Goal: Task Accomplishment & Management: Manage account settings

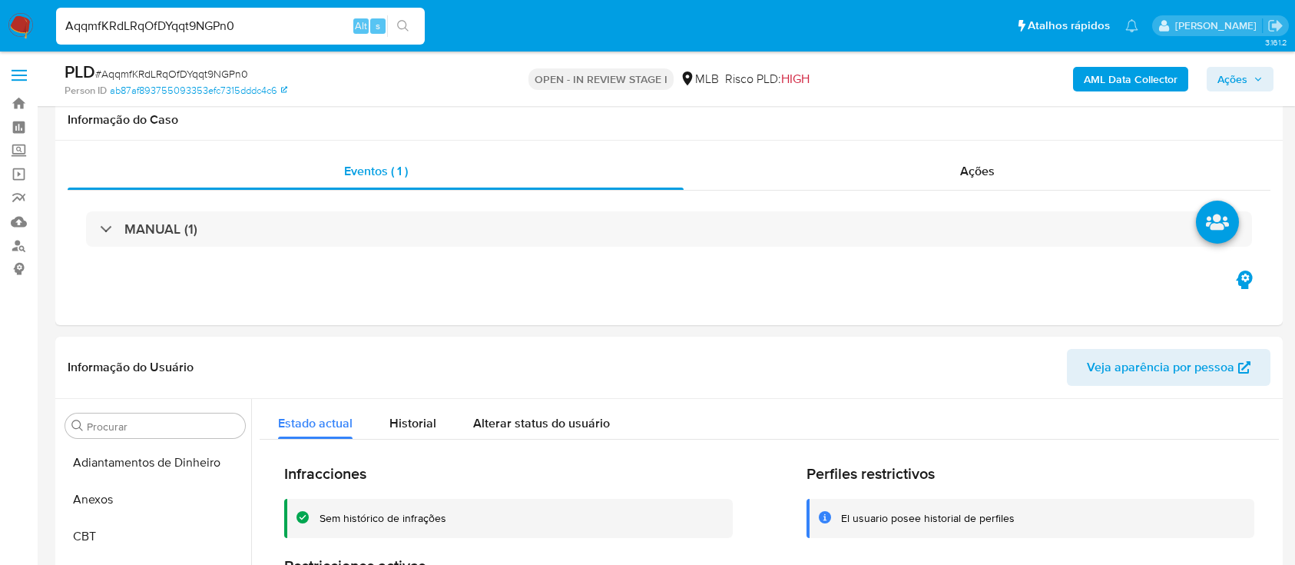
select select "10"
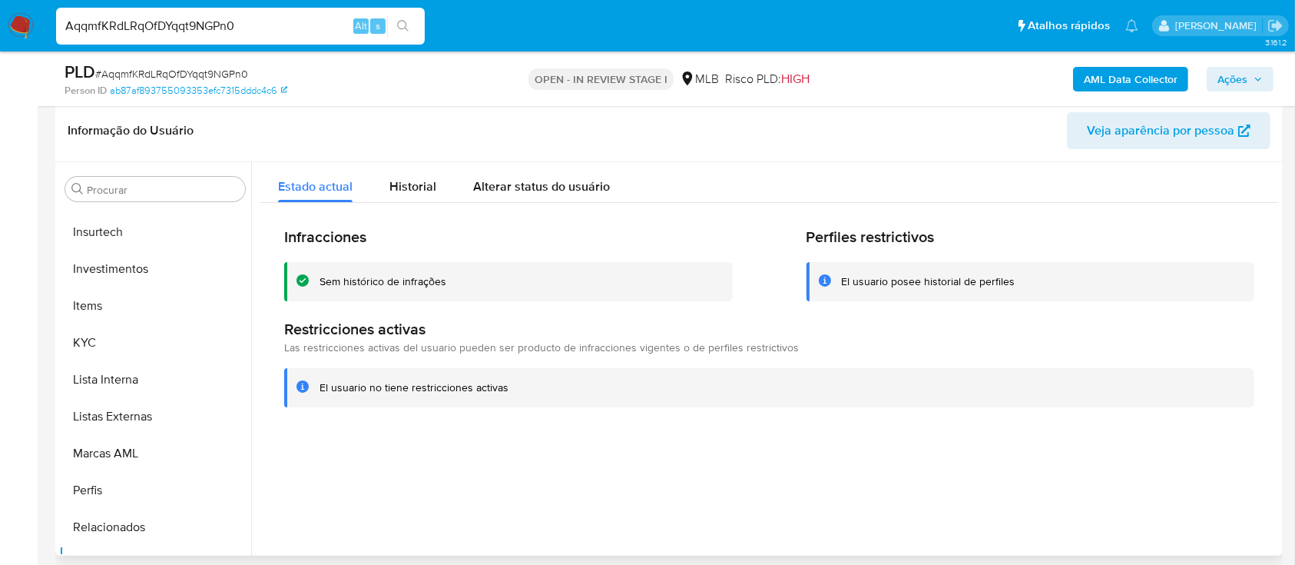
scroll to position [204, 0]
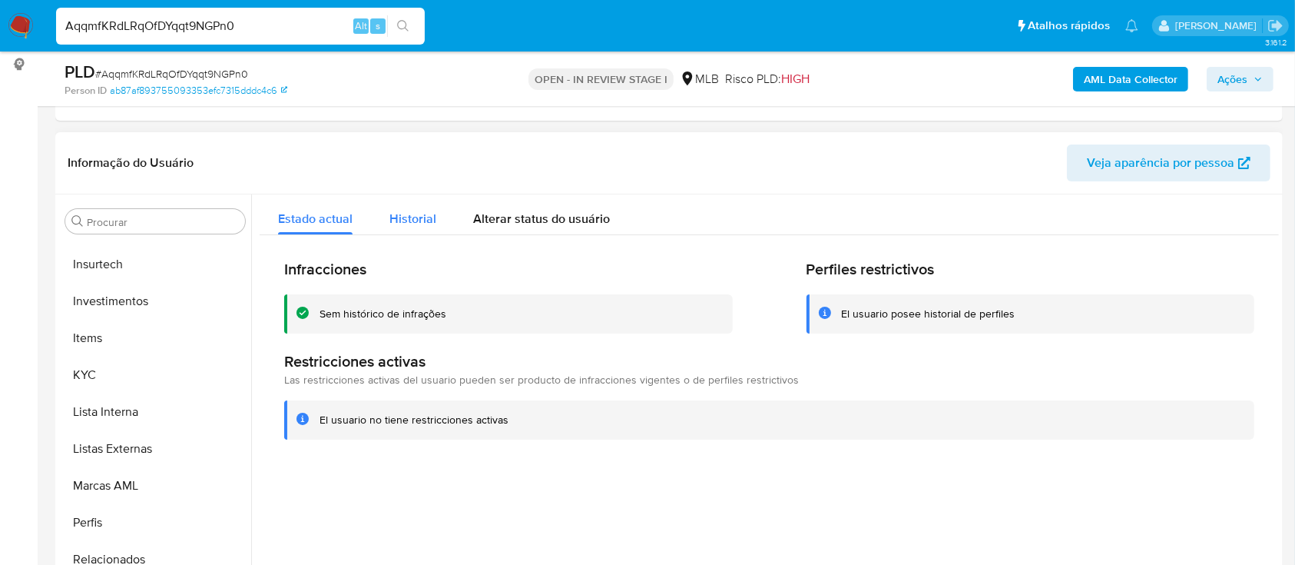
click at [425, 219] on span "Historial" at bounding box center [412, 219] width 47 height 18
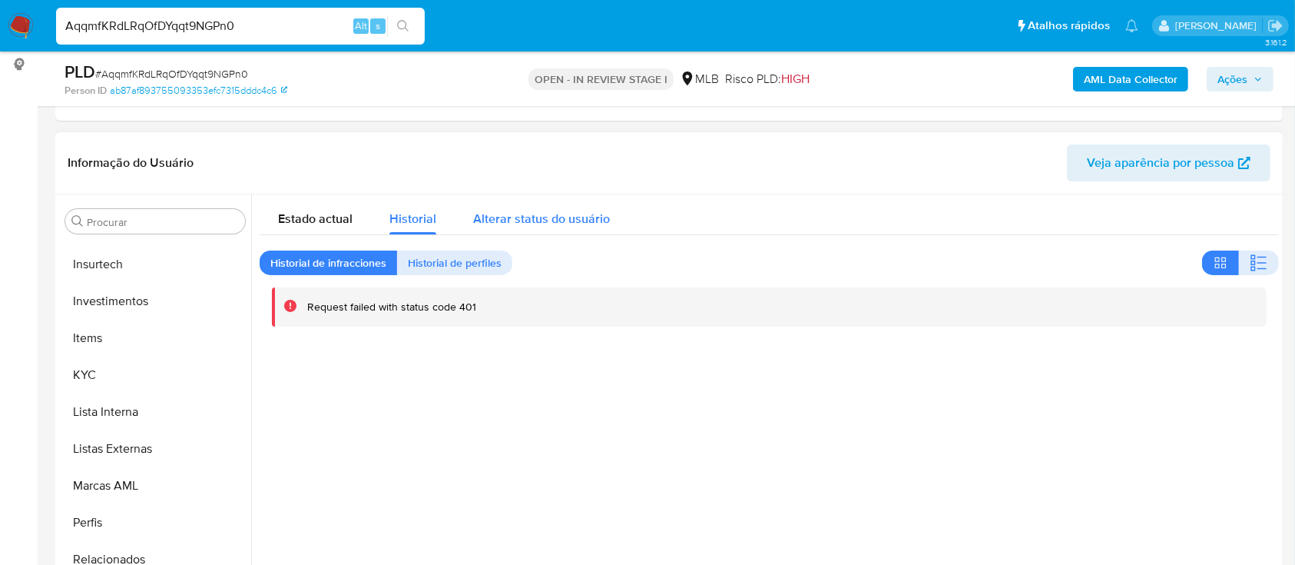
click at [585, 223] on span "Alterar status do usuário" at bounding box center [541, 219] width 137 height 18
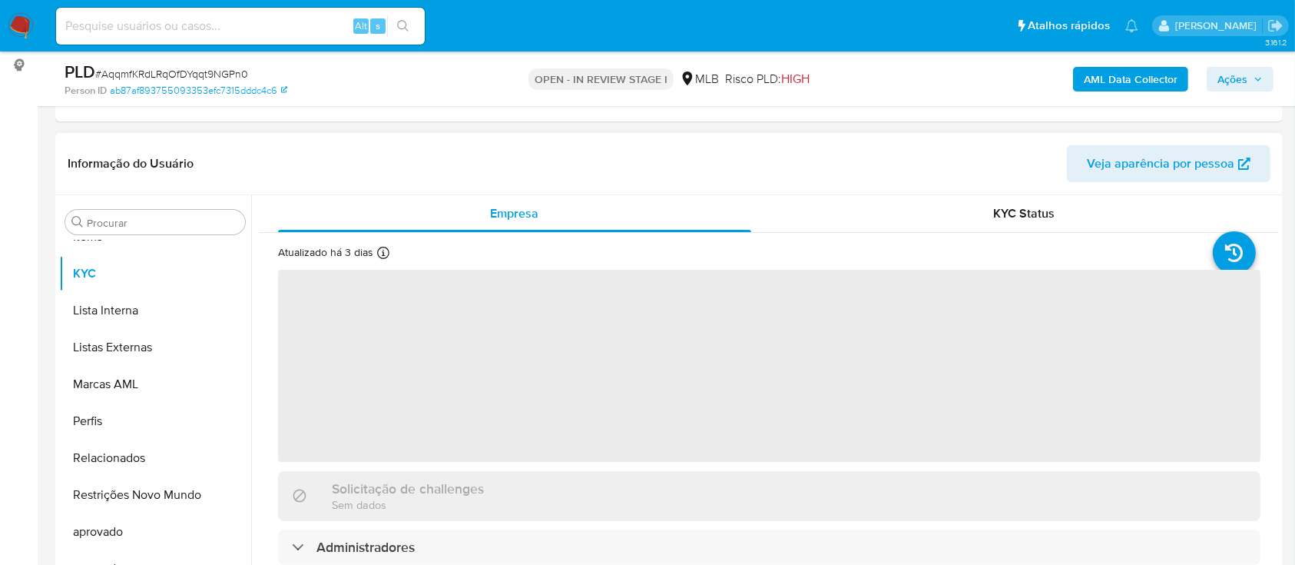
scroll to position [204, 0]
select select "10"
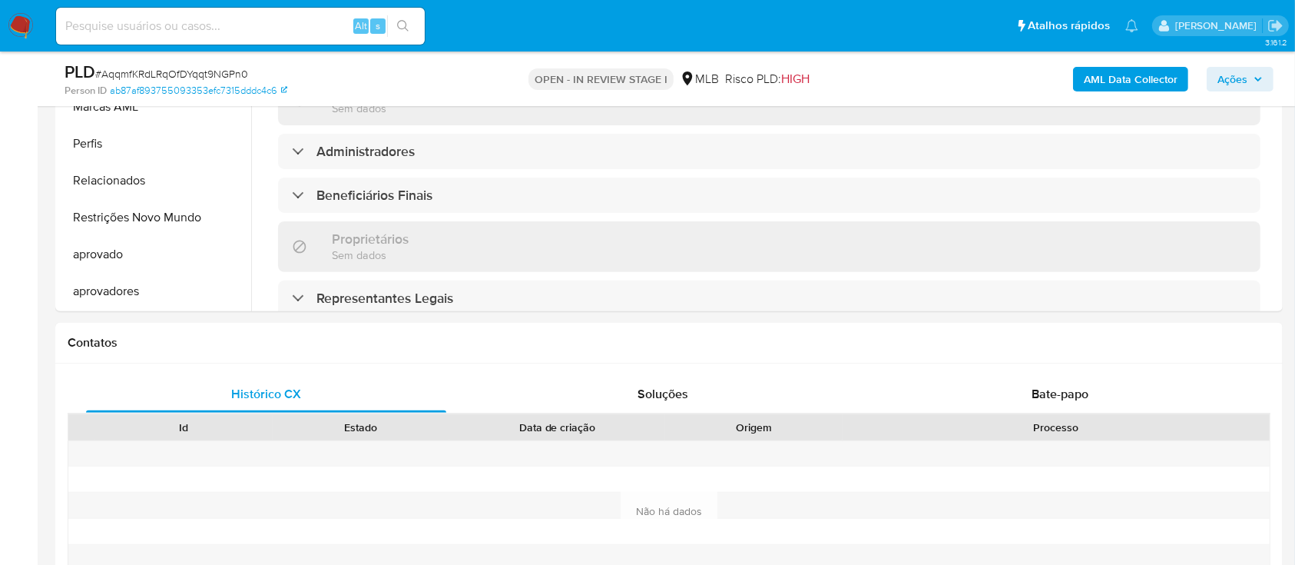
scroll to position [409, 0]
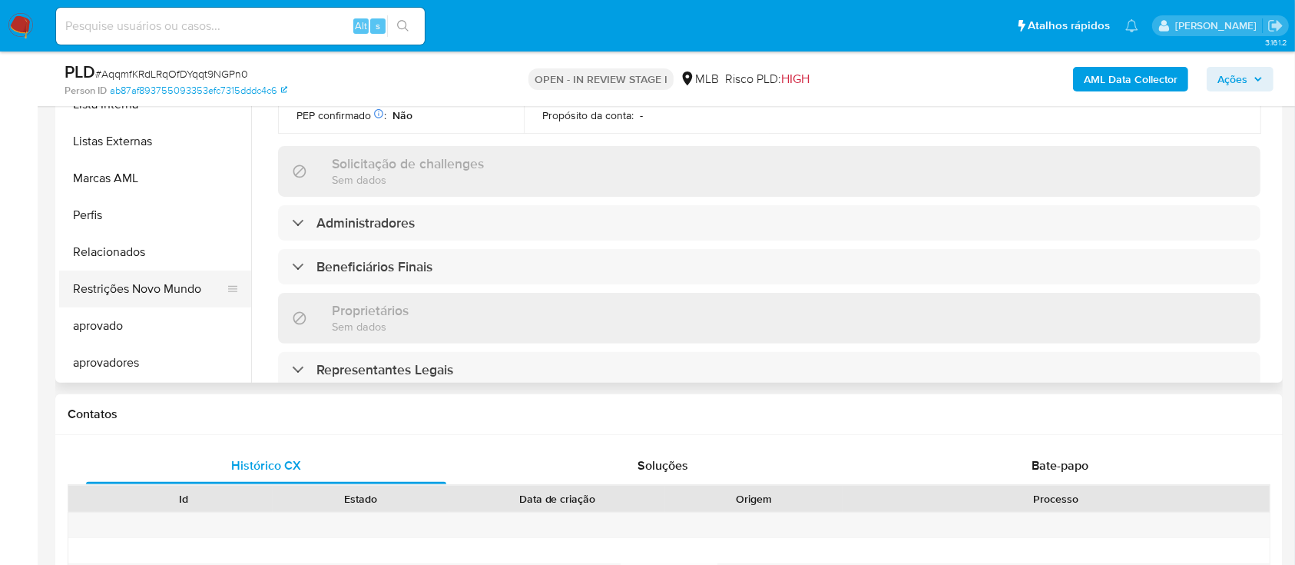
click at [169, 283] on button "Restrições Novo Mundo" at bounding box center [149, 288] width 180 height 37
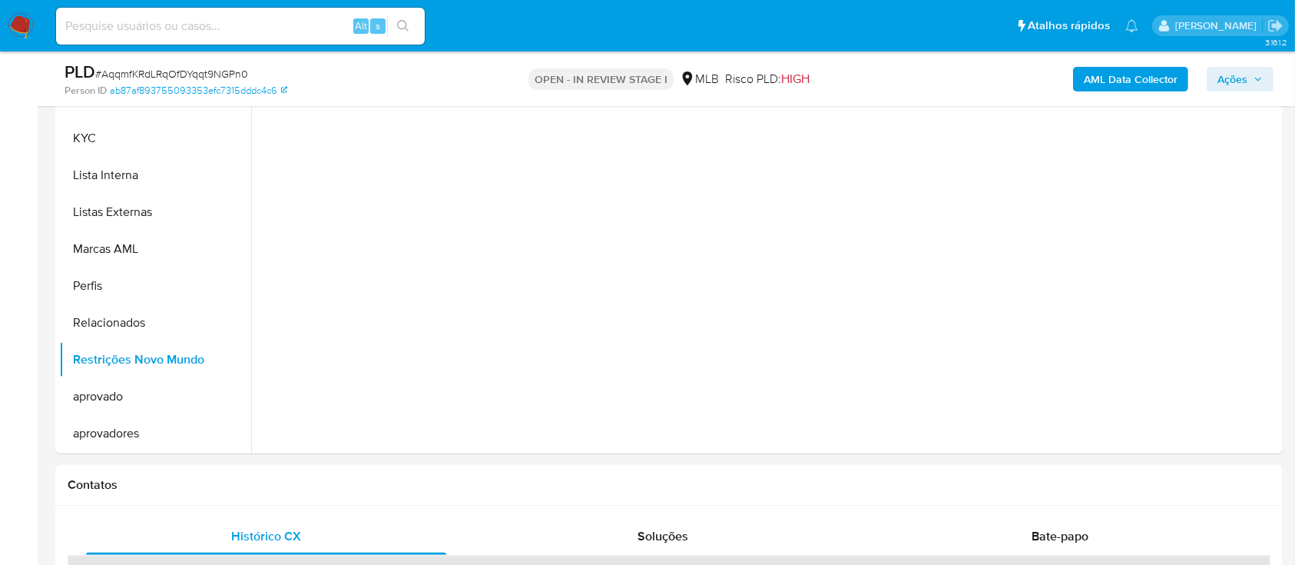
scroll to position [204, 0]
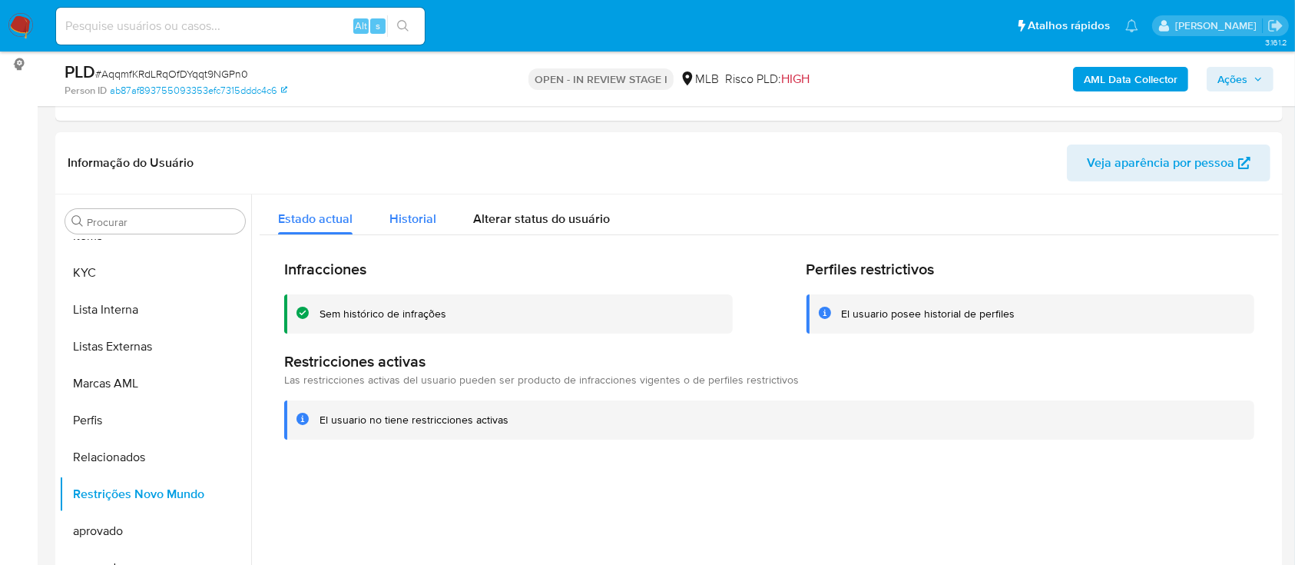
click at [409, 230] on div "Historial" at bounding box center [412, 214] width 47 height 41
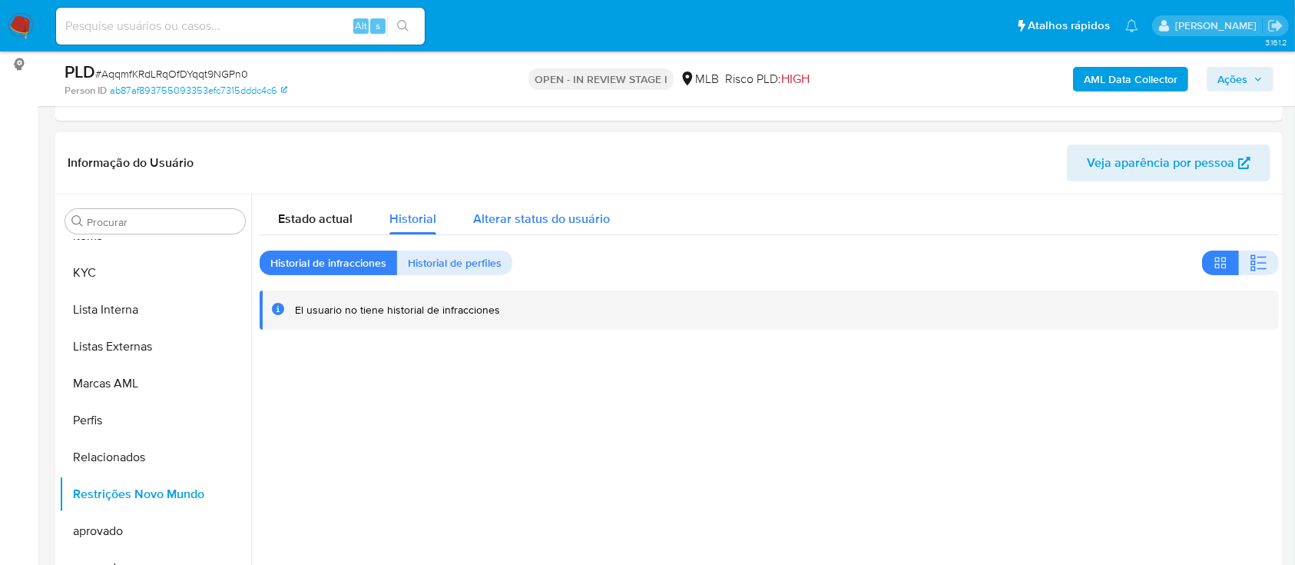
click at [497, 224] on span "Alterar status do usuário" at bounding box center [541, 219] width 137 height 18
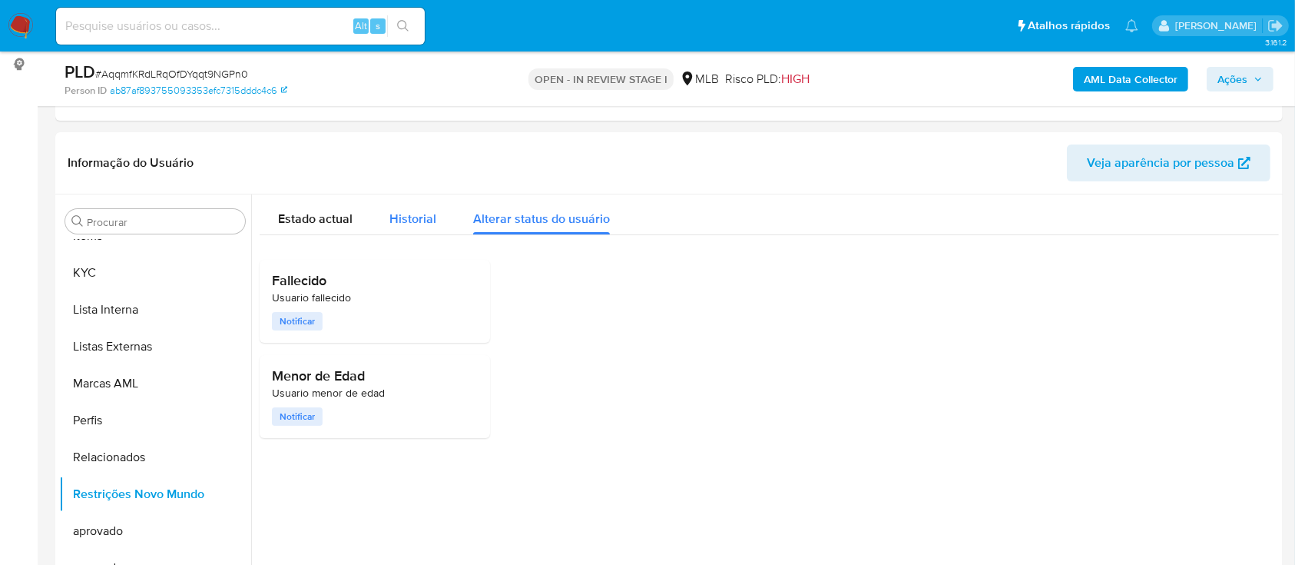
click at [417, 222] on span "Historial" at bounding box center [412, 219] width 47 height 18
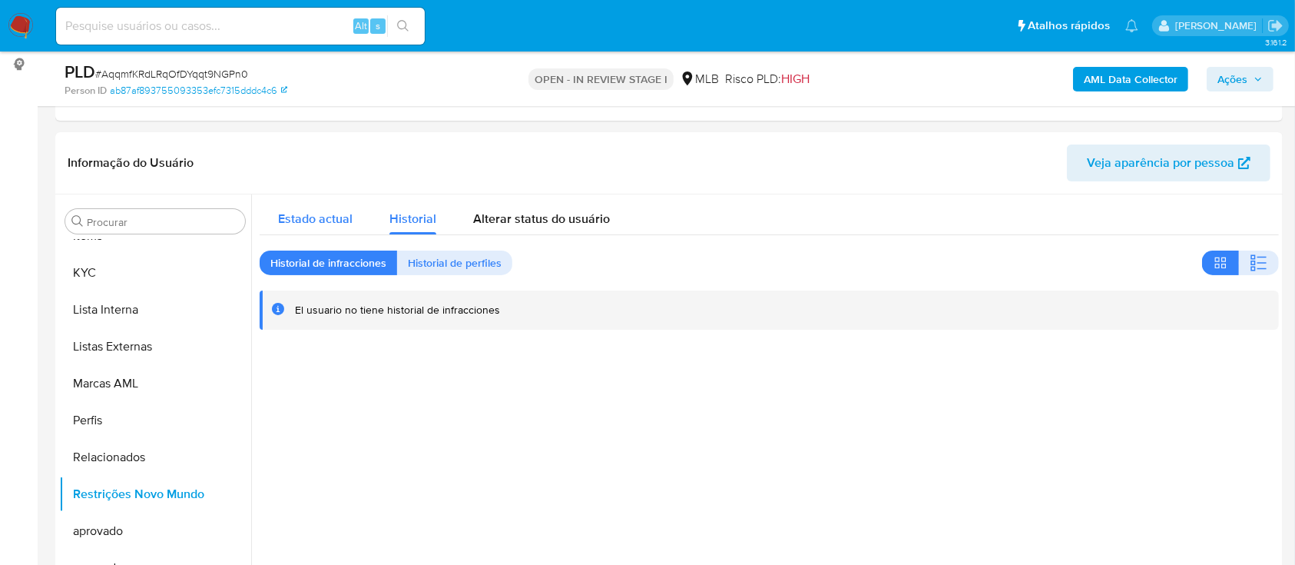
click at [344, 211] on span "Estado actual" at bounding box center [315, 219] width 74 height 18
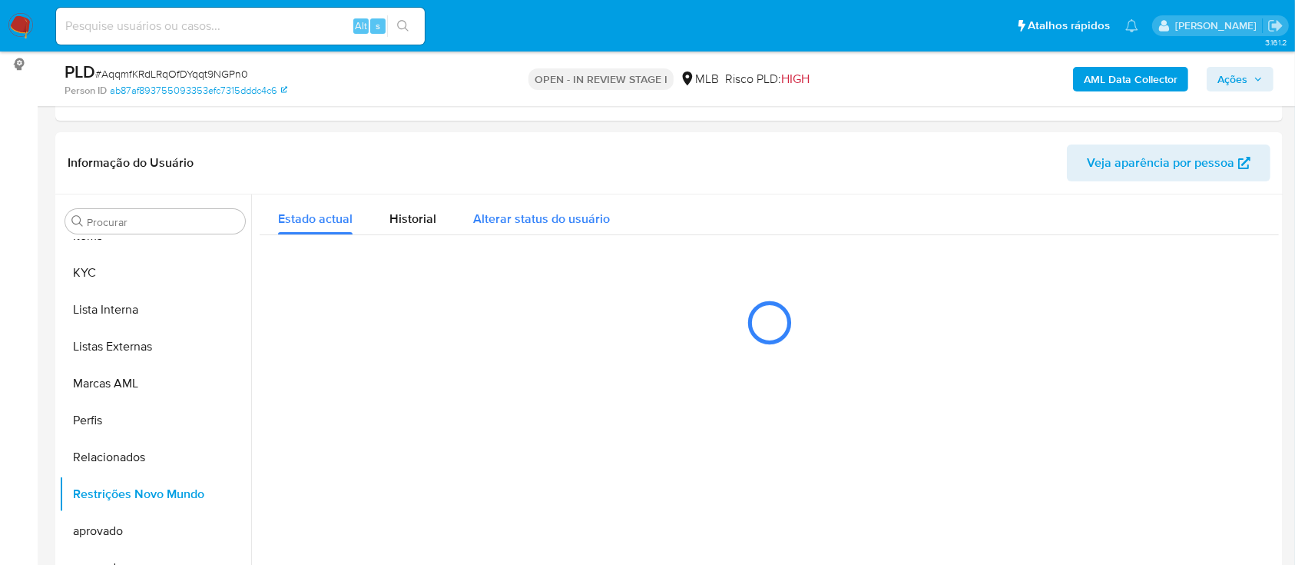
click at [502, 207] on div "Alterar status do usuário" at bounding box center [541, 214] width 137 height 41
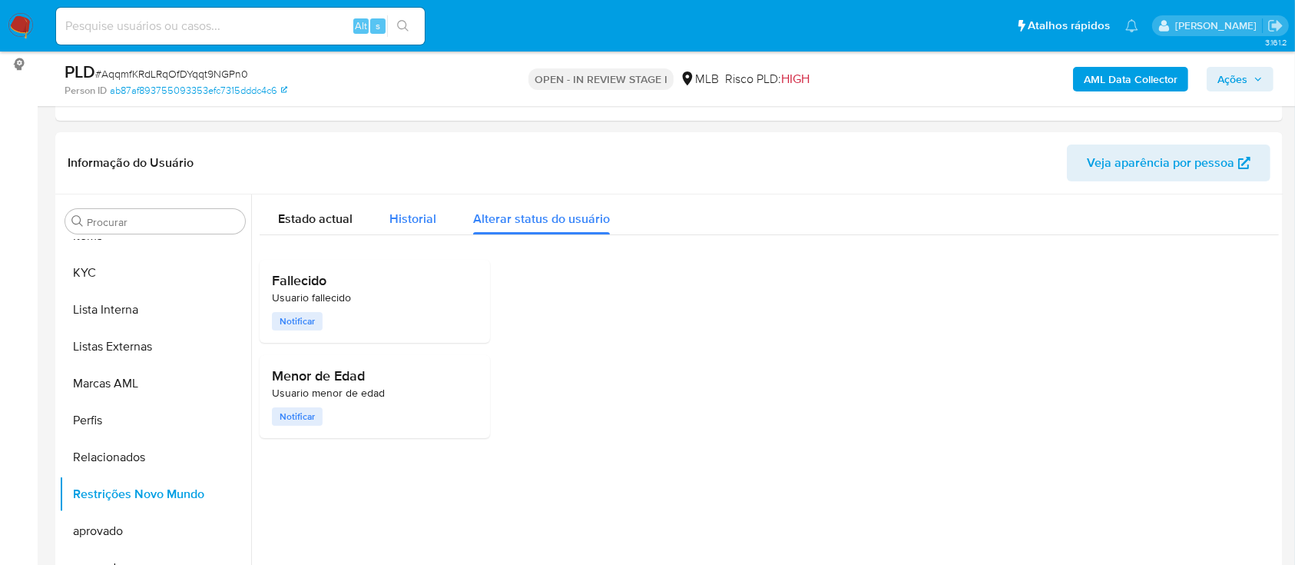
click at [385, 219] on button "Historial" at bounding box center [413, 214] width 84 height 41
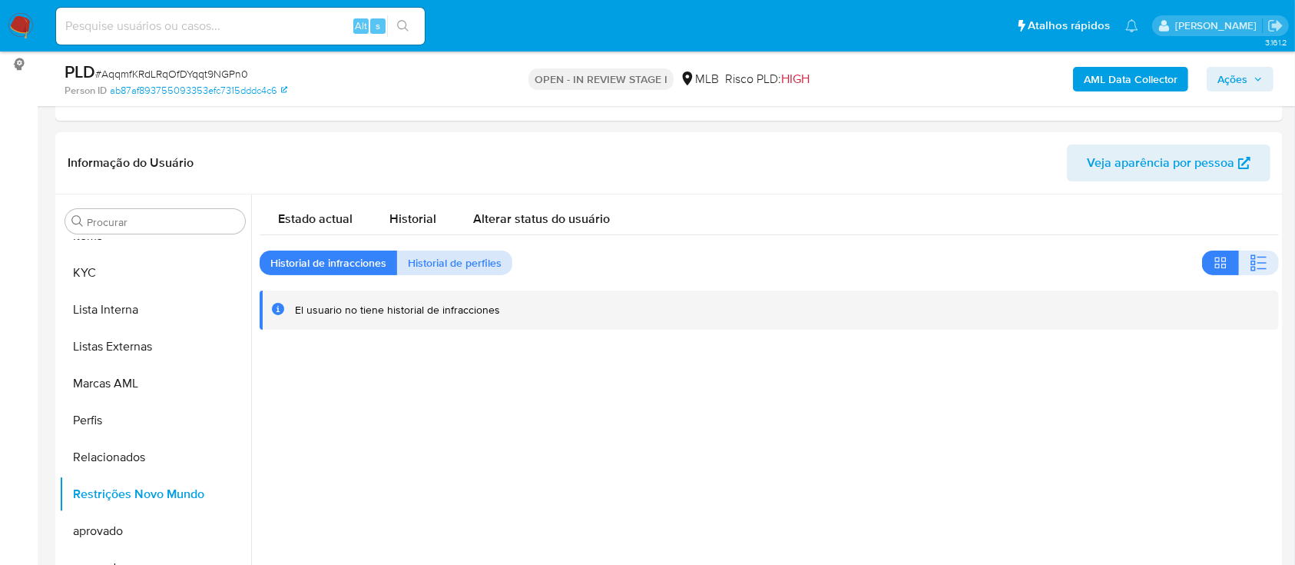
click at [455, 263] on span "Historial de perfiles" at bounding box center [455, 263] width 94 height 22
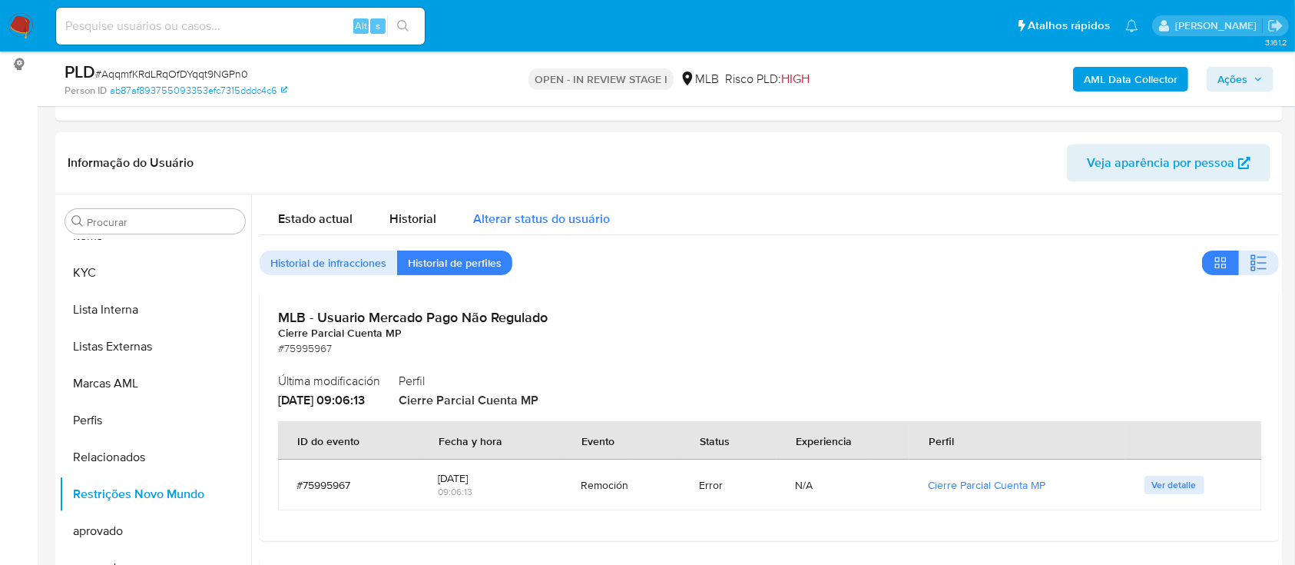
click at [571, 216] on span "Alterar status do usuário" at bounding box center [541, 219] width 137 height 18
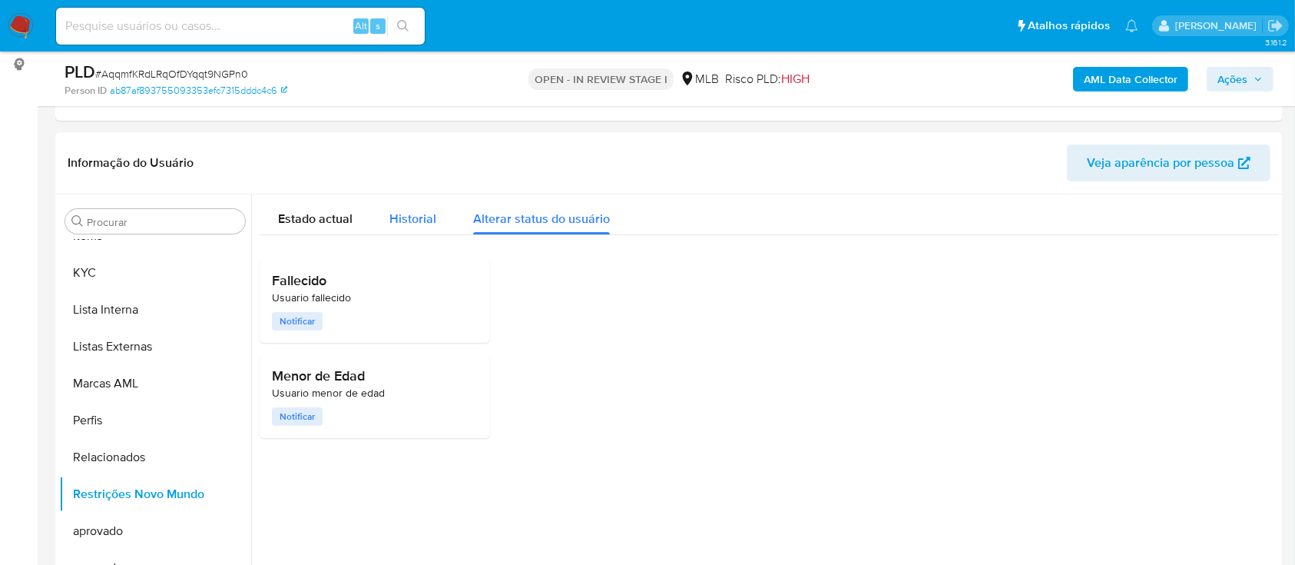
click at [399, 205] on div "Historial" at bounding box center [412, 214] width 47 height 41
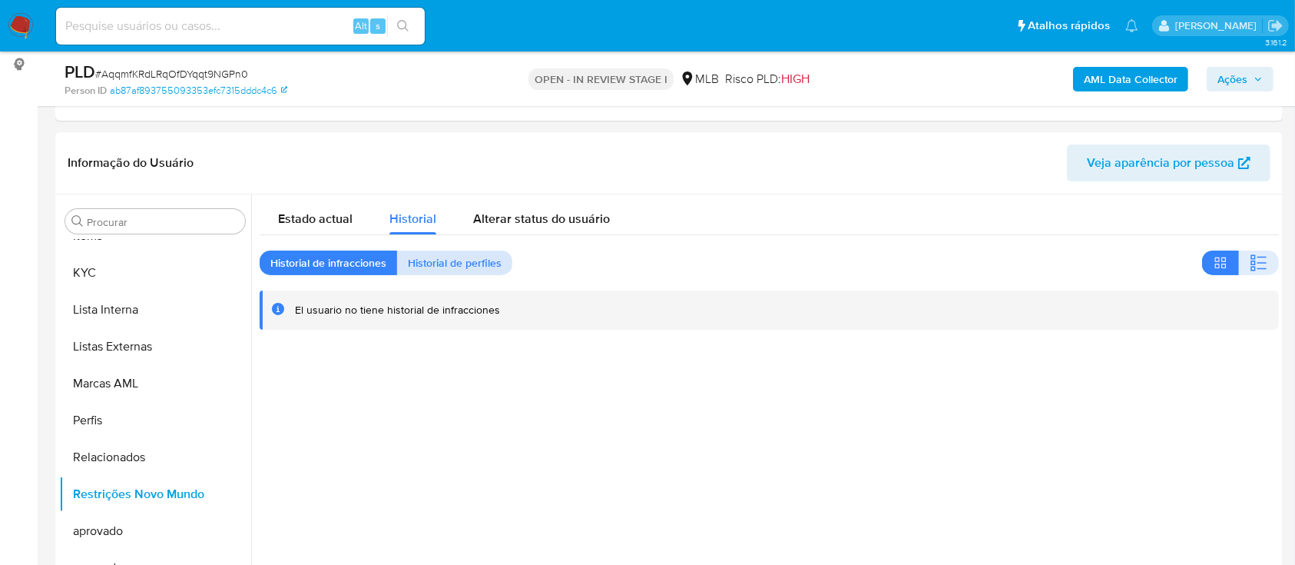
click at [451, 261] on span "Historial de perfiles" at bounding box center [455, 263] width 94 height 22
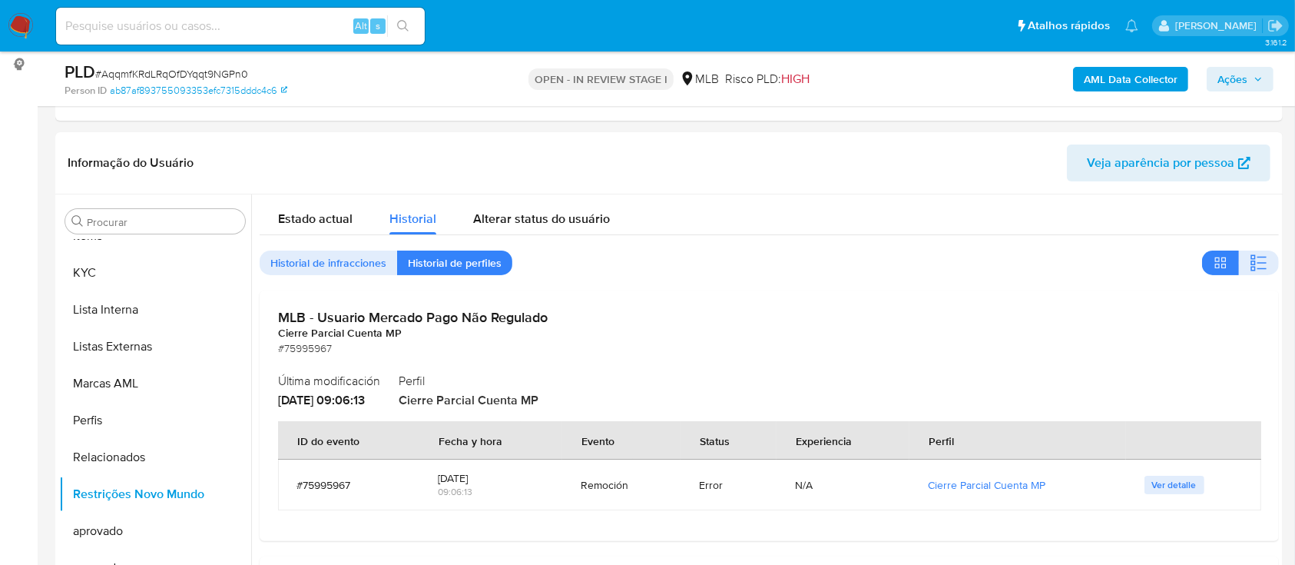
scroll to position [102, 0]
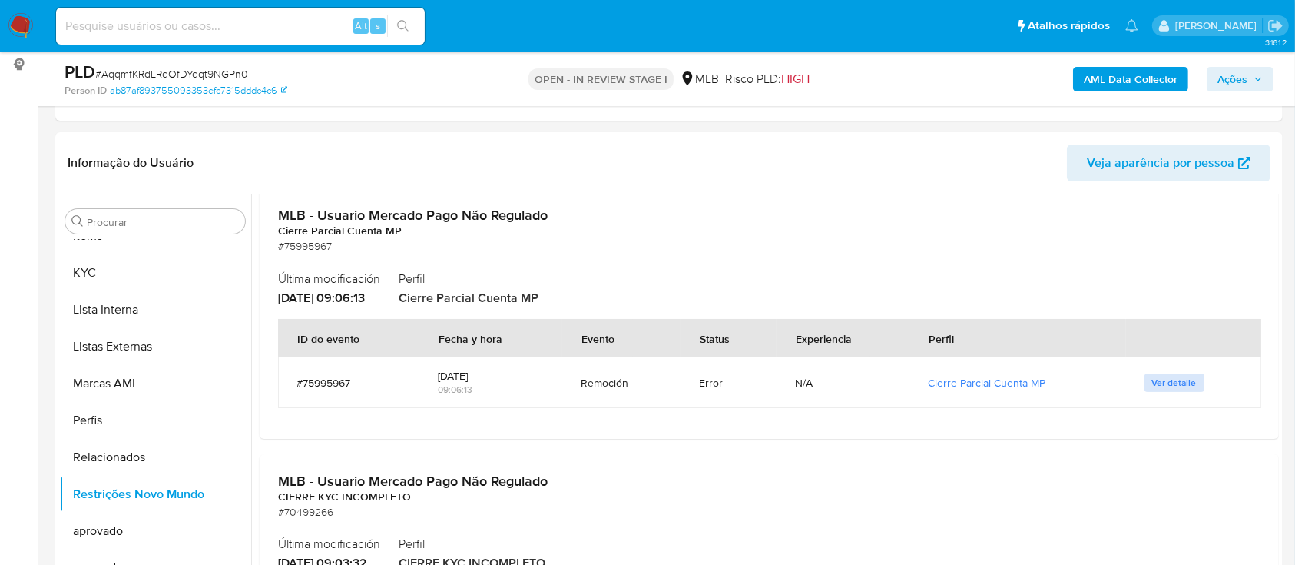
click at [1163, 380] on span "Ver detalle" at bounding box center [1174, 382] width 45 height 15
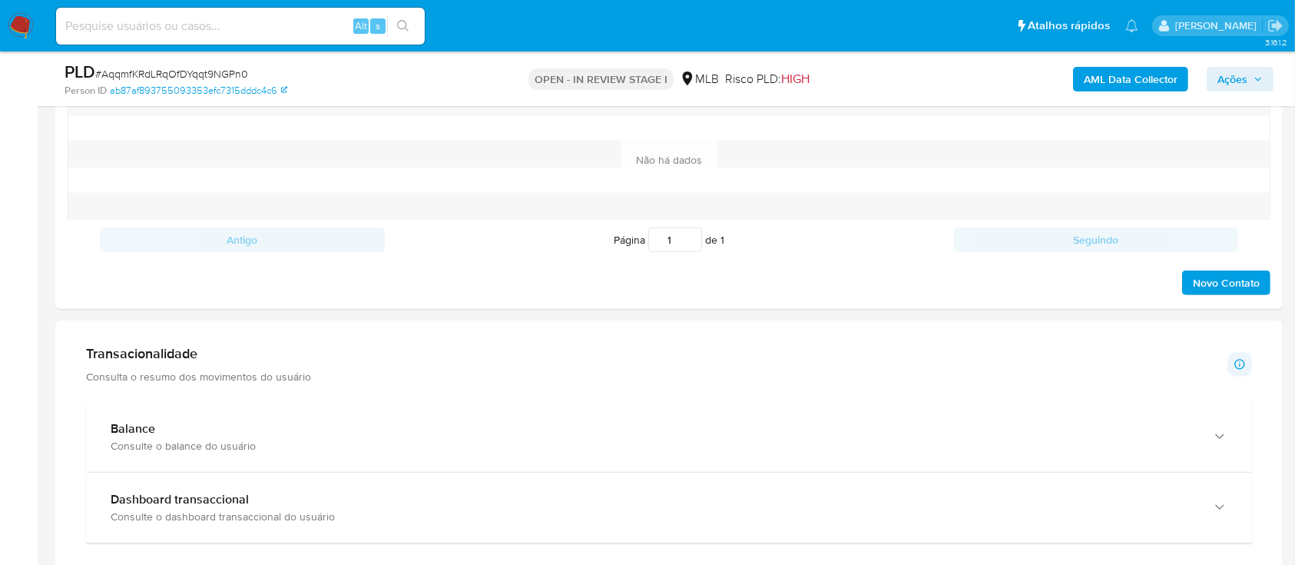
scroll to position [922, 0]
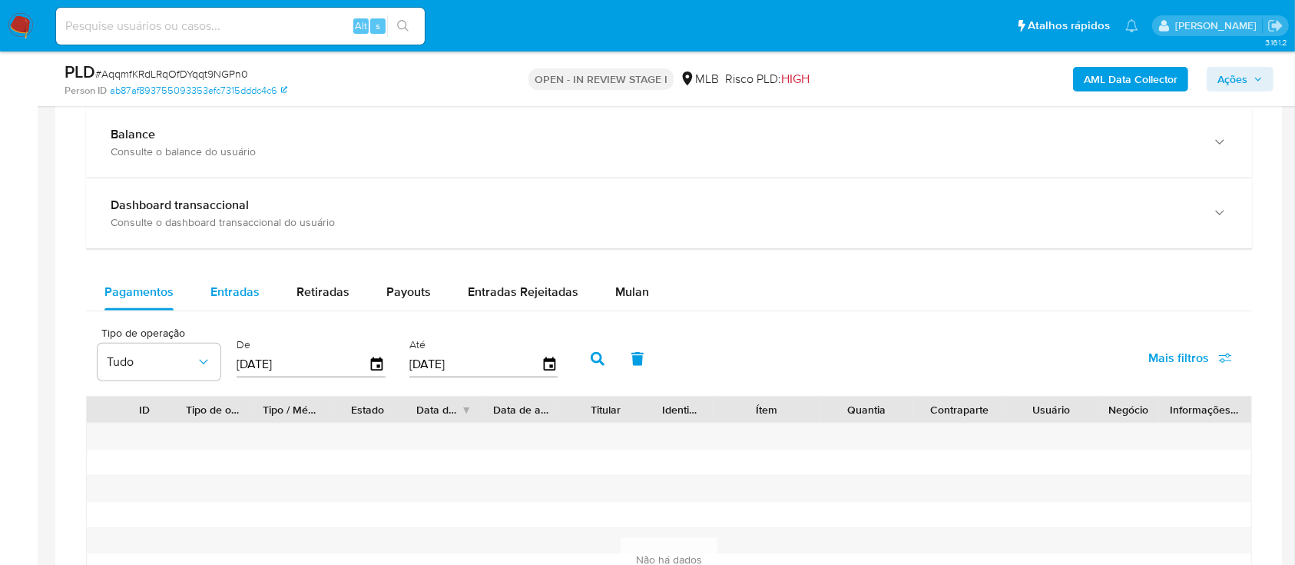
click at [215, 283] on span "Entradas" at bounding box center [234, 292] width 49 height 18
select select "10"
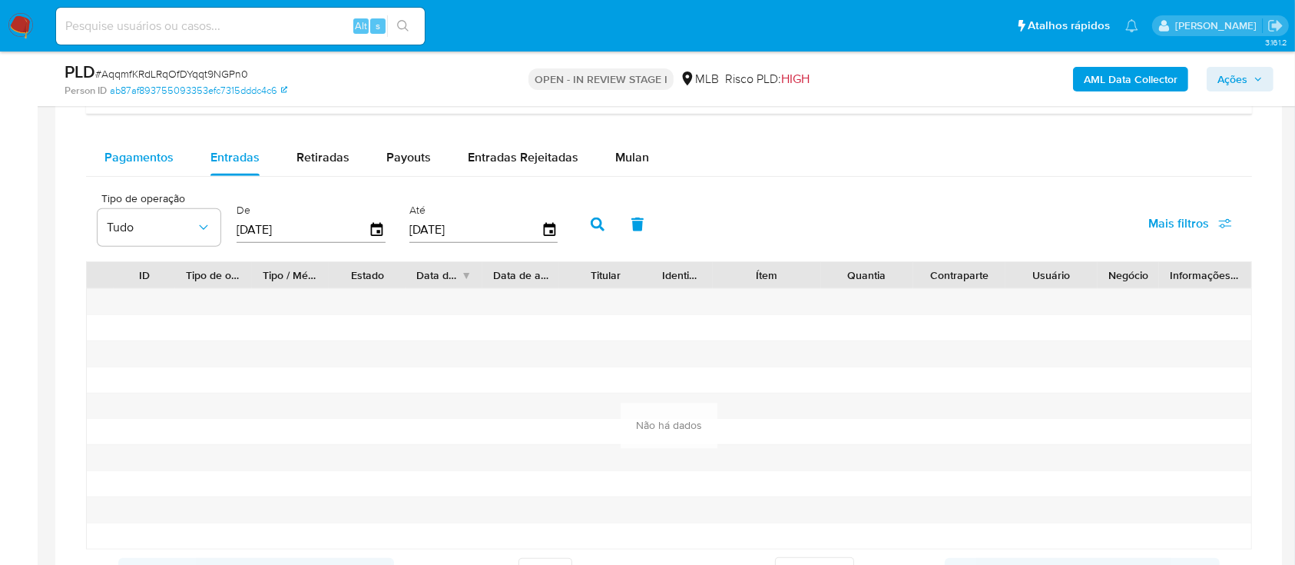
scroll to position [1229, 0]
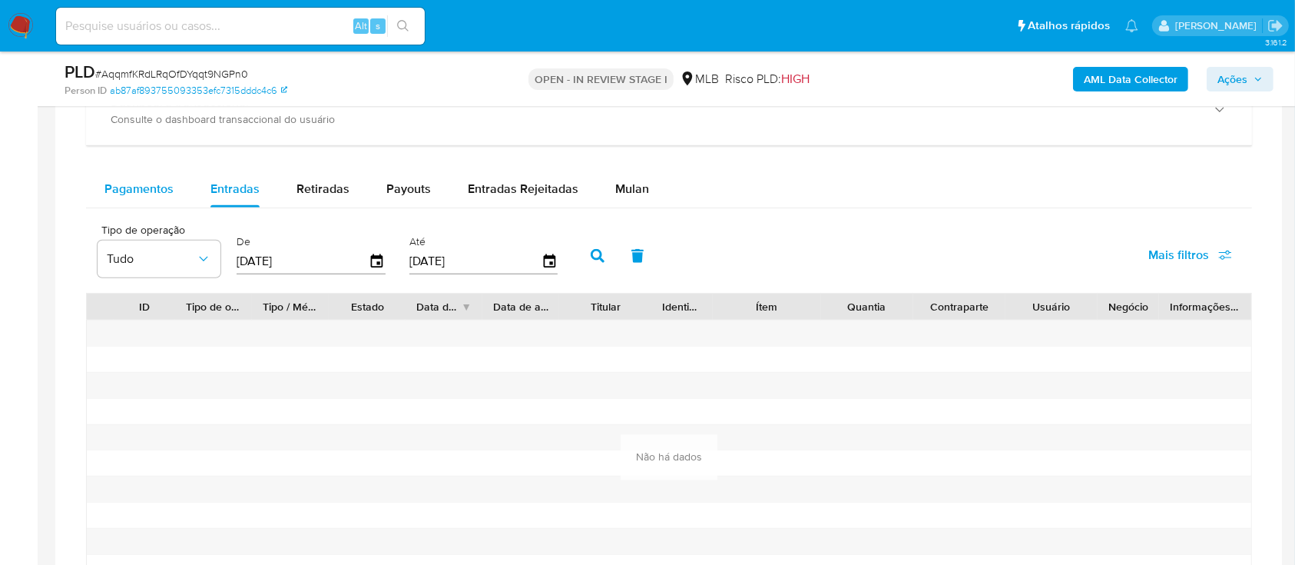
click at [137, 194] on span "Pagamentos" at bounding box center [138, 189] width 69 height 18
click at [398, 198] on div "Payouts" at bounding box center [408, 189] width 45 height 37
select select "10"
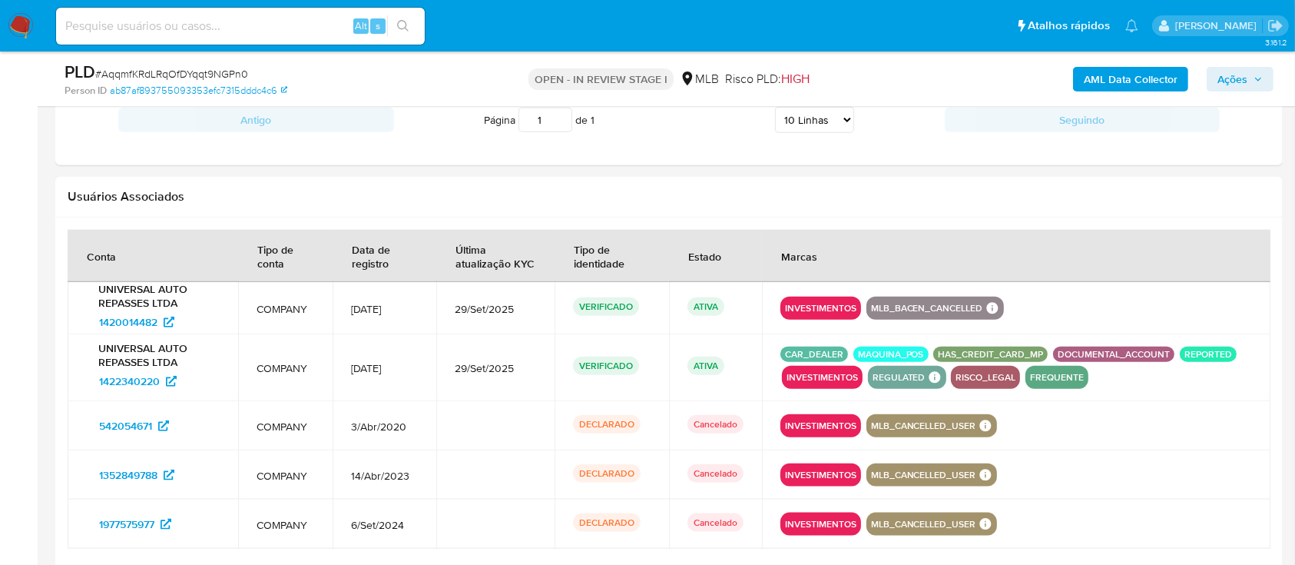
scroll to position [1710, 0]
drag, startPoint x: 142, startPoint y: 389, endPoint x: 155, endPoint y: 384, distance: 13.8
click at [155, 384] on td "UNIVERSAL AUTO REPASSES LTDA 1422340220" at bounding box center [153, 368] width 171 height 67
click at [156, 384] on span "1422340220" at bounding box center [129, 381] width 61 height 25
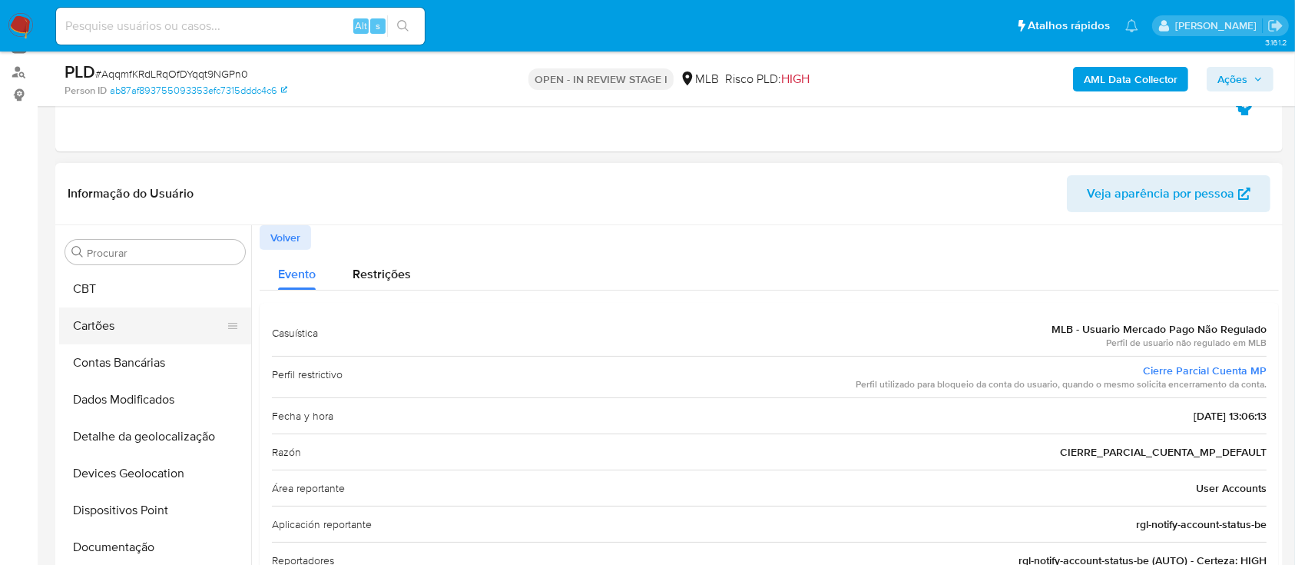
scroll to position [0, 0]
click at [130, 322] on button "Anexos" at bounding box center [149, 325] width 180 height 37
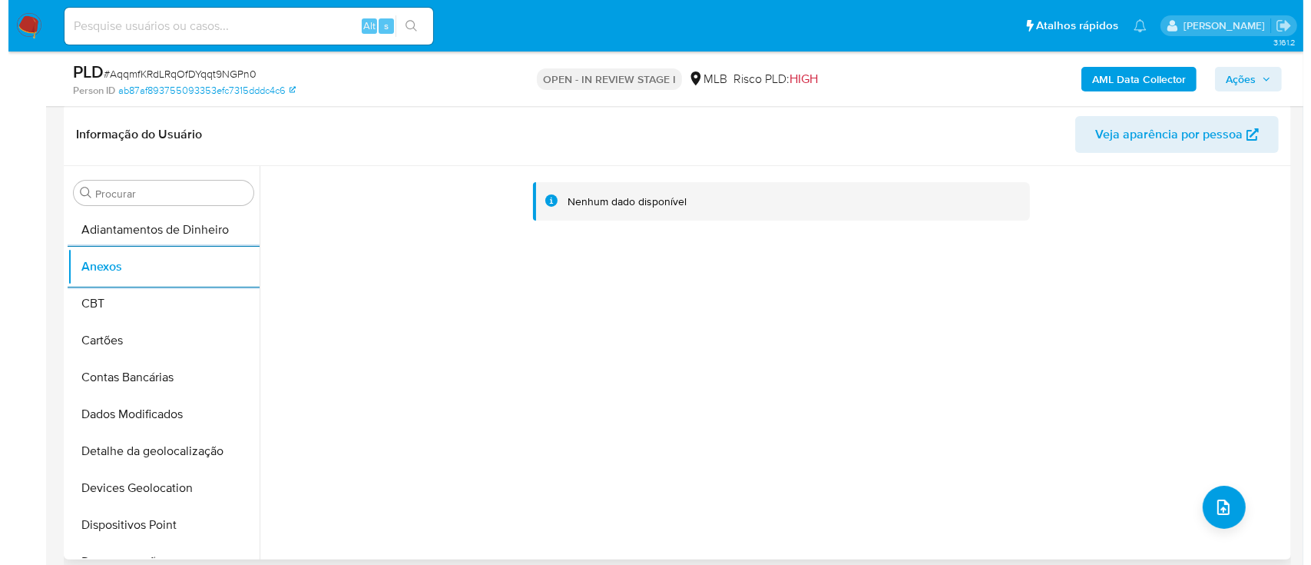
scroll to position [276, 0]
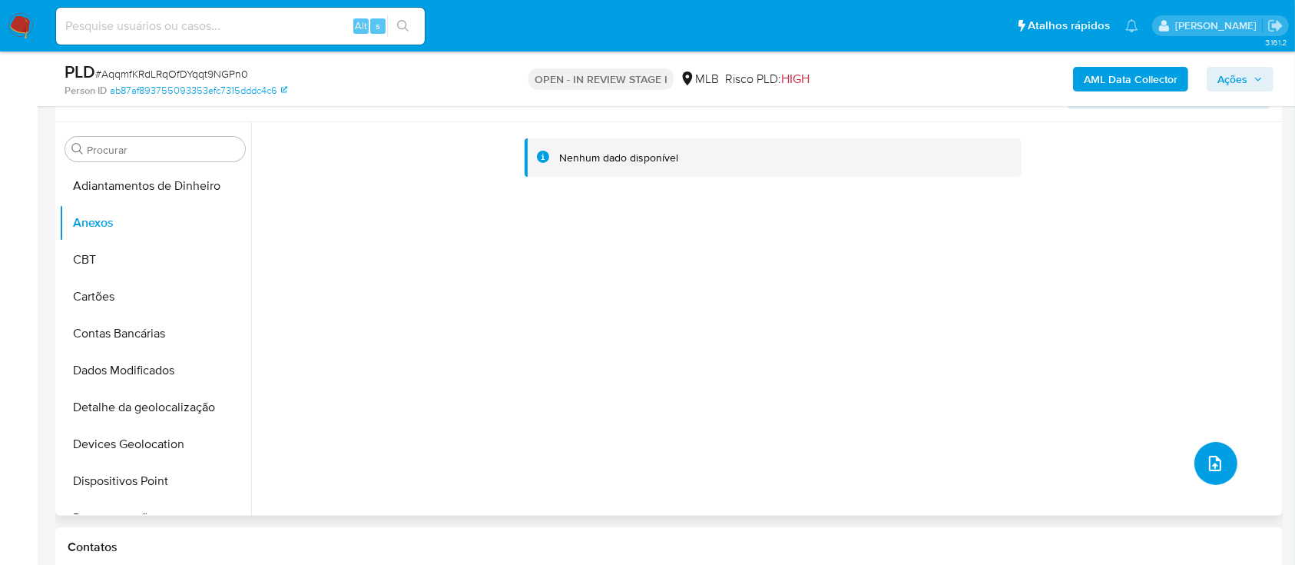
click at [1206, 458] on icon "upload-file" at bounding box center [1215, 463] width 18 height 18
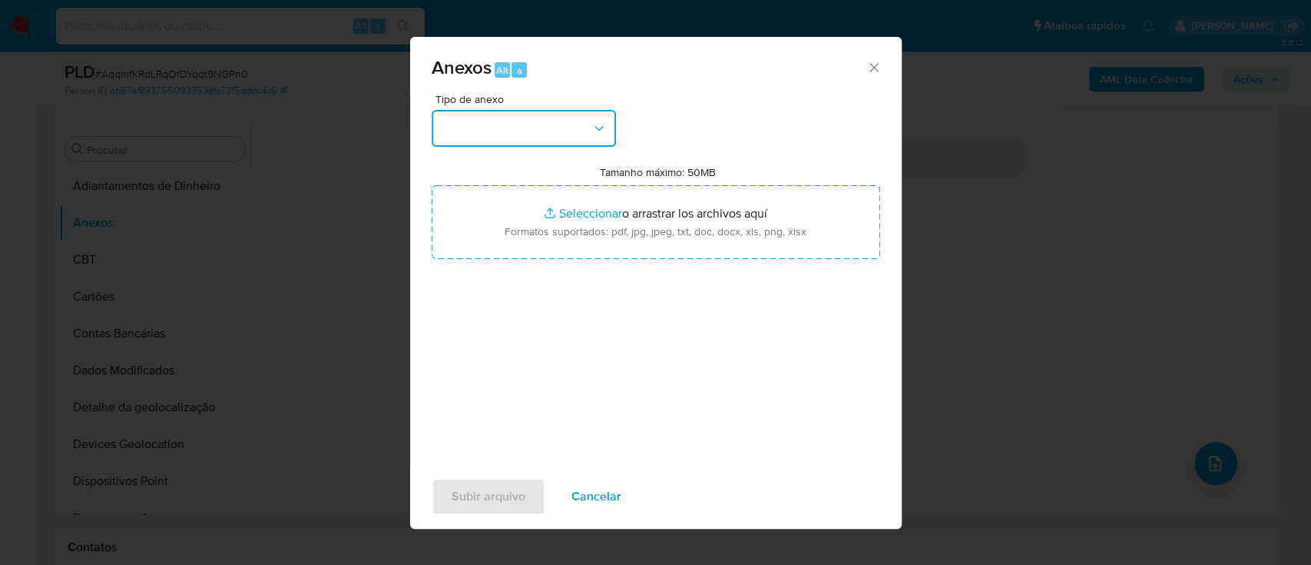
drag, startPoint x: 510, startPoint y: 115, endPoint x: 500, endPoint y: 133, distance: 20.3
click at [509, 114] on button "button" at bounding box center [524, 128] width 184 height 37
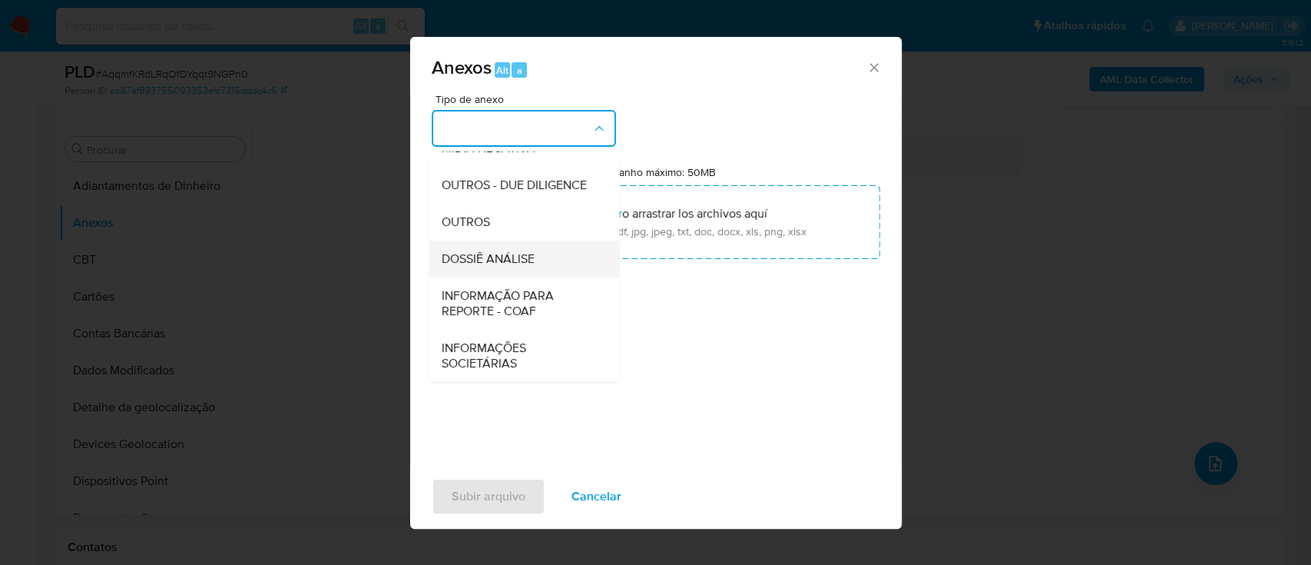
scroll to position [236, 0]
click at [495, 233] on div "OUTROS" at bounding box center [519, 222] width 157 height 37
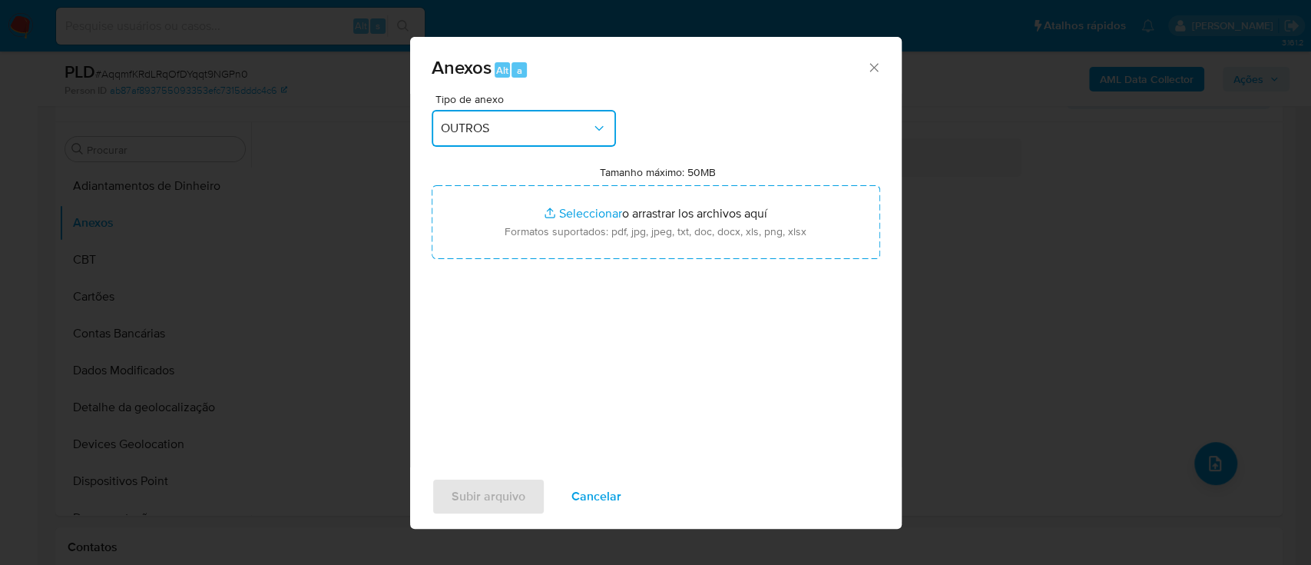
click at [594, 119] on button "OUTROS" at bounding box center [524, 128] width 184 height 37
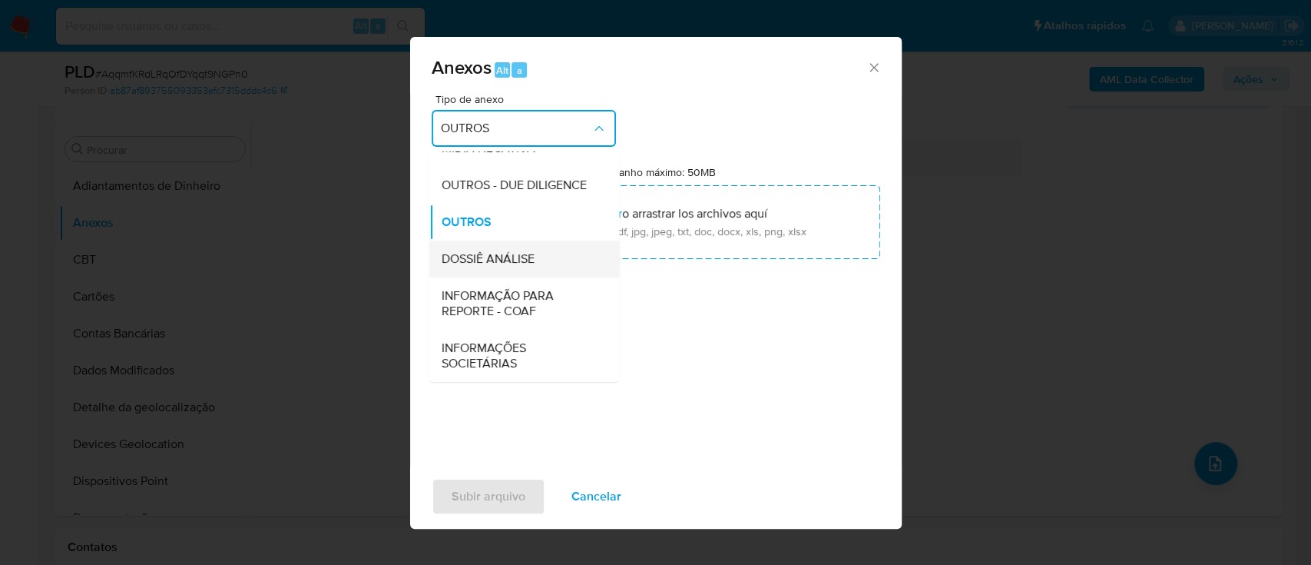
click at [508, 257] on span "DOSSIÊ ANÁLISE" at bounding box center [487, 258] width 93 height 15
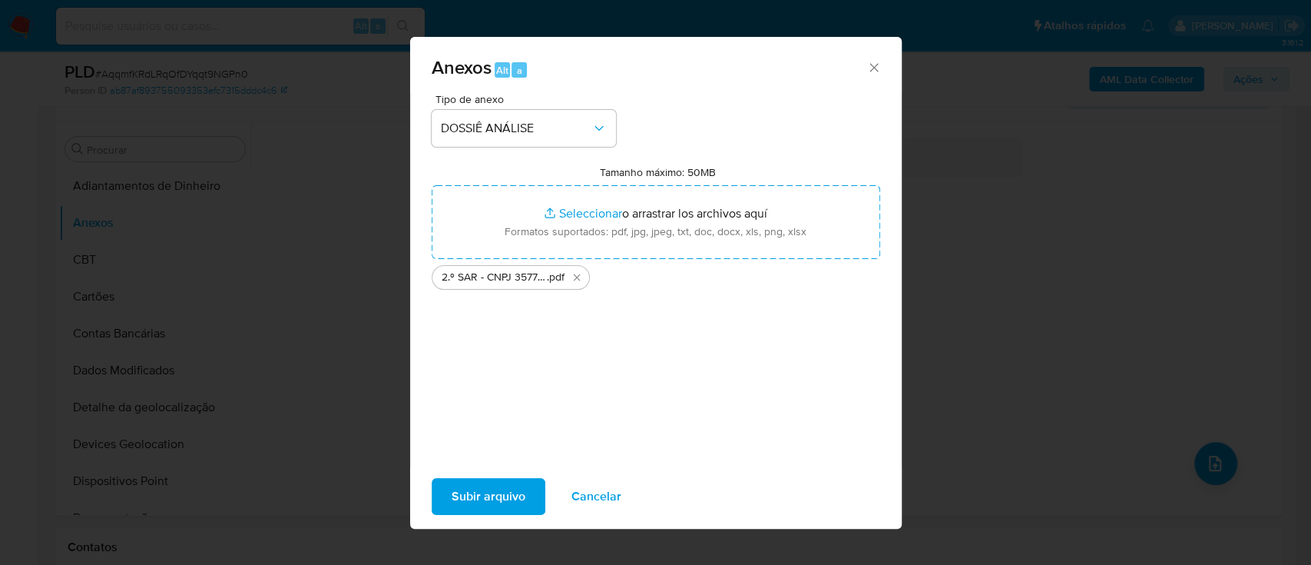
click at [475, 492] on span "Subir arquivo" at bounding box center [489, 496] width 74 height 34
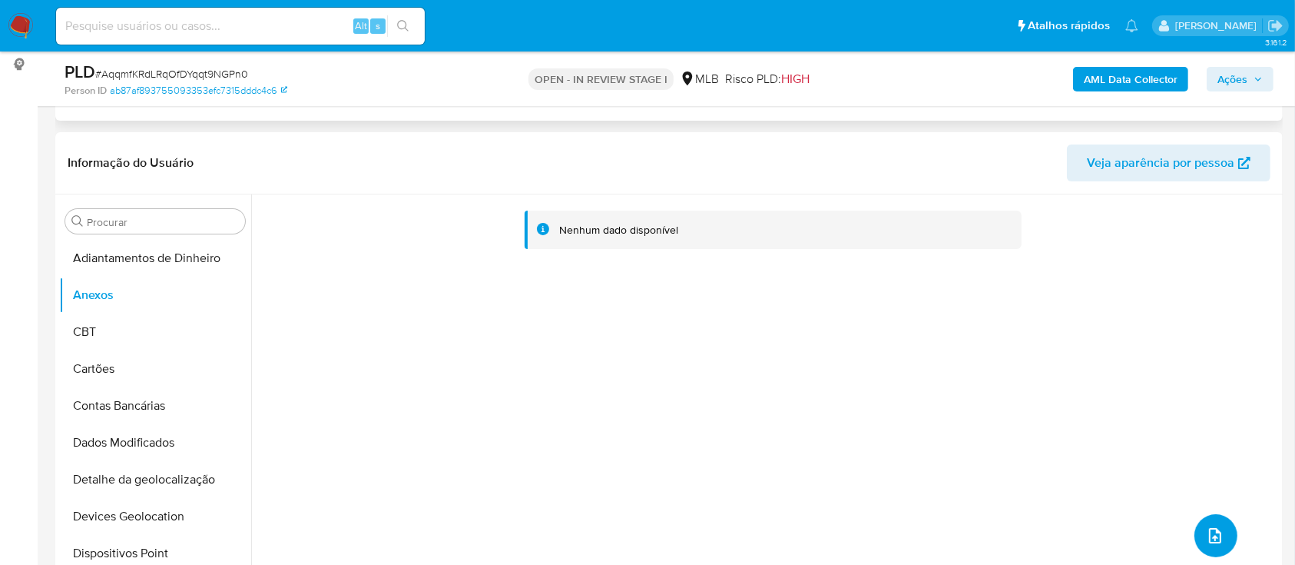
scroll to position [71, 0]
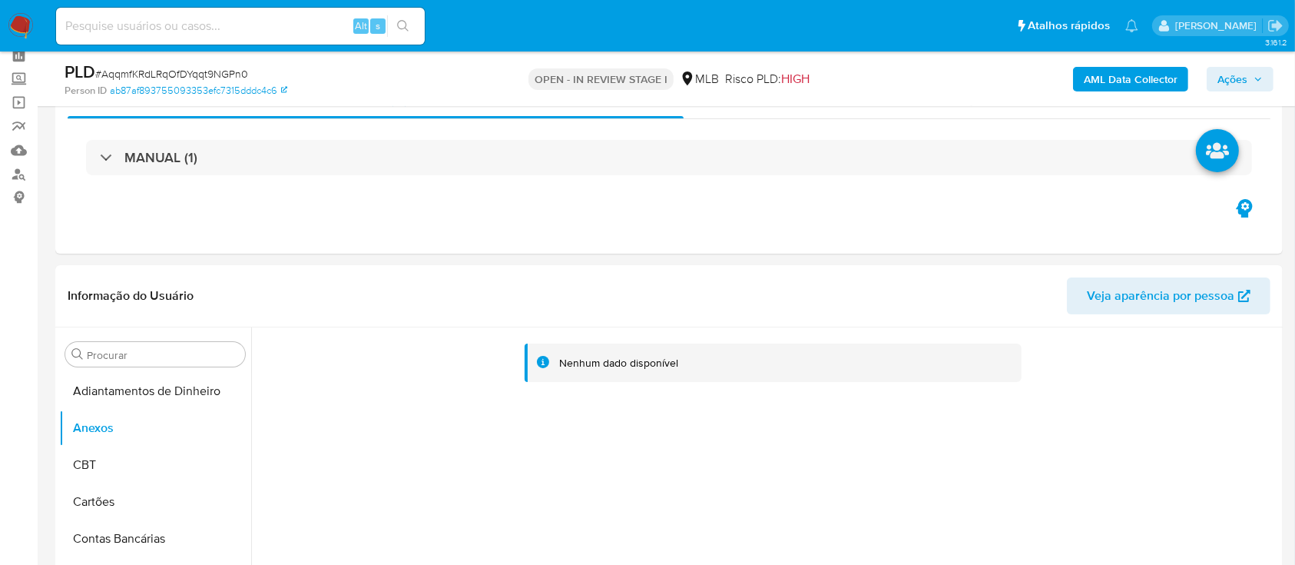
click at [1111, 80] on b "AML Data Collector" at bounding box center [1131, 79] width 94 height 25
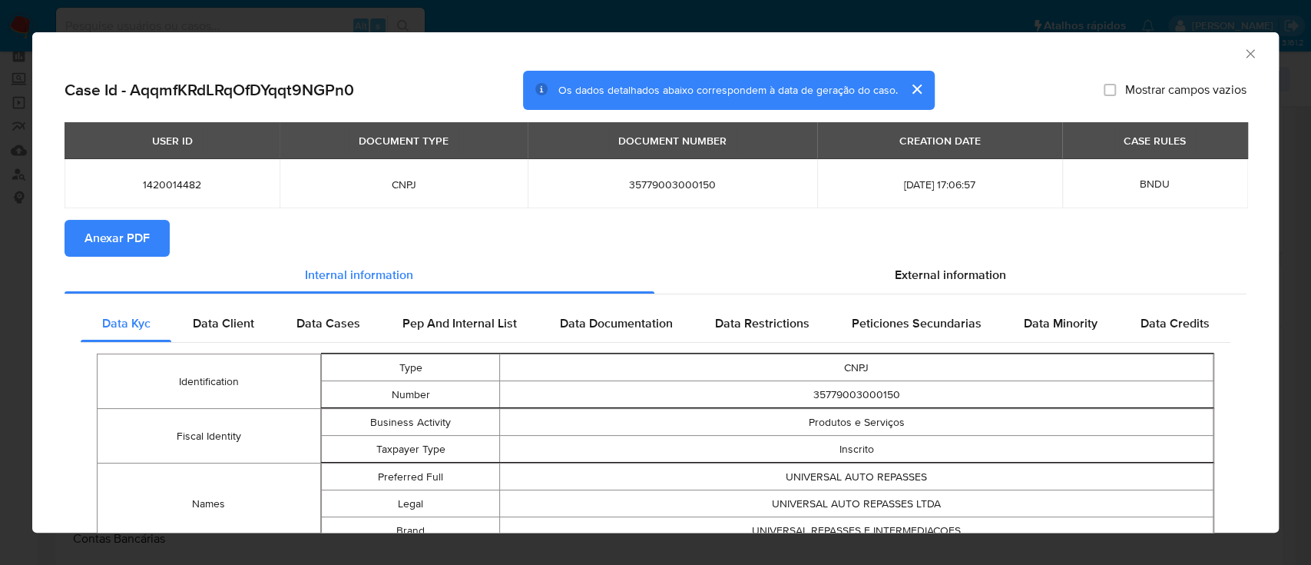
click at [112, 231] on span "Anexar PDF" at bounding box center [116, 238] width 65 height 34
click at [393, 32] on div "AML Data Collector" at bounding box center [655, 51] width 1247 height 38
click at [453, 28] on div "AML Data Collector Case Id - AqqmfKRdLRqOfDYqqt9NGPn0 Os dados detalhados abaix…" at bounding box center [655, 282] width 1311 height 565
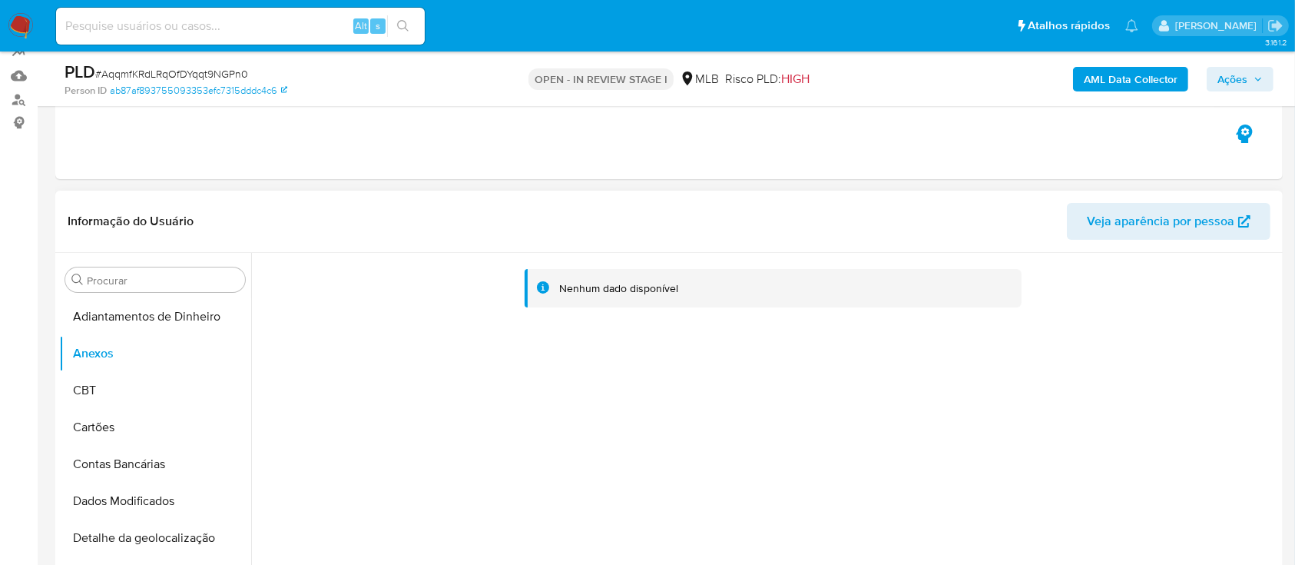
scroll to position [174, 0]
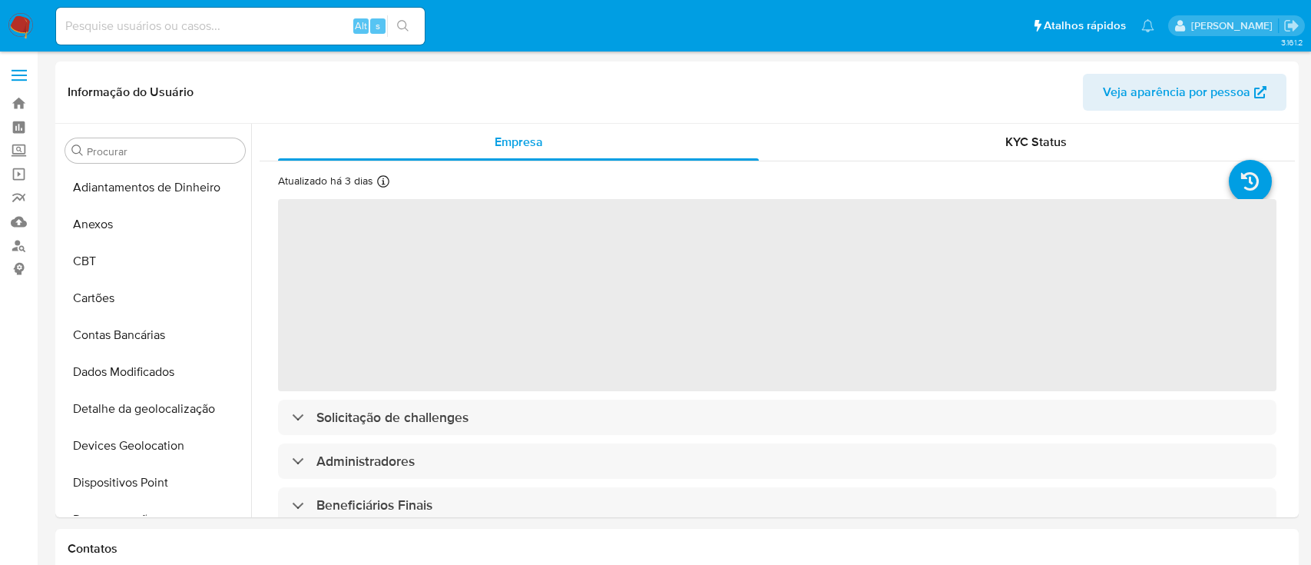
select select "10"
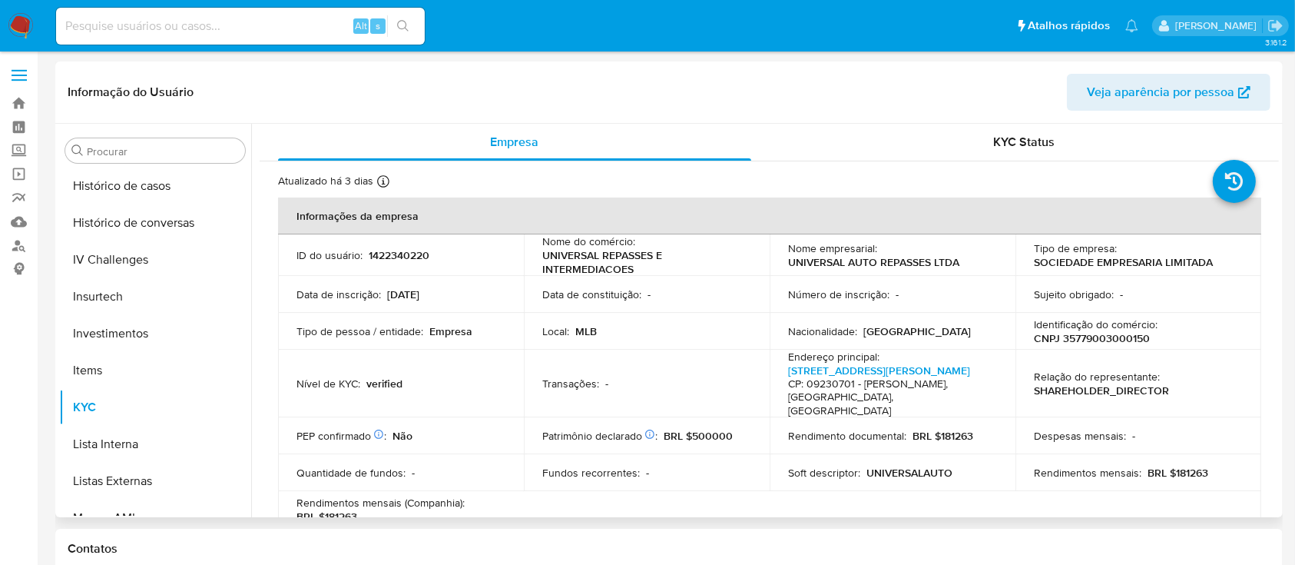
scroll to position [284, 0]
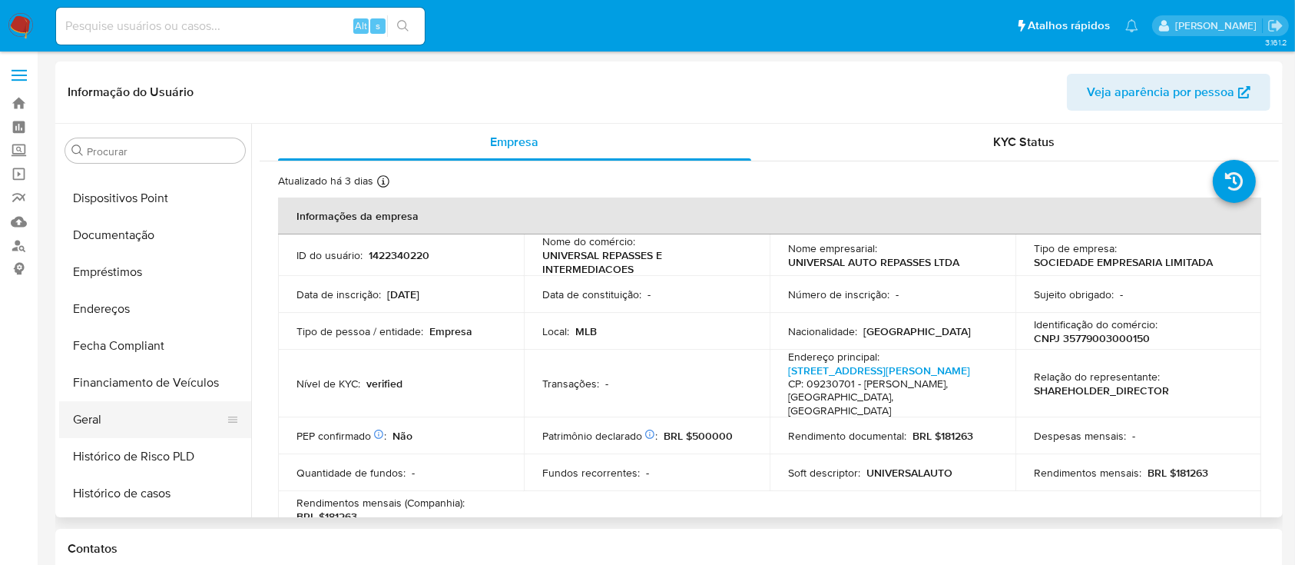
click at [78, 413] on button "Geral" at bounding box center [149, 419] width 180 height 37
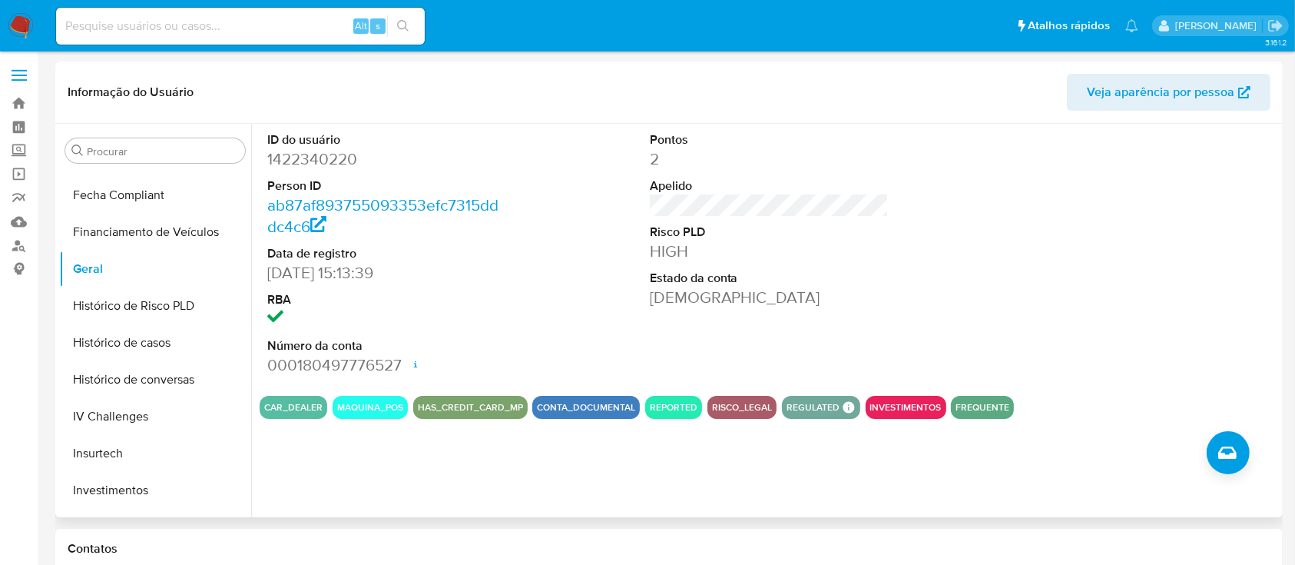
scroll to position [796, 0]
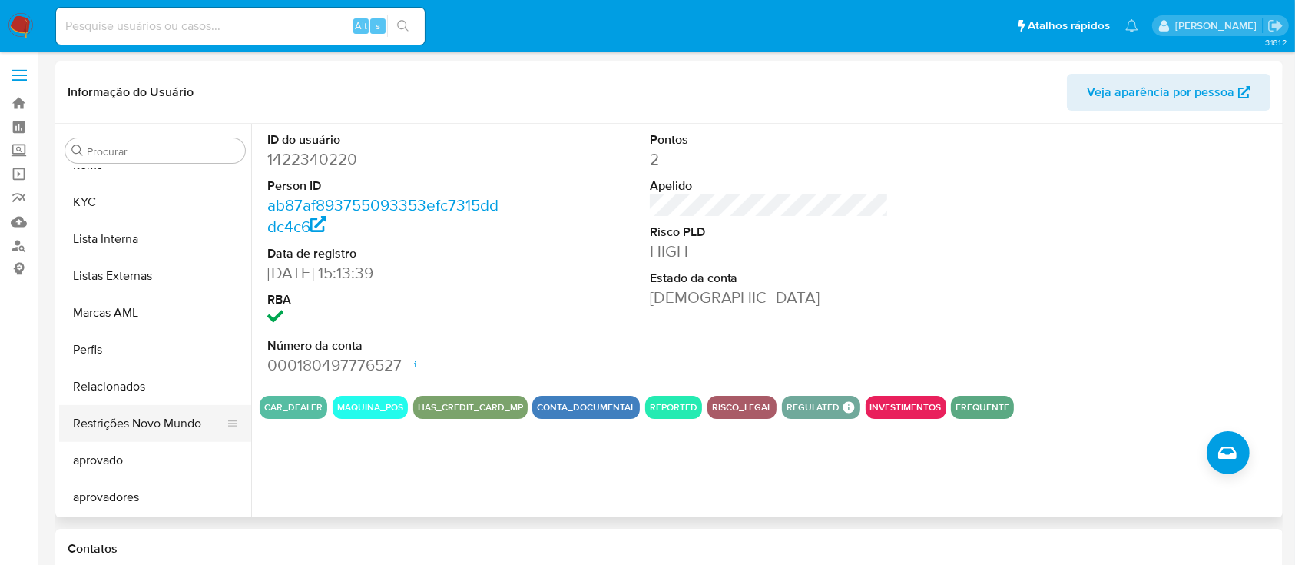
click at [182, 426] on button "Restrições Novo Mundo" at bounding box center [149, 423] width 180 height 37
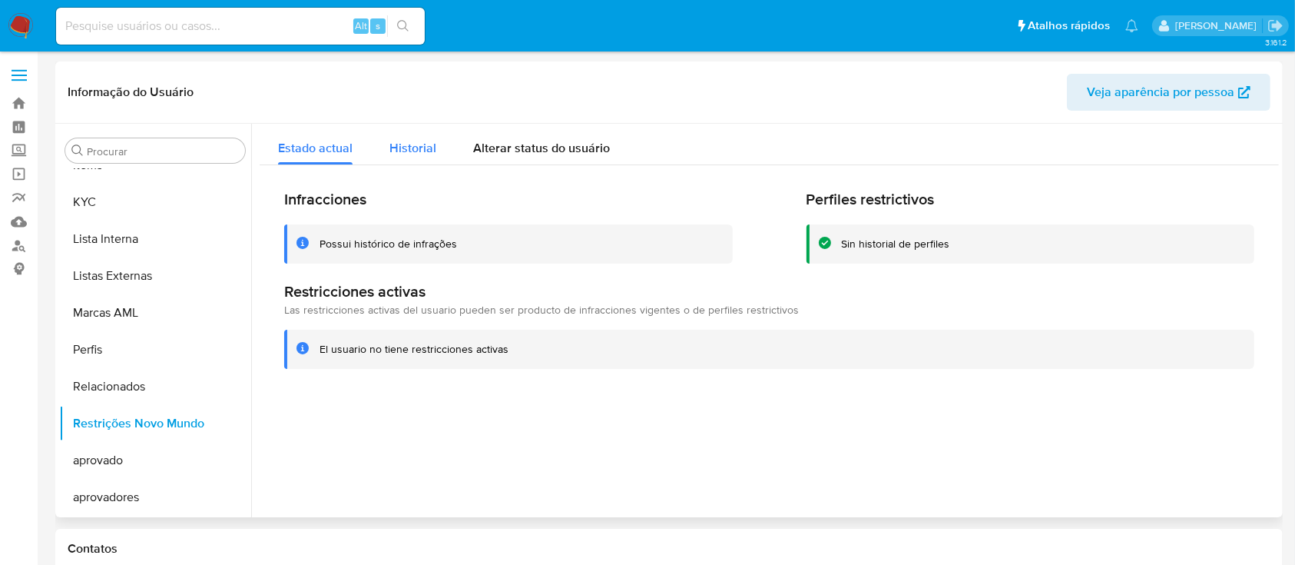
click at [424, 145] on span "Historial" at bounding box center [412, 148] width 47 height 18
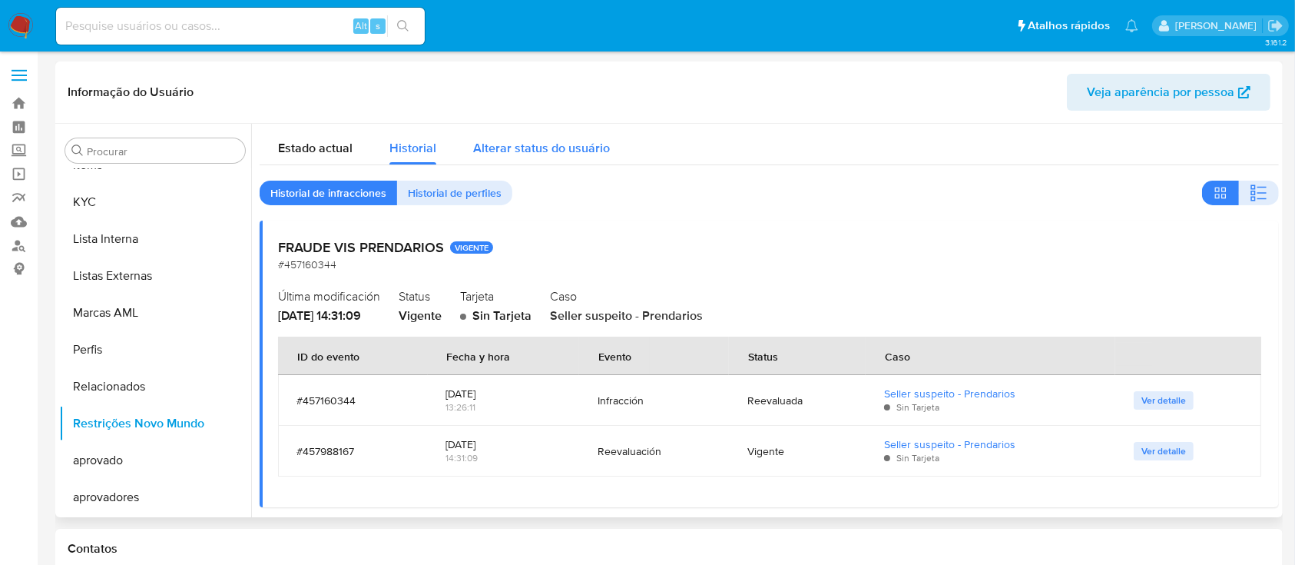
click at [517, 139] on span "Alterar status do usuário" at bounding box center [541, 148] width 137 height 18
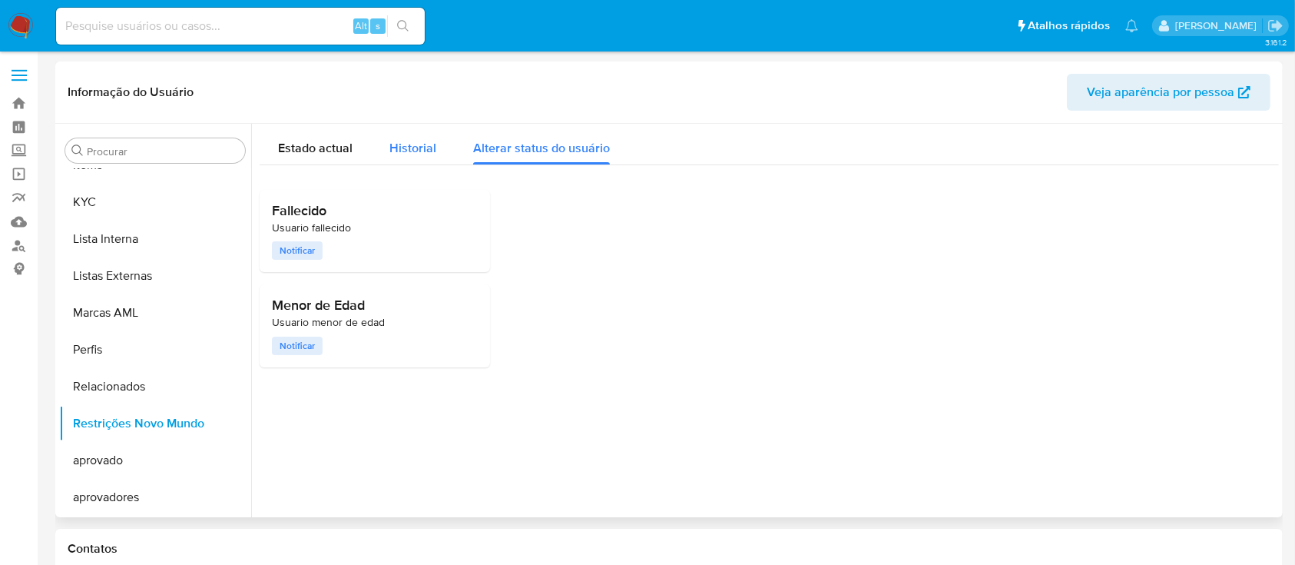
click at [409, 138] on div "Historial" at bounding box center [412, 144] width 47 height 41
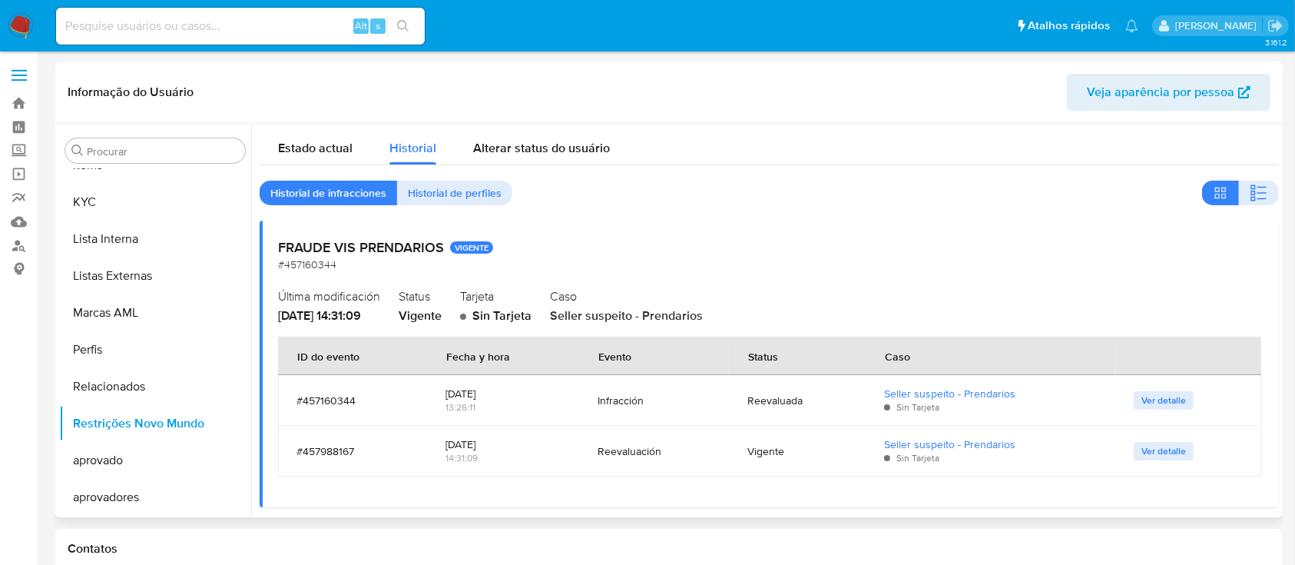
click at [1126, 393] on td "Ver detalle" at bounding box center [1188, 400] width 146 height 51
click at [1147, 392] on span "Ver detalle" at bounding box center [1163, 399] width 45 height 15
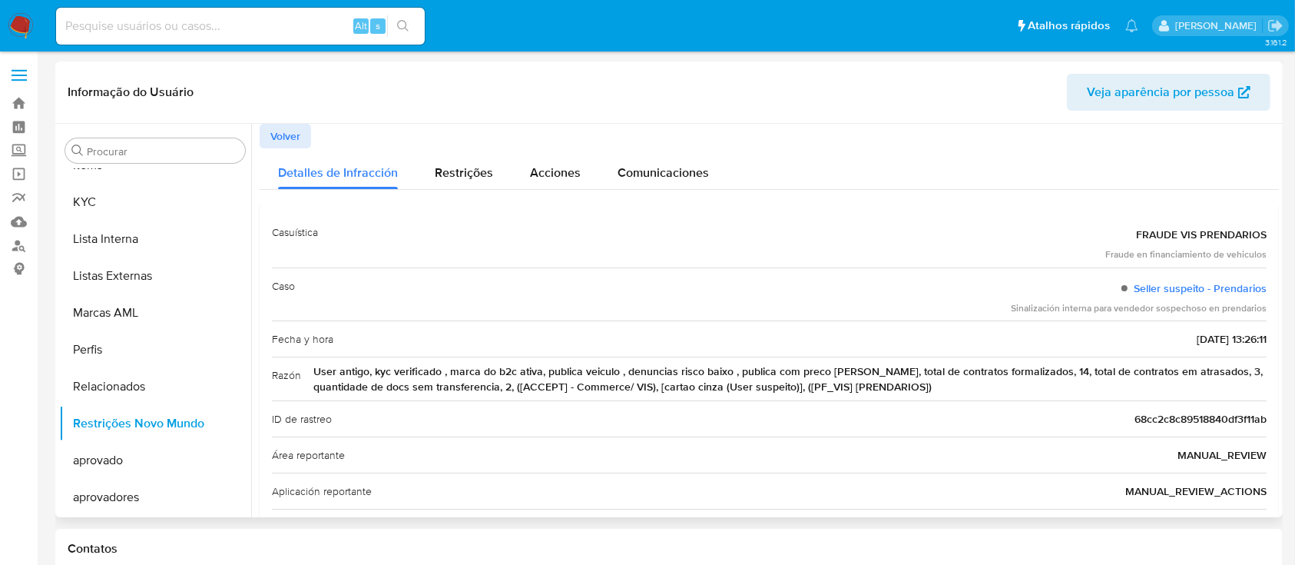
click at [273, 141] on span "Volver" at bounding box center [285, 136] width 30 height 22
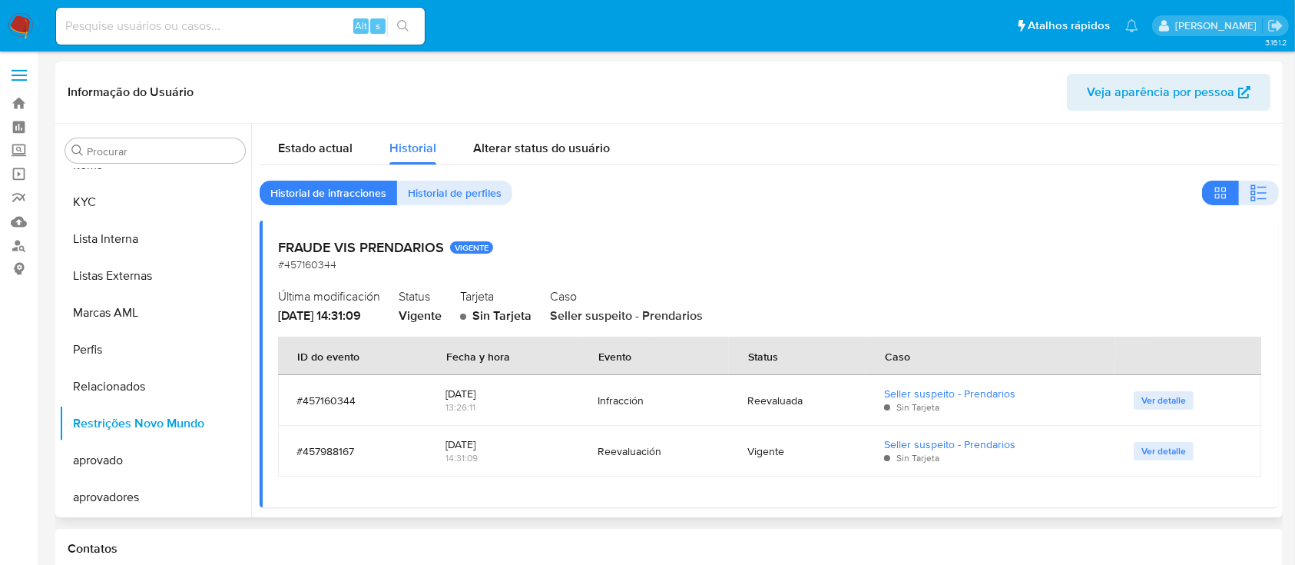
drag, startPoint x: 1167, startPoint y: 406, endPoint x: 1119, endPoint y: 402, distance: 47.8
click at [1167, 406] on span "Ver detalle" at bounding box center [1163, 399] width 45 height 15
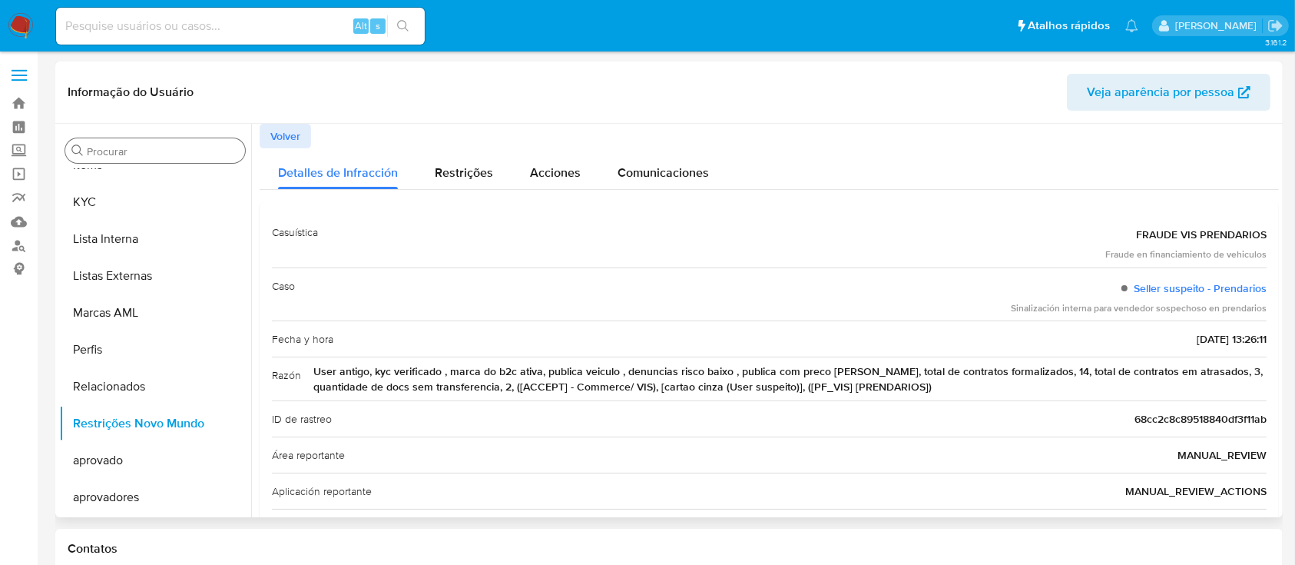
click at [190, 144] on div "Procurar" at bounding box center [155, 150] width 180 height 25
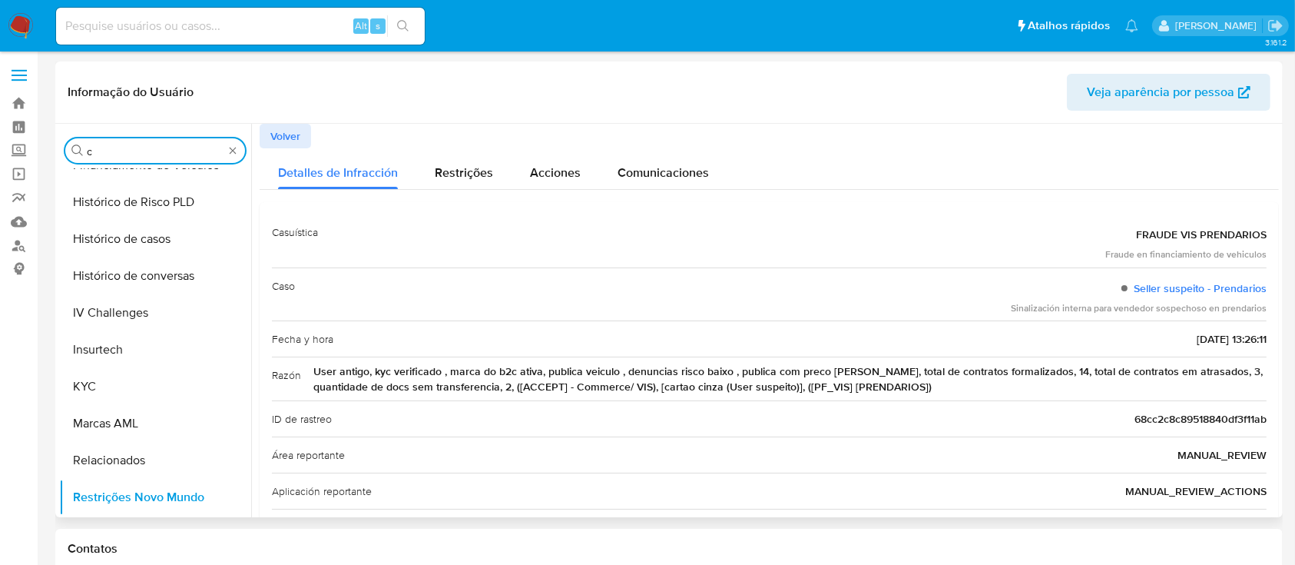
click at [193, 144] on input "c" at bounding box center [155, 151] width 137 height 14
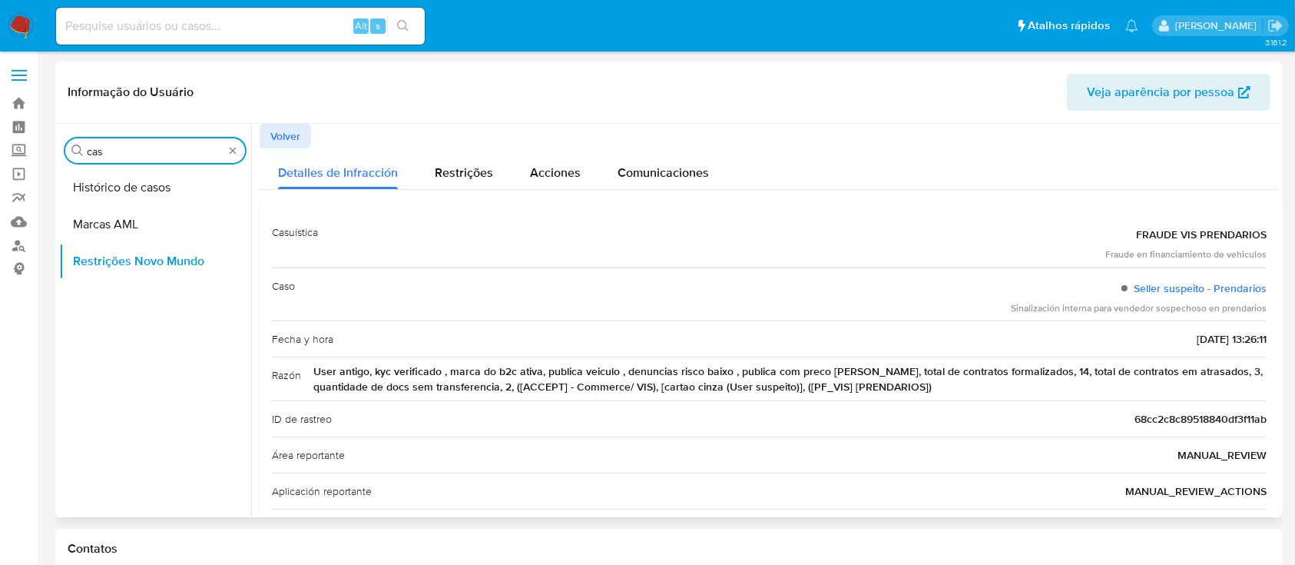
type input "cas"
click at [184, 167] on div "Procurar cas Histórico de casos Marcas AML Restrições Novo Mundo" at bounding box center [155, 321] width 192 height 391
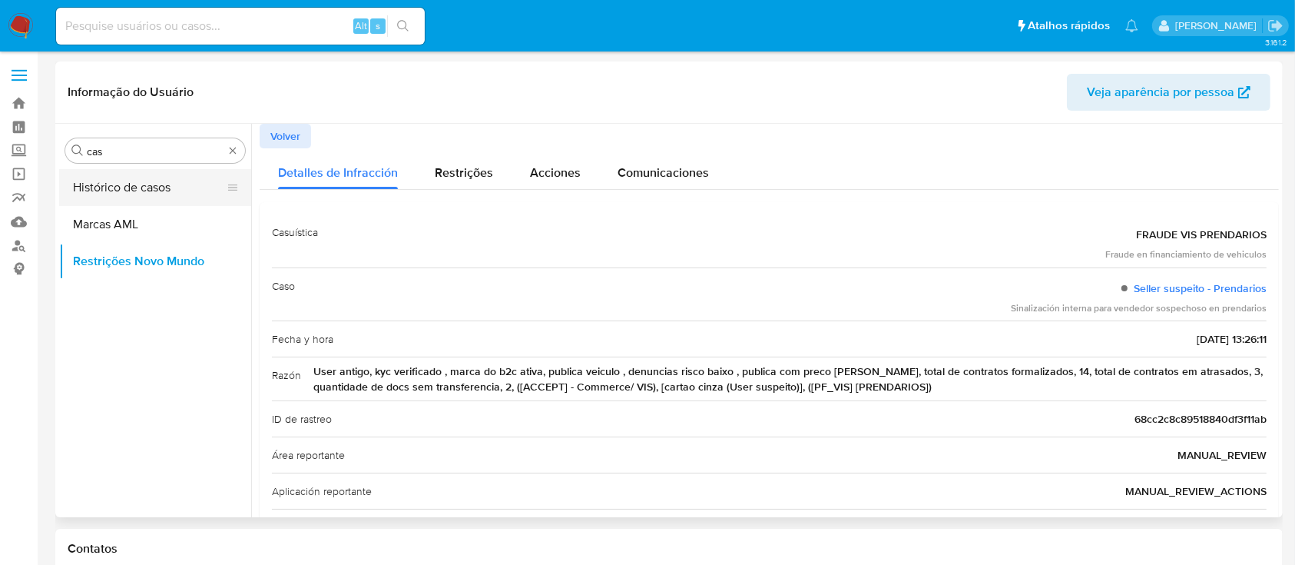
click at [180, 179] on button "Histórico de casos" at bounding box center [149, 187] width 180 height 37
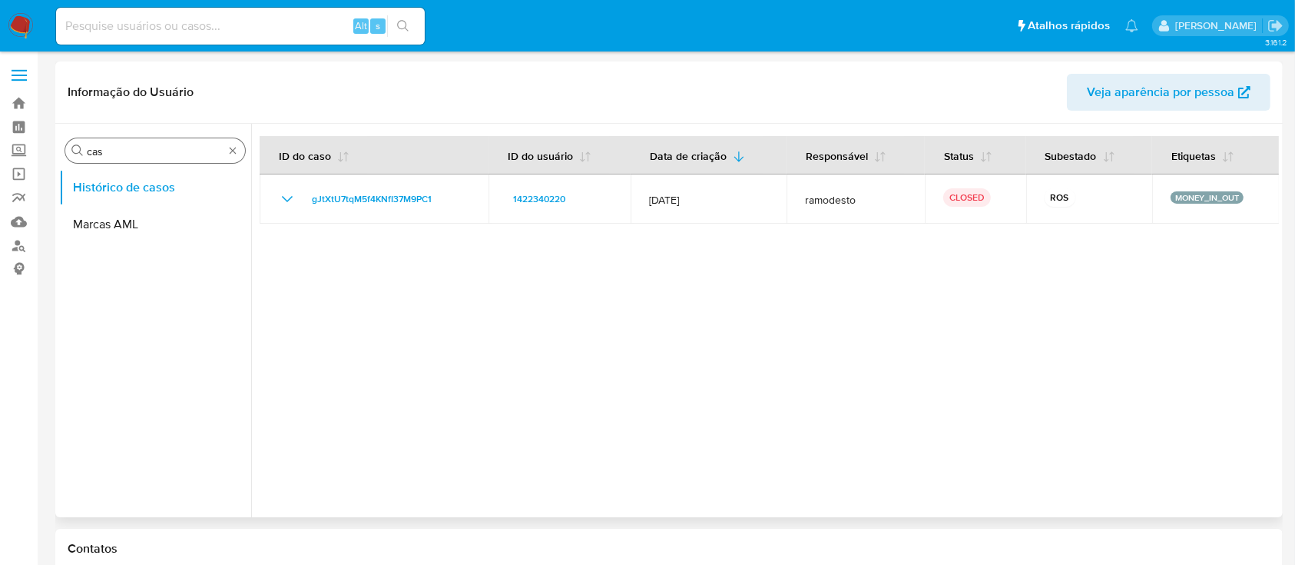
click at [241, 147] on div "Procurar cas" at bounding box center [155, 150] width 180 height 25
click at [239, 146] on div "Procurar cas" at bounding box center [155, 150] width 180 height 25
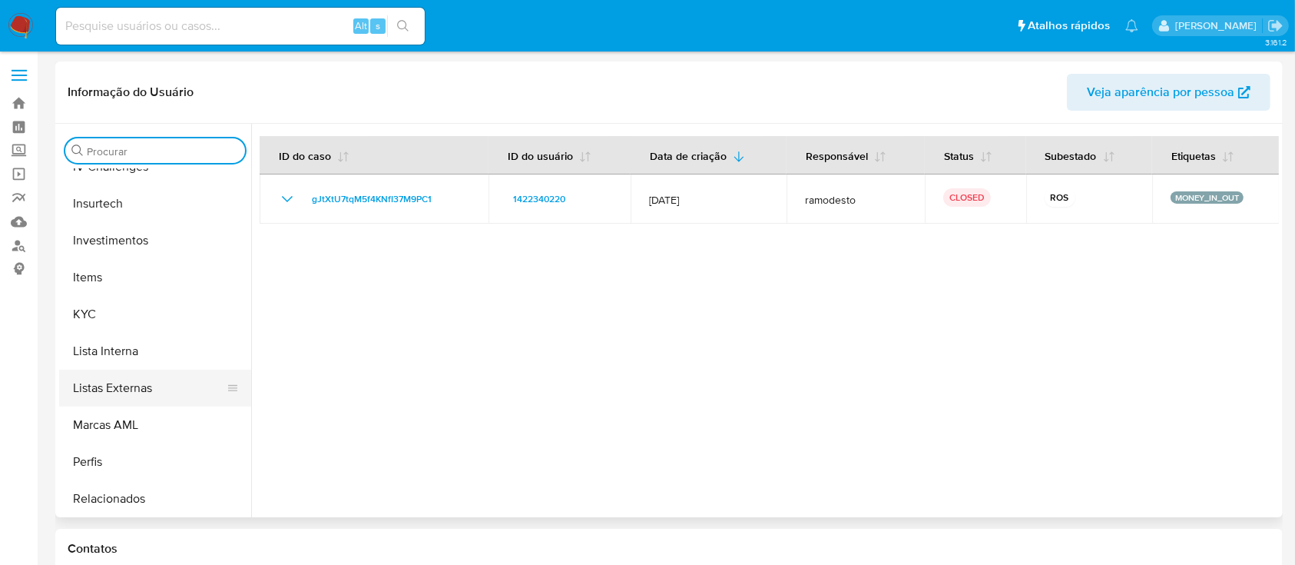
scroll to position [717, 0]
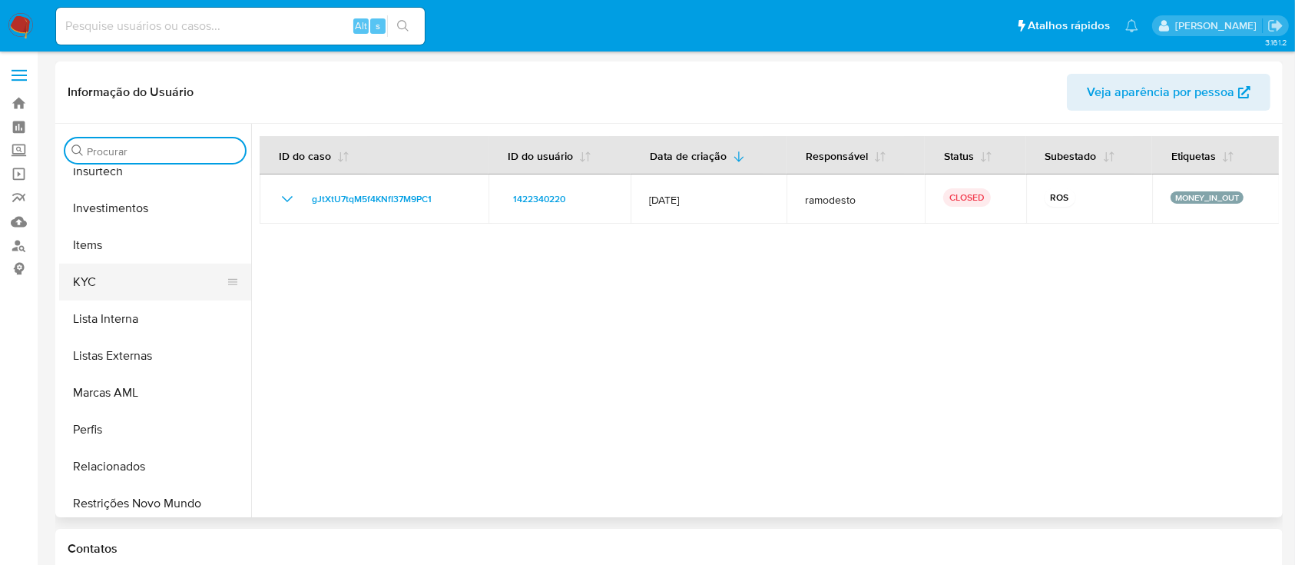
click at [129, 267] on button "KYC" at bounding box center [149, 281] width 180 height 37
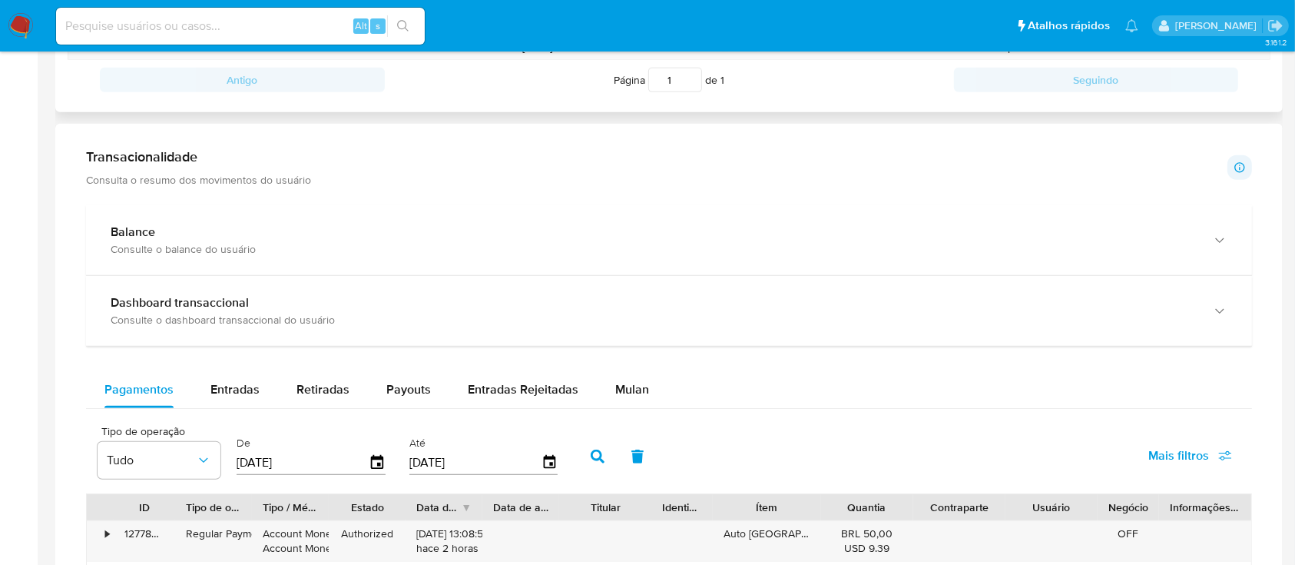
scroll to position [819, 0]
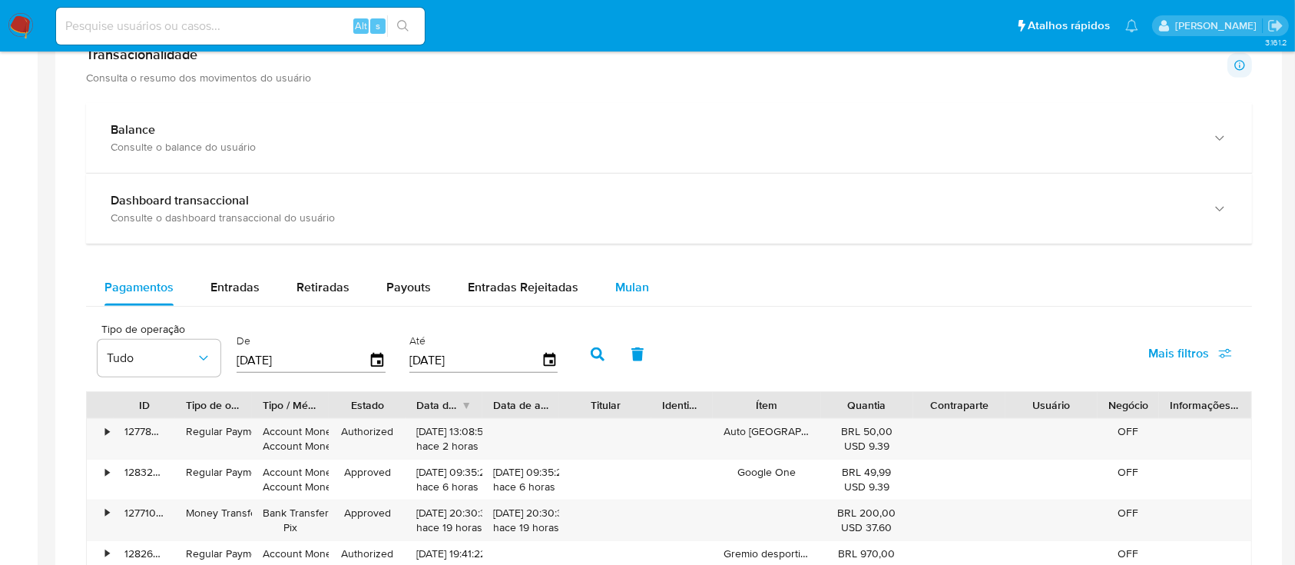
click at [647, 270] on button "Mulan" at bounding box center [632, 287] width 71 height 37
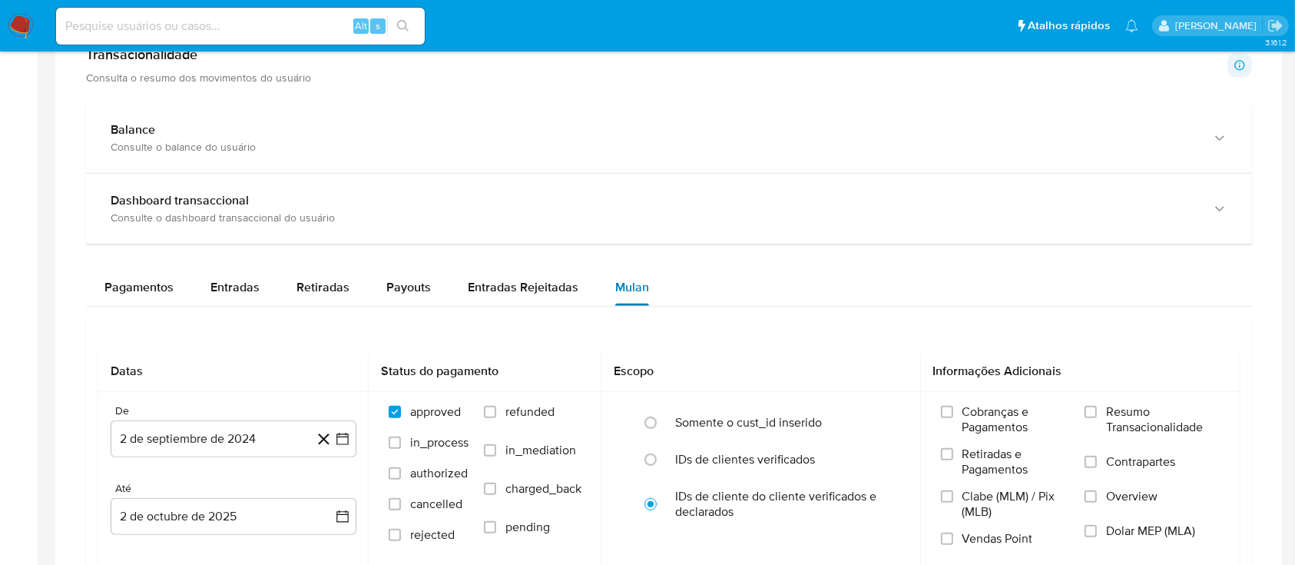
click at [634, 290] on span "Mulan" at bounding box center [632, 287] width 34 height 18
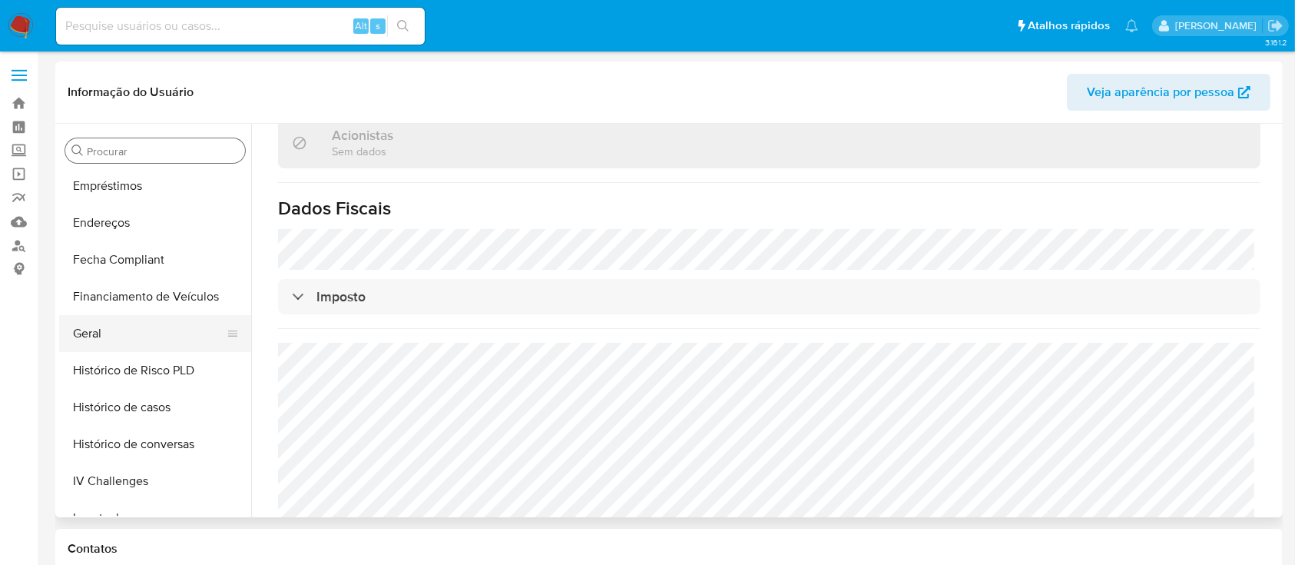
scroll to position [307, 0]
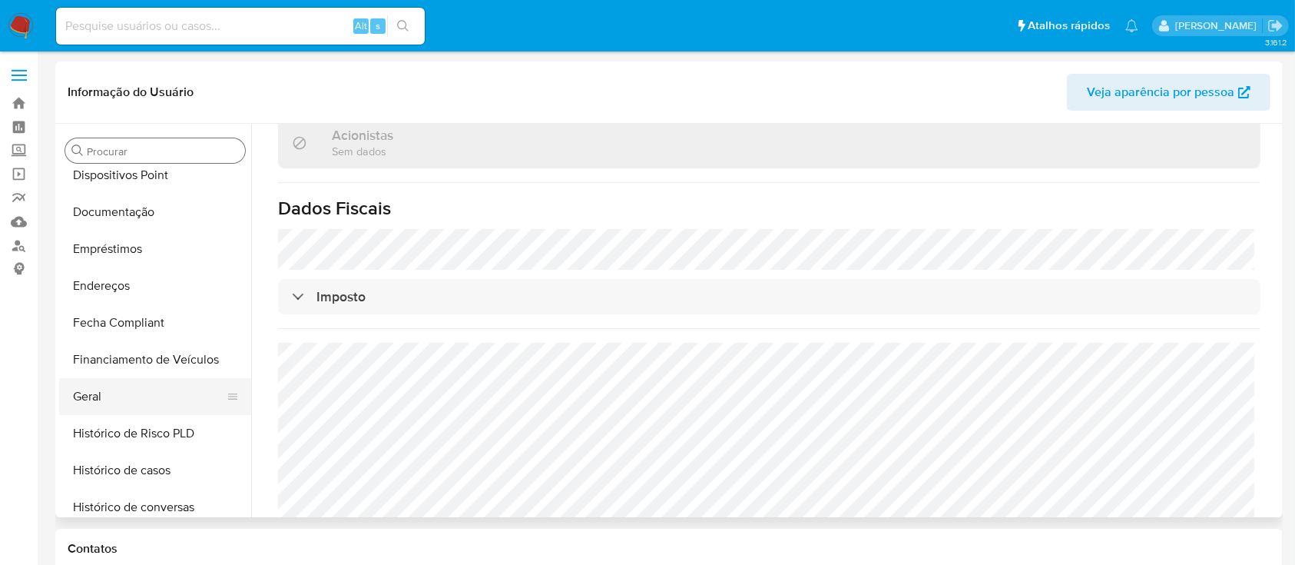
click at [162, 388] on button "Geral" at bounding box center [149, 396] width 180 height 37
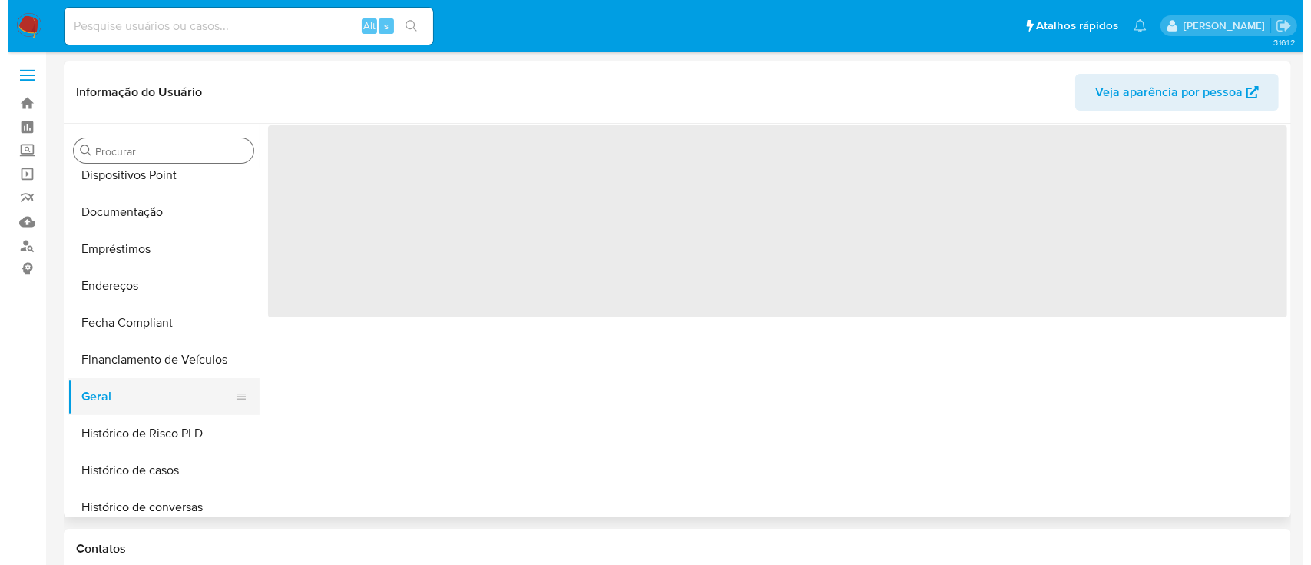
scroll to position [0, 0]
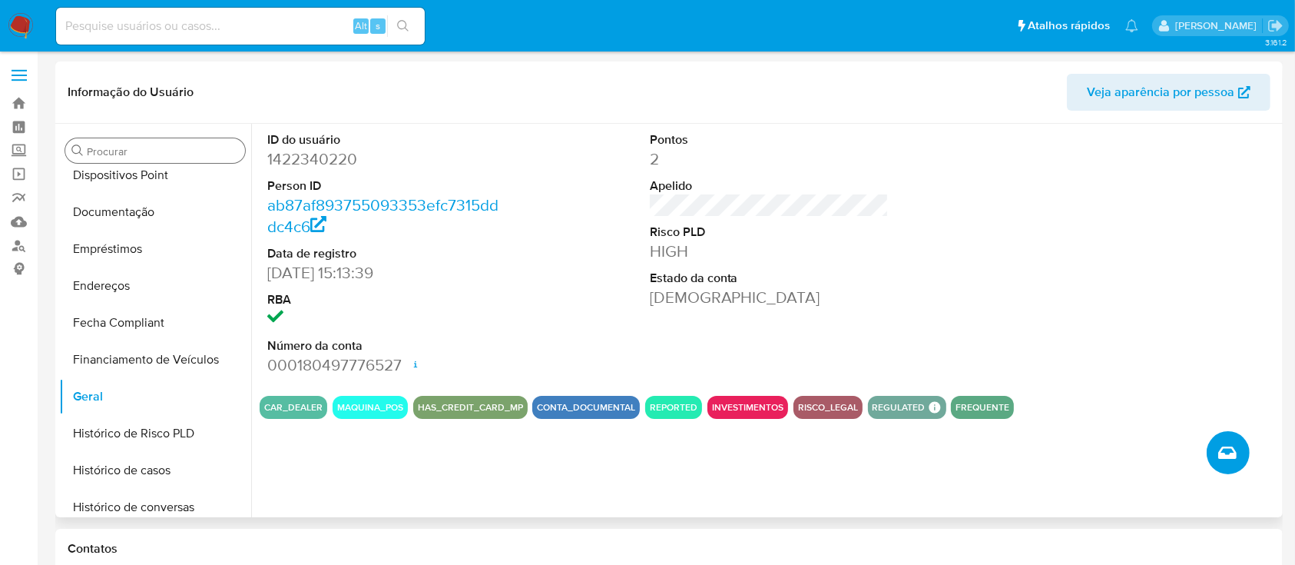
click at [1223, 449] on icon "Criar caso manual" at bounding box center [1227, 452] width 18 height 18
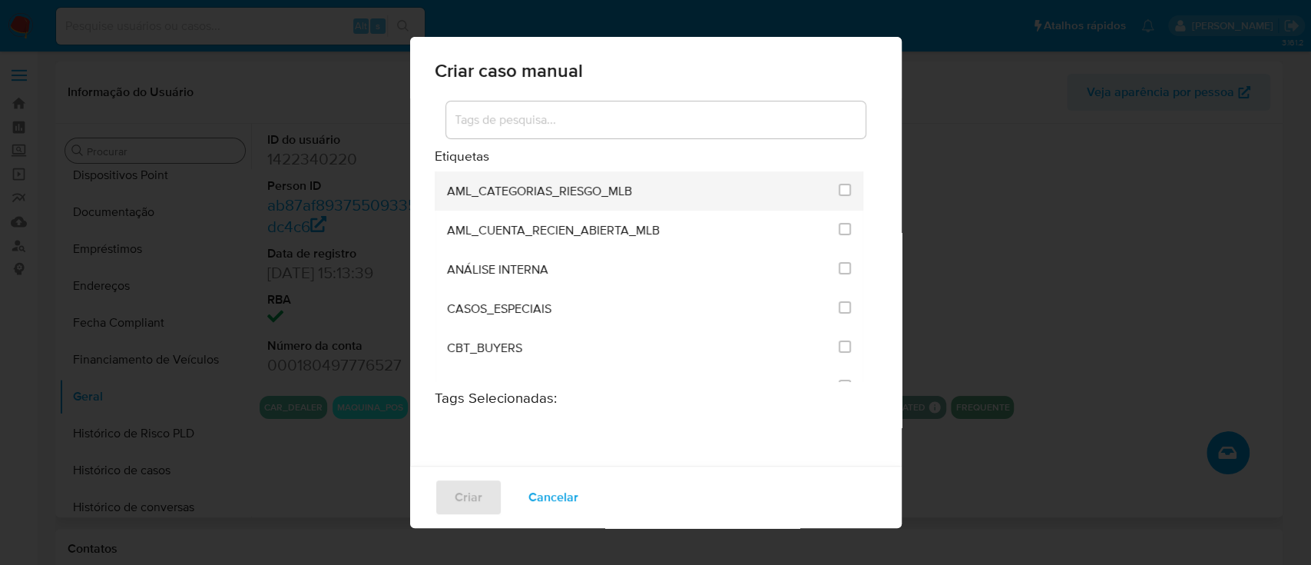
scroll to position [102, 0]
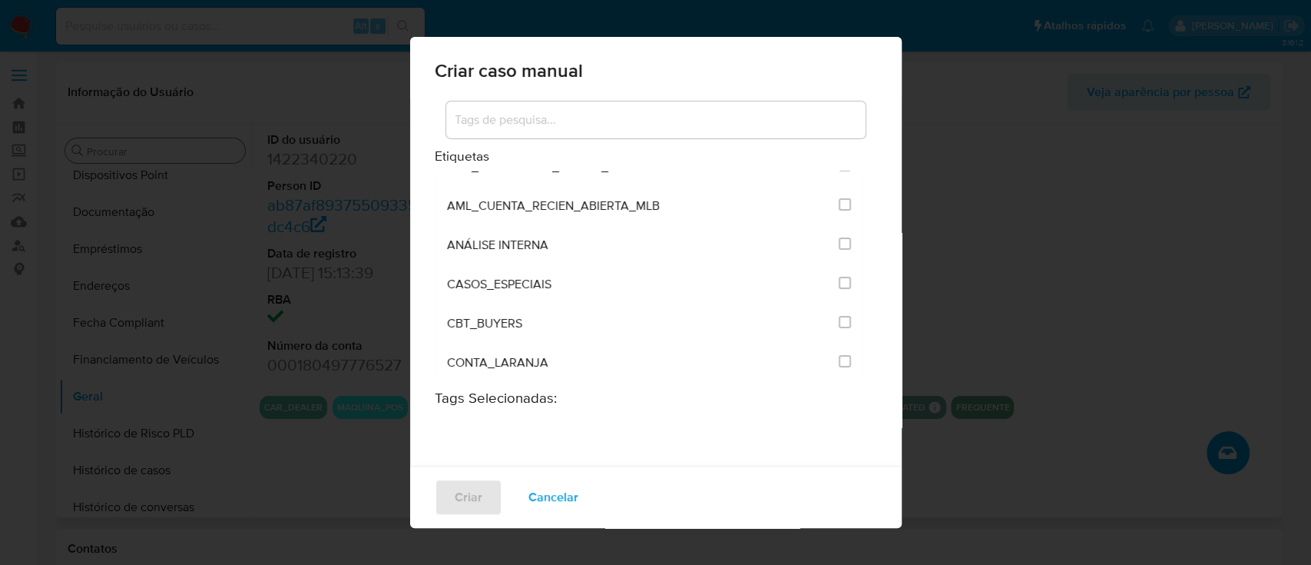
click at [607, 110] on input at bounding box center [655, 120] width 419 height 20
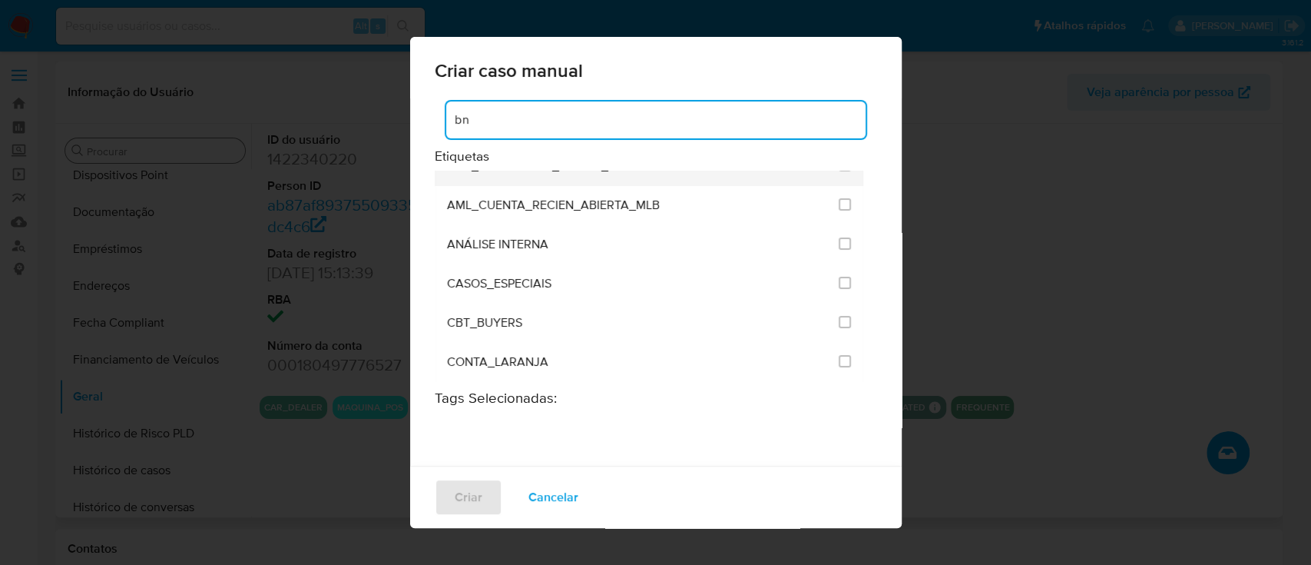
scroll to position [0, 0]
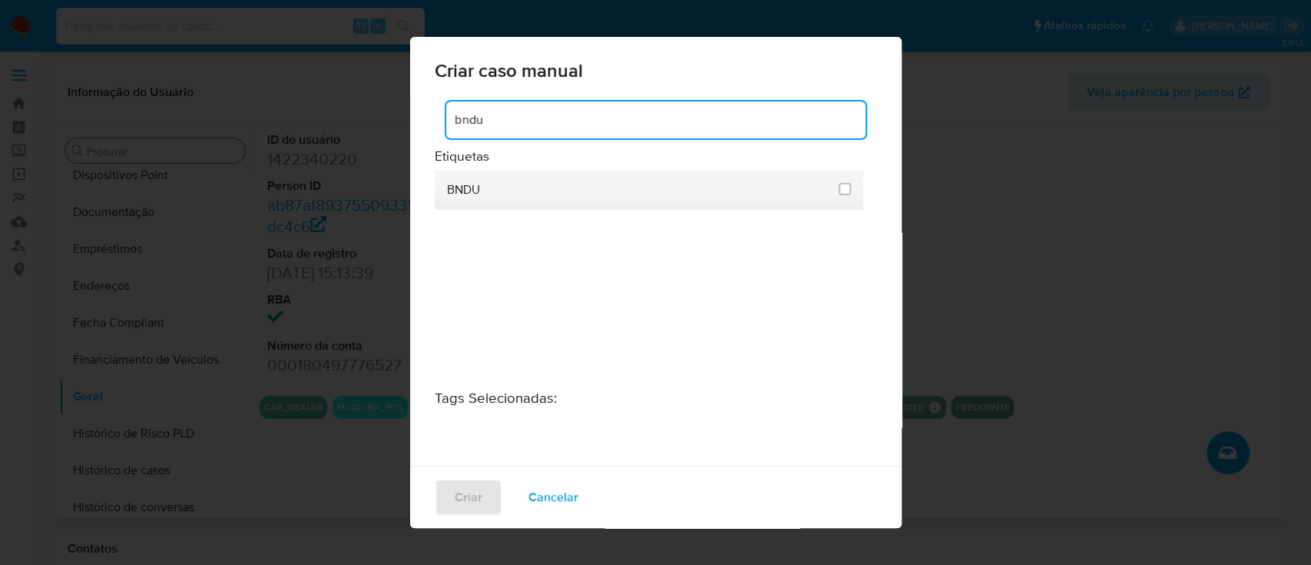
type input "bndu"
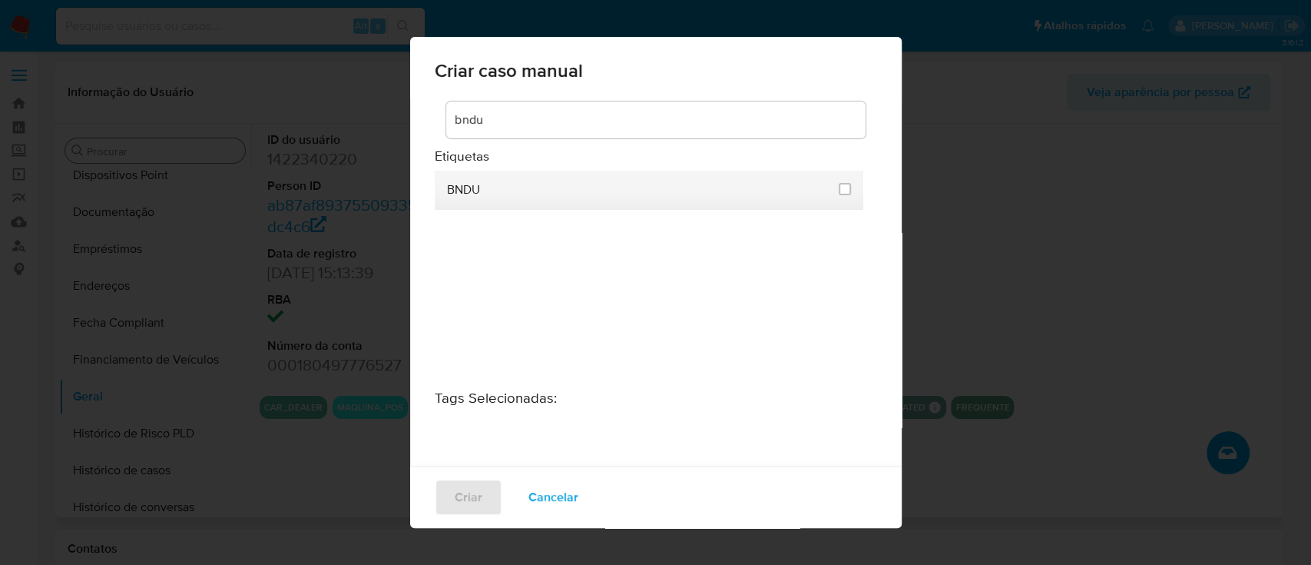
click at [591, 192] on div "BNDU" at bounding box center [638, 190] width 383 height 39
click at [839, 194] on input "3299" at bounding box center [845, 189] width 12 height 12
checkbox input "true"
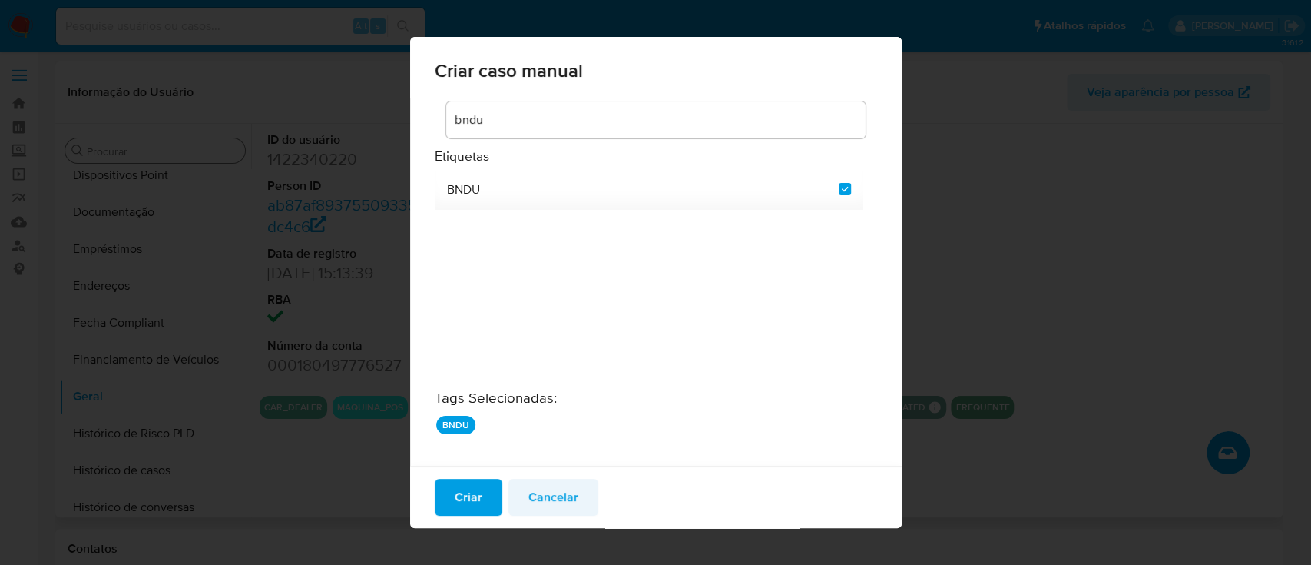
click at [528, 503] on span "Cancelar" at bounding box center [553, 497] width 50 height 34
checkbox input "false"
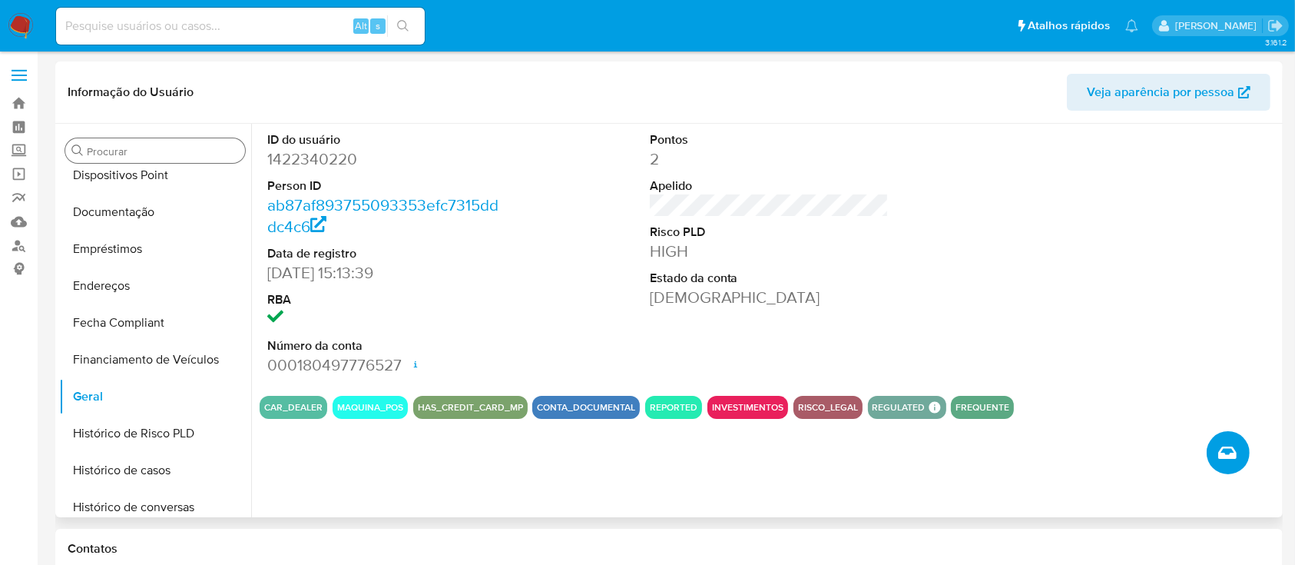
click at [1240, 437] on button "Criar caso manual" at bounding box center [1228, 452] width 43 height 43
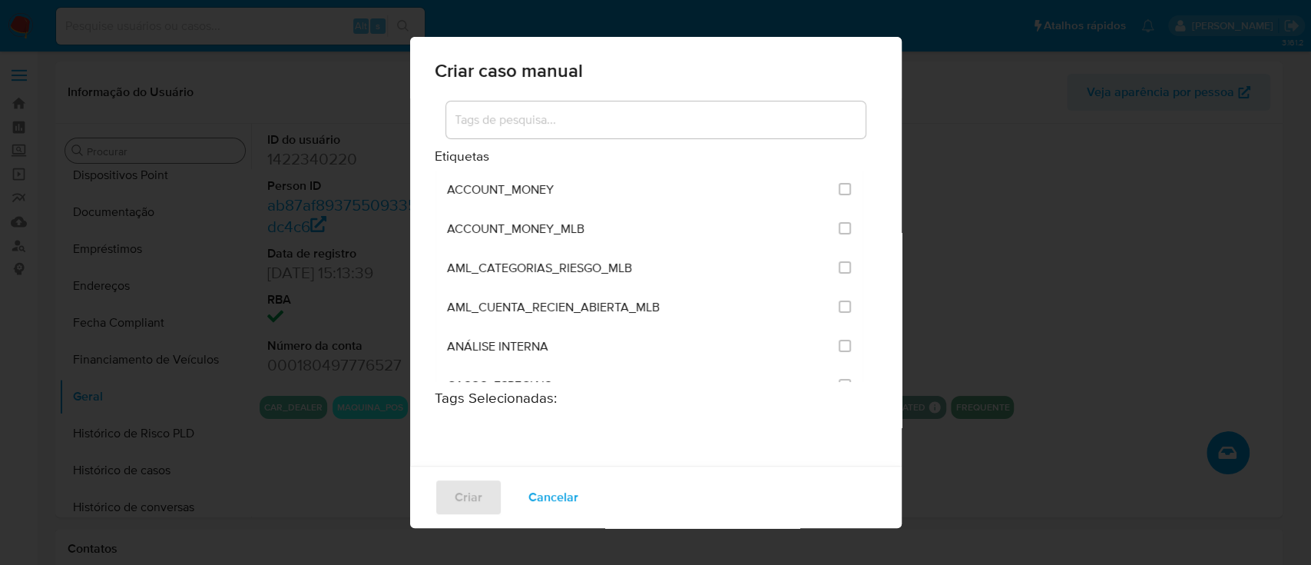
click at [583, 116] on input at bounding box center [655, 120] width 419 height 20
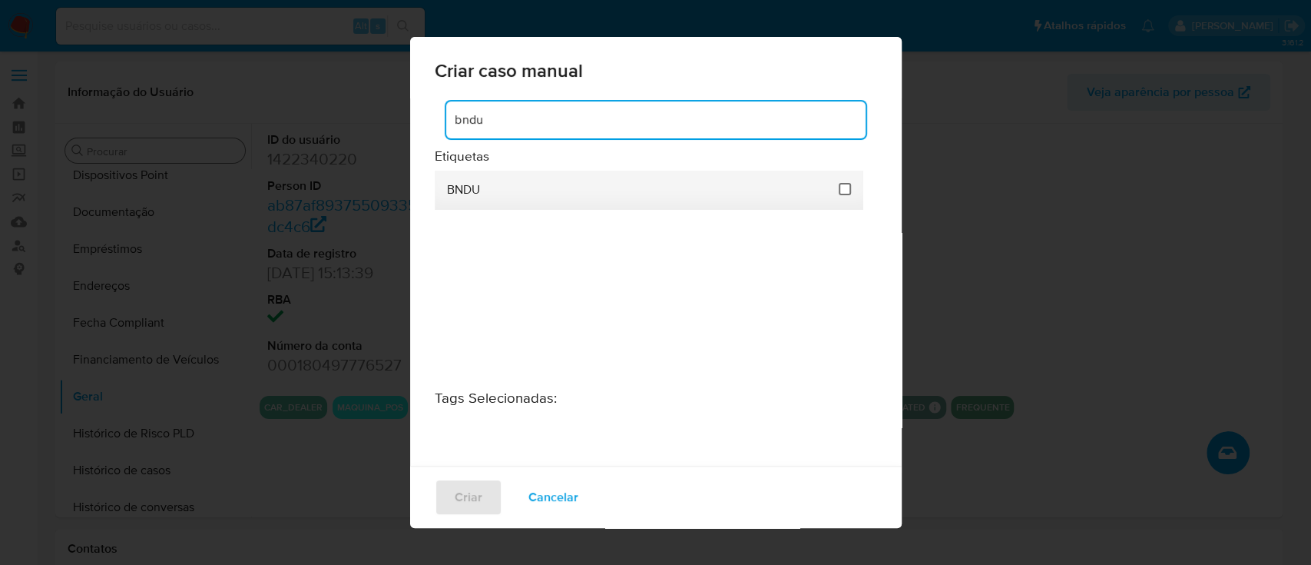
type input "bndu"
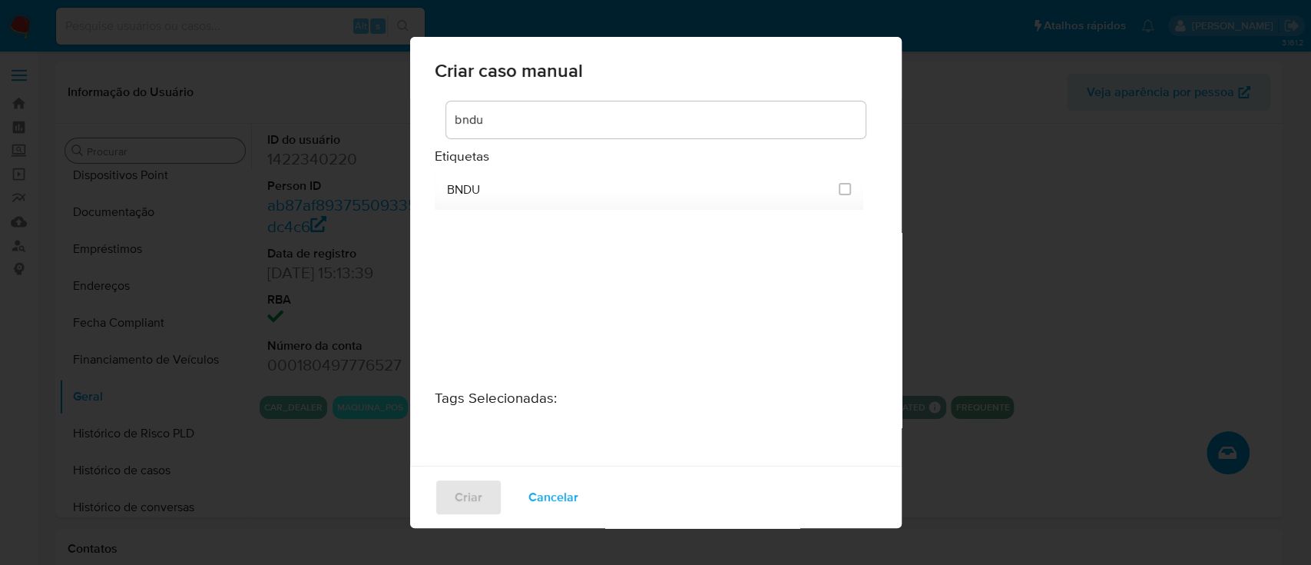
drag, startPoint x: 833, startPoint y: 183, endPoint x: 700, endPoint y: 267, distance: 157.5
click at [839, 184] on input "3299" at bounding box center [845, 189] width 12 height 12
checkbox input "true"
click at [473, 483] on span "Criar" at bounding box center [469, 497] width 28 height 34
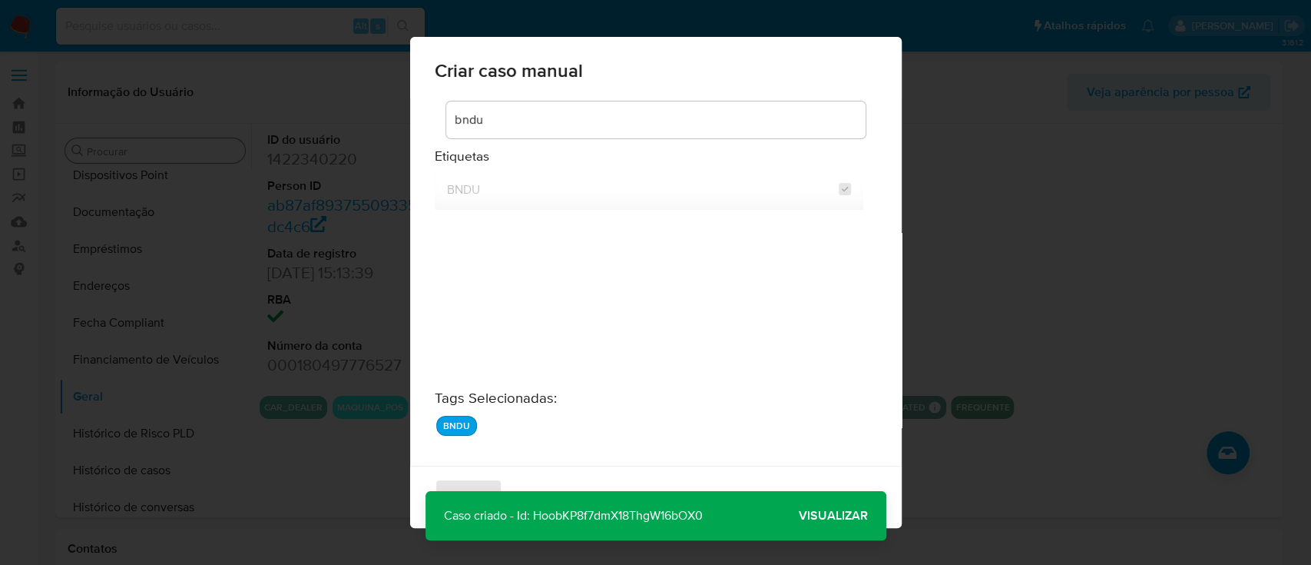
click at [848, 515] on span "Visualizar" at bounding box center [833, 515] width 69 height 0
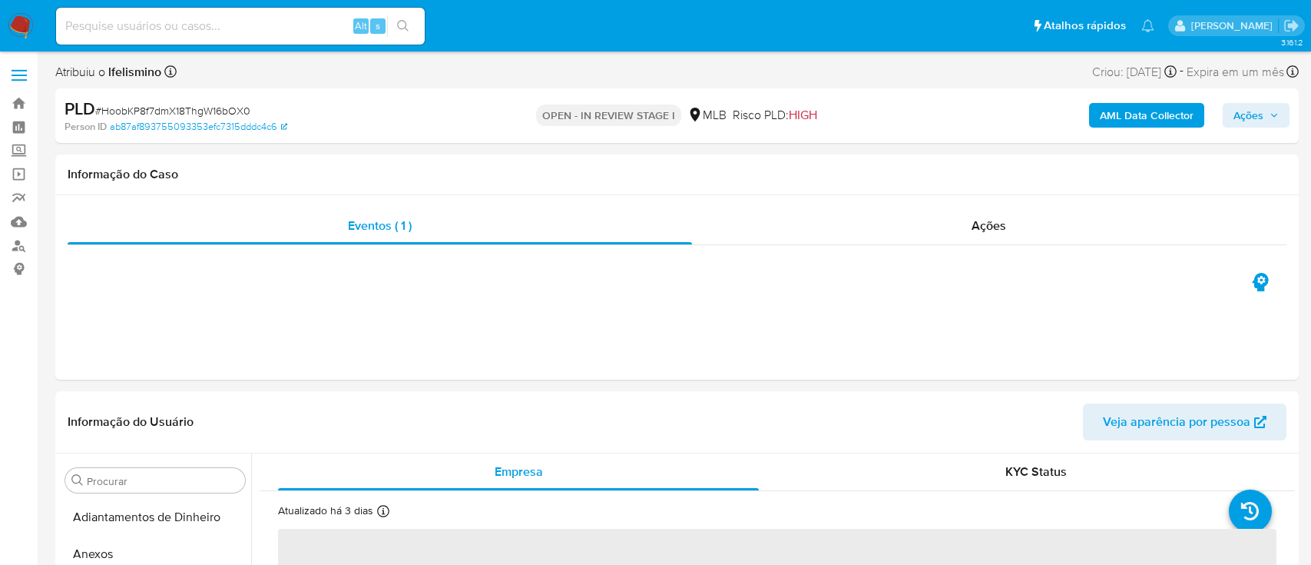
select select "10"
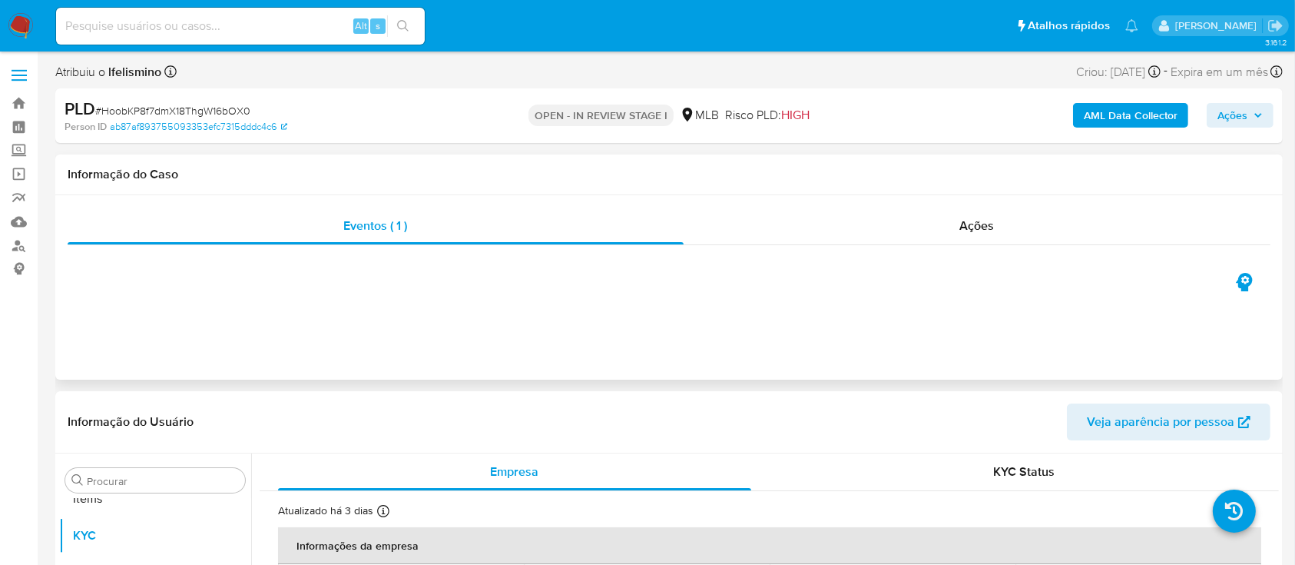
scroll to position [796, 0]
click at [1231, 120] on span "Ações" at bounding box center [1232, 115] width 30 height 25
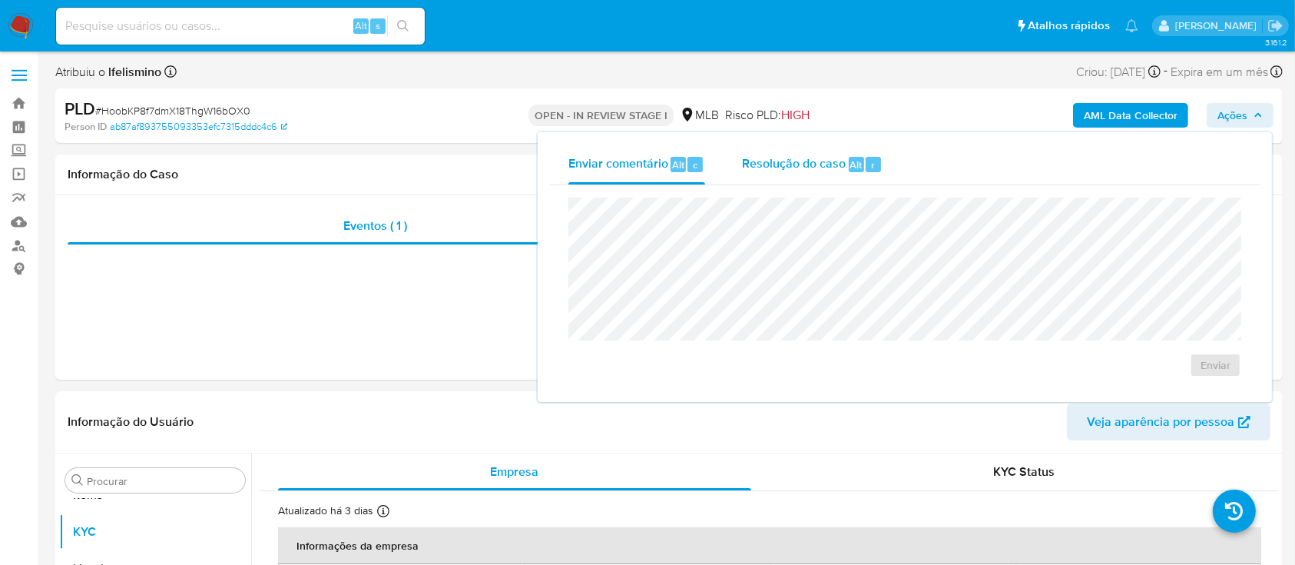
click at [843, 174] on div "Resolução do caso Alt r" at bounding box center [812, 164] width 141 height 40
click at [713, 255] on textarea at bounding box center [904, 281] width 671 height 123
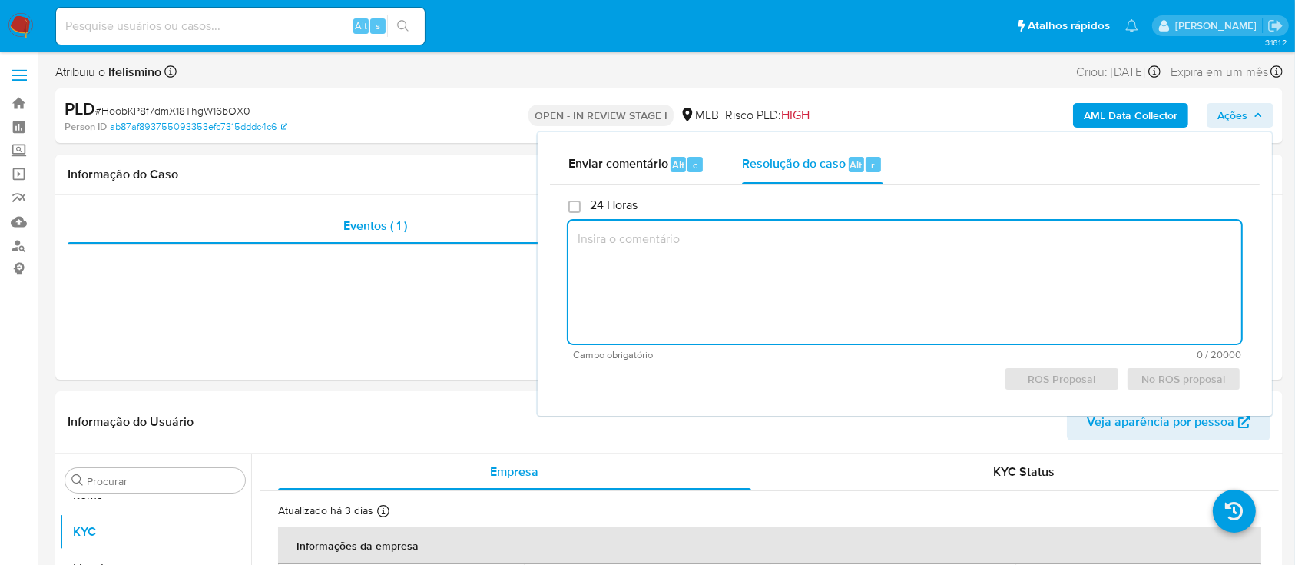
paste textarea "AqqmfKRdLRqOfDYqqt9NGPn0"
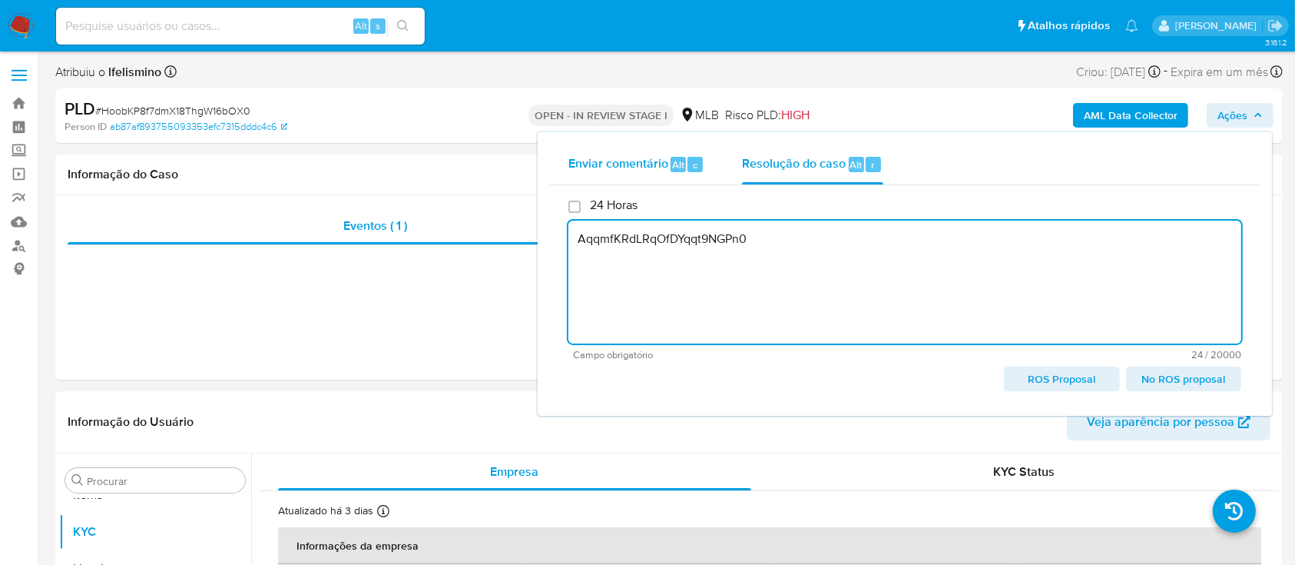
type textarea "AqqmfKRdLRqOfDYqqt9NGPn0"
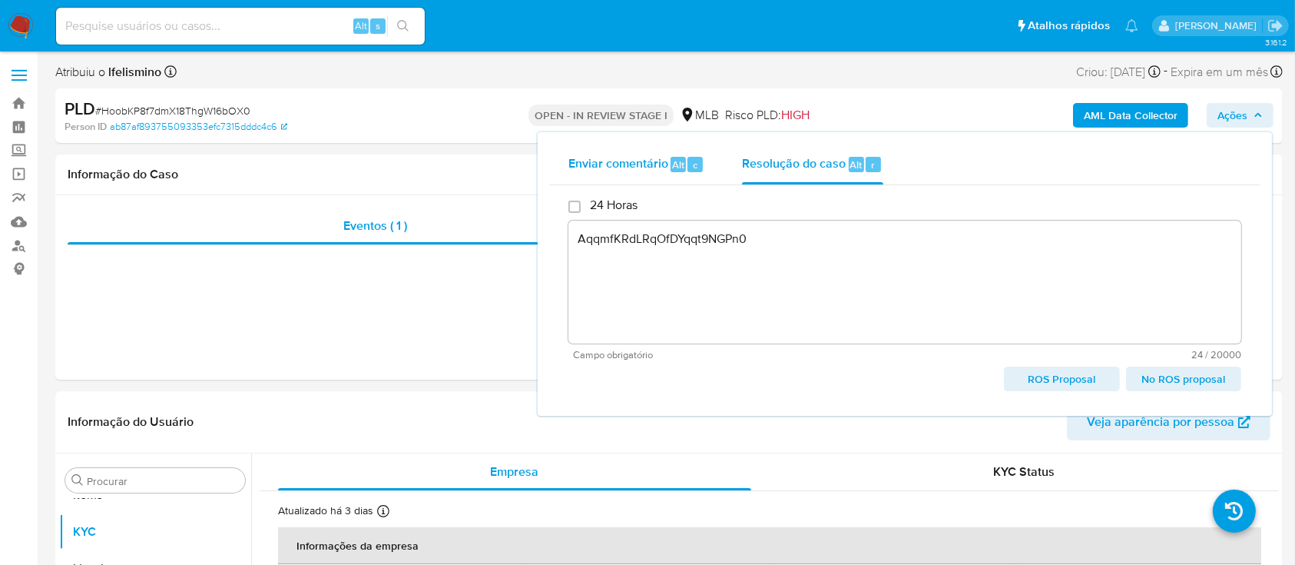
click at [621, 160] on span "Enviar comentário" at bounding box center [618, 164] width 100 height 18
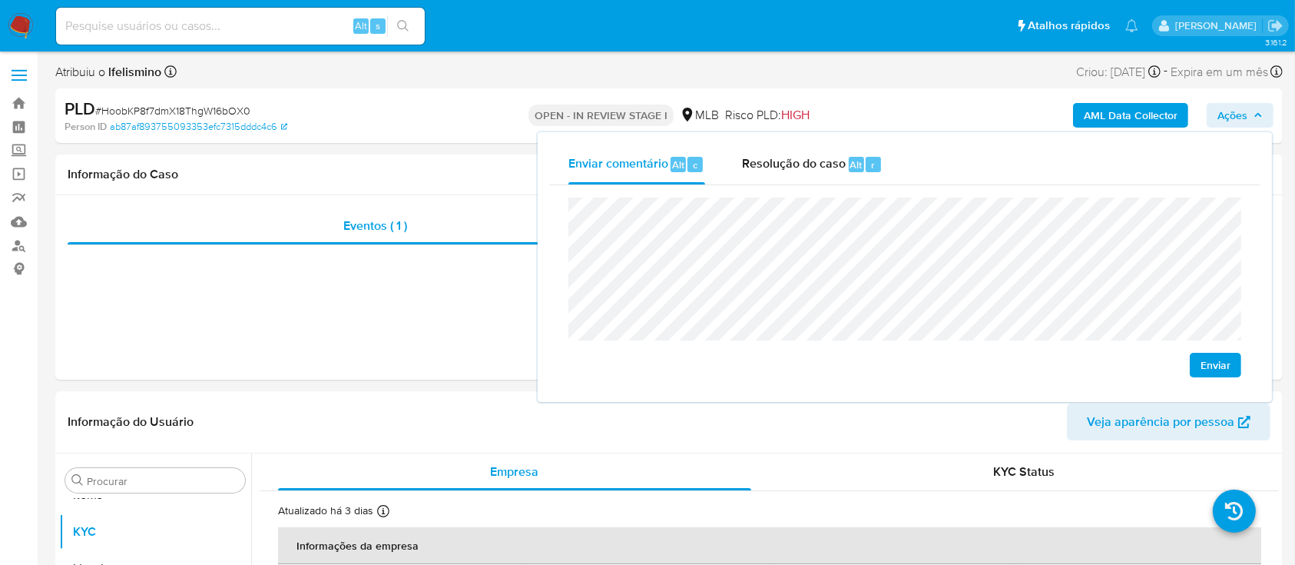
click at [1222, 359] on span "Enviar" at bounding box center [1215, 365] width 30 height 22
click at [219, 104] on span "# HoobKP8f7dmX18ThgW16bOX0" at bounding box center [172, 110] width 155 height 15
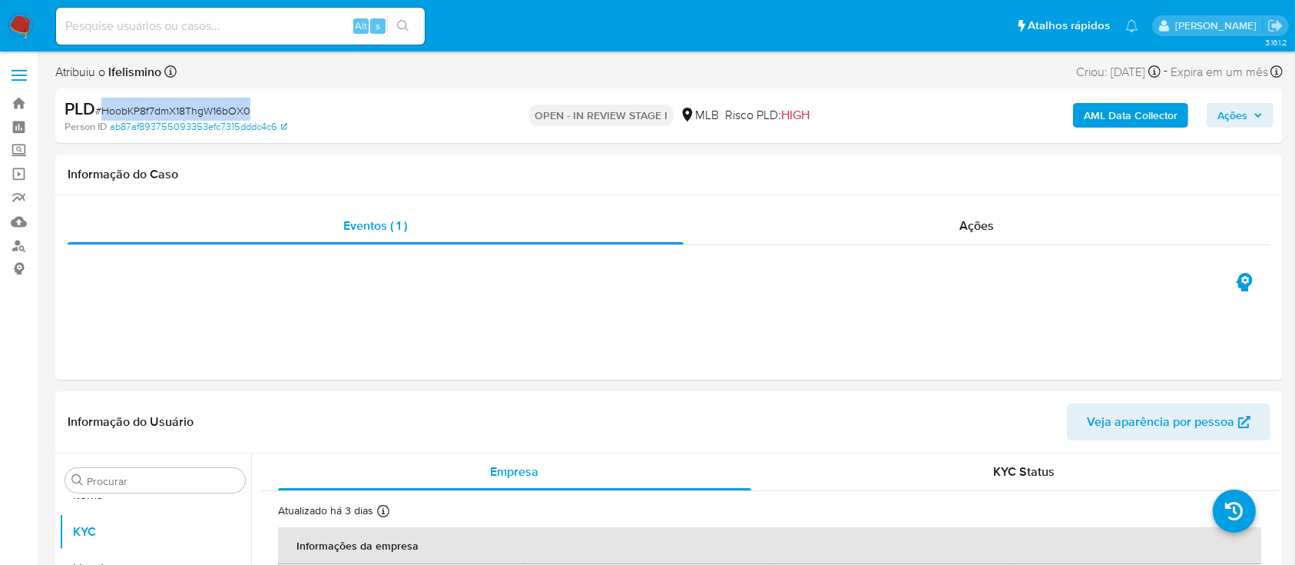
copy span "HoobKP8f7dmX18ThgW16bOX0"
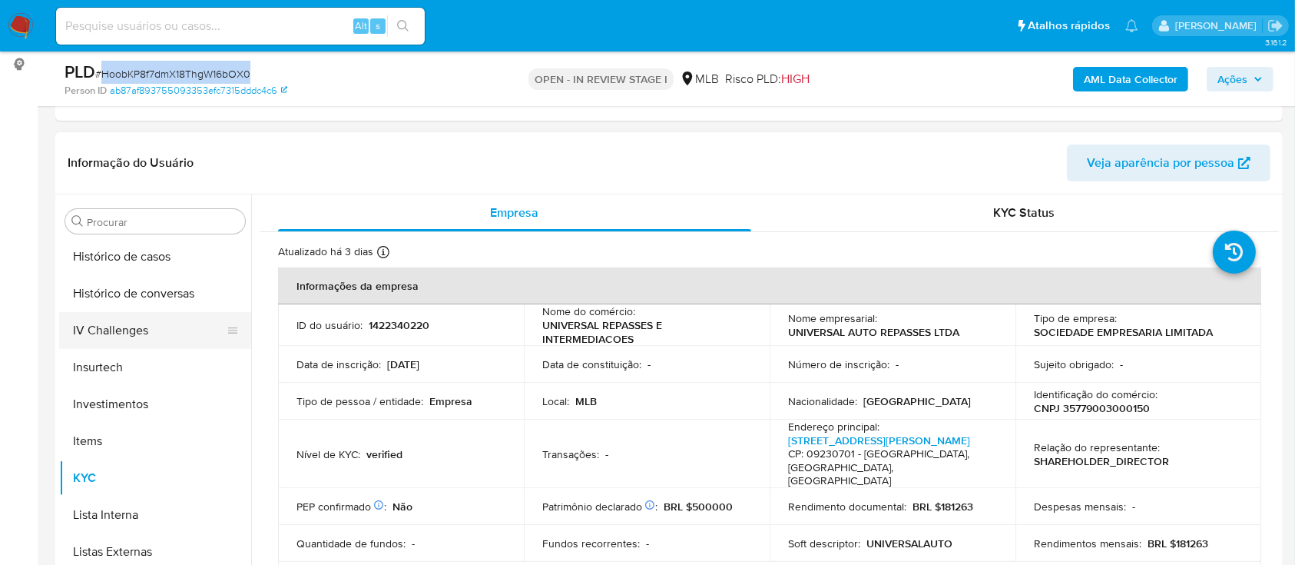
scroll to position [489, 0]
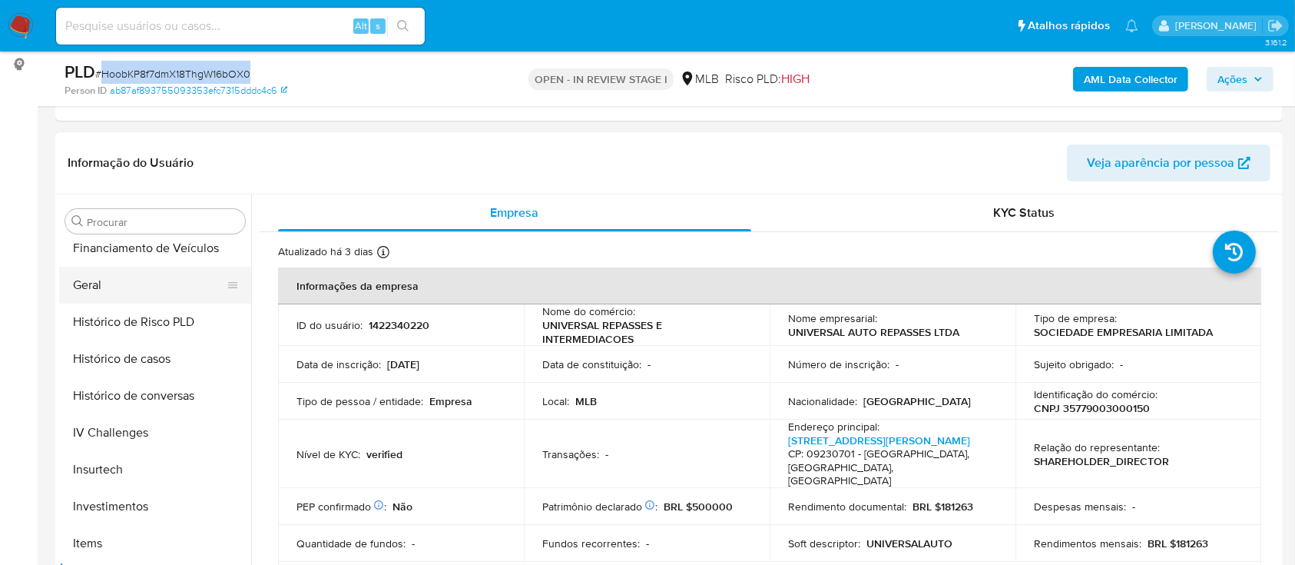
click at [151, 281] on button "Geral" at bounding box center [149, 285] width 180 height 37
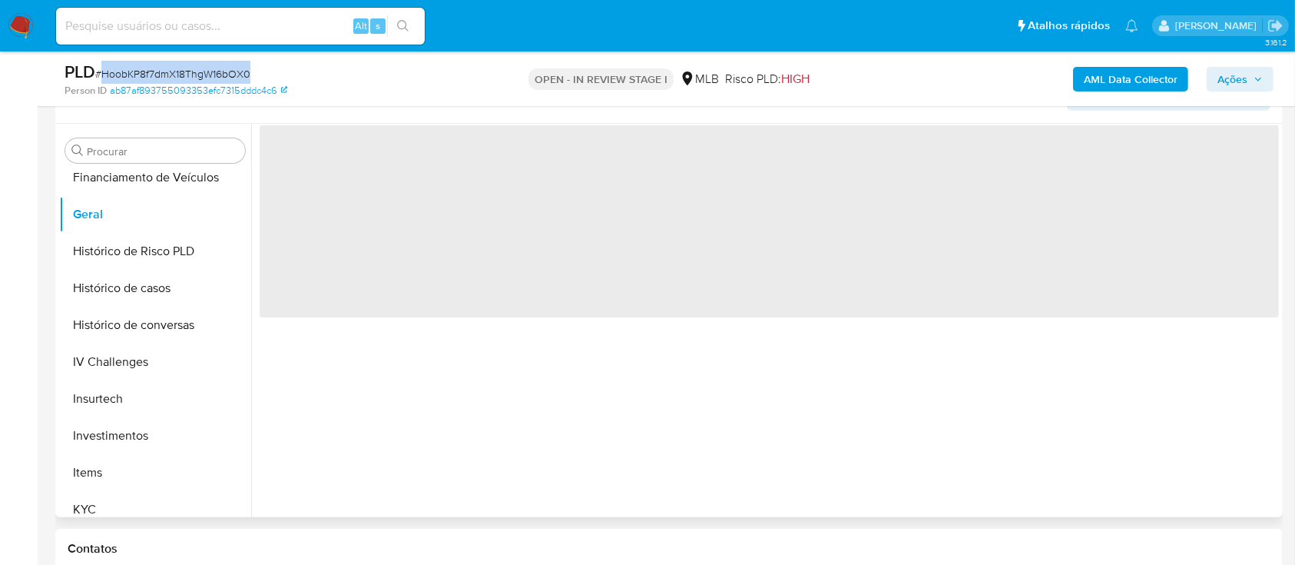
scroll to position [307, 0]
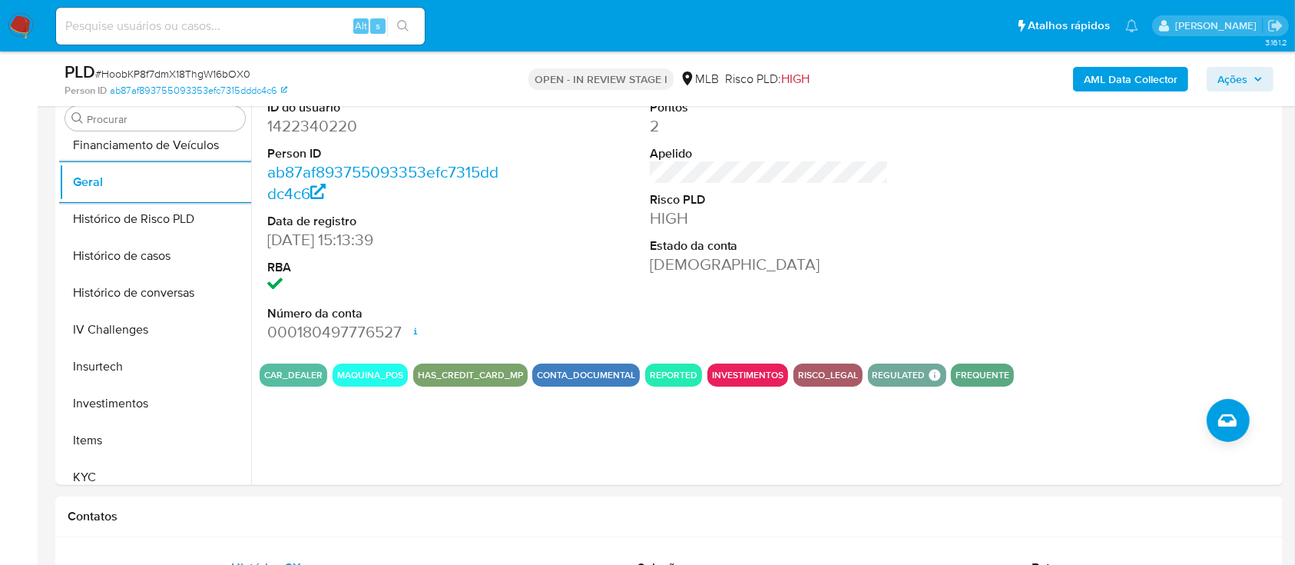
click at [315, 123] on dd "1422340220" at bounding box center [387, 126] width 240 height 22
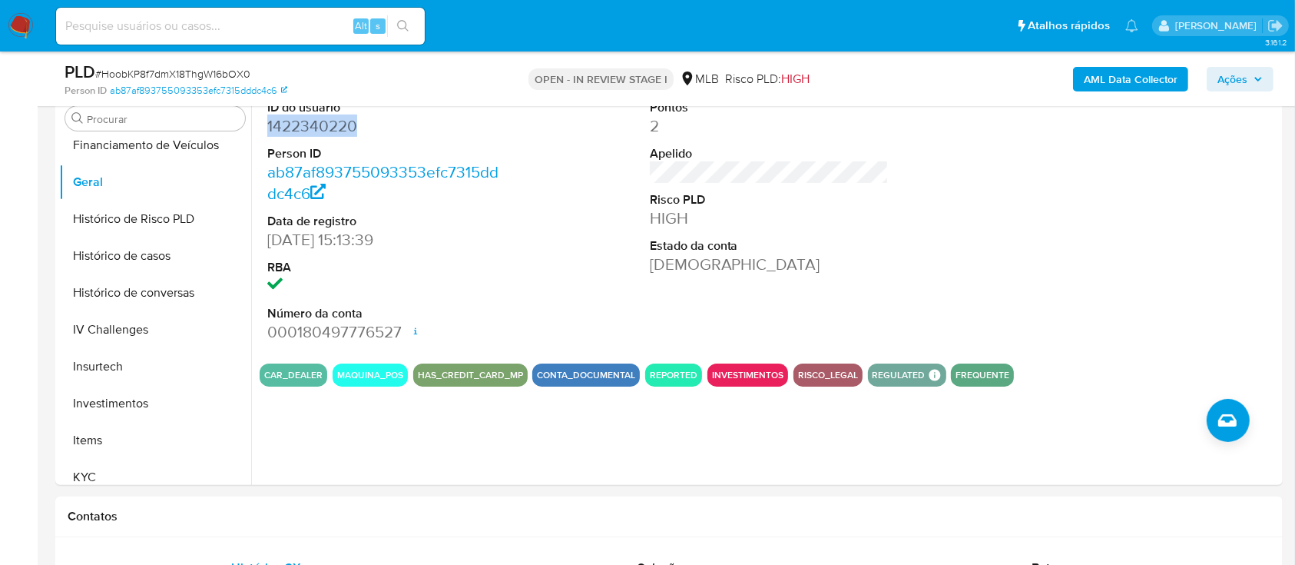
click at [315, 123] on dd "1422340220" at bounding box center [387, 126] width 240 height 22
copy dd "1422340220"
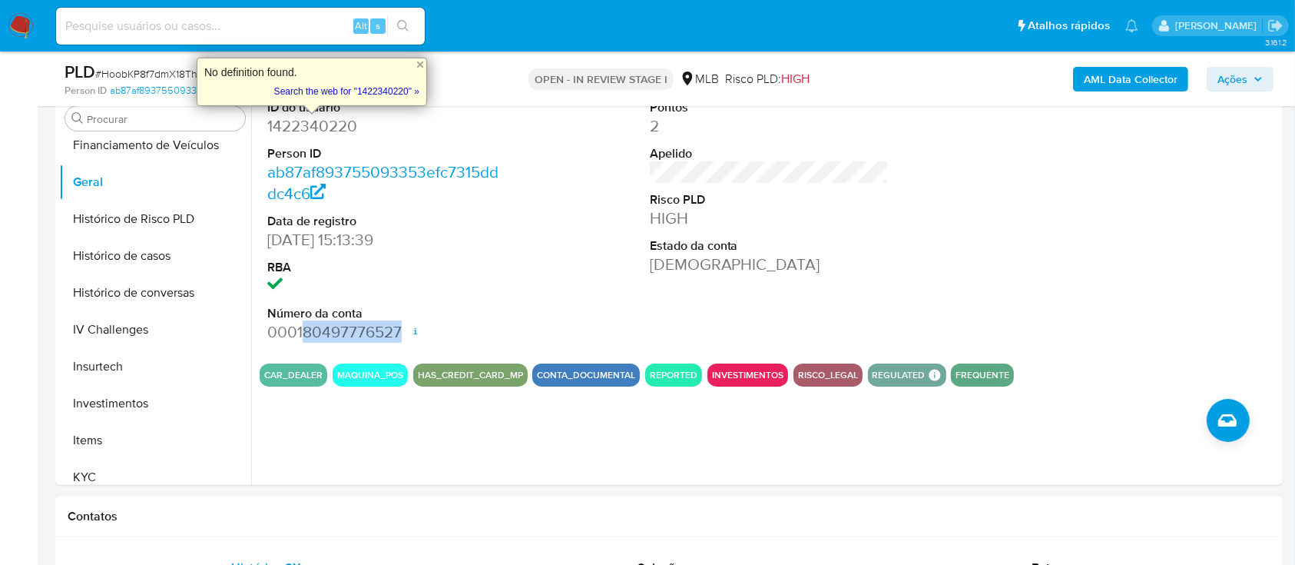
copy dd "80497776527"
copy dd "12/07/2023"
drag, startPoint x: 264, startPoint y: 241, endPoint x: 343, endPoint y: 234, distance: 78.6
click at [343, 234] on div "ID do usuário 1422340220 Person ID ab87af893755093353efc7315dddc4c6 Data de reg…" at bounding box center [387, 221] width 255 height 260
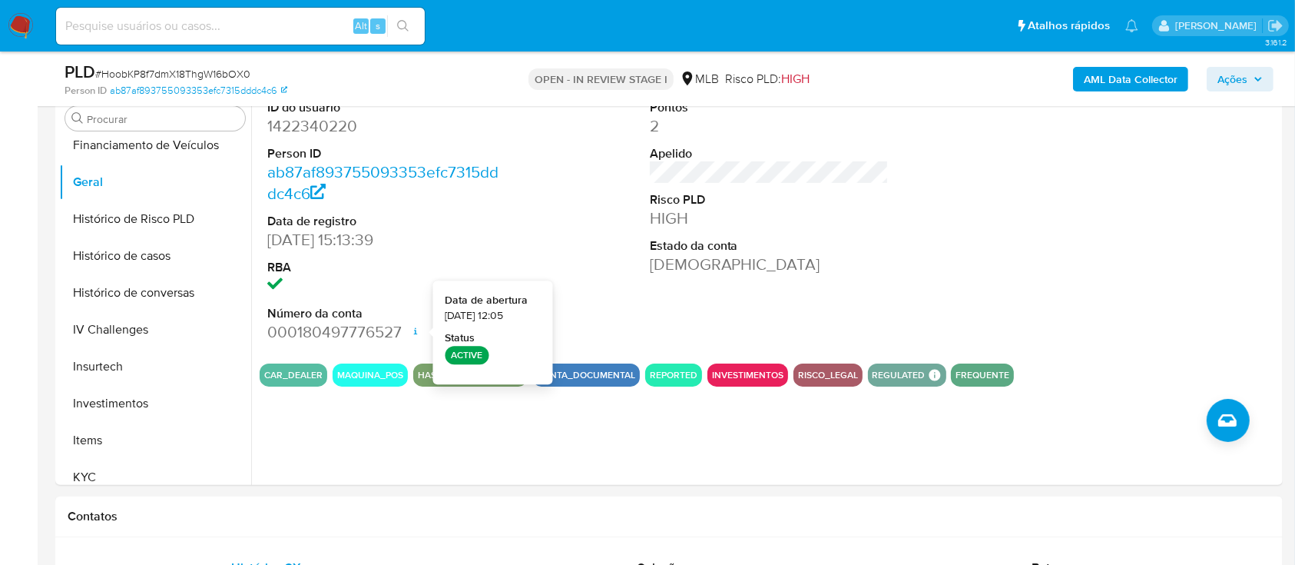
click at [416, 336] on icon at bounding box center [415, 331] width 12 height 12
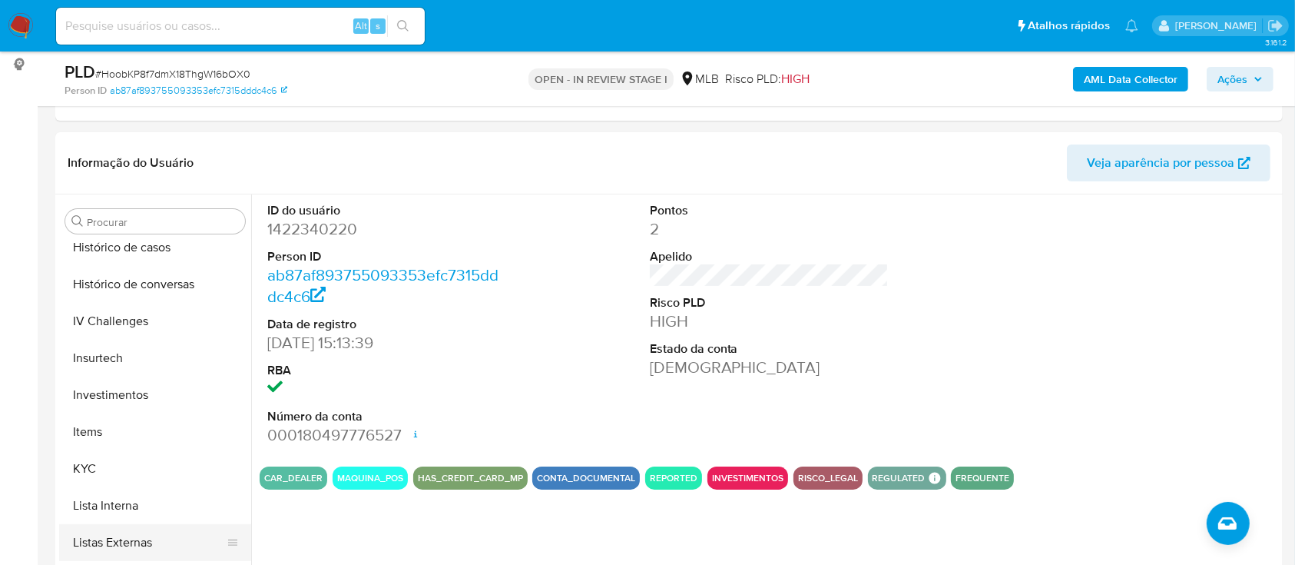
scroll to position [694, 0]
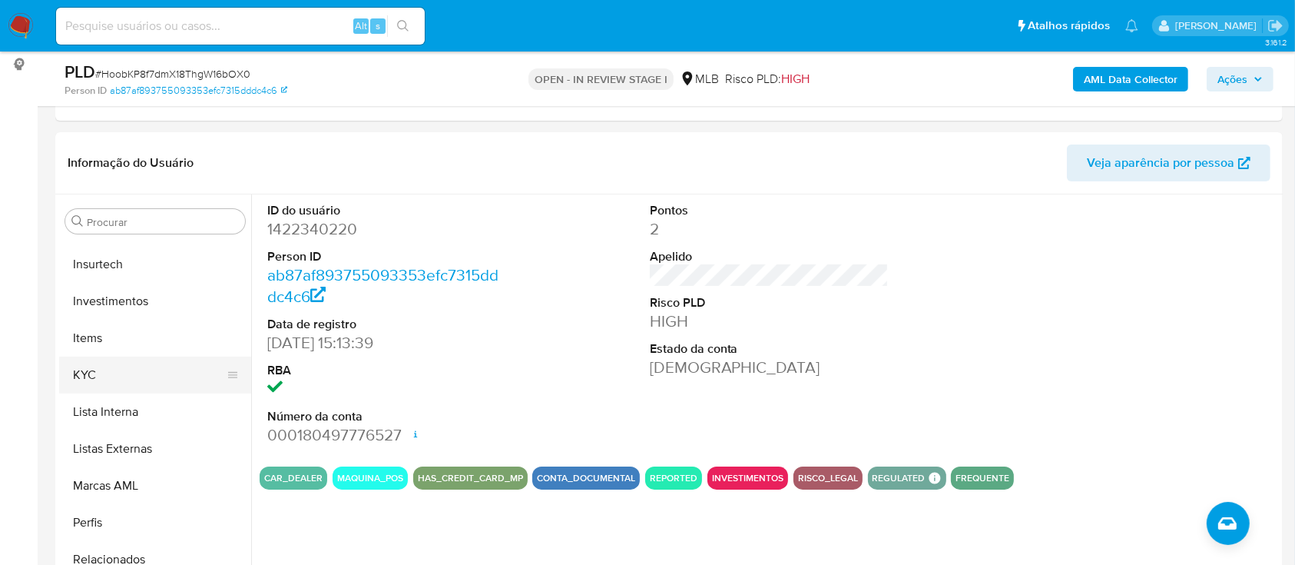
click at [156, 378] on button "KYC" at bounding box center [149, 374] width 180 height 37
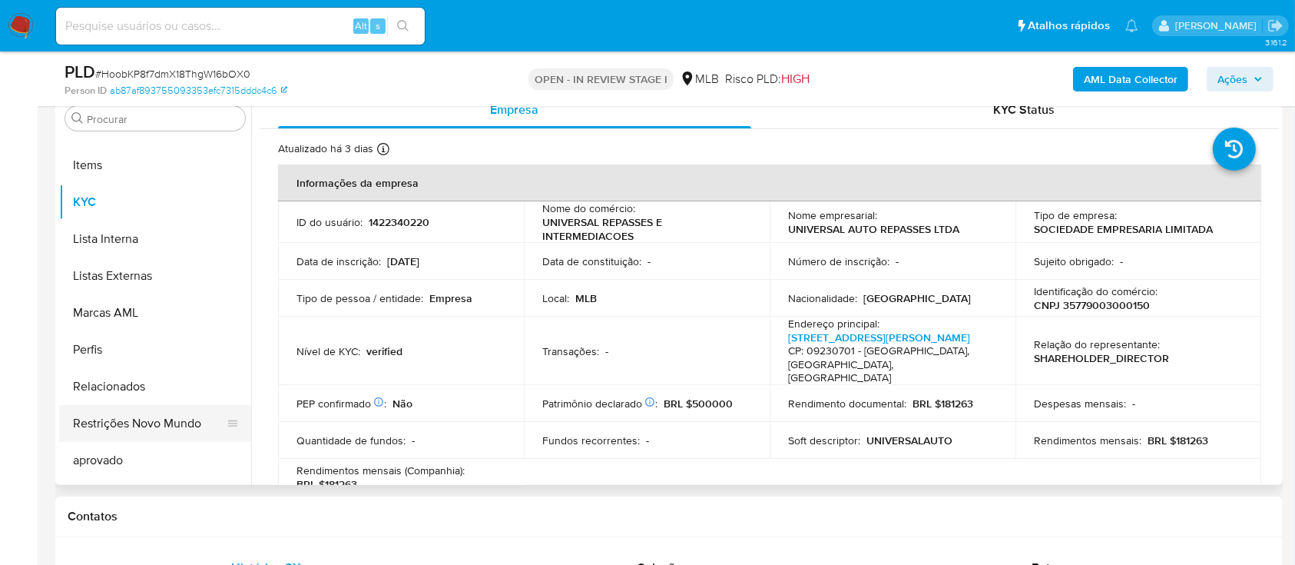
scroll to position [796, 0]
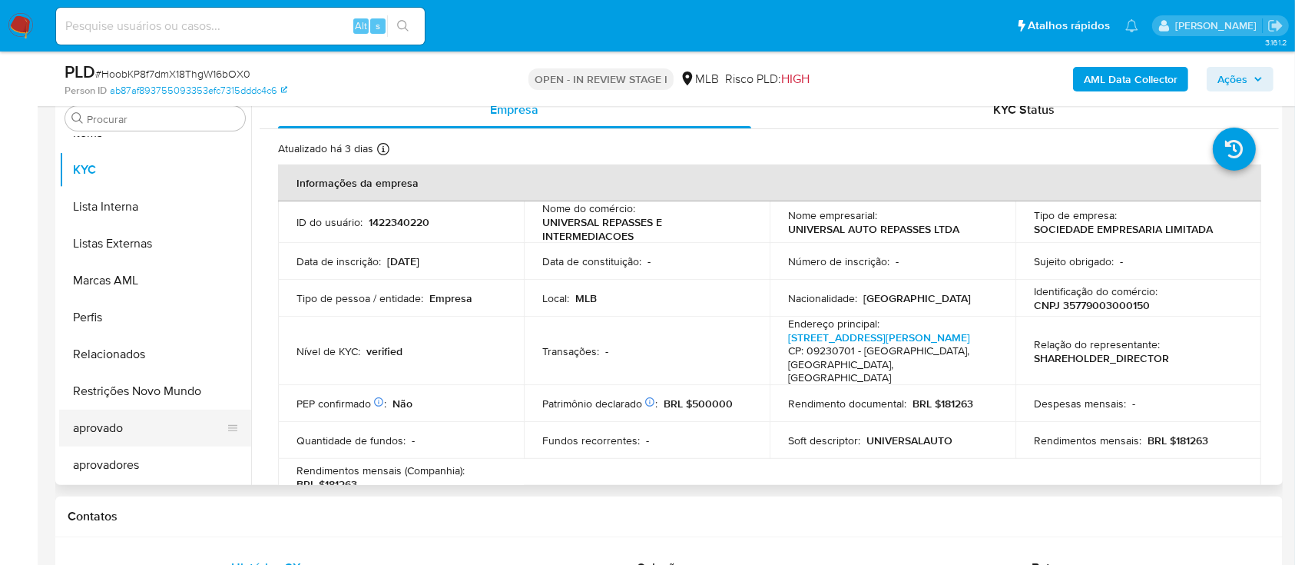
click at [113, 412] on button "aprovado" at bounding box center [149, 427] width 180 height 37
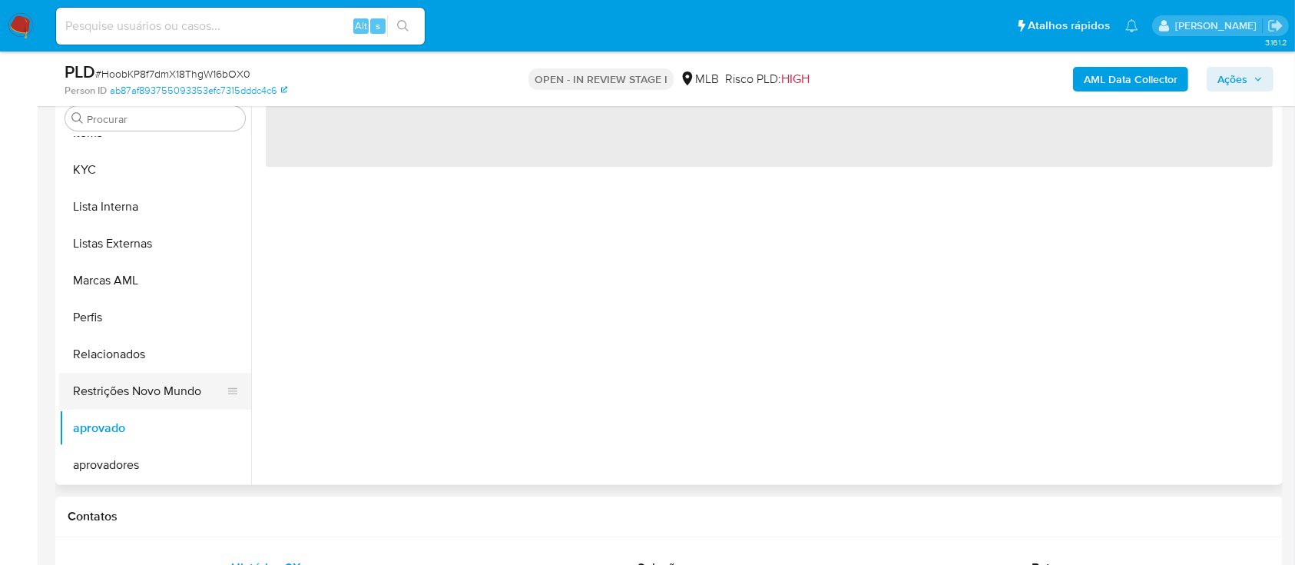
click at [120, 399] on button "Restrições Novo Mundo" at bounding box center [149, 390] width 180 height 37
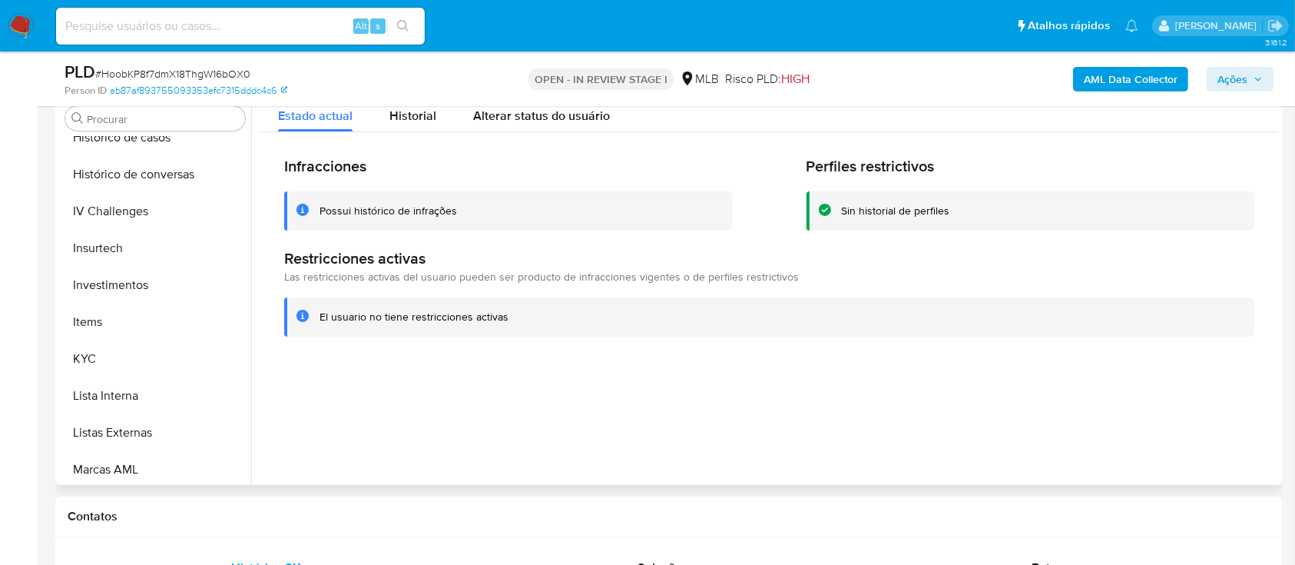
scroll to position [284, 0]
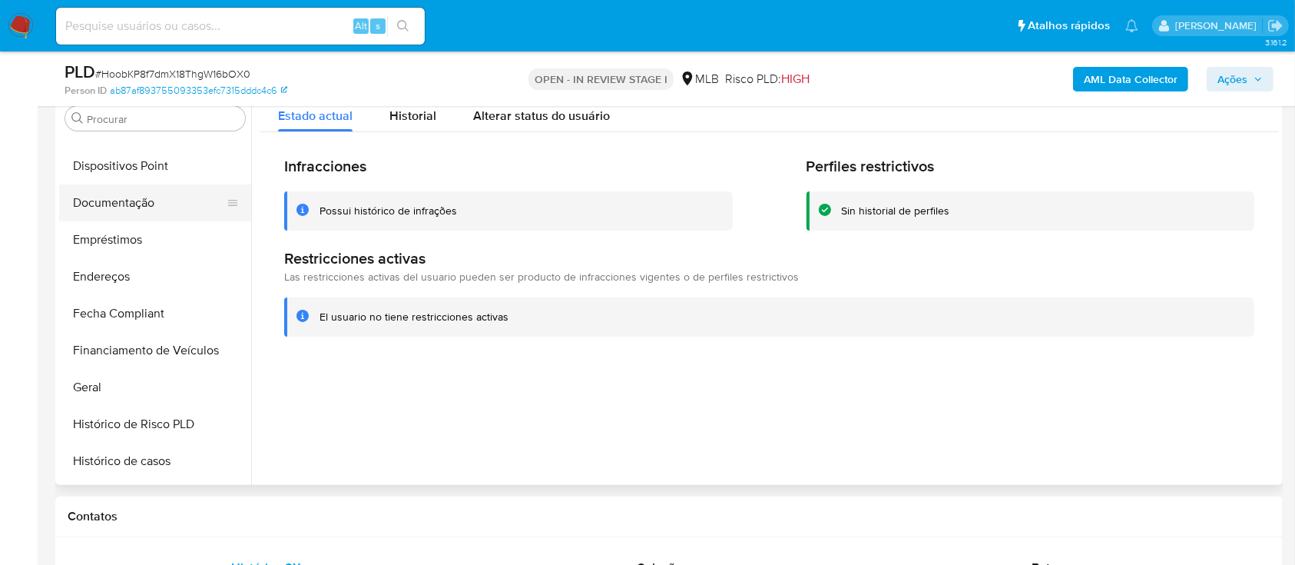
click at [180, 203] on button "Documentação" at bounding box center [149, 202] width 180 height 37
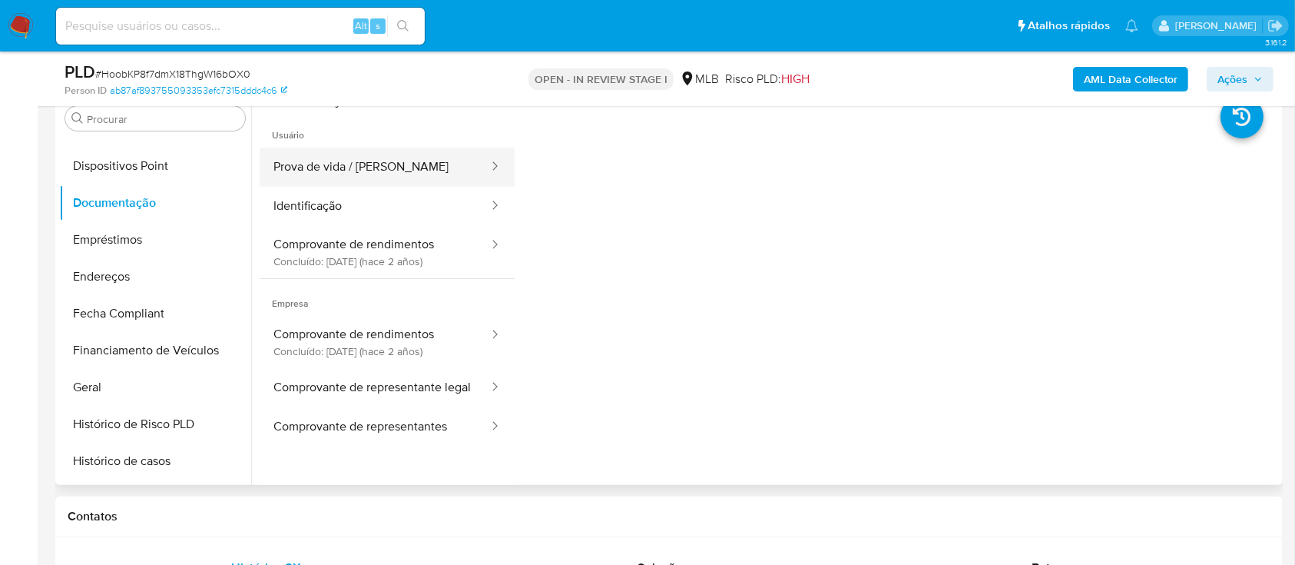
click at [361, 161] on button "Prova de vida / Selfie" at bounding box center [375, 166] width 230 height 39
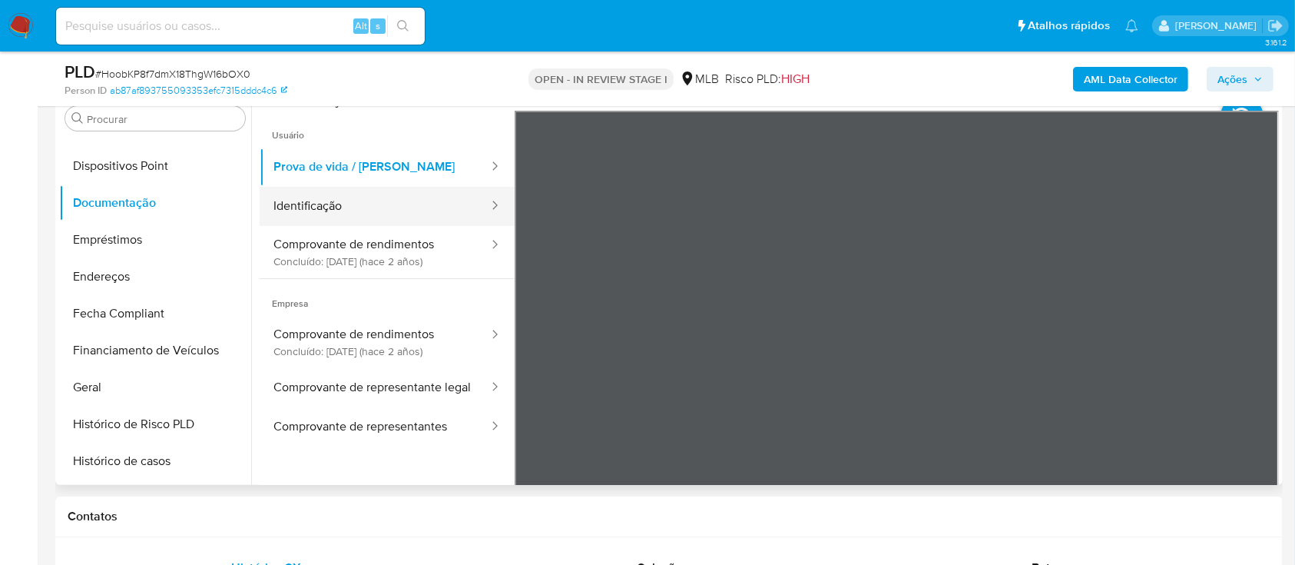
click at [357, 187] on button "Identificação" at bounding box center [375, 206] width 230 height 39
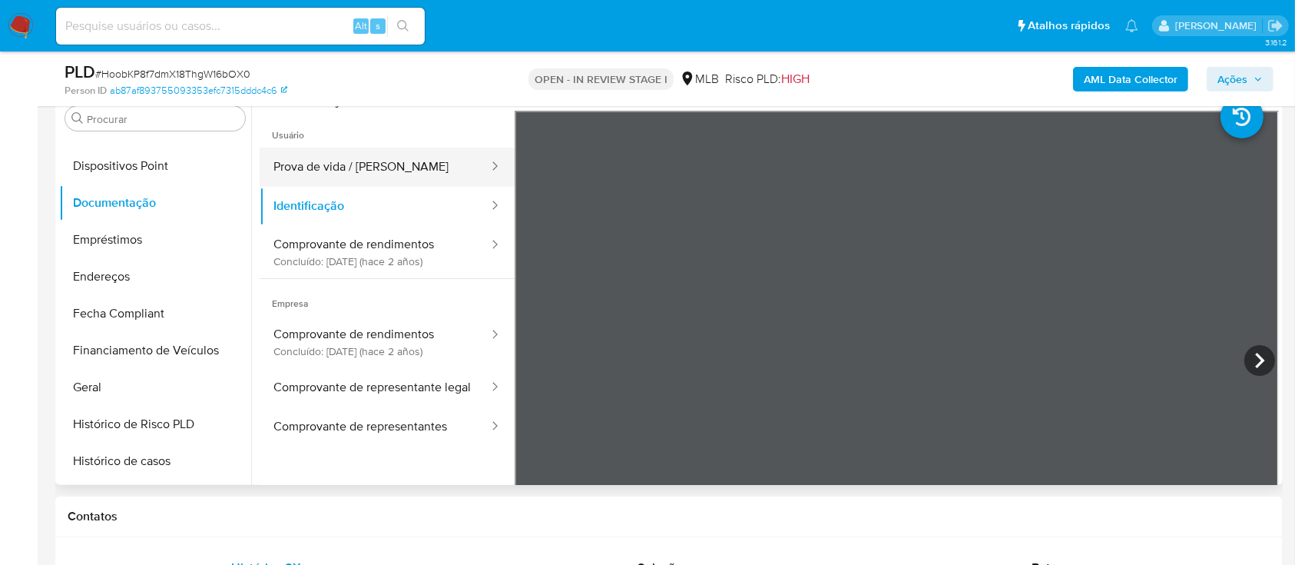
click at [344, 165] on button "Prova de vida / Selfie" at bounding box center [375, 166] width 230 height 39
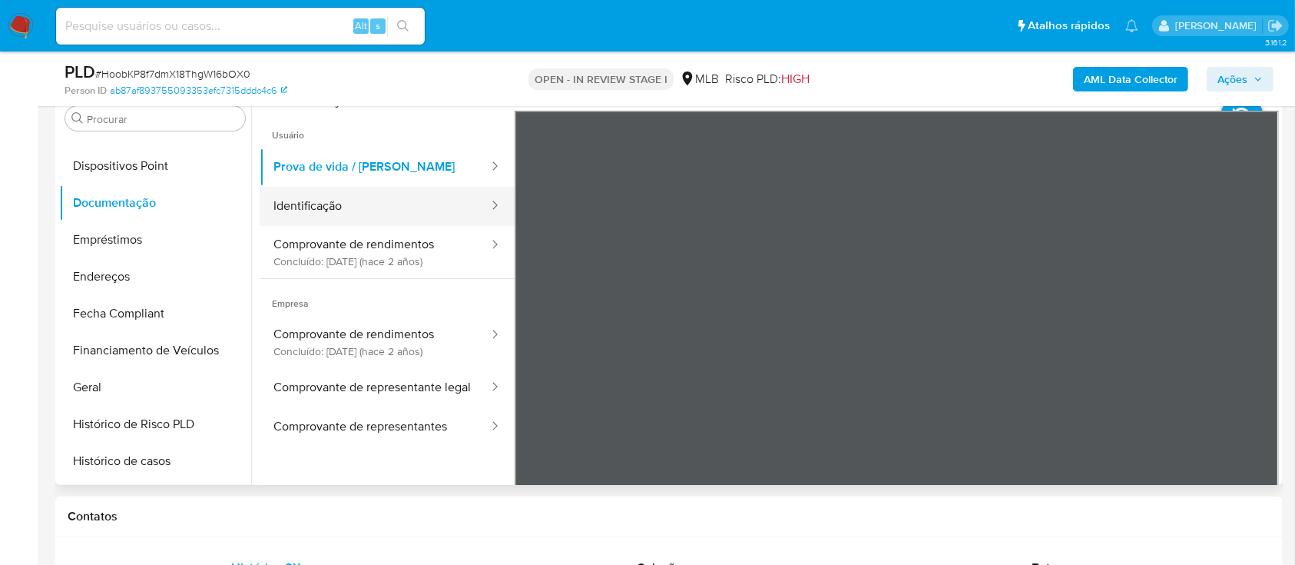
click at [361, 203] on button "Identificação" at bounding box center [375, 206] width 230 height 39
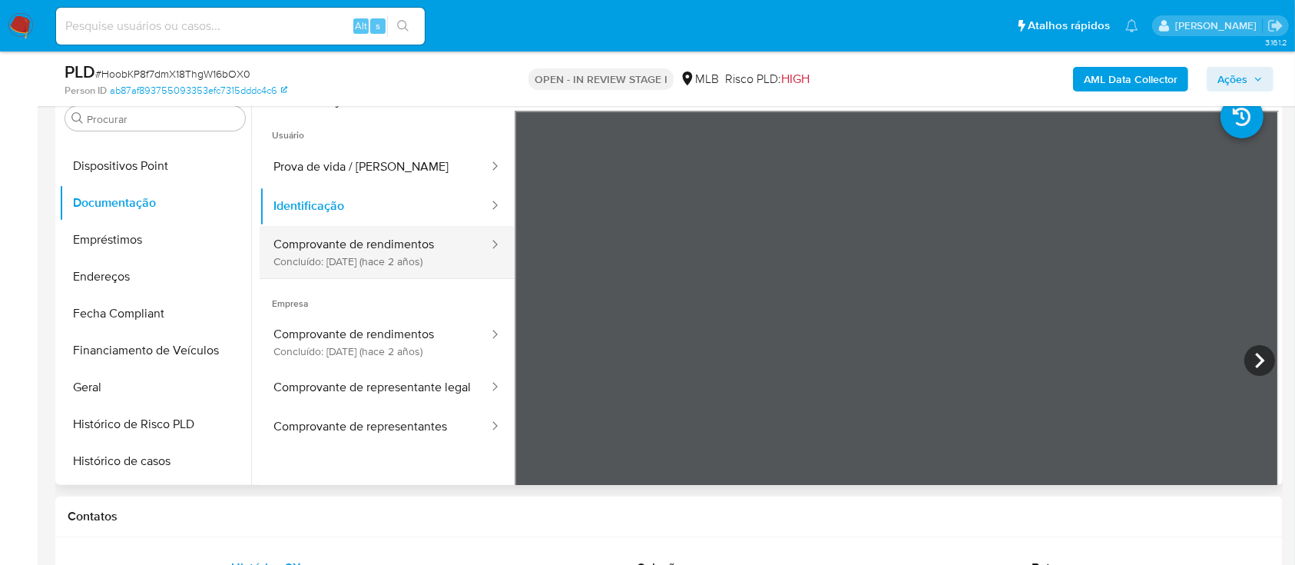
click at [289, 247] on button "Comprovante de rendimentos Concluído: 24/01/2024 (hace 2 años)" at bounding box center [375, 252] width 230 height 52
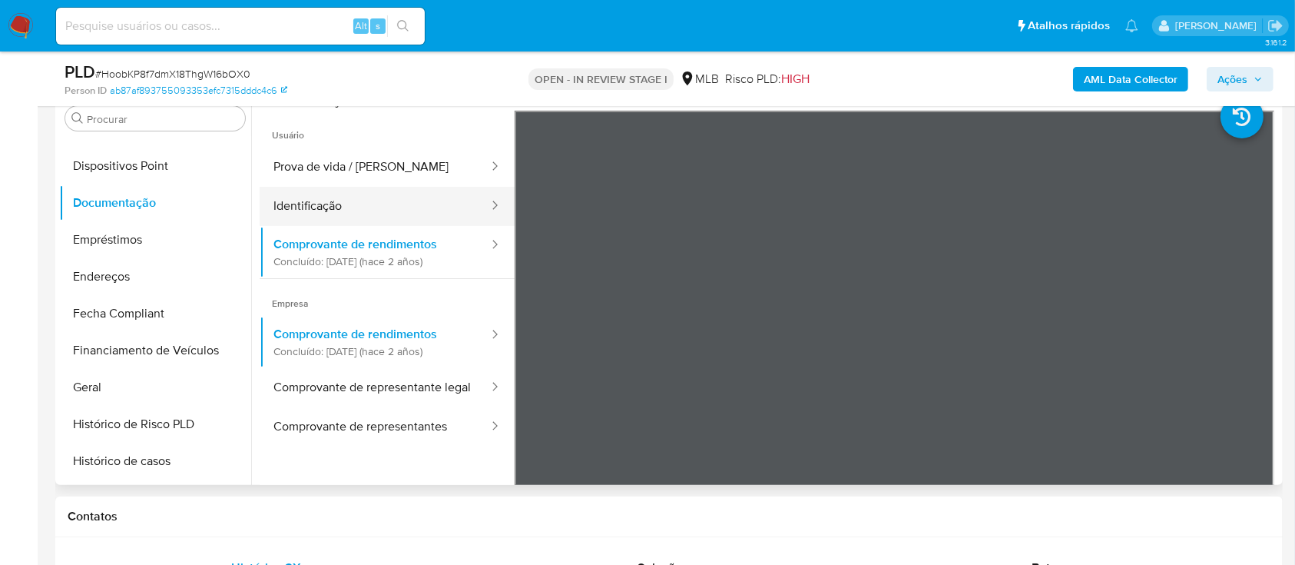
scroll to position [134, 0]
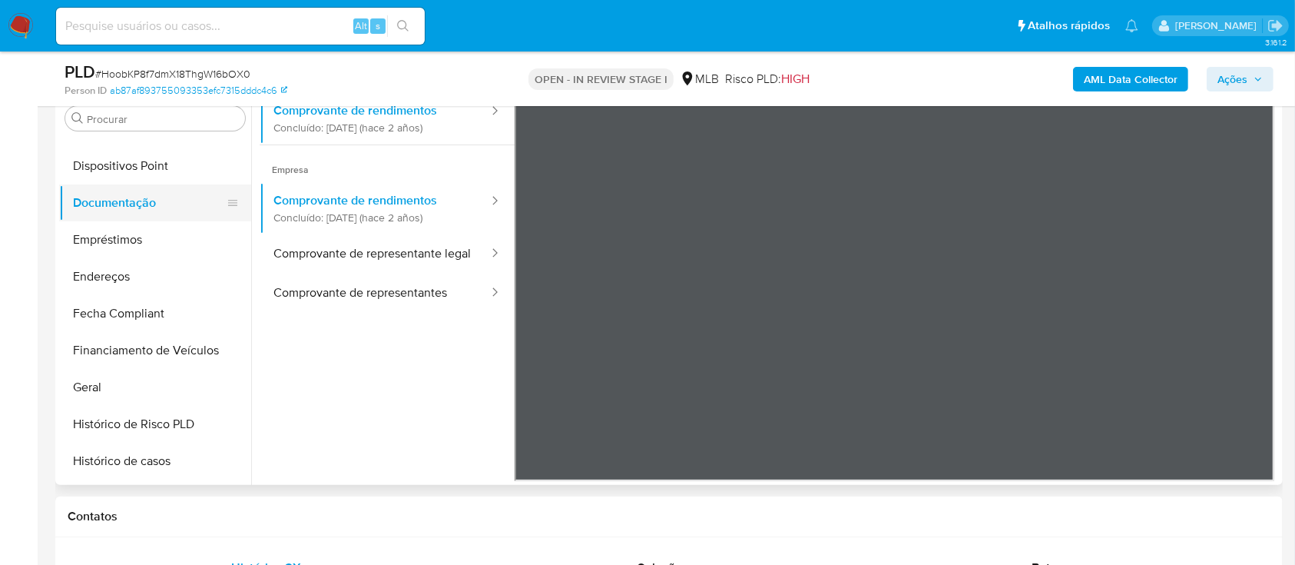
click at [172, 188] on button "Documentação" at bounding box center [149, 202] width 180 height 37
drag, startPoint x: 187, startPoint y: 164, endPoint x: 255, endPoint y: 186, distance: 71.7
click at [187, 164] on button "Dispositivos Point" at bounding box center [155, 165] width 192 height 37
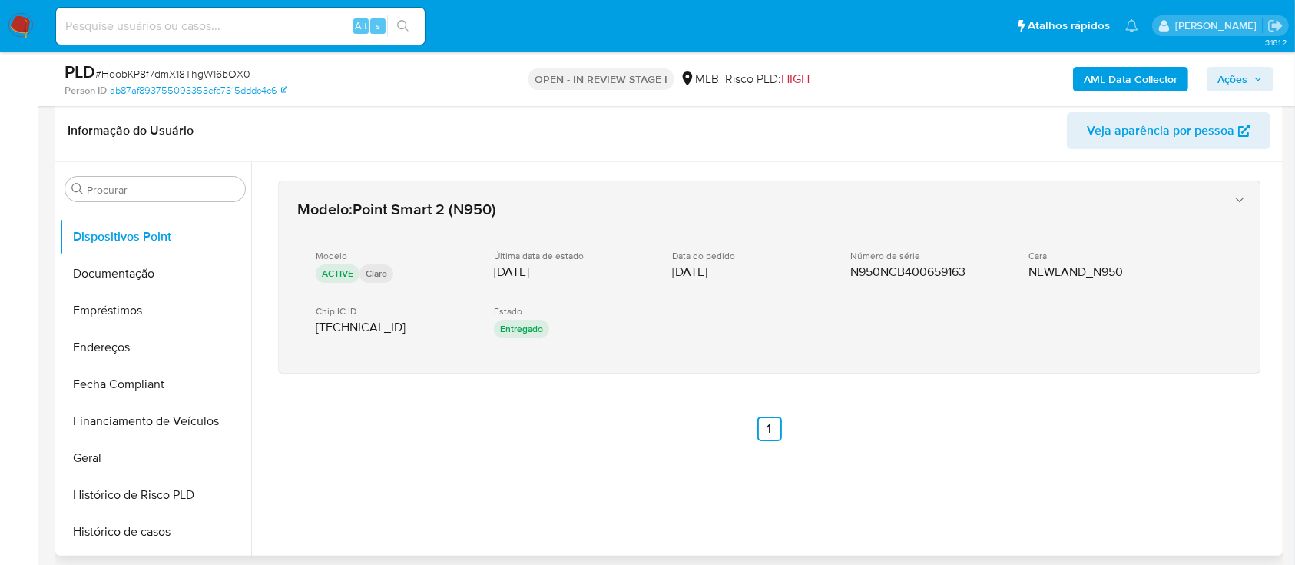
scroll to position [204, 0]
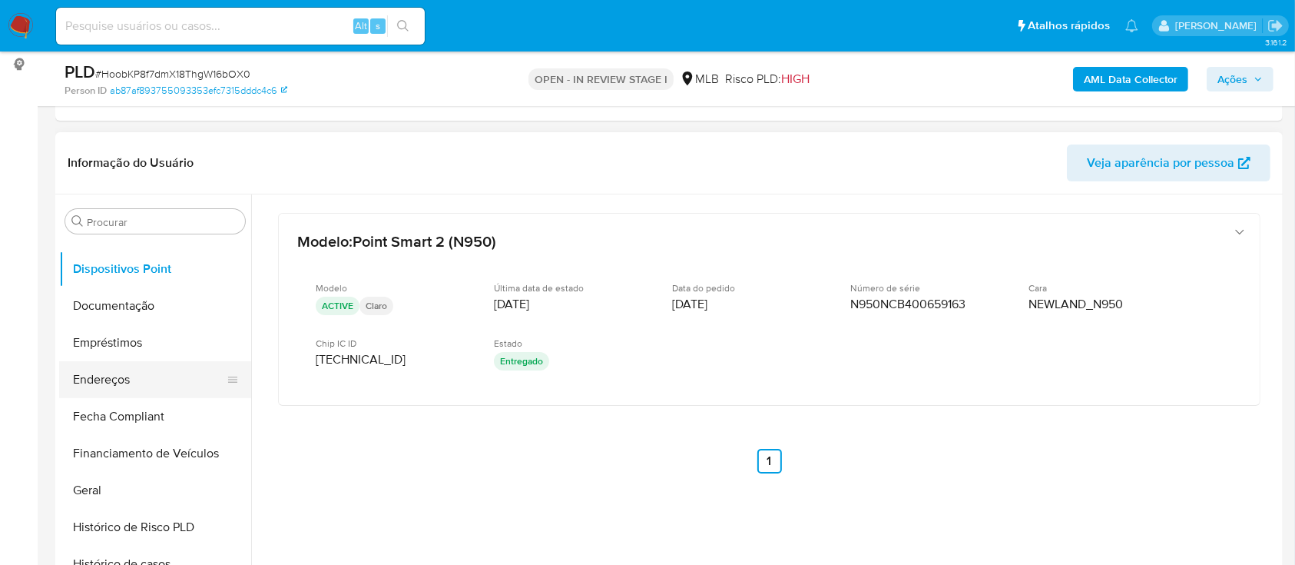
click at [118, 380] on button "Endereços" at bounding box center [149, 379] width 180 height 37
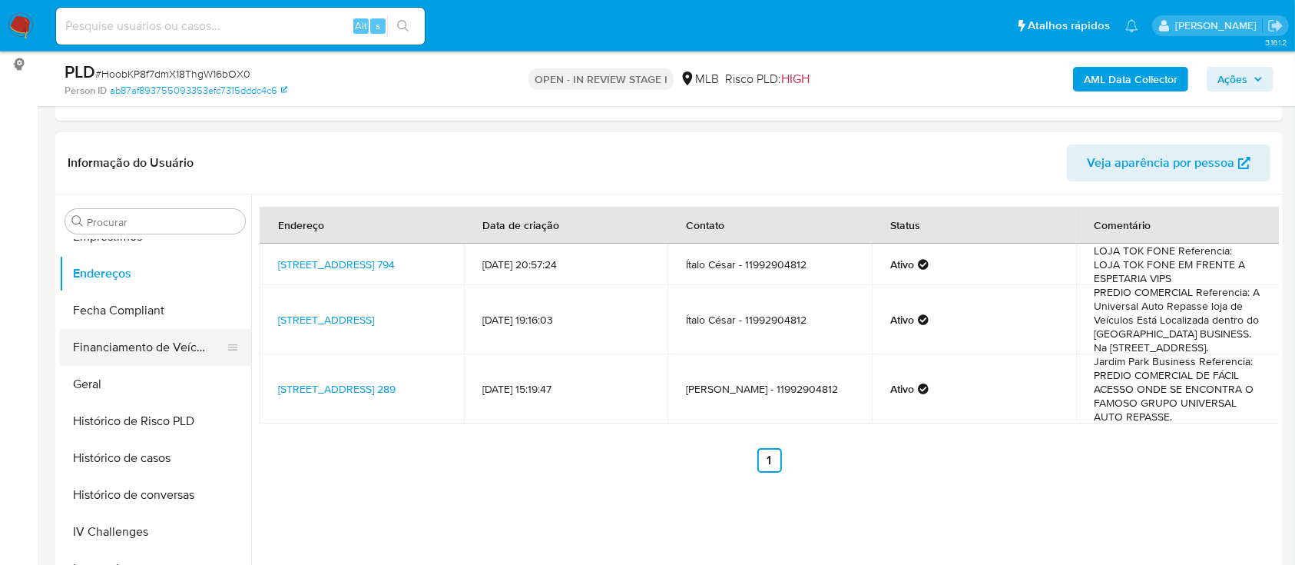
scroll to position [489, 0]
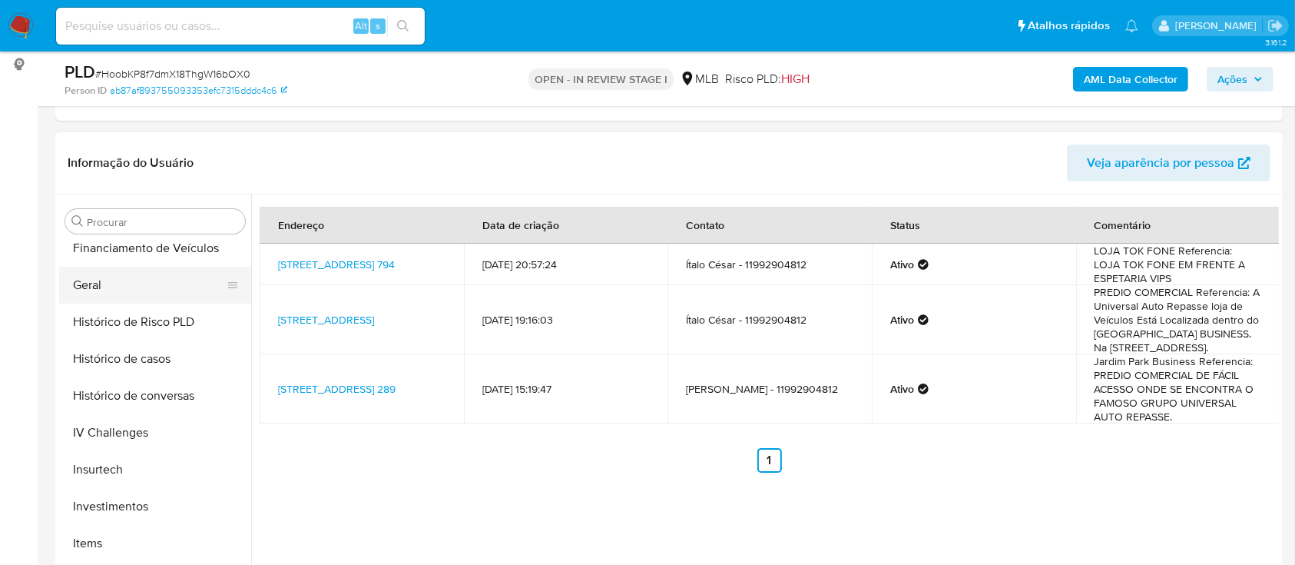
click at [134, 281] on button "Geral" at bounding box center [149, 285] width 180 height 37
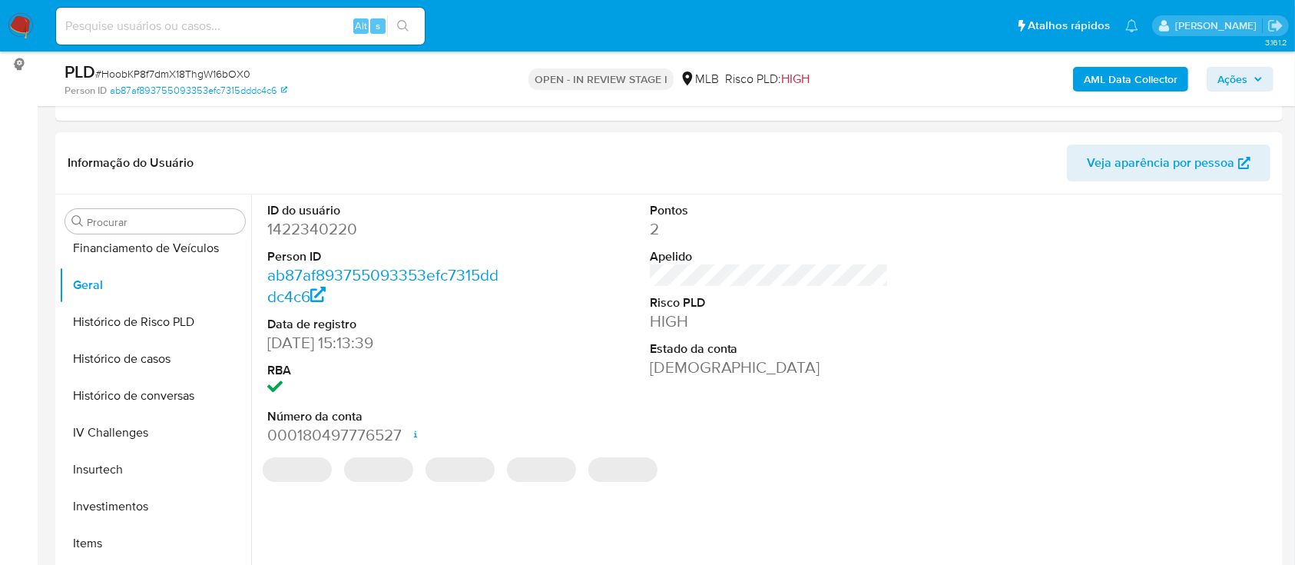
click at [283, 220] on dd "1422340220" at bounding box center [387, 229] width 240 height 22
copy dd "1422340220"
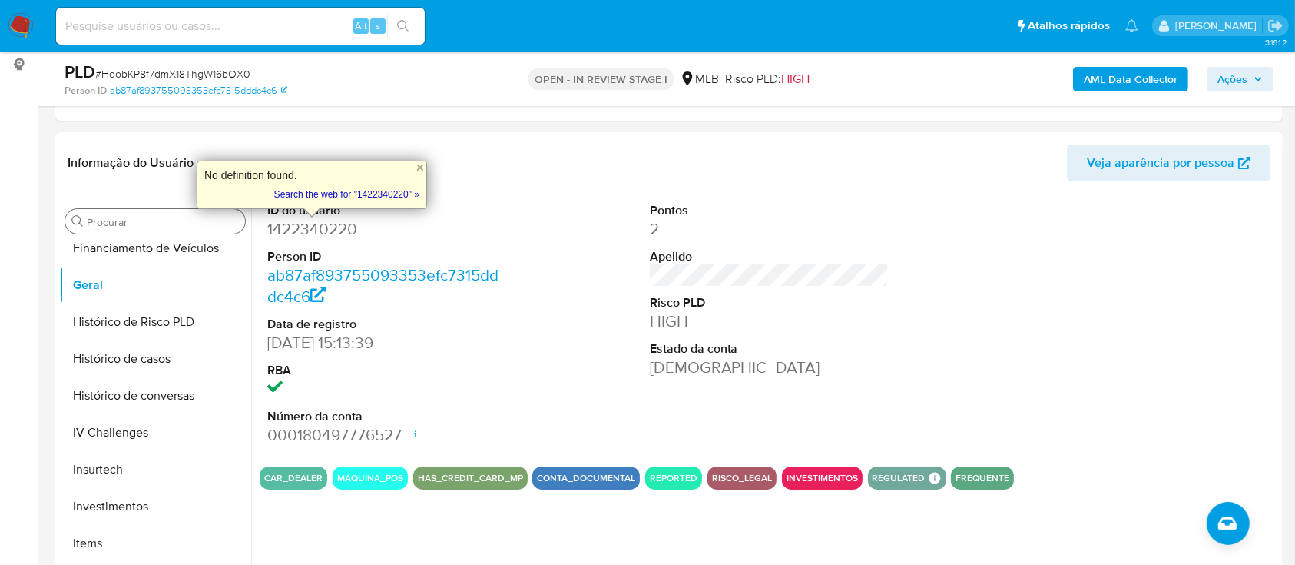
click at [160, 230] on div "Procurar" at bounding box center [155, 221] width 180 height 25
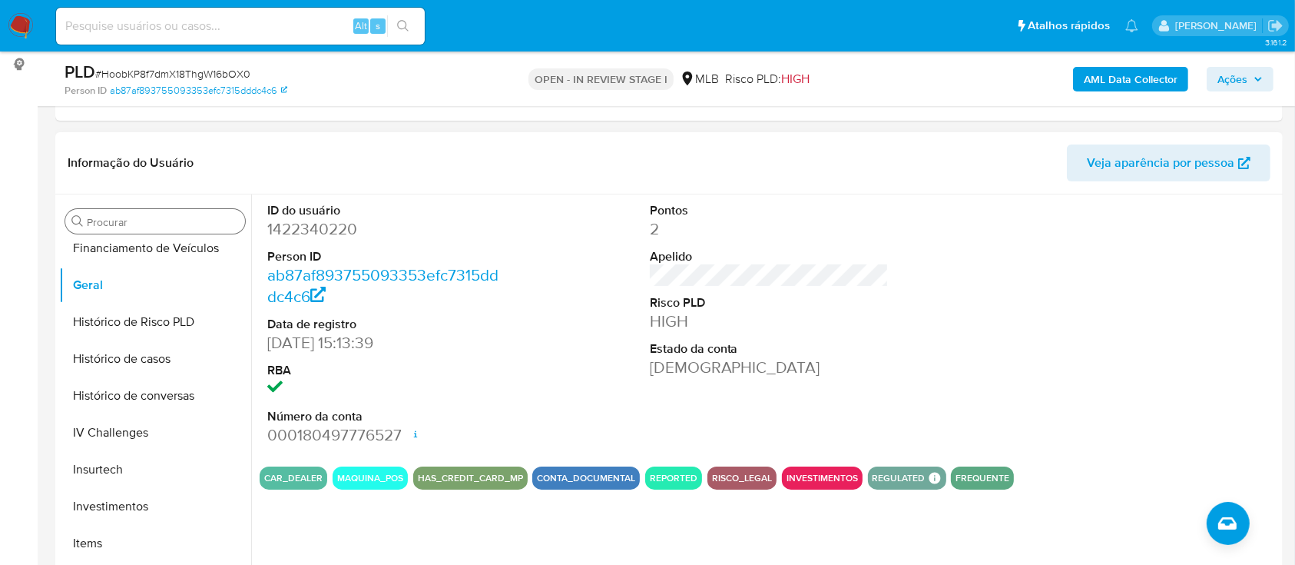
click at [161, 228] on div "Procurar" at bounding box center [155, 221] width 180 height 25
click at [166, 223] on input "Procurar" at bounding box center [163, 222] width 152 height 14
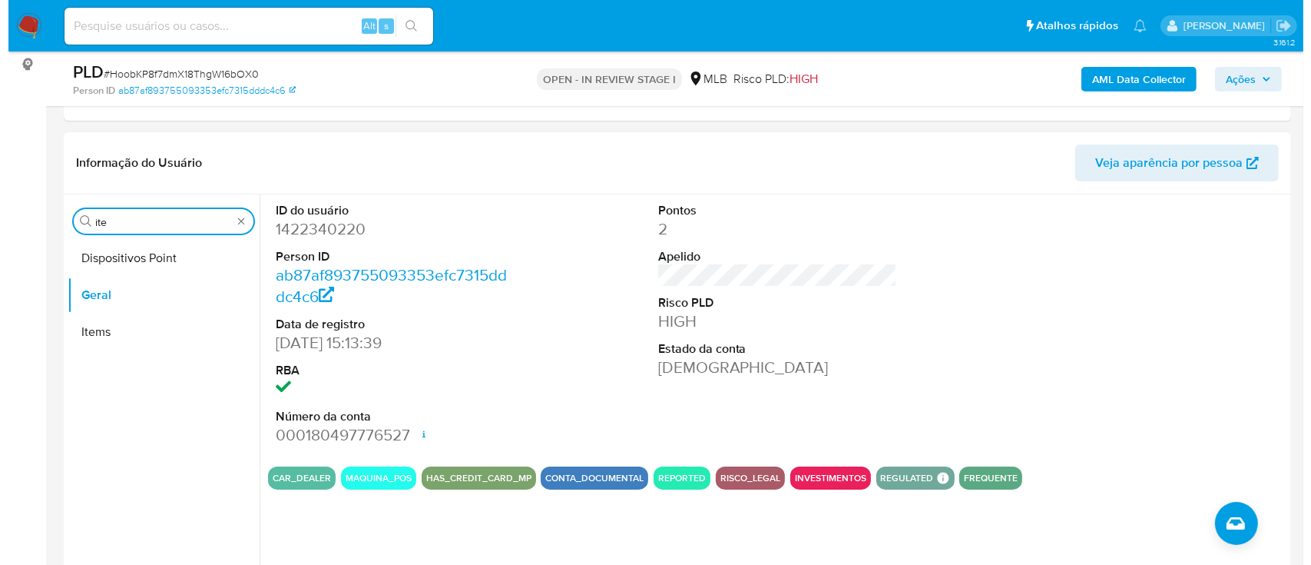
scroll to position [0, 0]
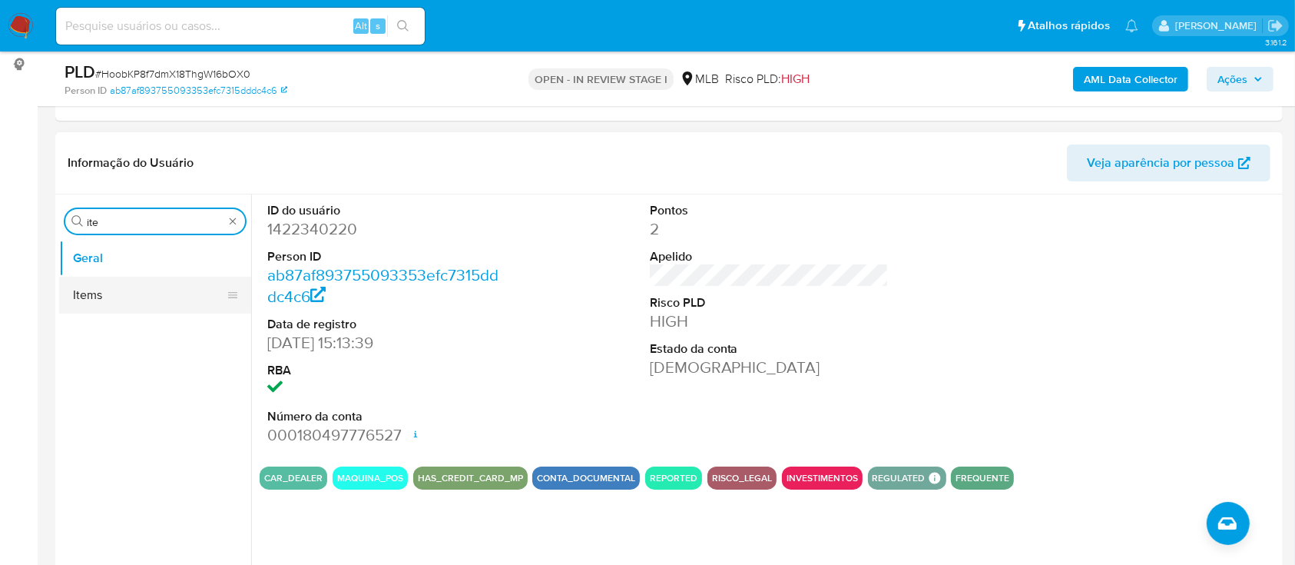
type input "ite"
click at [111, 286] on button "Items" at bounding box center [149, 294] width 180 height 37
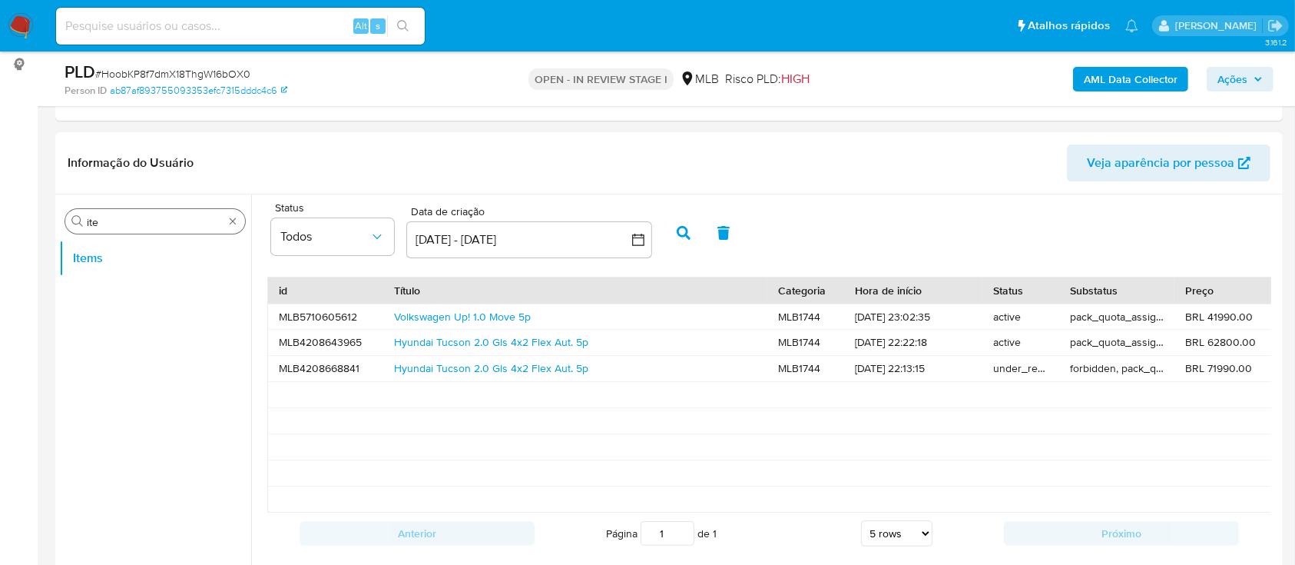
click at [226, 211] on div "Procurar ite" at bounding box center [155, 221] width 180 height 25
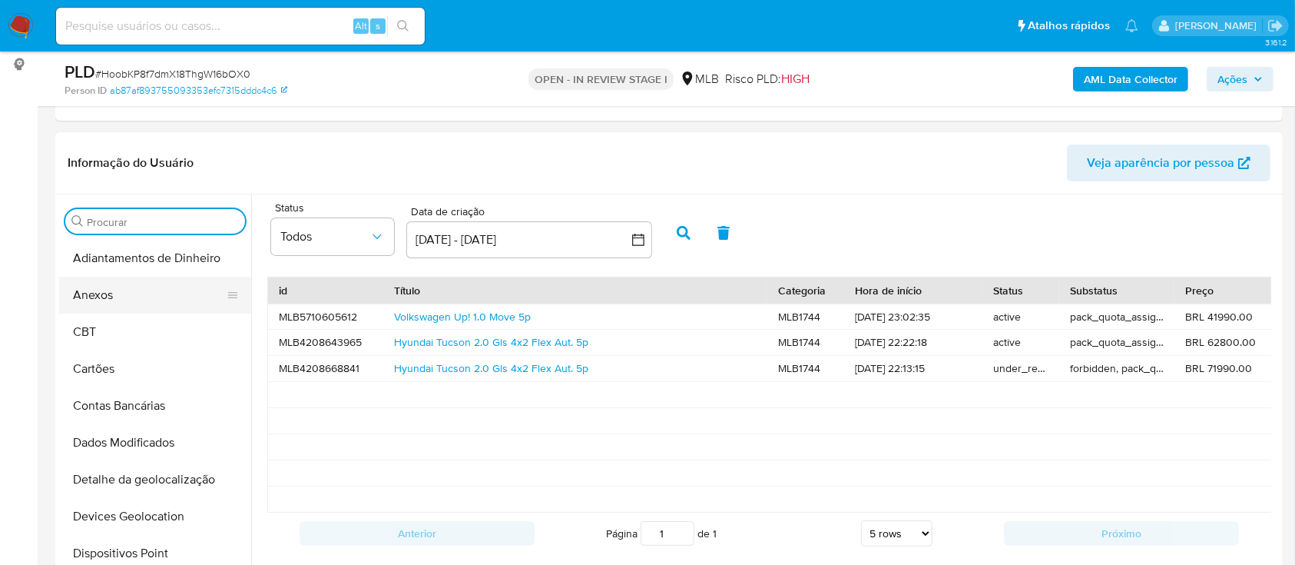
click at [144, 296] on button "Anexos" at bounding box center [149, 294] width 180 height 37
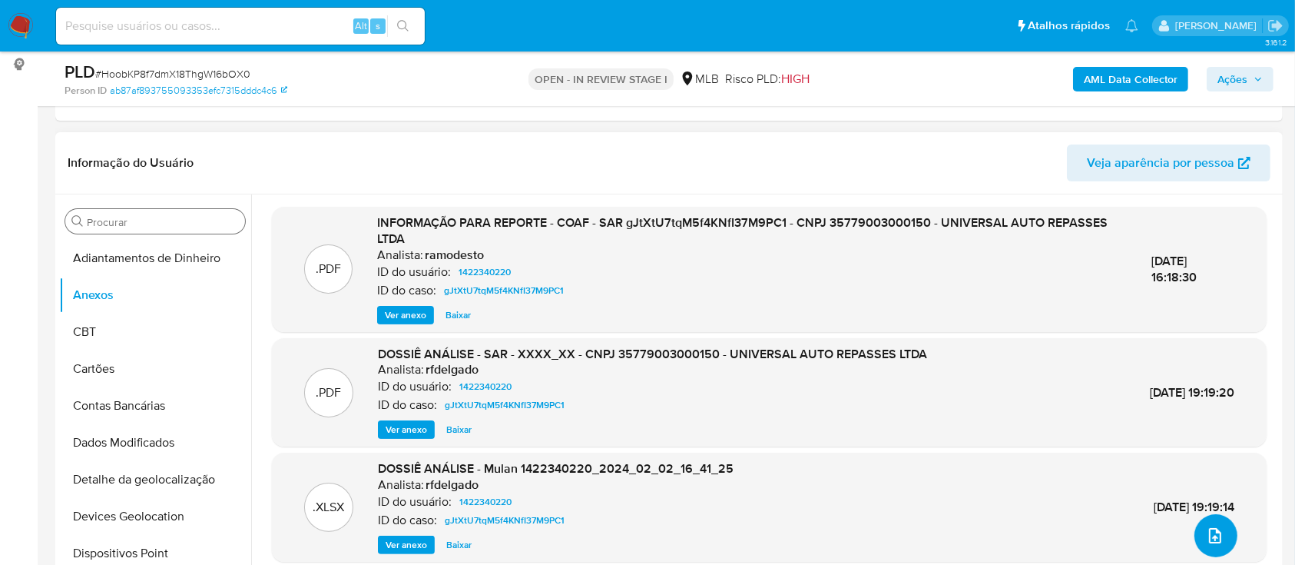
click at [1210, 548] on button "upload-file" at bounding box center [1215, 535] width 43 height 43
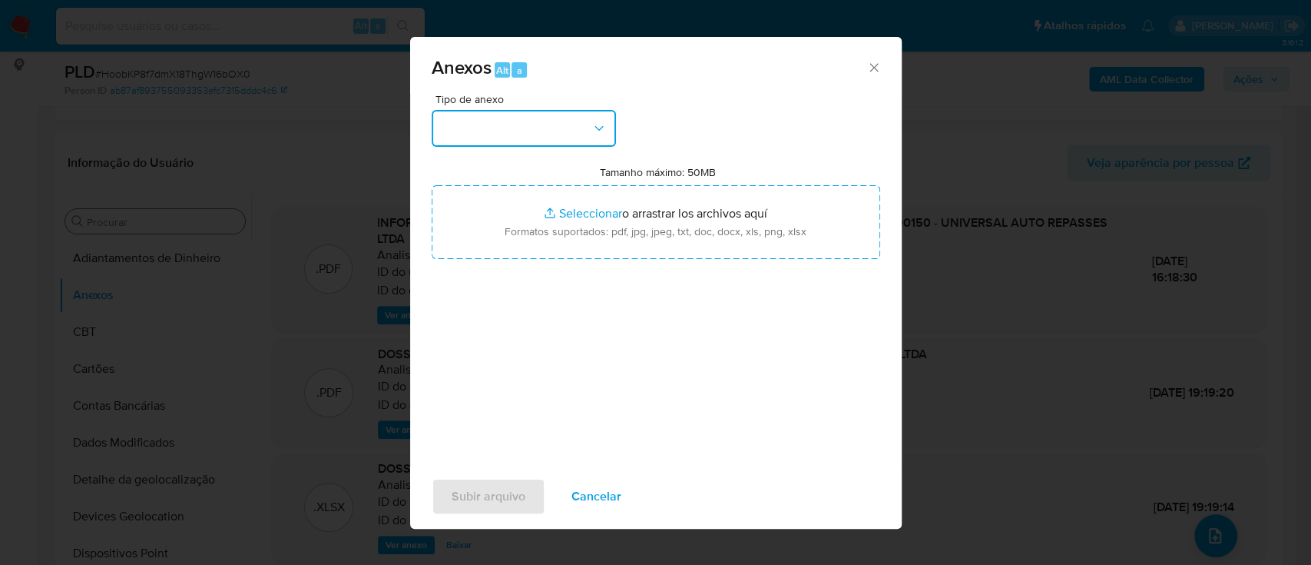
click at [466, 138] on button "button" at bounding box center [524, 128] width 184 height 37
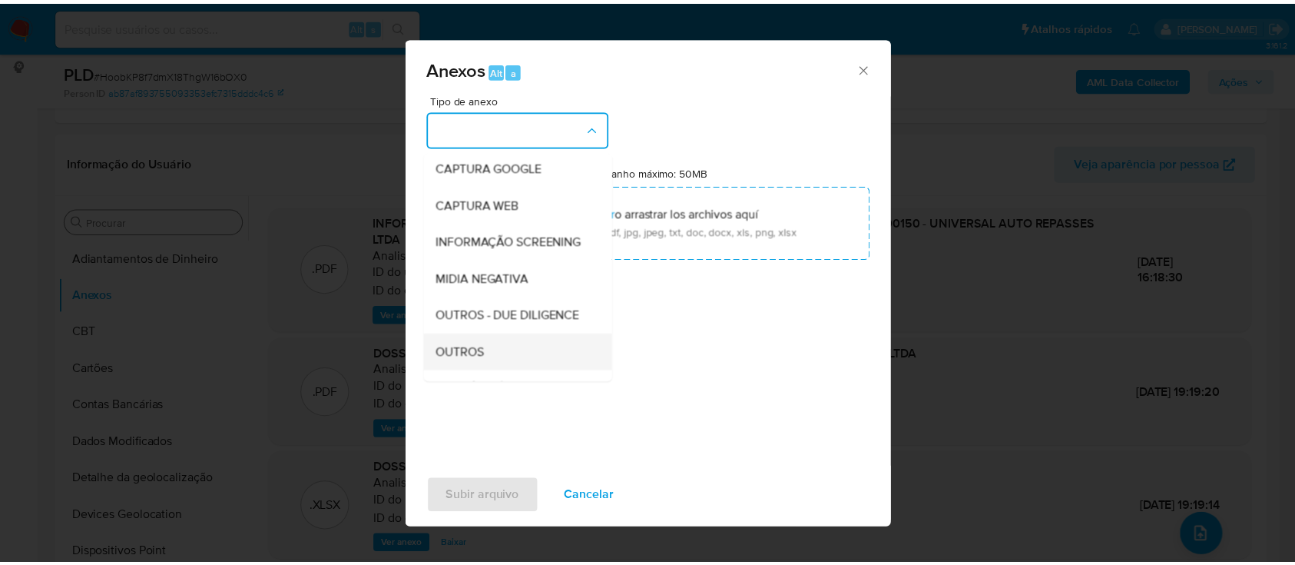
scroll to position [204, 0]
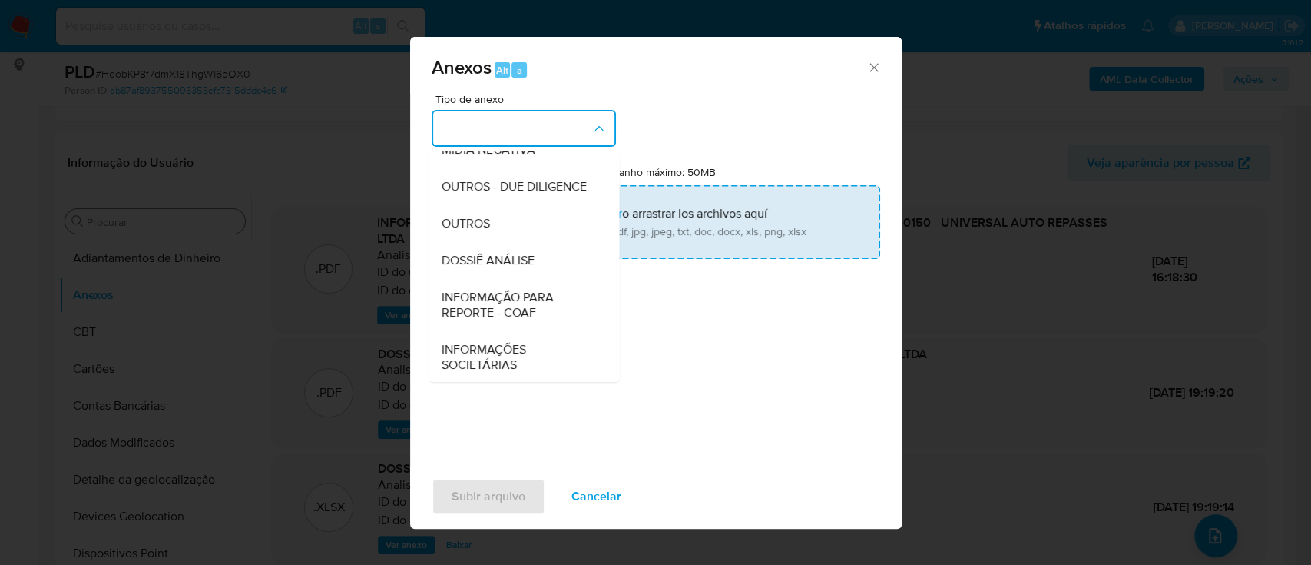
click at [490, 268] on span "DOSSIÊ ANÁLISE" at bounding box center [487, 260] width 93 height 15
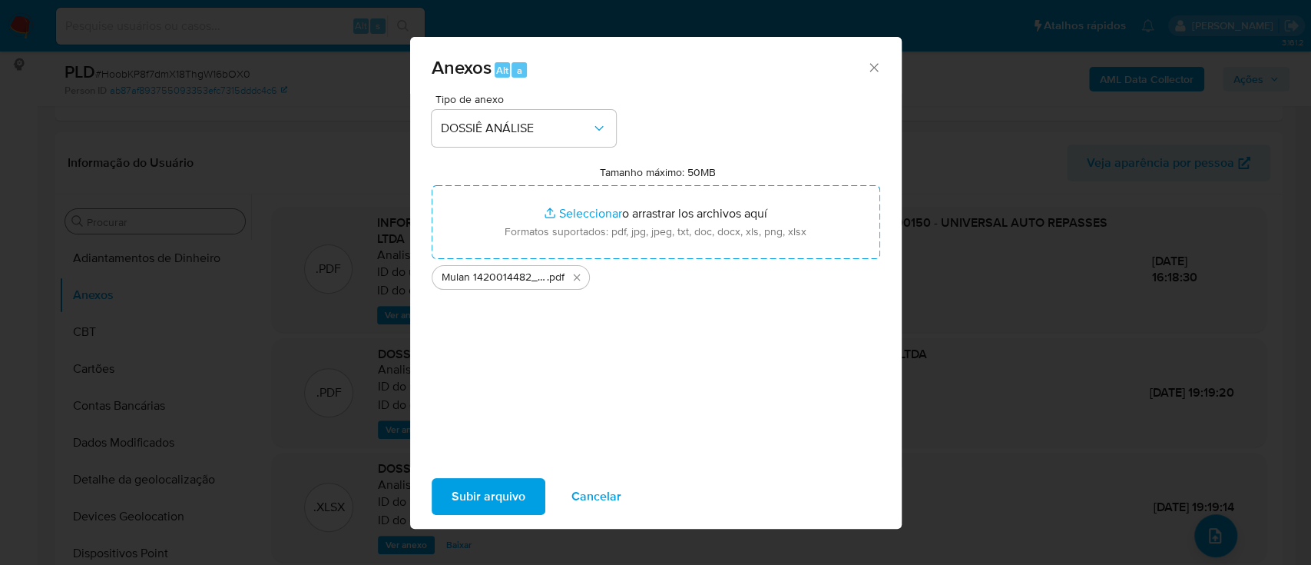
click at [467, 485] on span "Subir arquivo" at bounding box center [489, 496] width 74 height 34
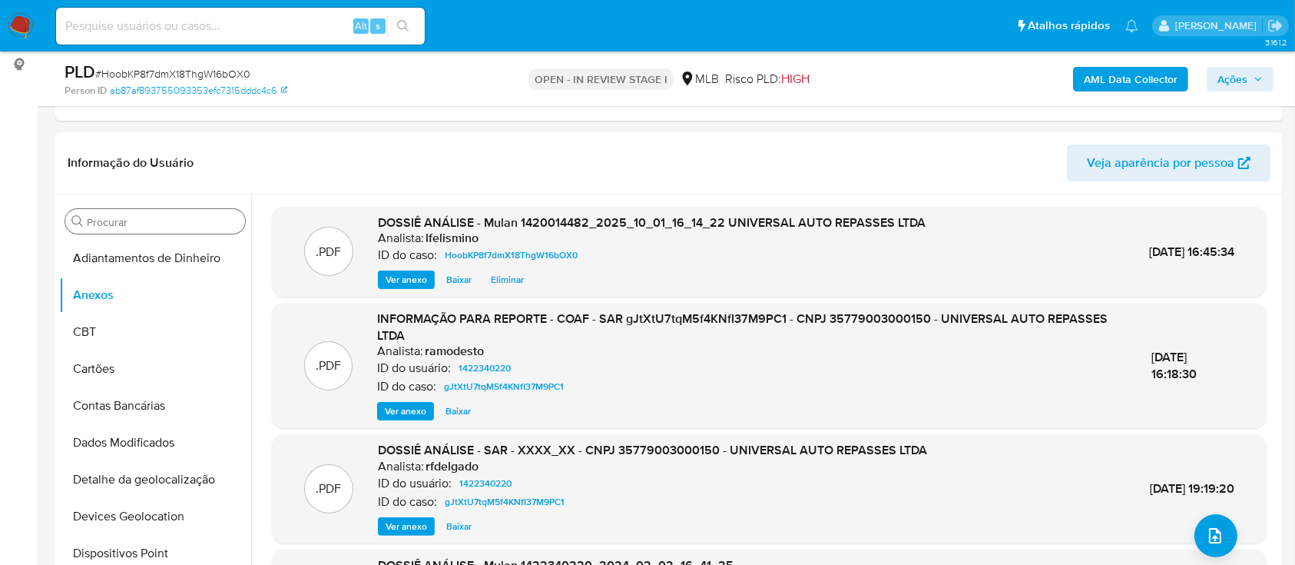
click at [1126, 73] on b "AML Data Collector" at bounding box center [1131, 79] width 94 height 25
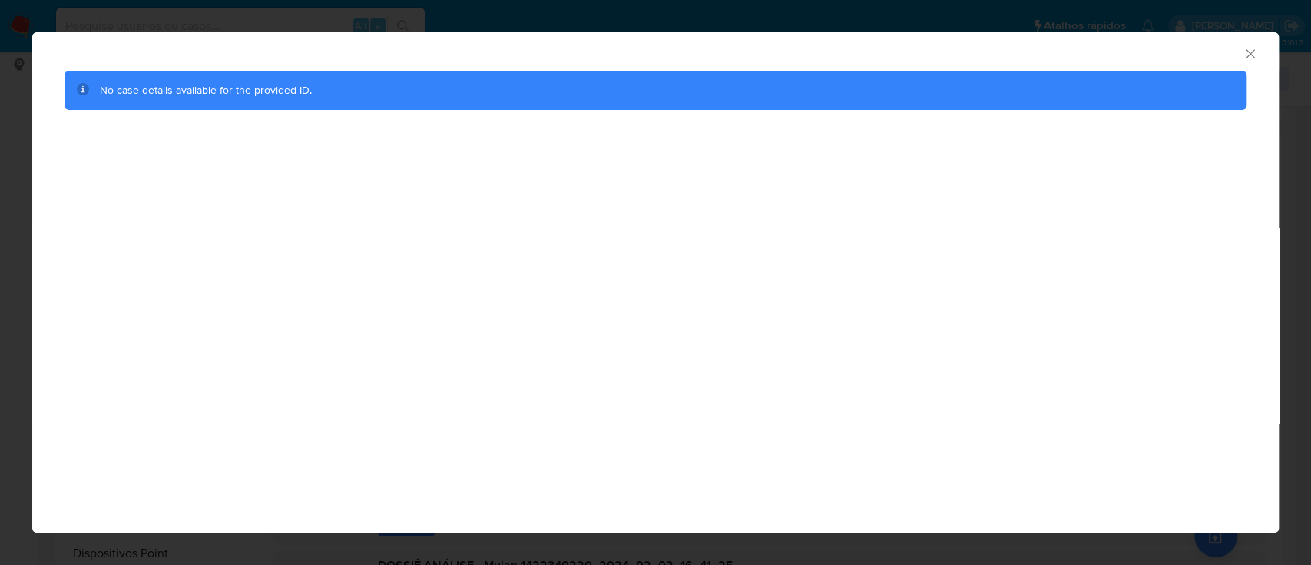
click at [0, 108] on div "AML Data Collector No case details available for the provided ID." at bounding box center [655, 282] width 1311 height 565
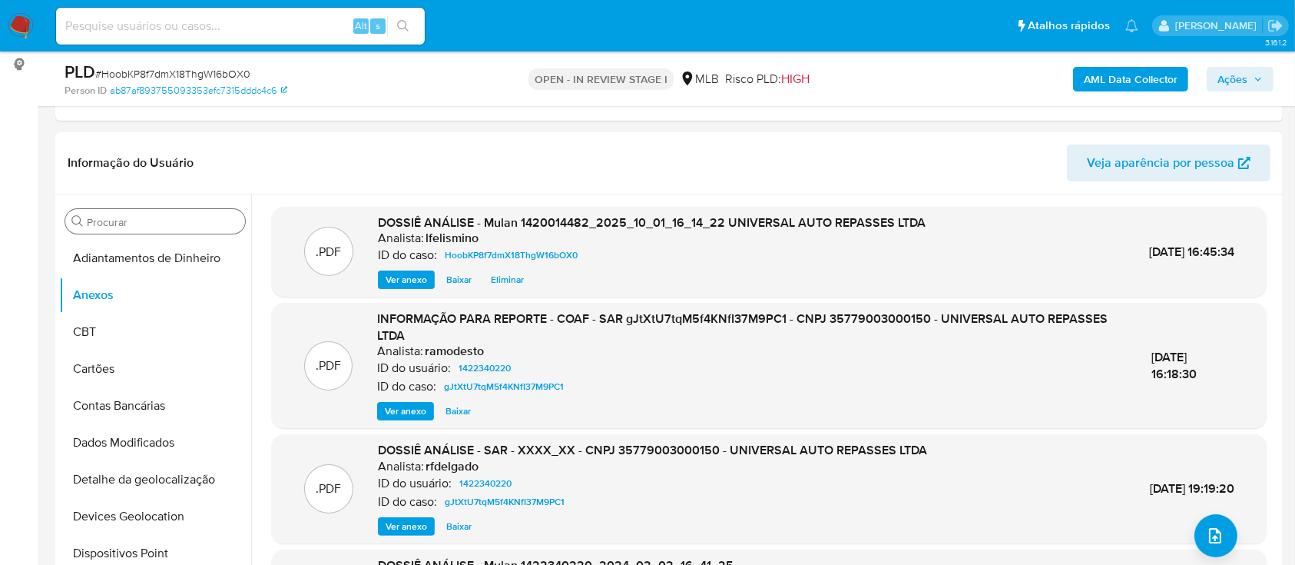
click at [1219, 74] on span "Ações" at bounding box center [1232, 79] width 30 height 25
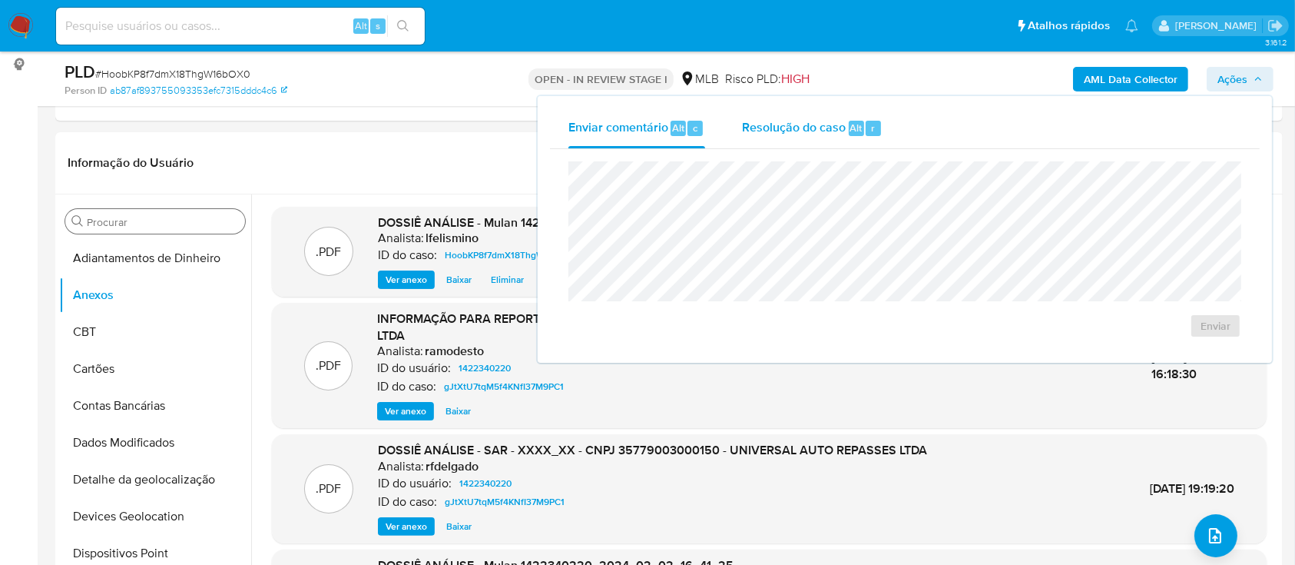
click at [853, 127] on span "Alt" at bounding box center [856, 128] width 12 height 15
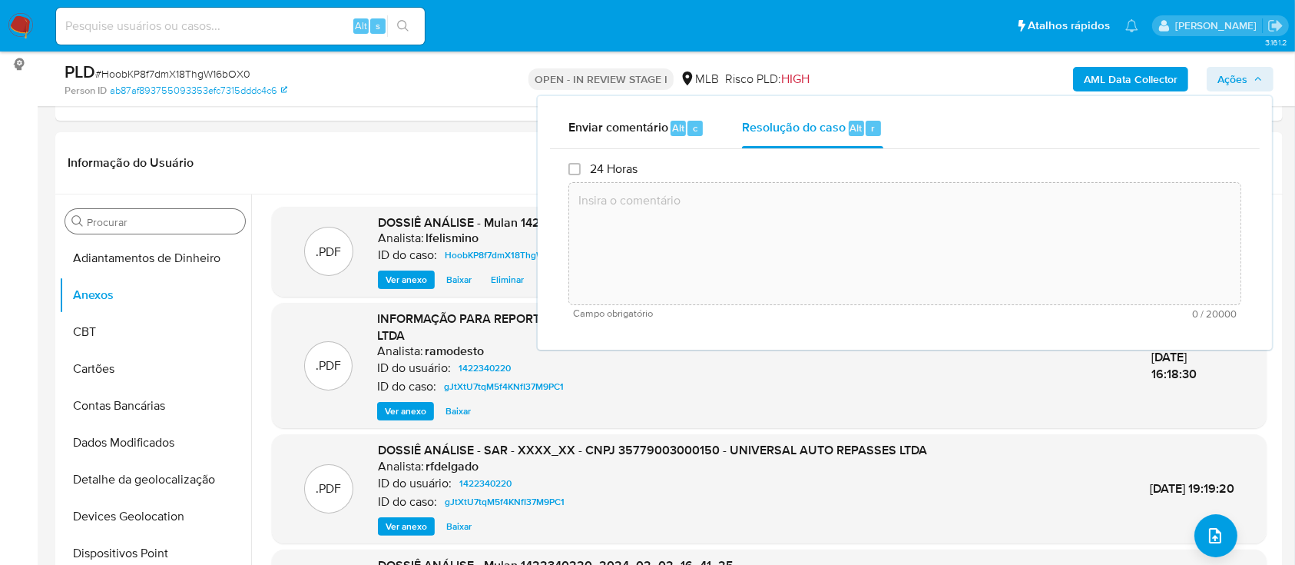
click at [833, 224] on textarea at bounding box center [904, 243] width 671 height 123
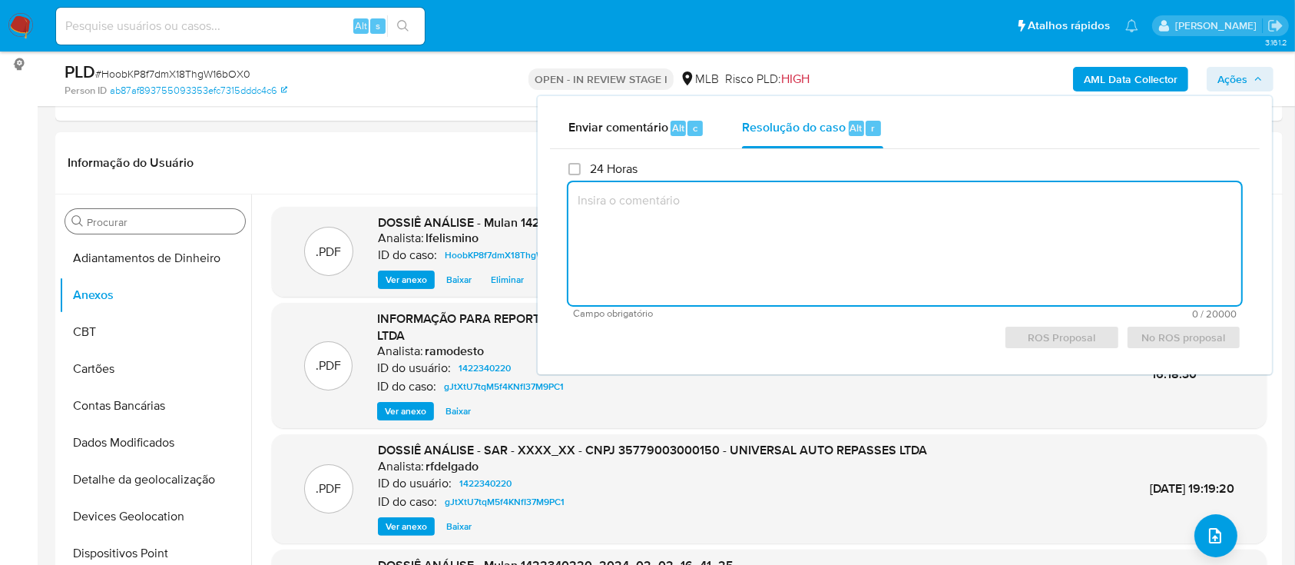
paste textarea "Fatos relevantes concluídos pelo analista: Considerando as informações destacad…"
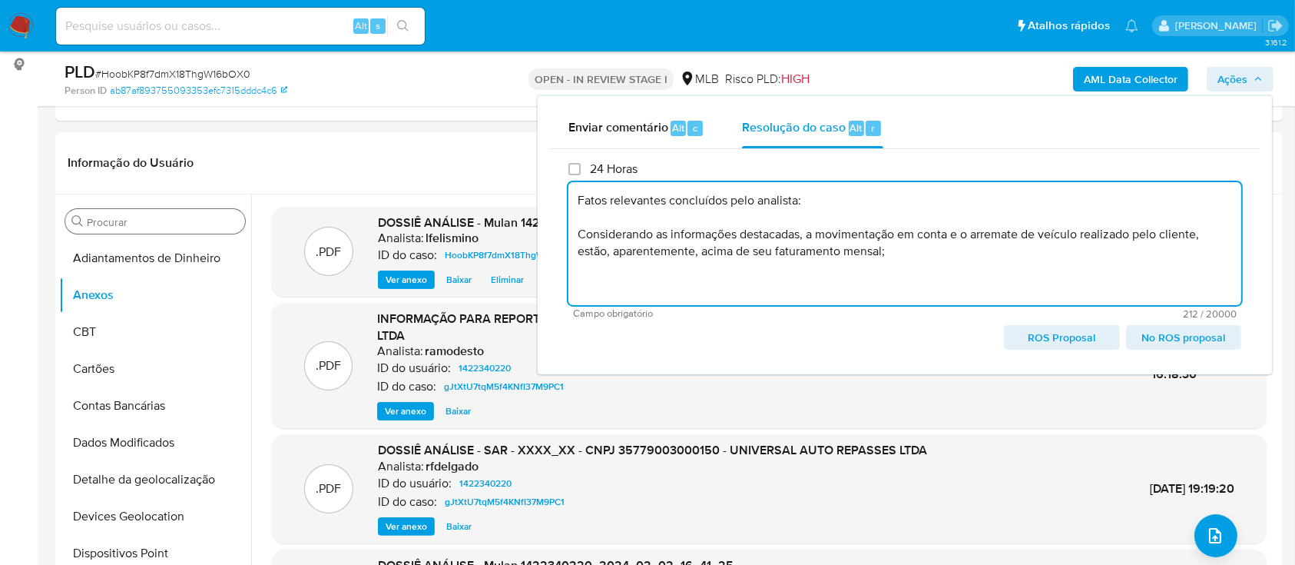
click at [1071, 333] on span "ROS Proposal" at bounding box center [1062, 337] width 94 height 22
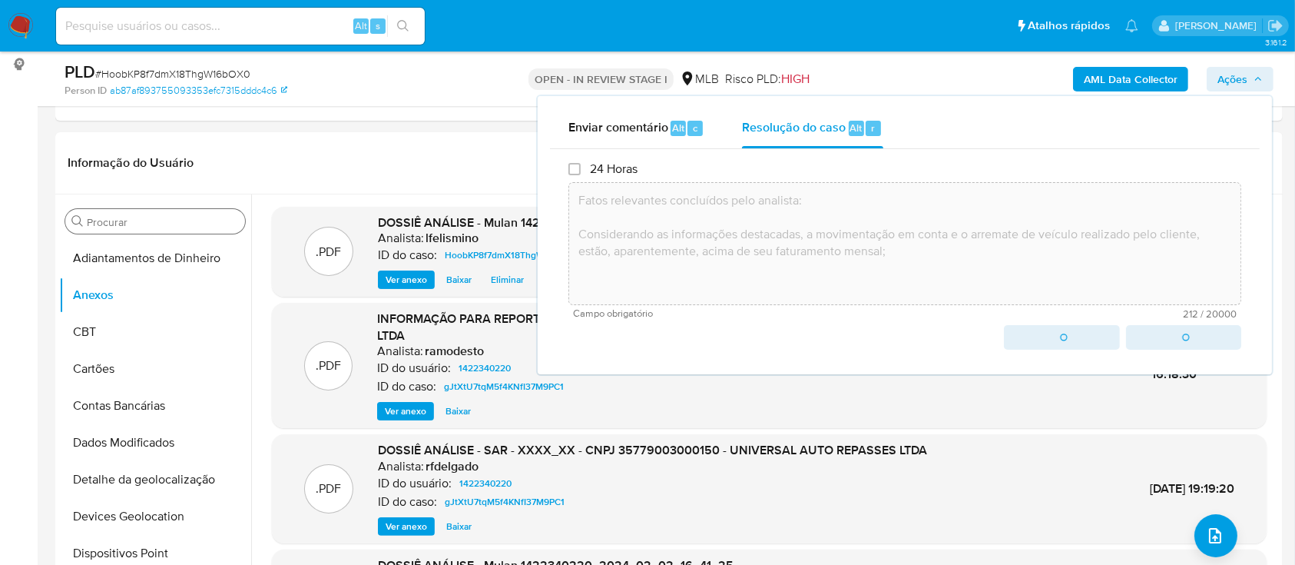
type textarea "Fatos relevantes concluídos pelo analista: Considerando as informações destacad…"
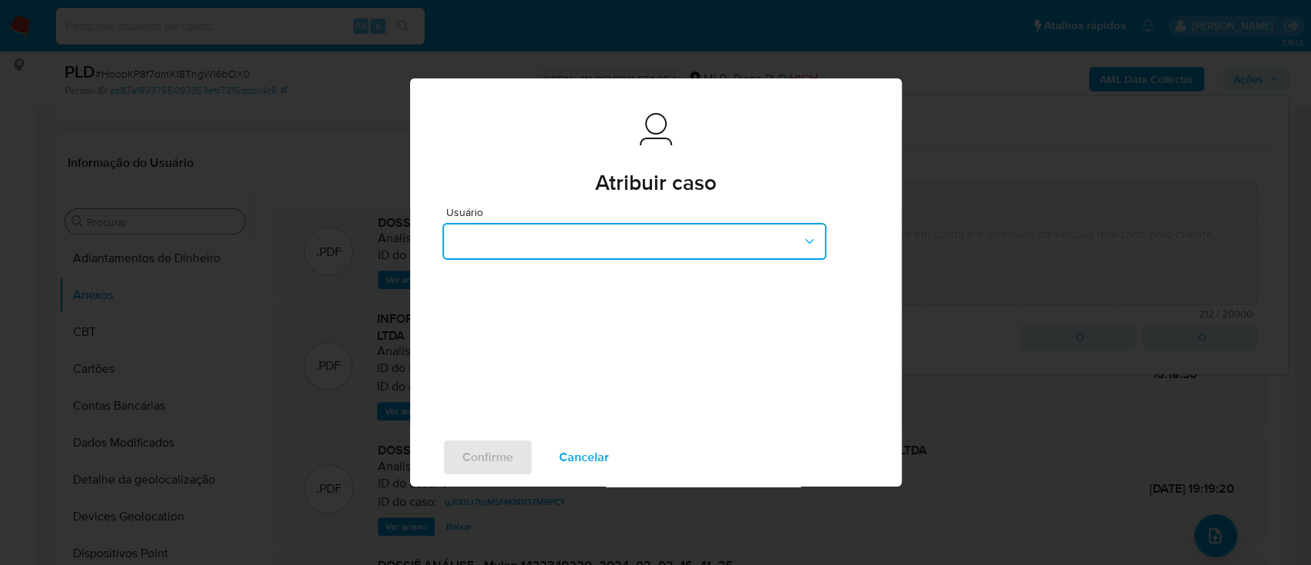
click at [631, 239] on button "button" at bounding box center [634, 241] width 384 height 37
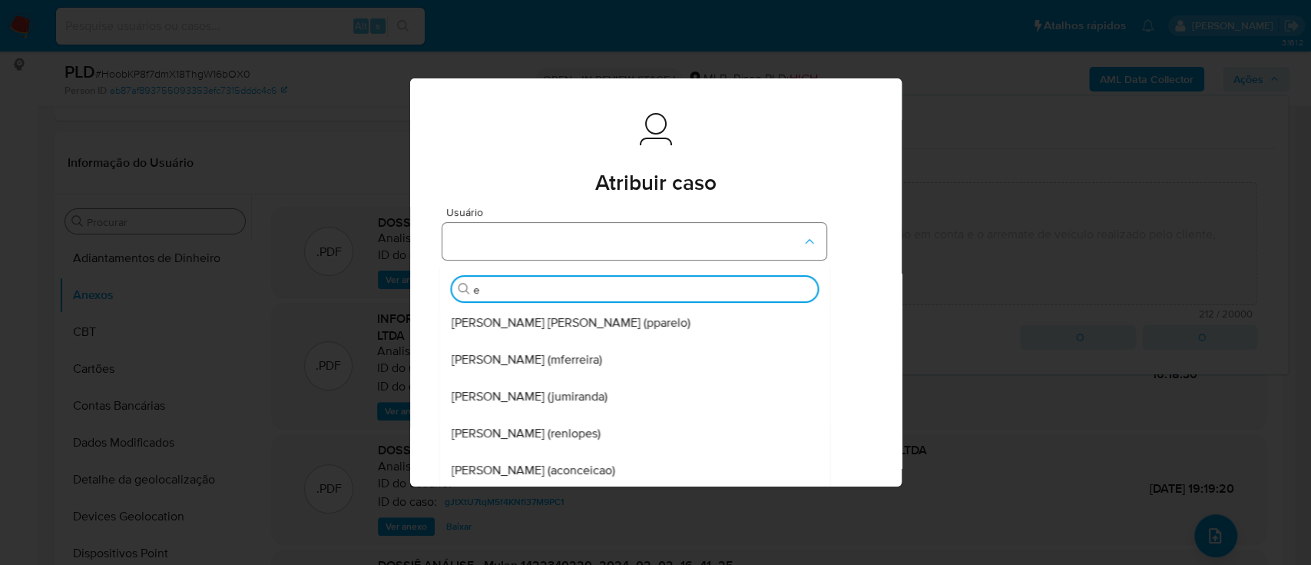
type input "ed"
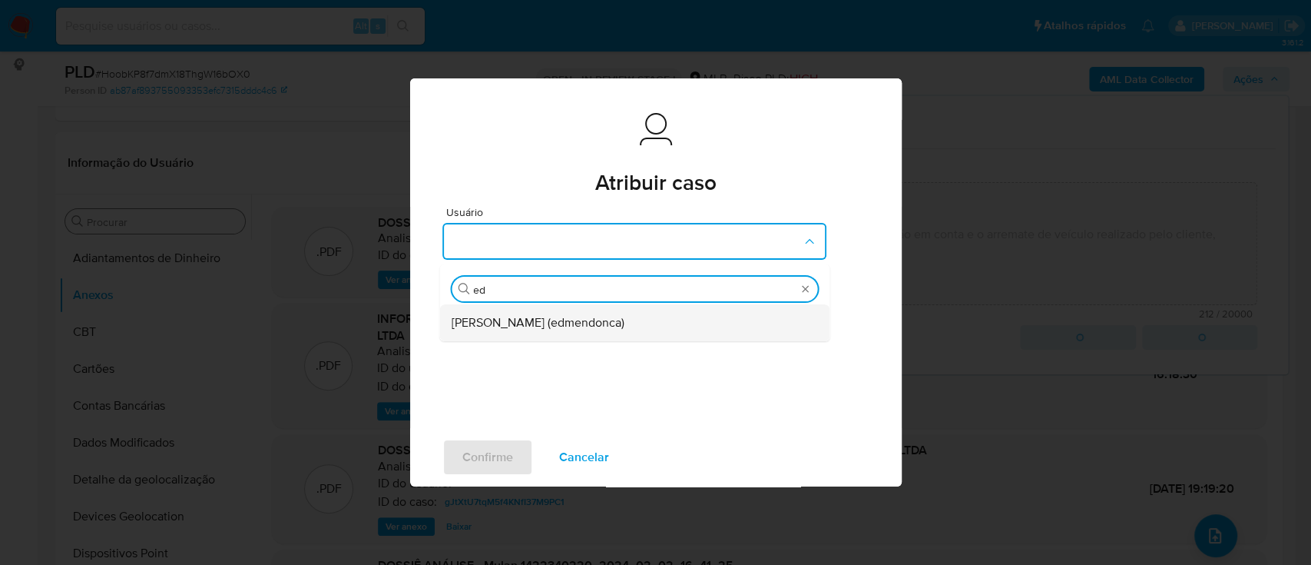
click at [590, 329] on span "Eduardo Mendonca Dutra (edmendonca)" at bounding box center [538, 322] width 173 height 15
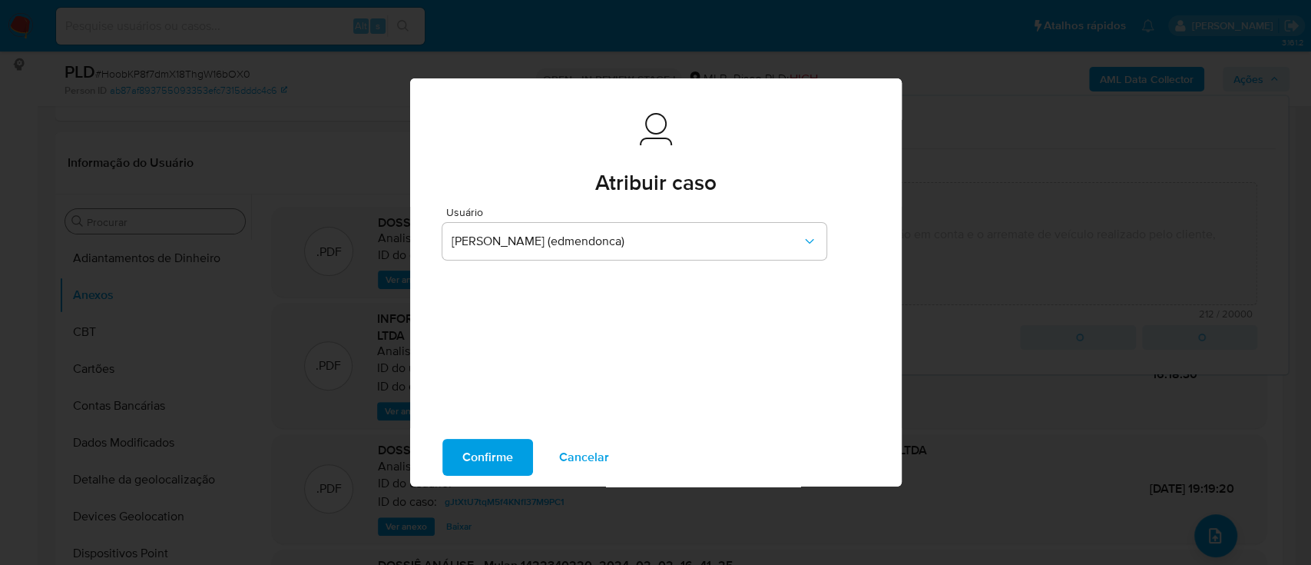
click at [472, 466] on span "Confirme" at bounding box center [487, 457] width 51 height 34
type textarea "Fatos relevantes concluídos pelo analista: Considerando as informações destacad…"
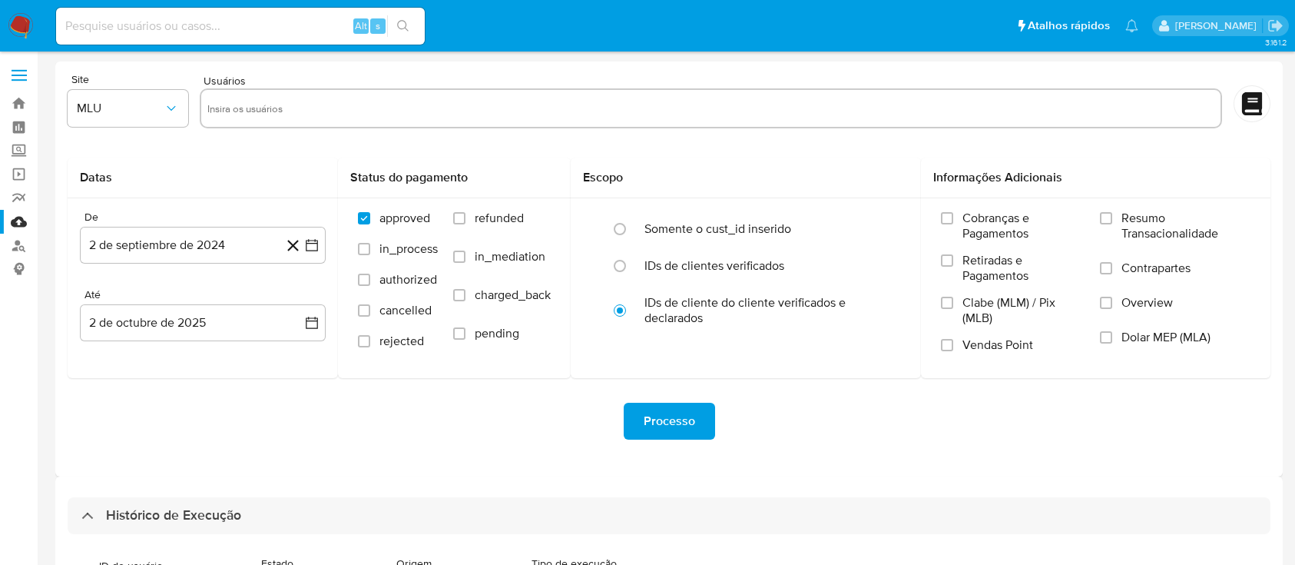
select select "10"
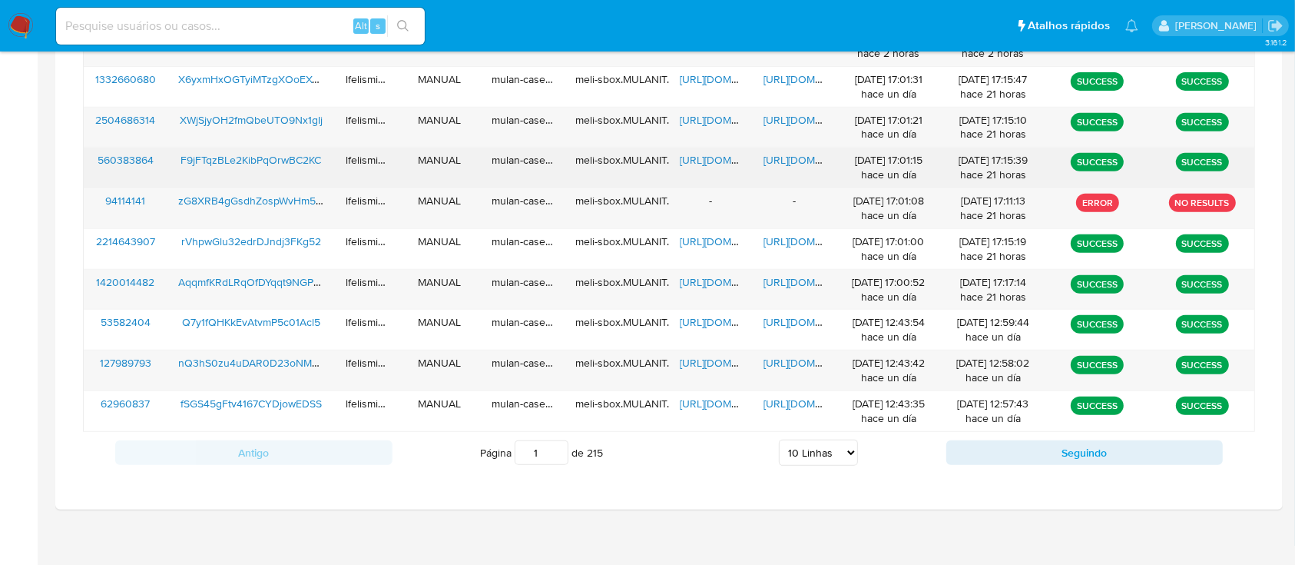
click at [809, 161] on span "[URL][DOMAIN_NAME]" at bounding box center [816, 159] width 106 height 15
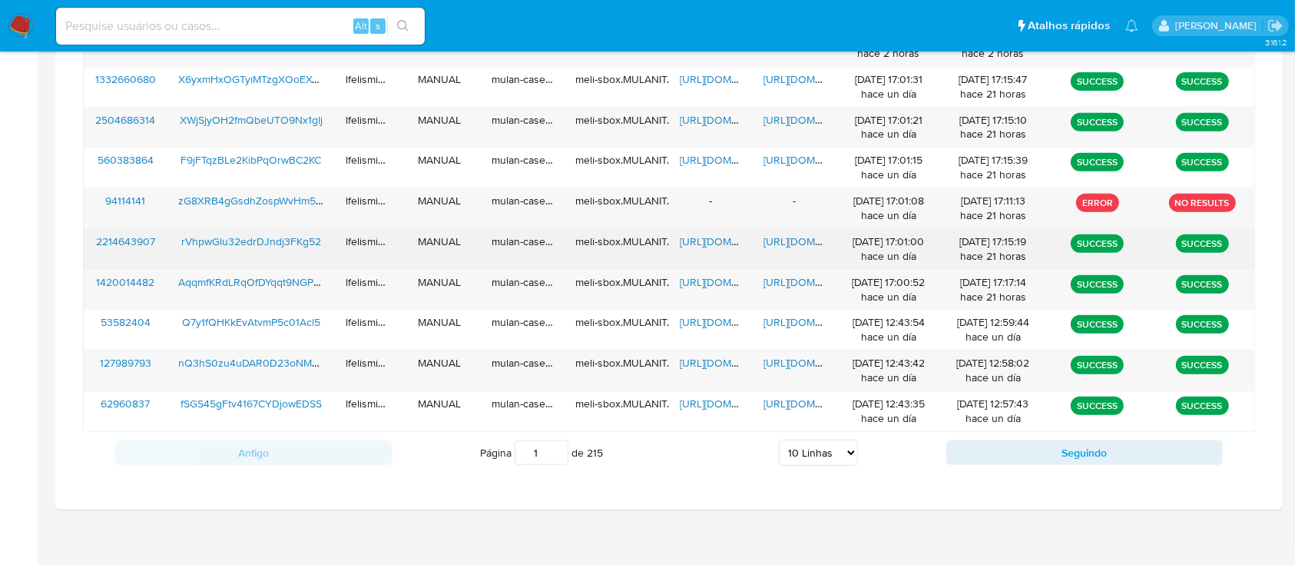
click at [790, 242] on span "[URL][DOMAIN_NAME]" at bounding box center [816, 240] width 106 height 15
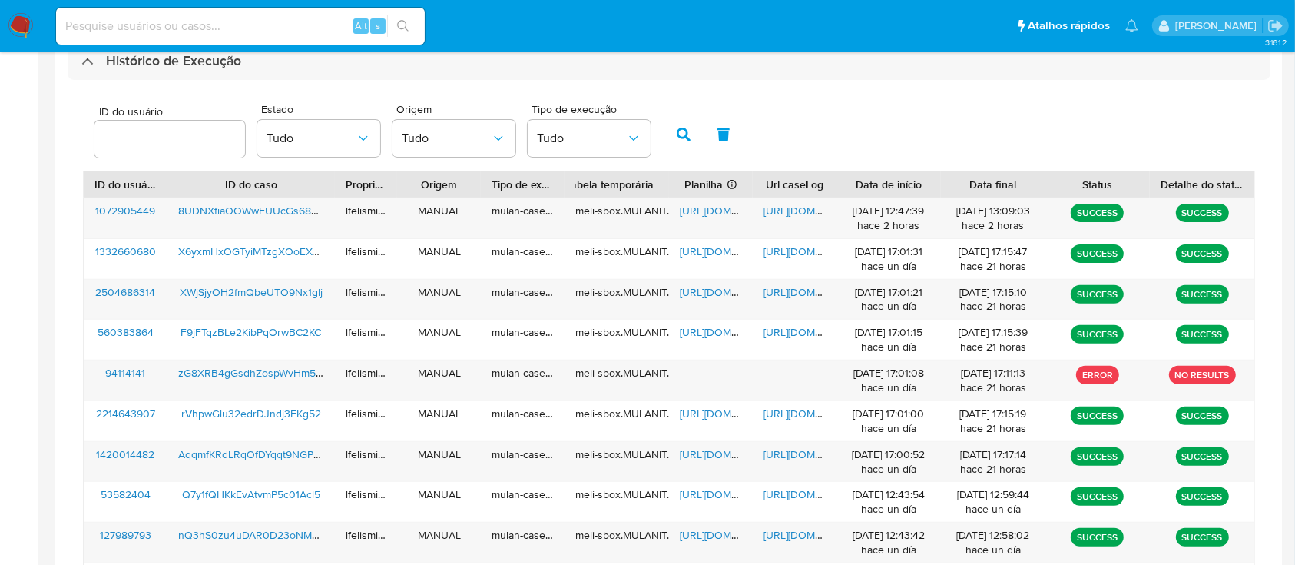
scroll to position [523, 0]
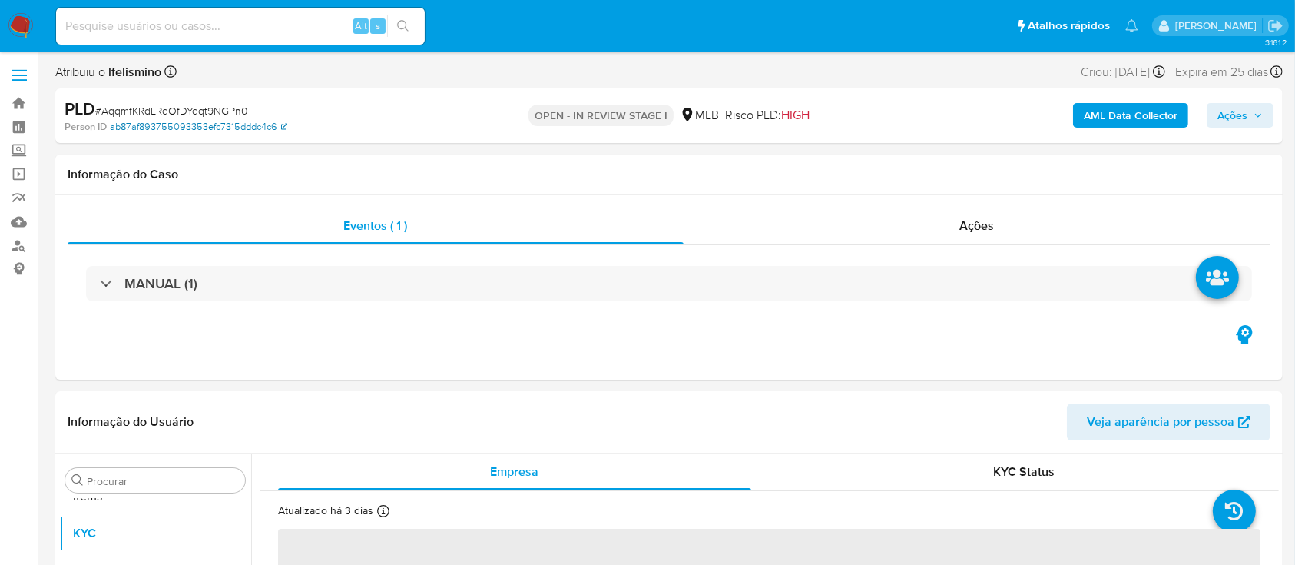
scroll to position [796, 0]
select select "10"
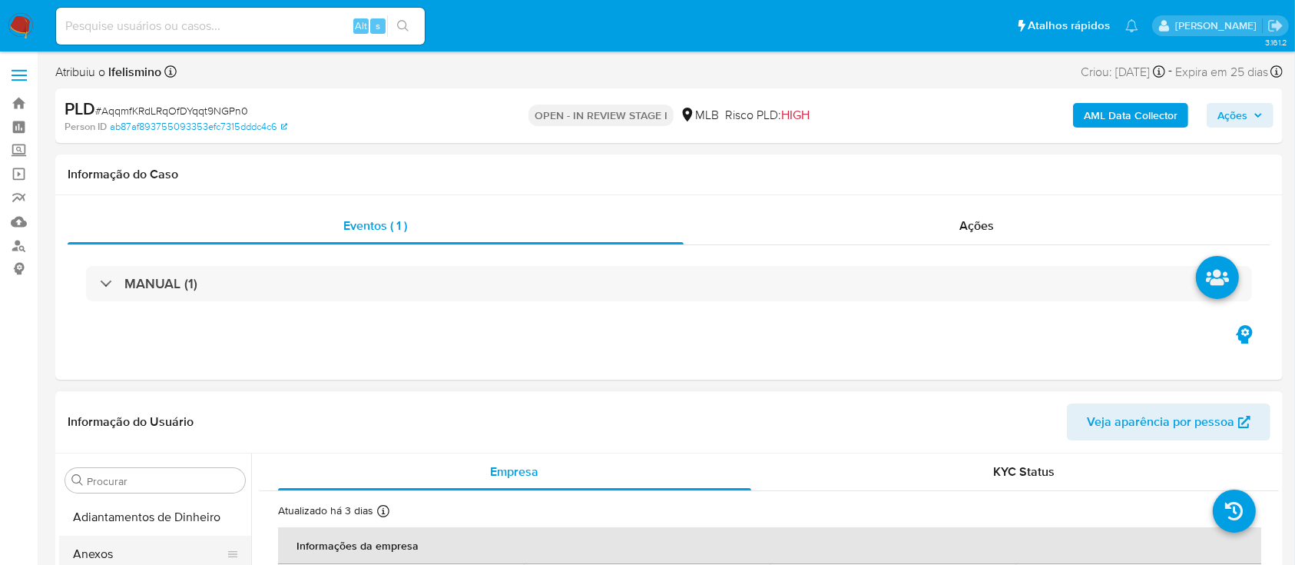
scroll to position [0, 0]
drag, startPoint x: 86, startPoint y: 552, endPoint x: 116, endPoint y: 526, distance: 39.7
click at [86, 552] on button "Anexos" at bounding box center [155, 553] width 192 height 37
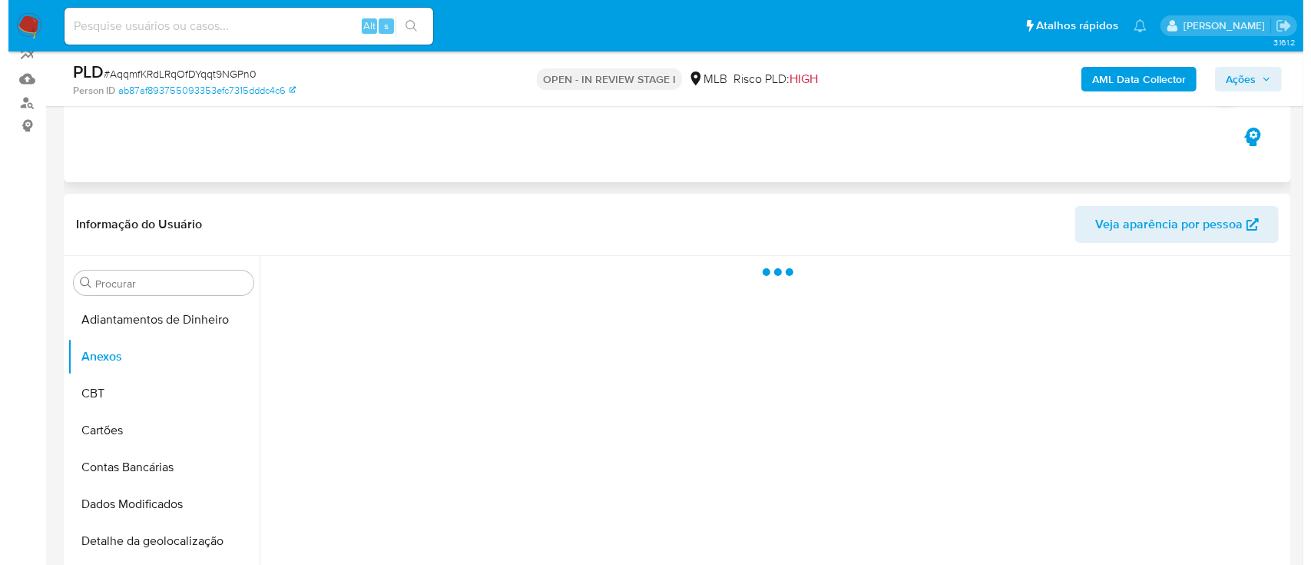
scroll to position [204, 0]
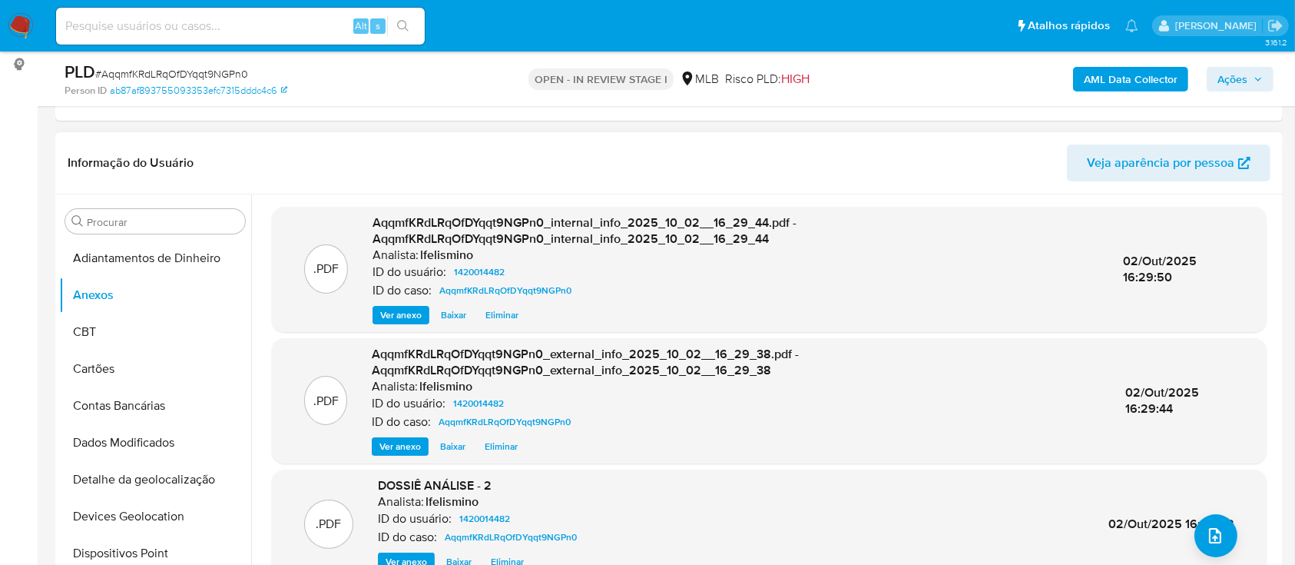
click at [515, 559] on span "Eliminar" at bounding box center [507, 561] width 33 height 15
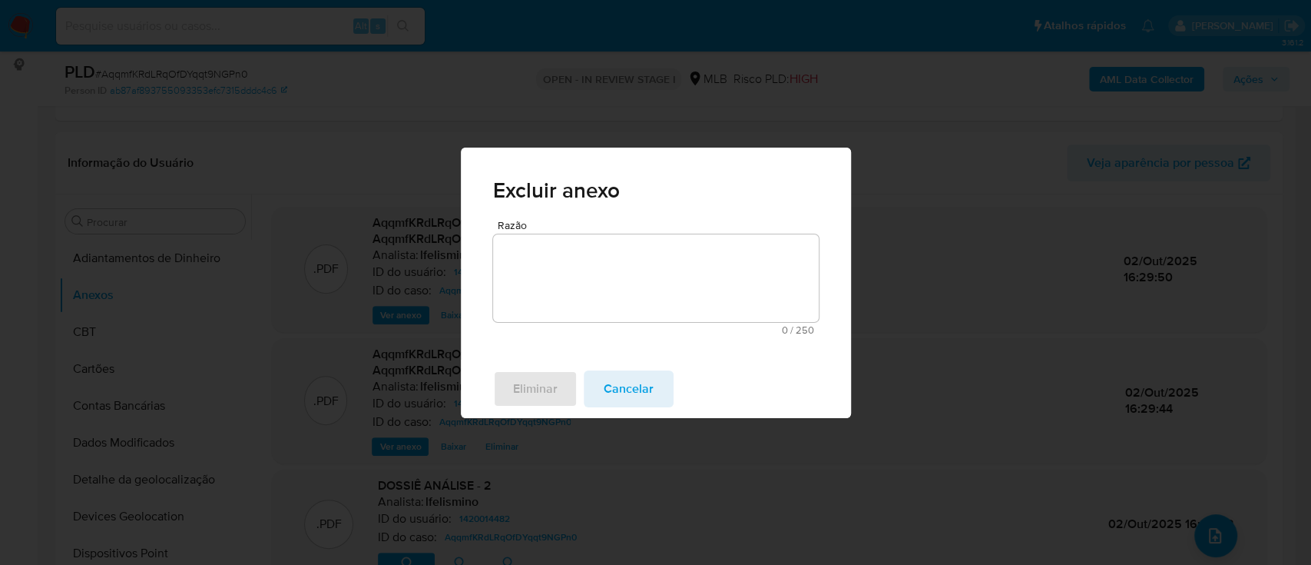
click at [676, 264] on textarea "Razão" at bounding box center [656, 278] width 326 height 88
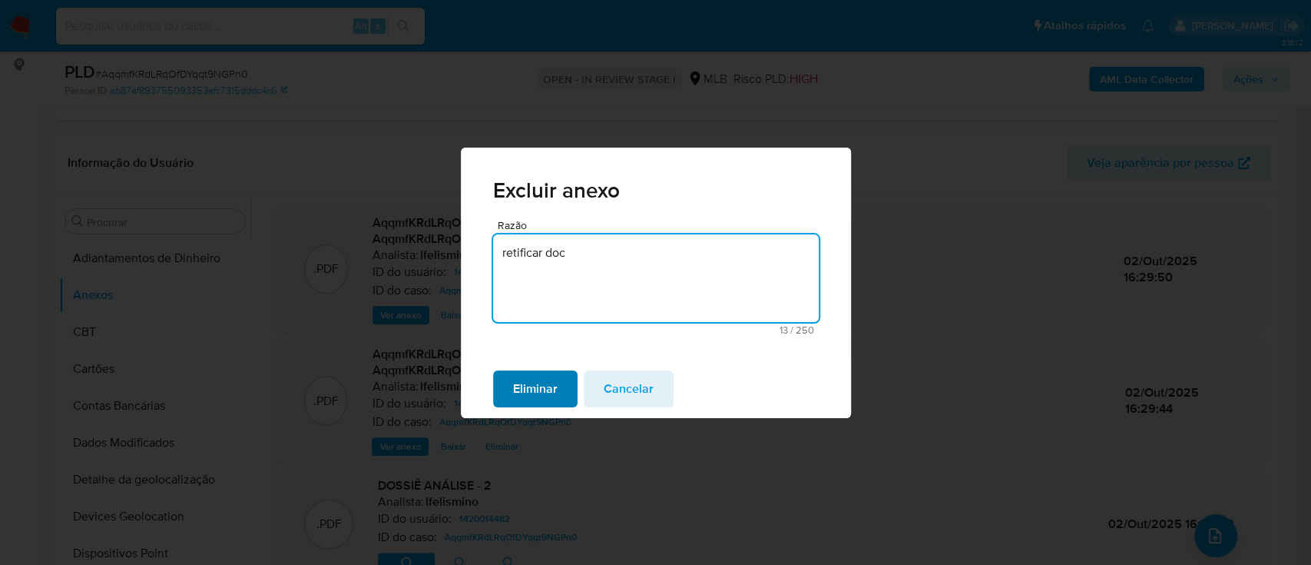
type textarea "retificar doc"
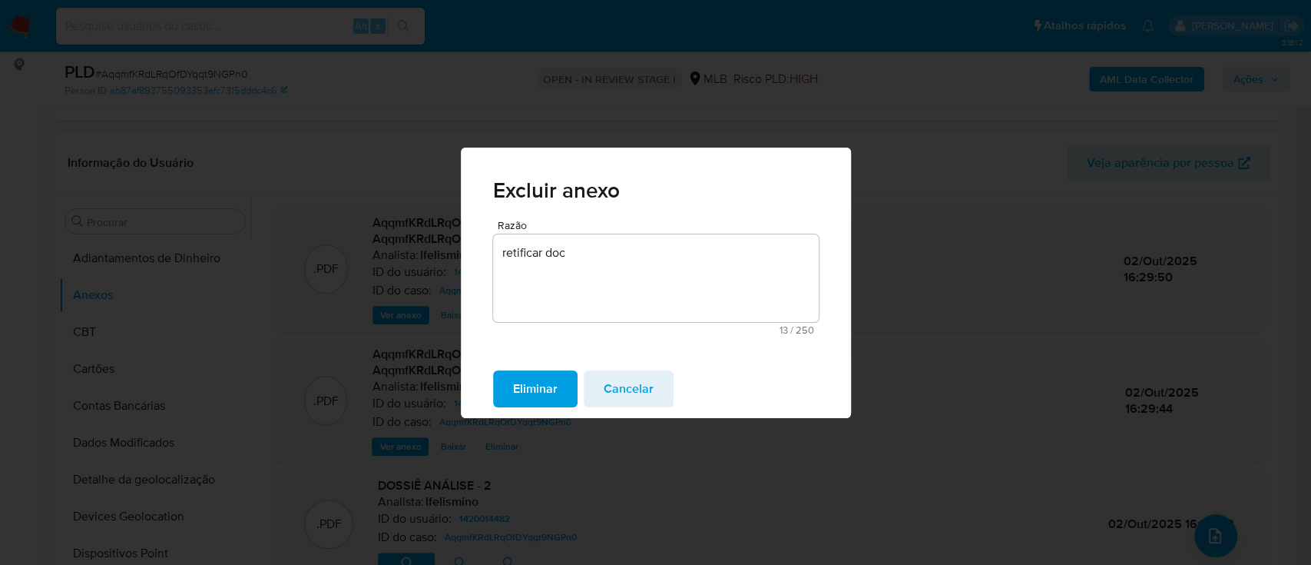
click at [530, 375] on span "Eliminar" at bounding box center [535, 389] width 45 height 34
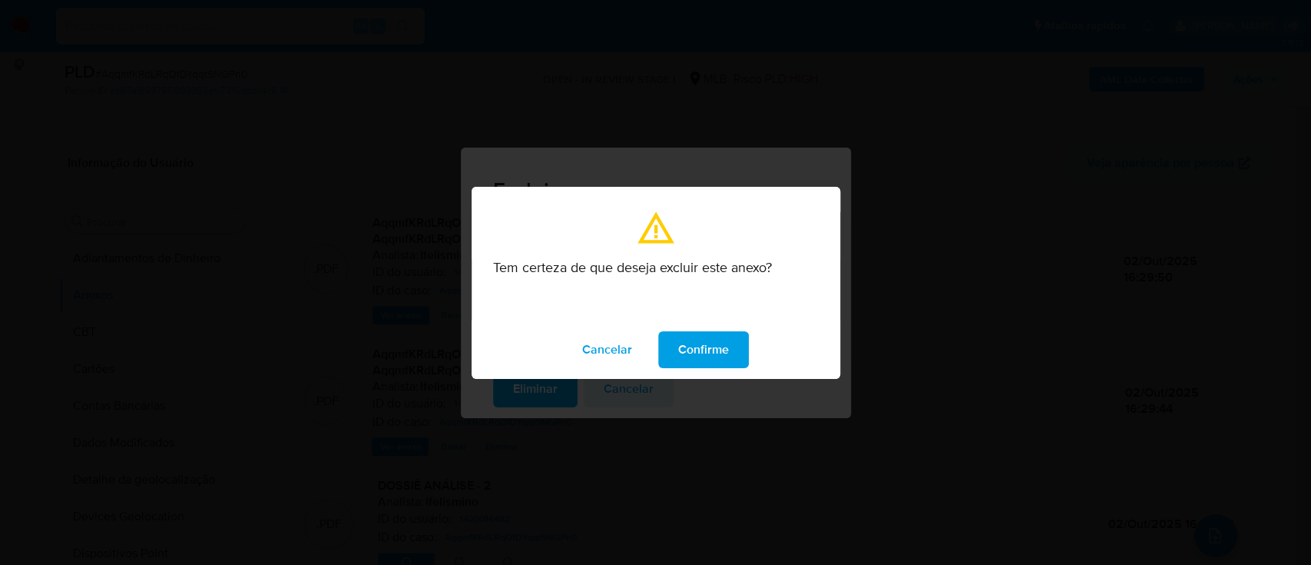
click at [711, 346] on span "Confirme" at bounding box center [703, 350] width 51 height 34
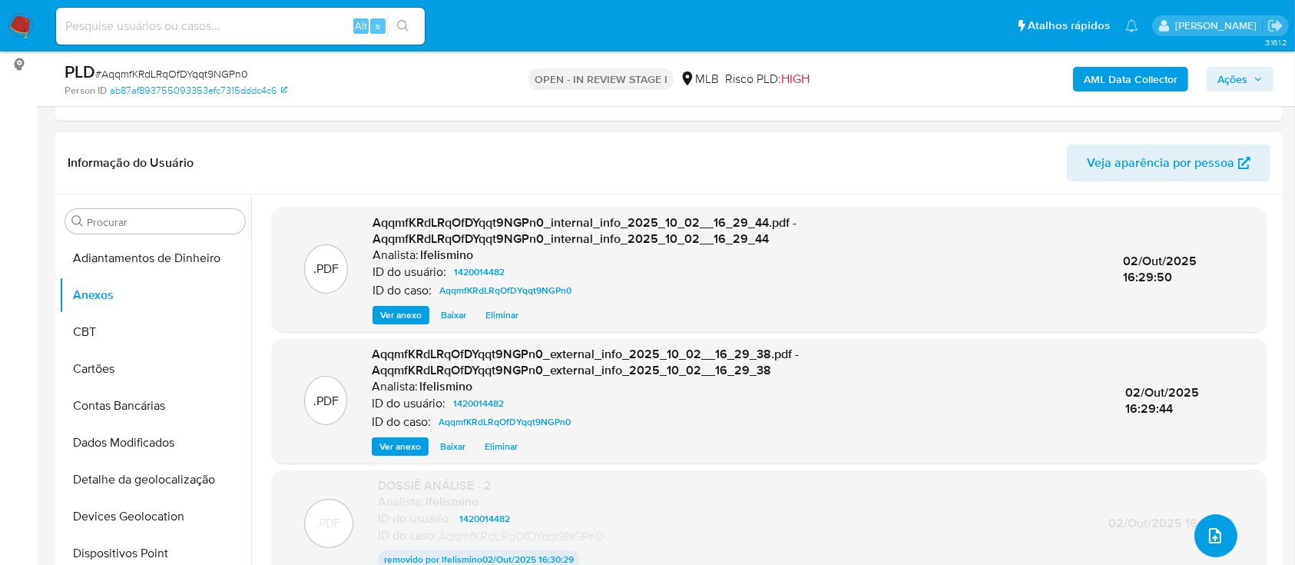
click at [1198, 524] on button "upload-file" at bounding box center [1215, 535] width 43 height 43
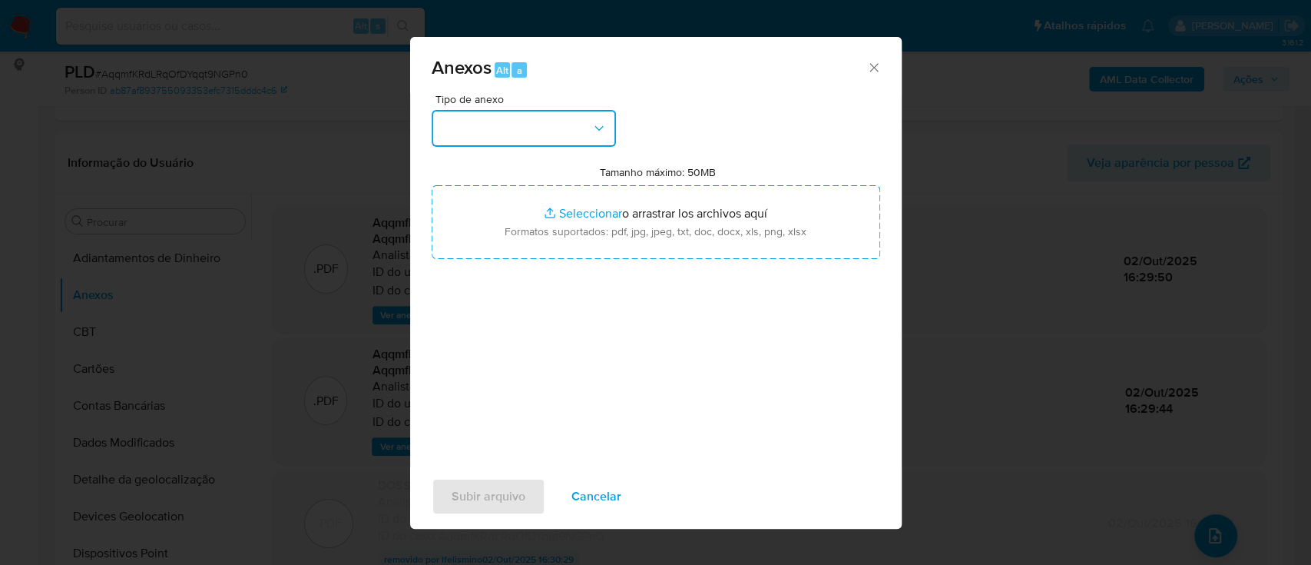
click at [537, 135] on button "button" at bounding box center [524, 128] width 184 height 37
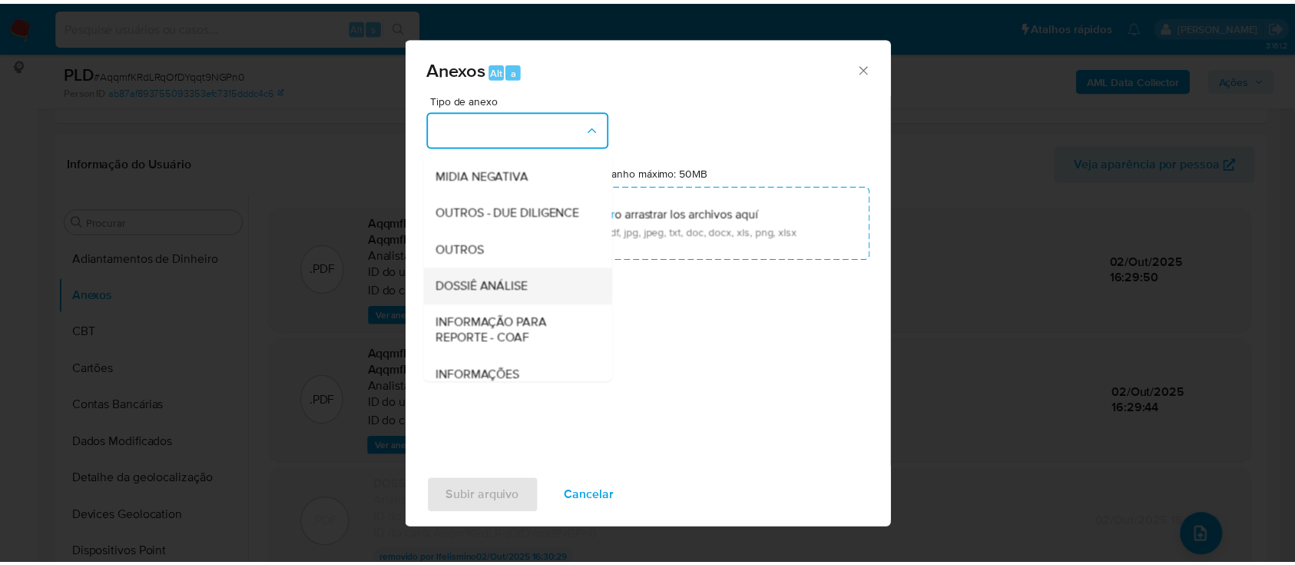
scroll to position [236, 0]
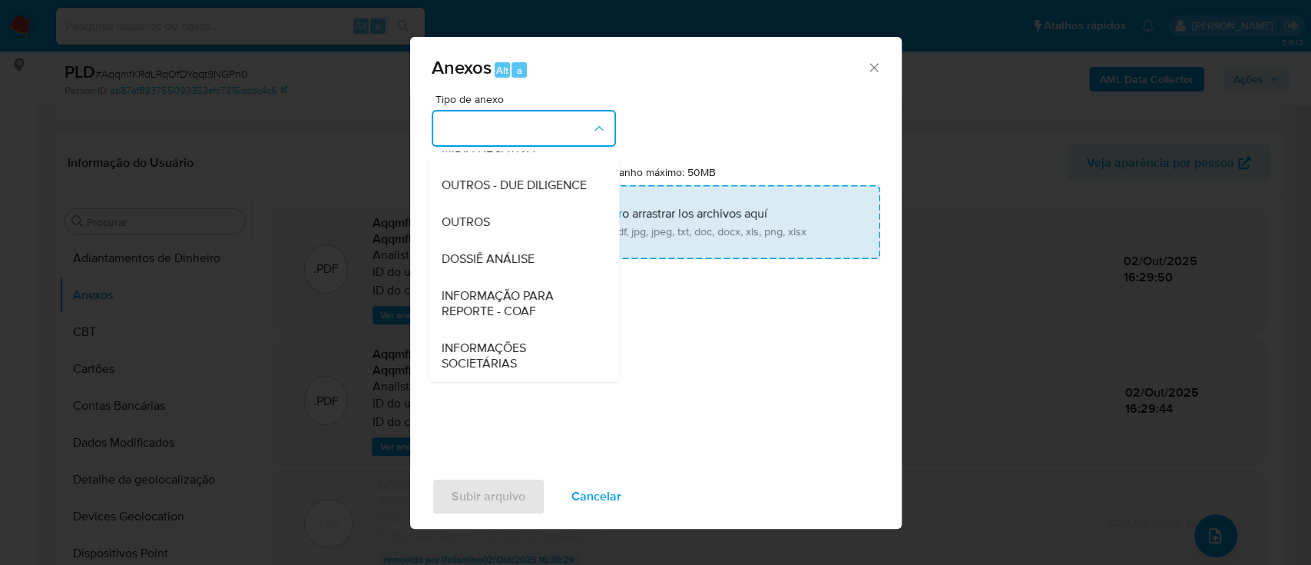
drag, startPoint x: 523, startPoint y: 257, endPoint x: 577, endPoint y: 214, distance: 68.4
click at [523, 257] on span "DOSSIÊ ANÁLISE" at bounding box center [487, 258] width 93 height 15
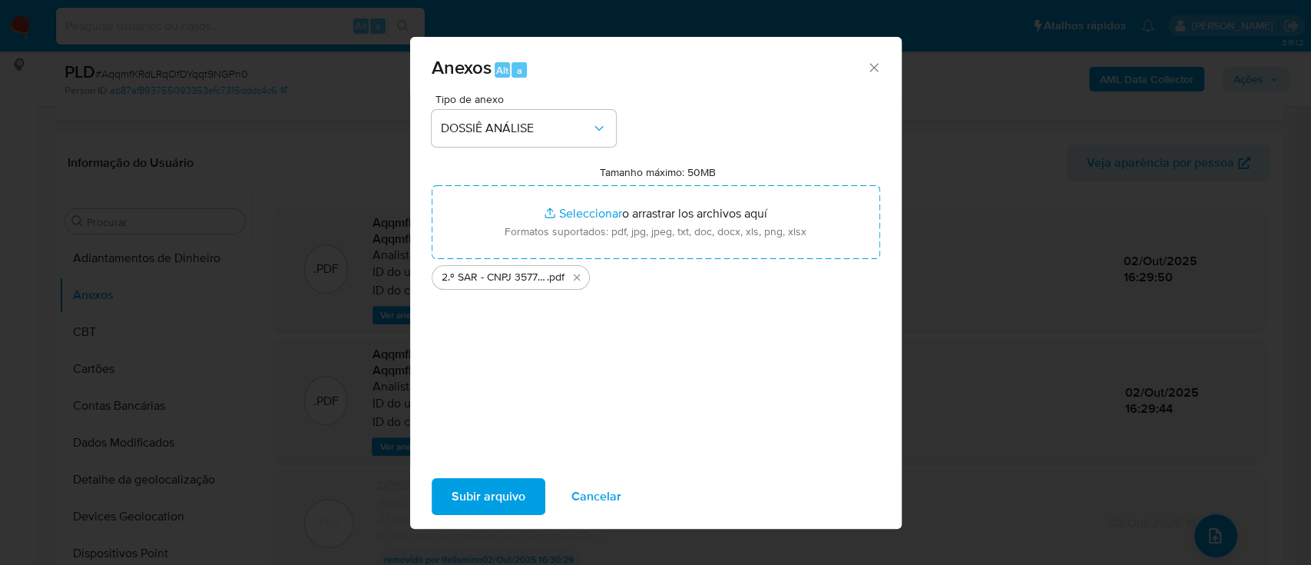
click at [494, 498] on span "Subir arquivo" at bounding box center [489, 496] width 74 height 34
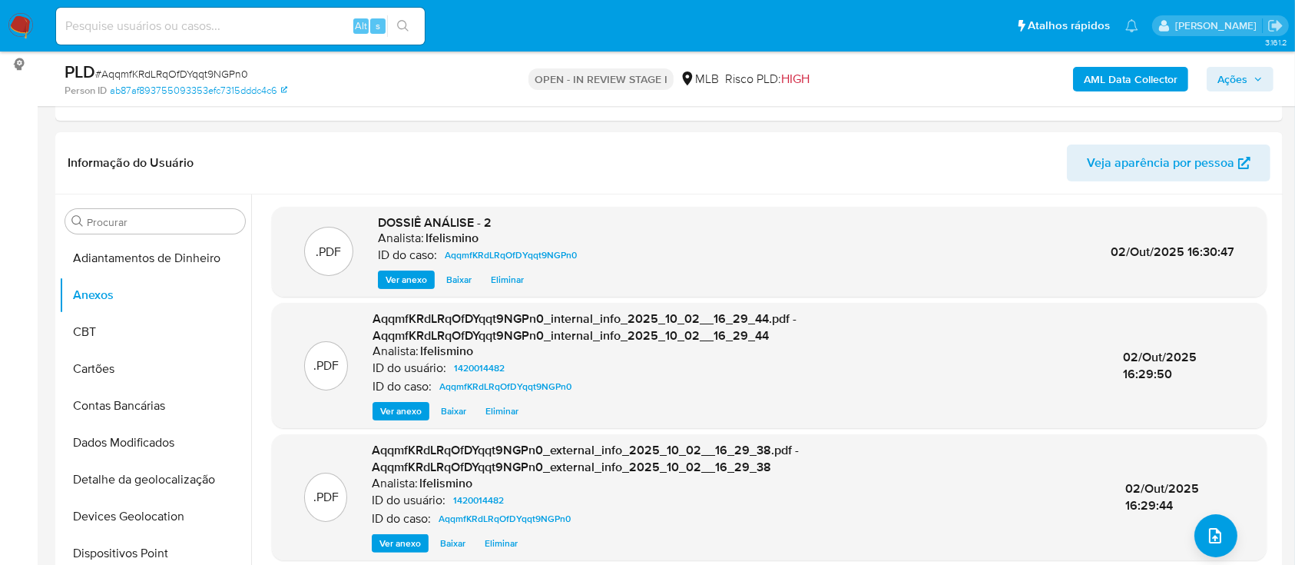
click at [1225, 77] on span "Ações" at bounding box center [1232, 79] width 30 height 25
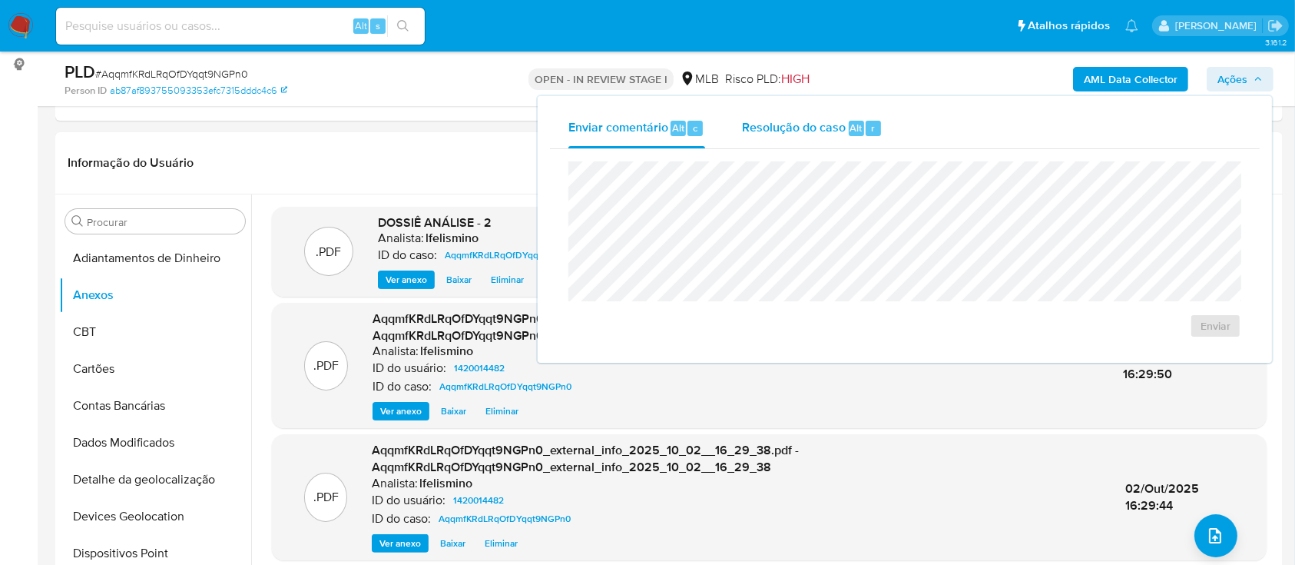
drag, startPoint x: 841, startPoint y: 127, endPoint x: 819, endPoint y: 147, distance: 29.9
click at [836, 126] on span "Resolução do caso" at bounding box center [794, 127] width 104 height 18
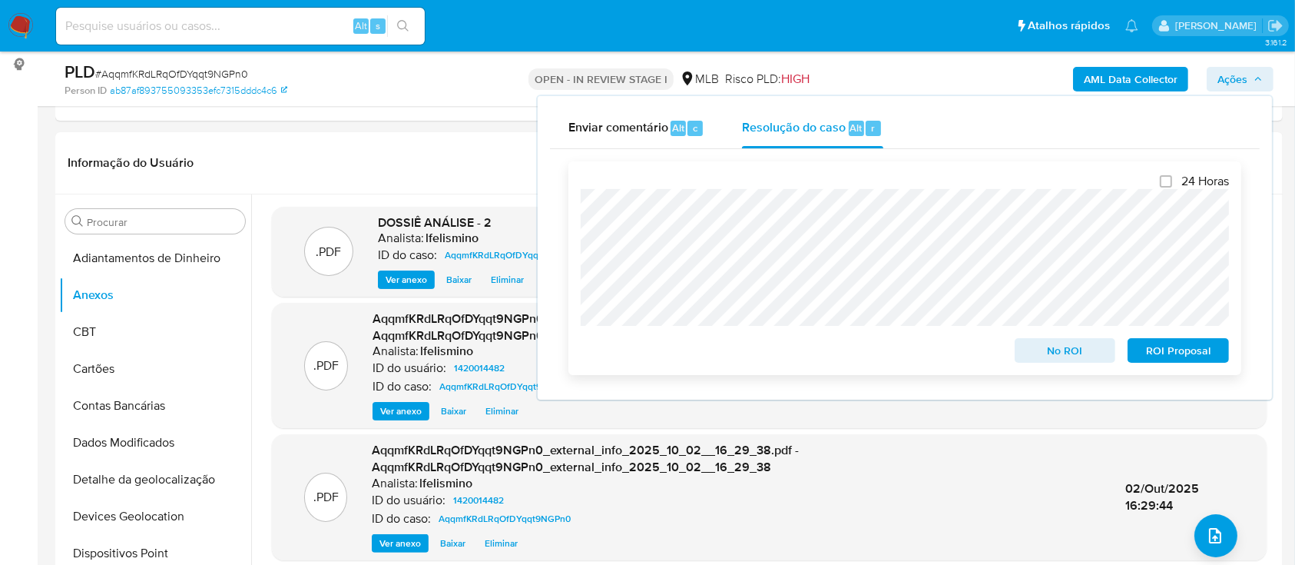
click at [1073, 353] on span "No ROI" at bounding box center [1065, 350] width 80 height 22
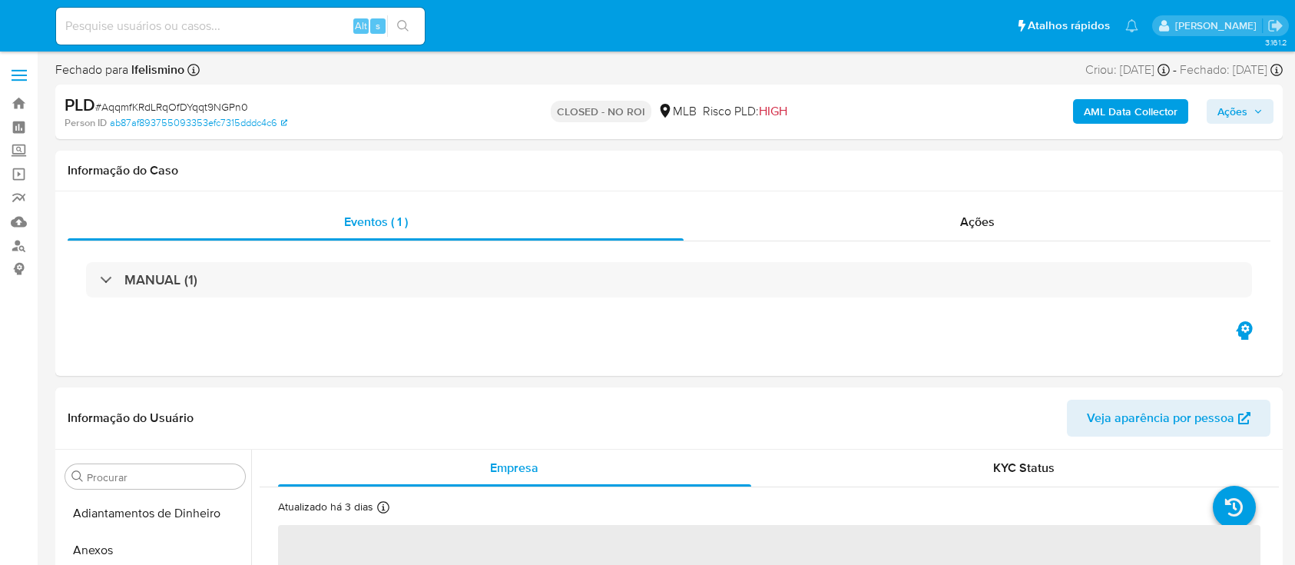
select select "10"
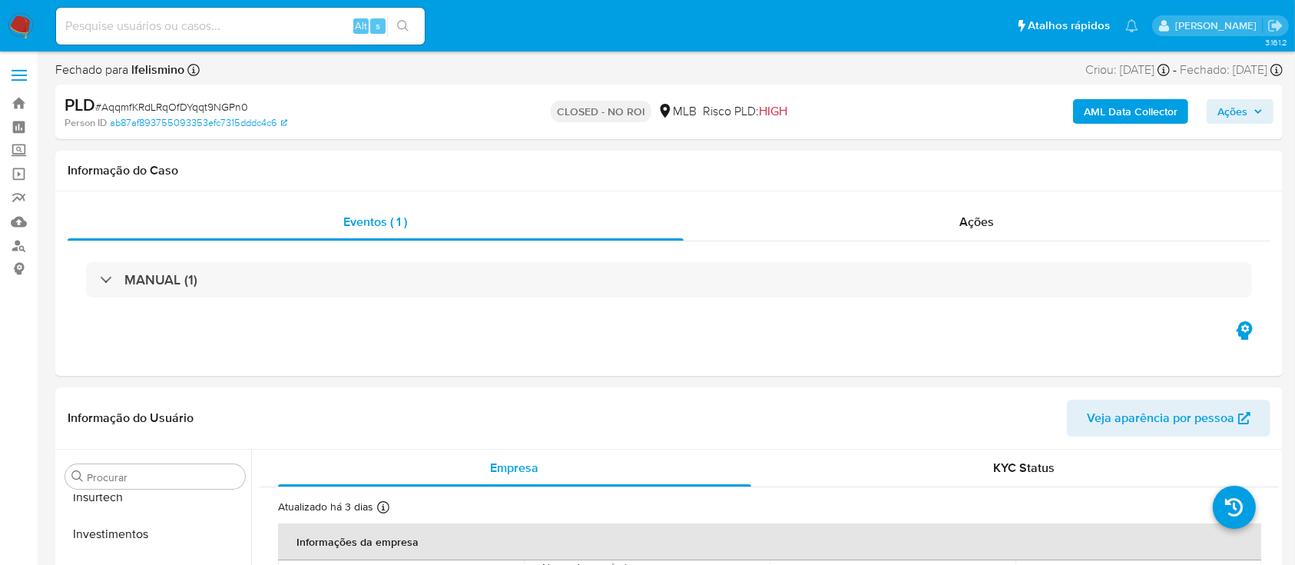
scroll to position [796, 0]
click at [175, 101] on span "# AqqmfKRdLRqOfDYqqt9NGPn0" at bounding box center [171, 106] width 153 height 15
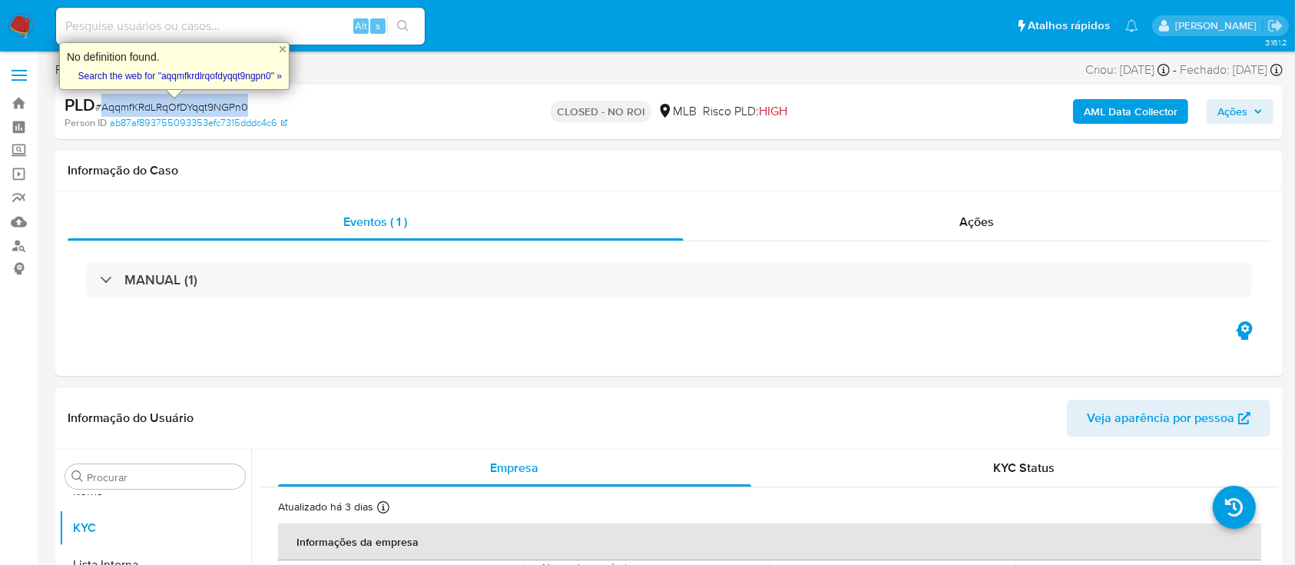
copy span "AqqmfKRdLRqOfDYqqt9NGPn0"
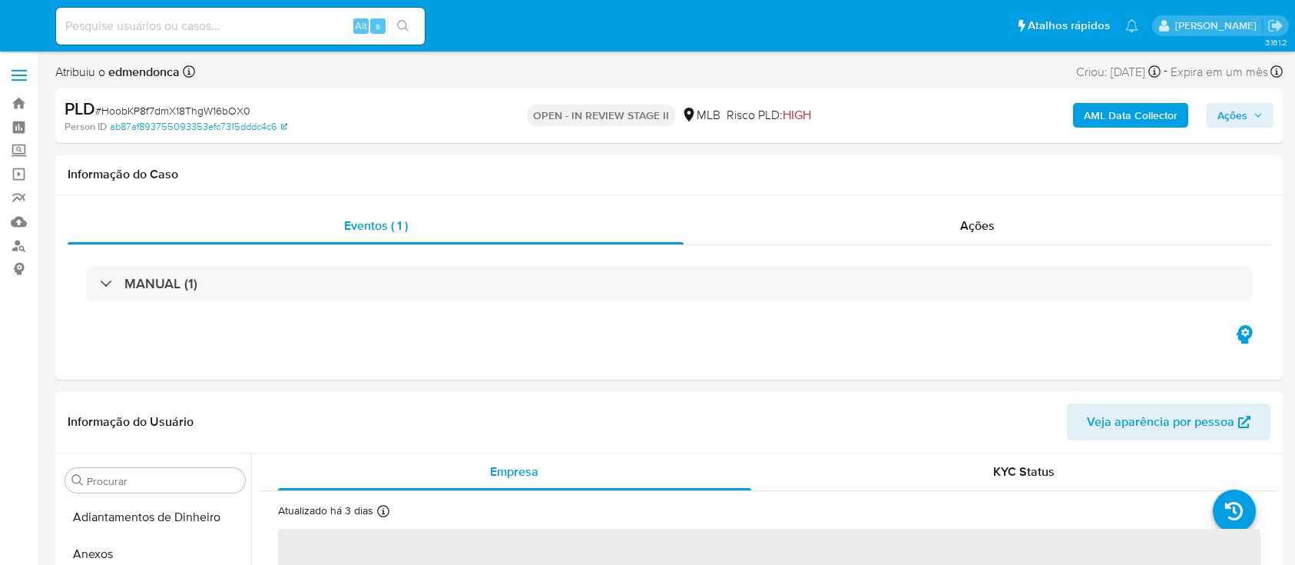
select select "10"
click at [235, 18] on input at bounding box center [240, 26] width 369 height 20
paste input "F9jFTqzBLe2KibPqOrwBC2KC"
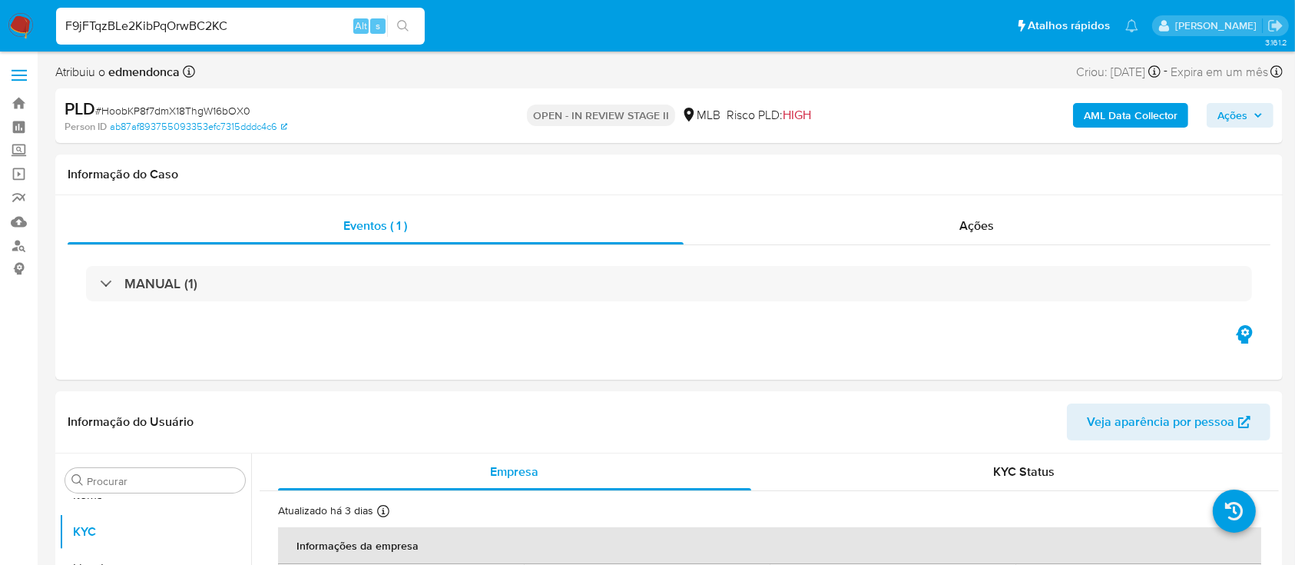
type input "F9jFTqzBLe2KibPqOrwBC2KC"
click at [414, 29] on button "search-icon" at bounding box center [402, 26] width 31 height 22
select select "10"
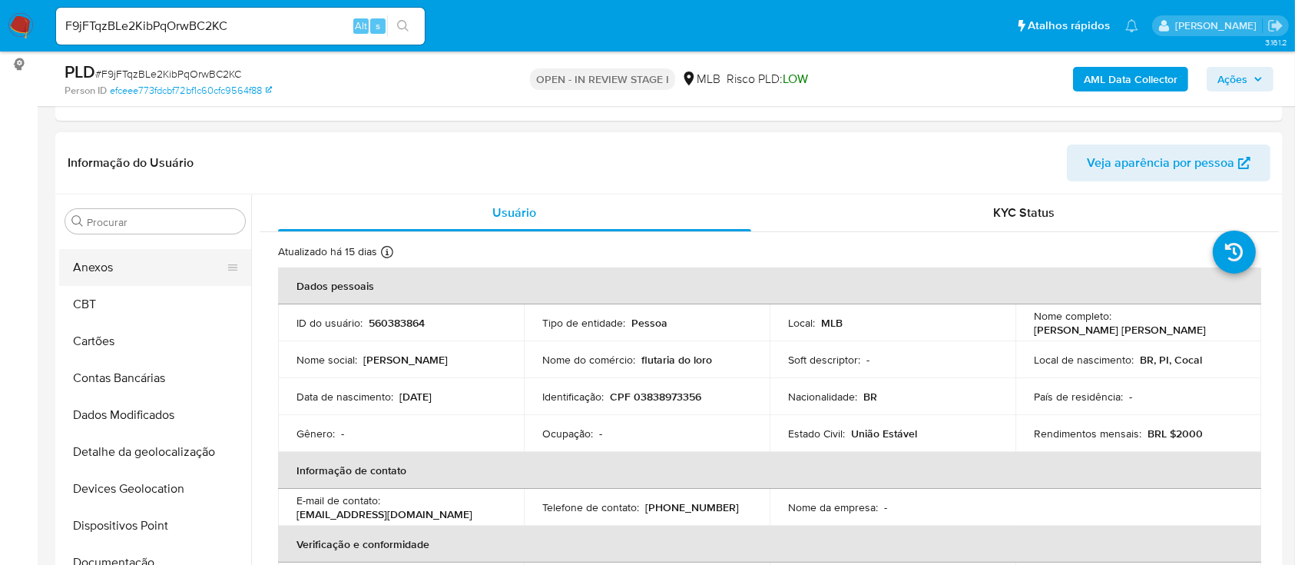
scroll to position [0, 0]
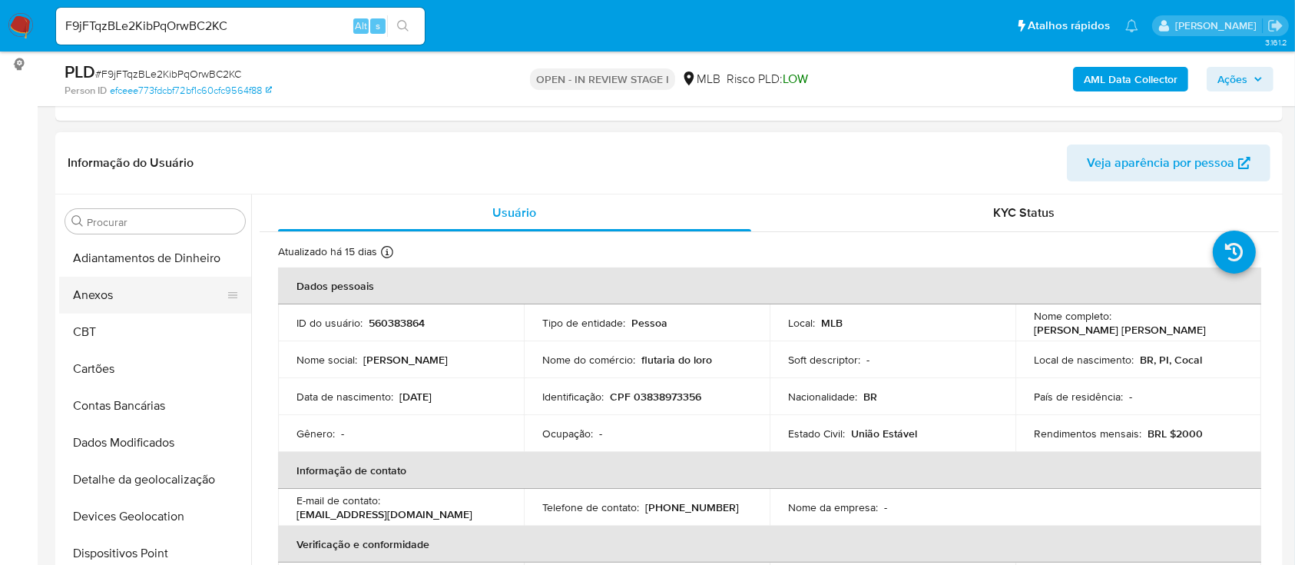
click at [119, 288] on button "Anexos" at bounding box center [149, 294] width 180 height 37
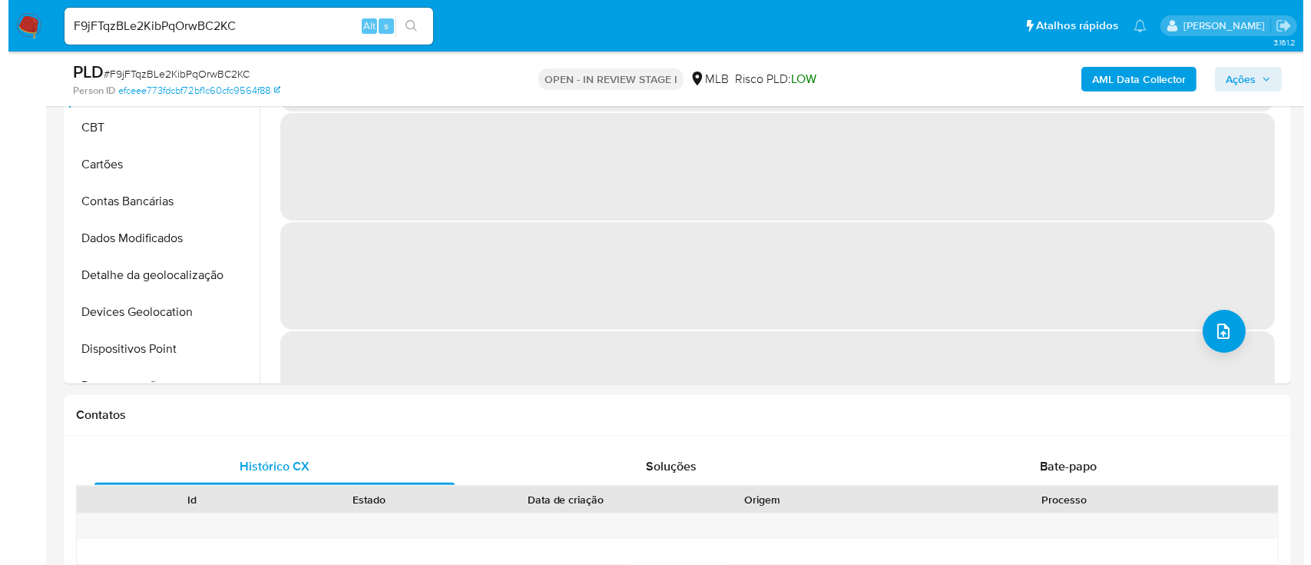
scroll to position [409, 0]
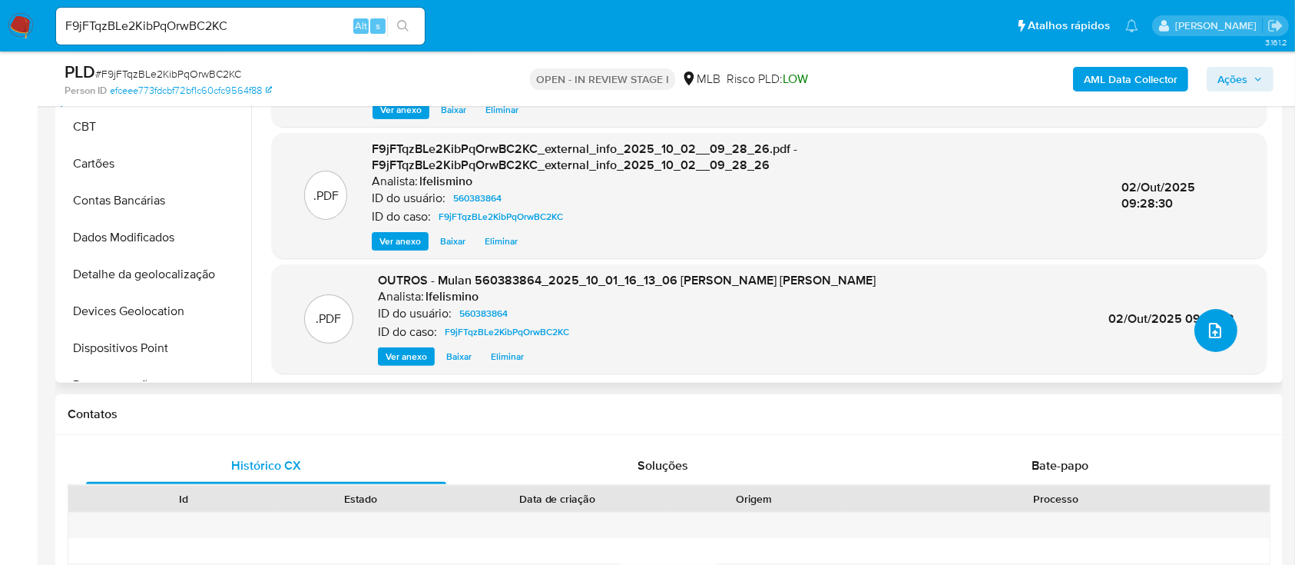
click at [1204, 339] on button "upload-file" at bounding box center [1215, 330] width 43 height 43
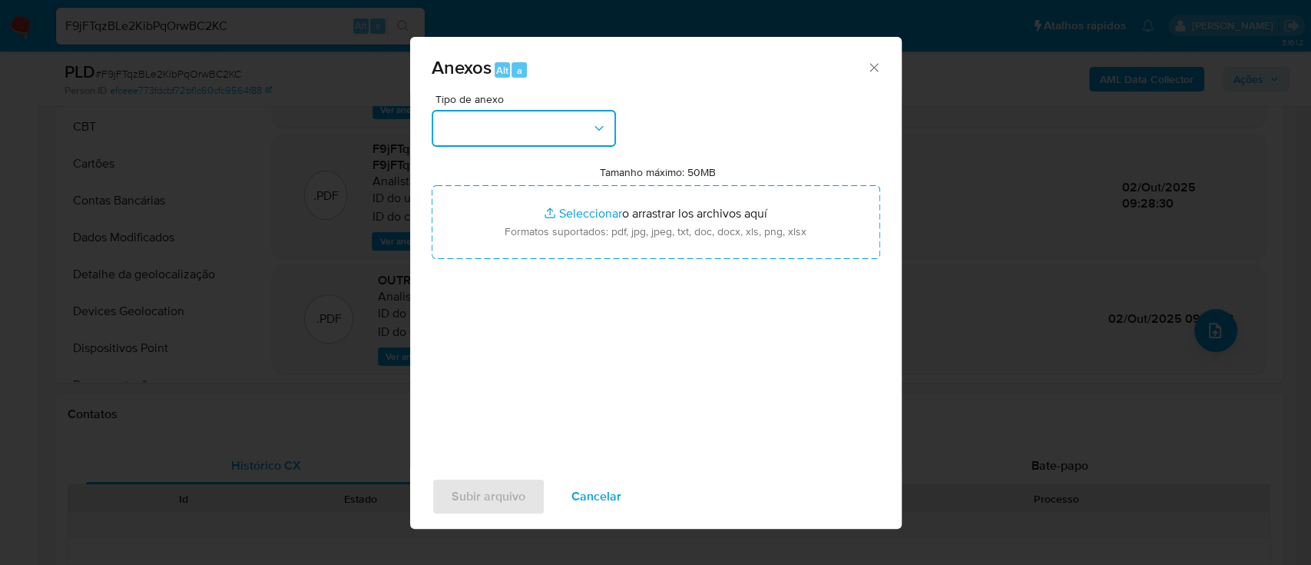
click at [546, 128] on button "button" at bounding box center [524, 128] width 184 height 37
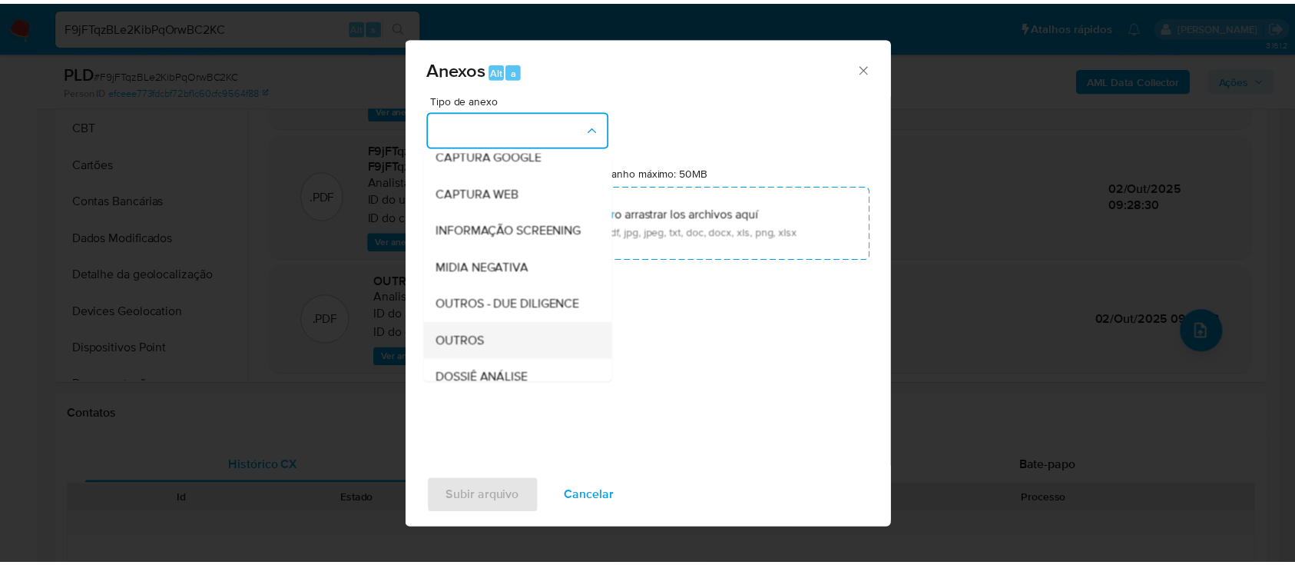
scroll to position [204, 0]
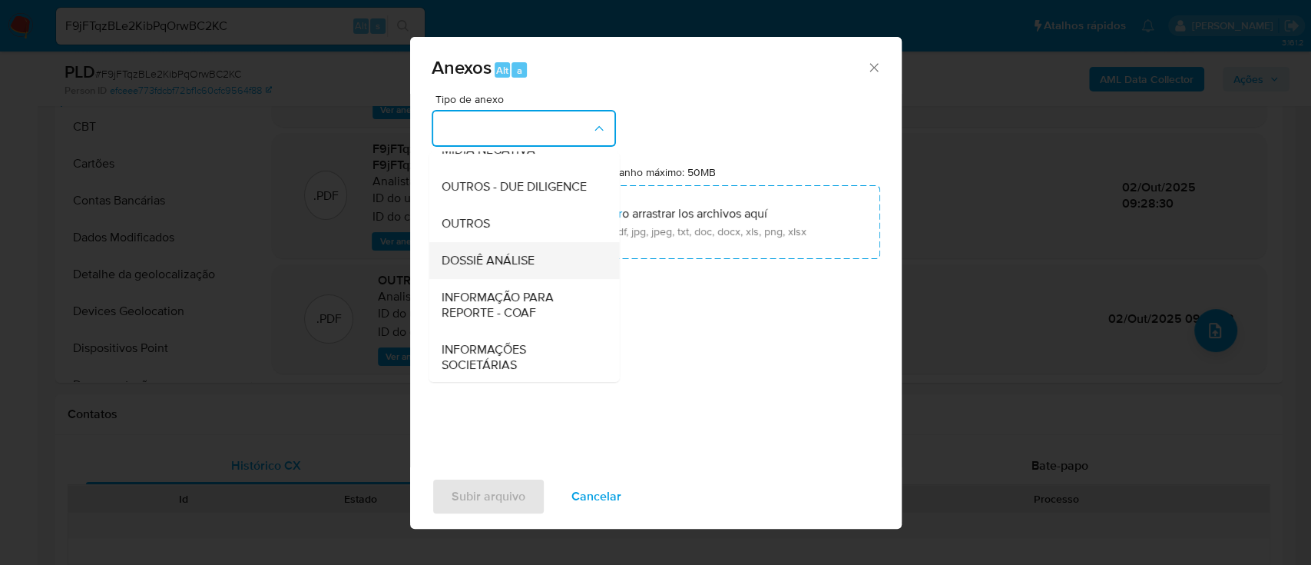
click at [519, 268] on span "DOSSIÊ ANÁLISE" at bounding box center [487, 260] width 93 height 15
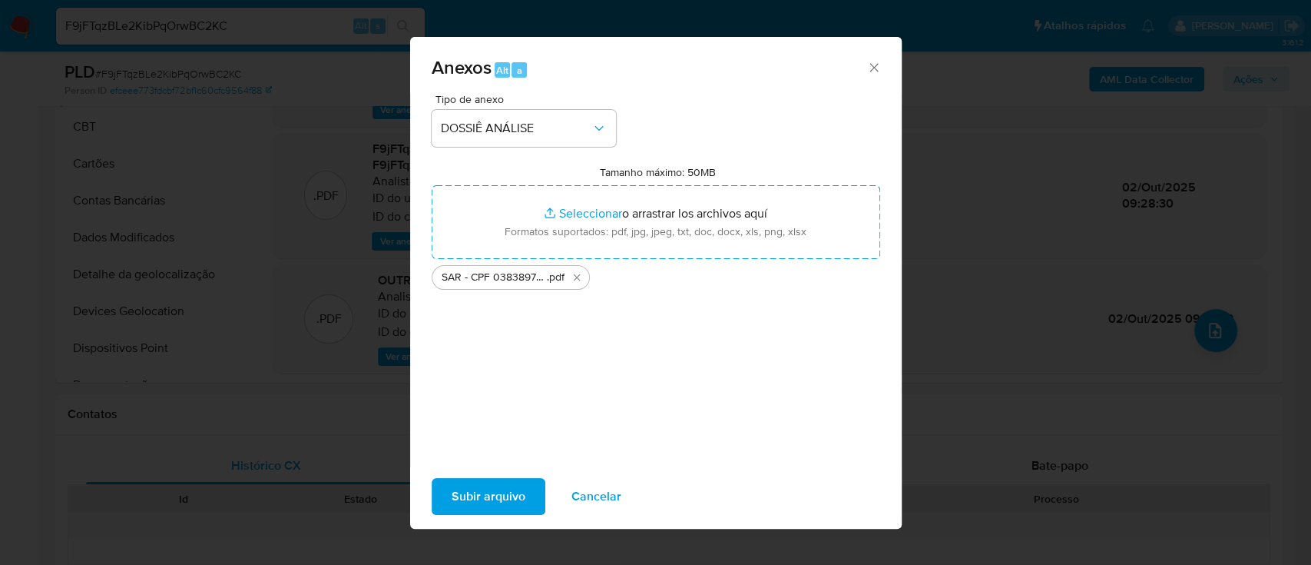
click at [506, 492] on span "Subir arquivo" at bounding box center [489, 496] width 74 height 34
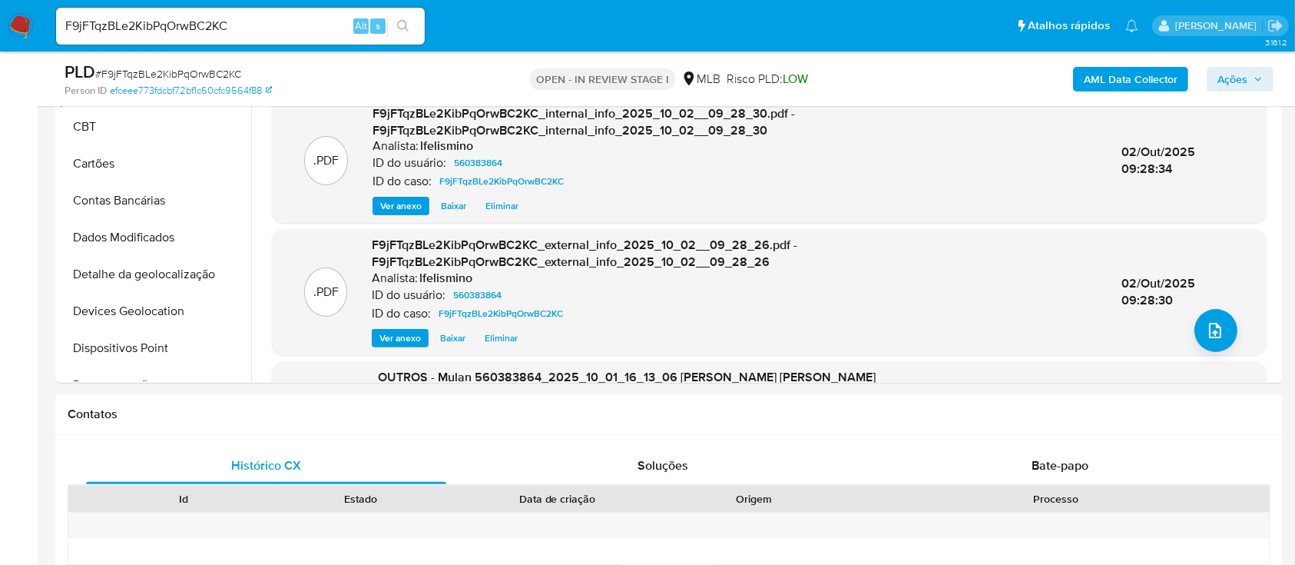
drag, startPoint x: 330, startPoint y: 524, endPoint x: 1243, endPoint y: 92, distance: 1009.4
click at [1266, 89] on button "Ações" at bounding box center [1240, 79] width 67 height 25
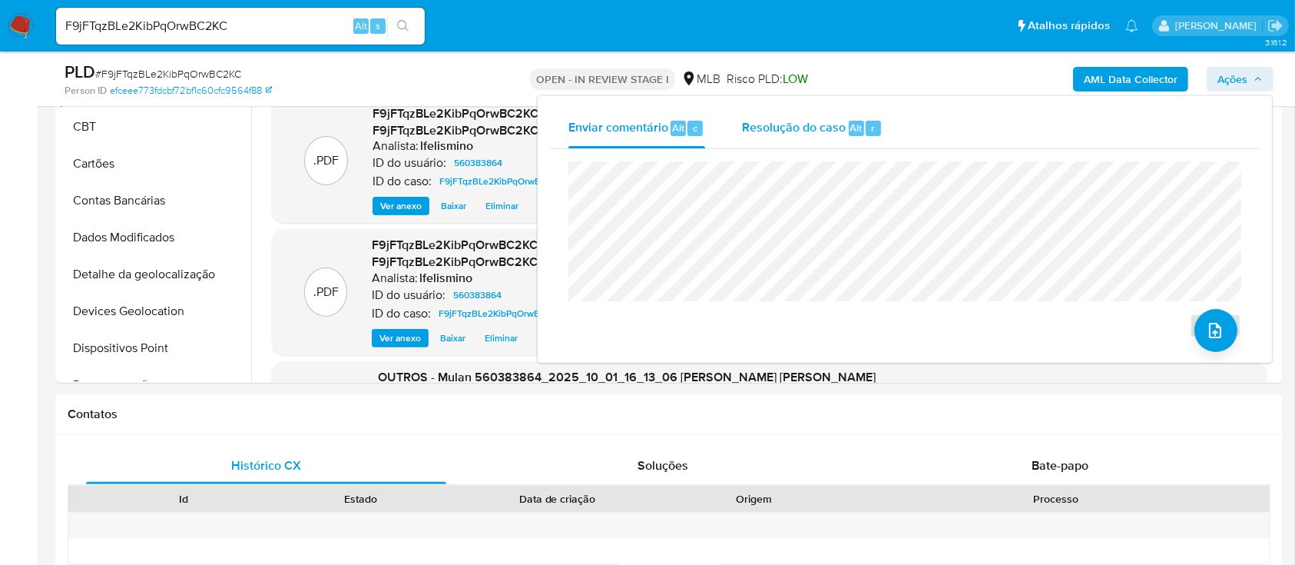
drag, startPoint x: 837, startPoint y: 133, endPoint x: 813, endPoint y: 157, distance: 33.7
click at [836, 133] on span "Resolução do caso" at bounding box center [794, 127] width 104 height 18
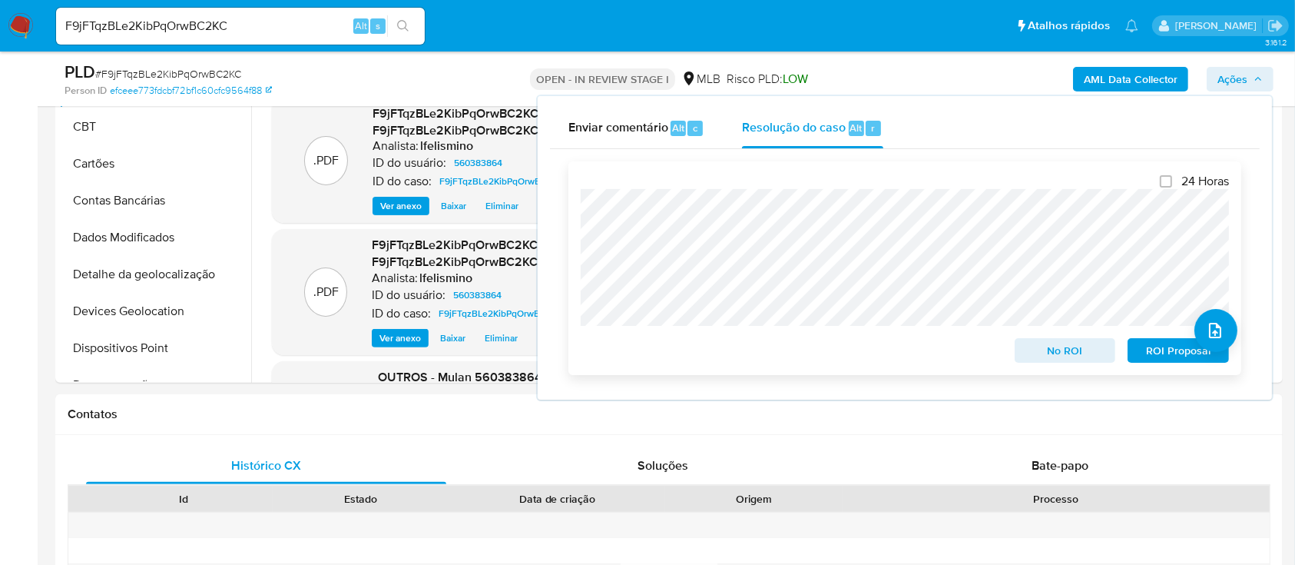
click at [1174, 355] on span "ROI Proposal" at bounding box center [1178, 350] width 80 height 22
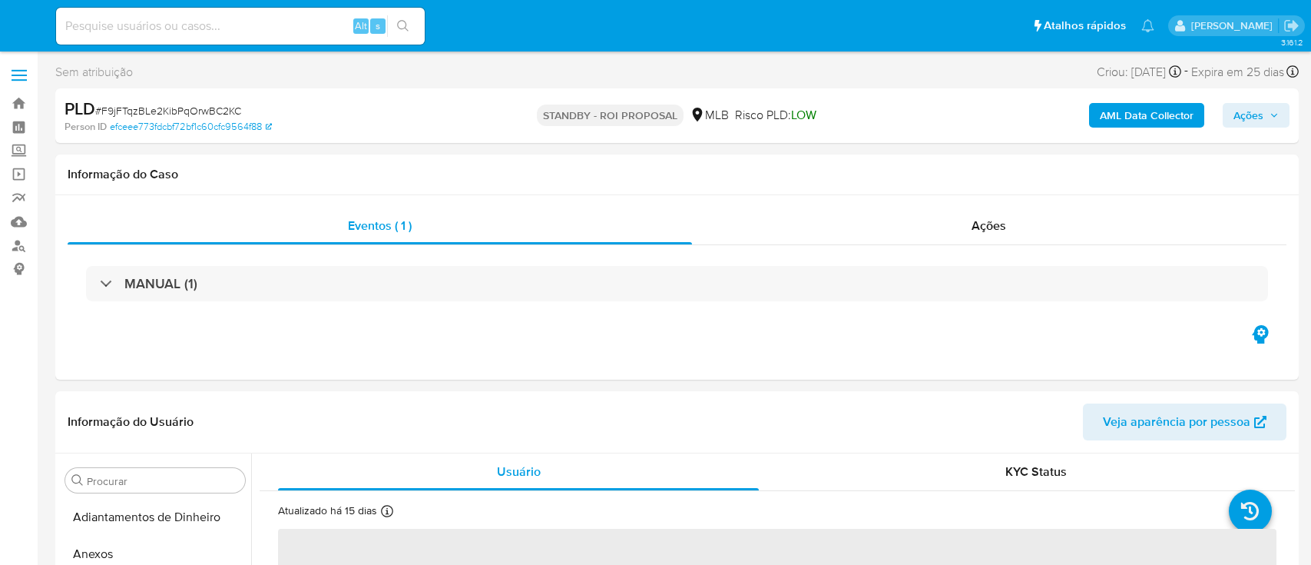
select select "10"
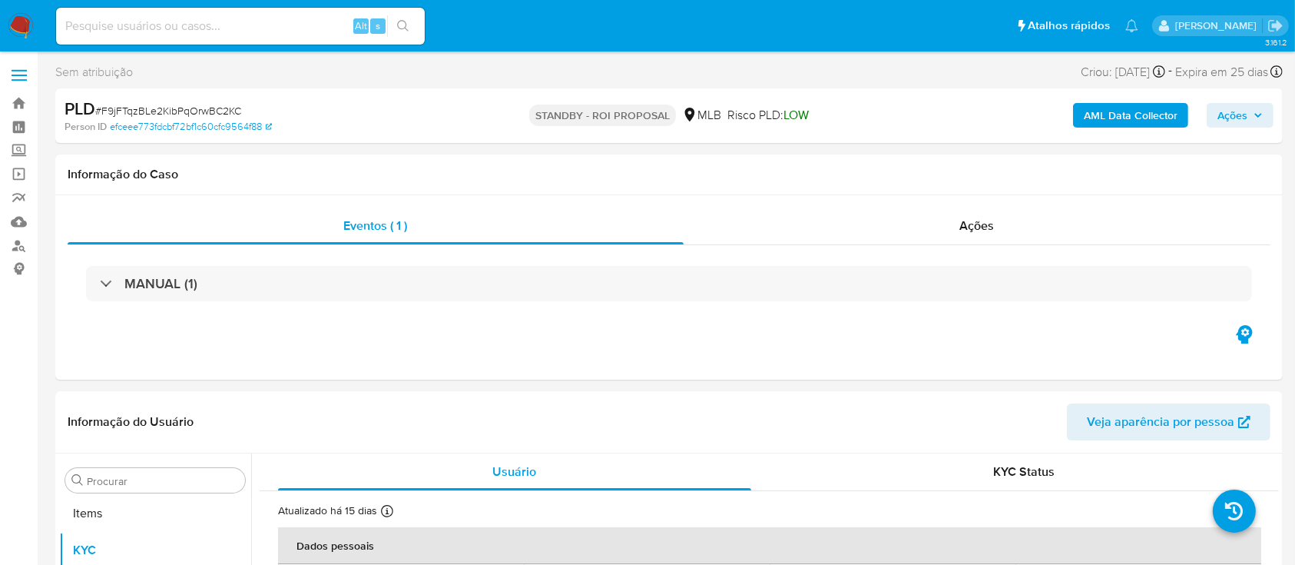
scroll to position [796, 0]
click at [219, 21] on input at bounding box center [240, 26] width 369 height 20
paste input "rVhpwGlu32edrDJndj3FKg52"
type input "rVhpwGlu32edrDJndj3FKg52"
click at [418, 25] on button "search-icon" at bounding box center [402, 26] width 31 height 22
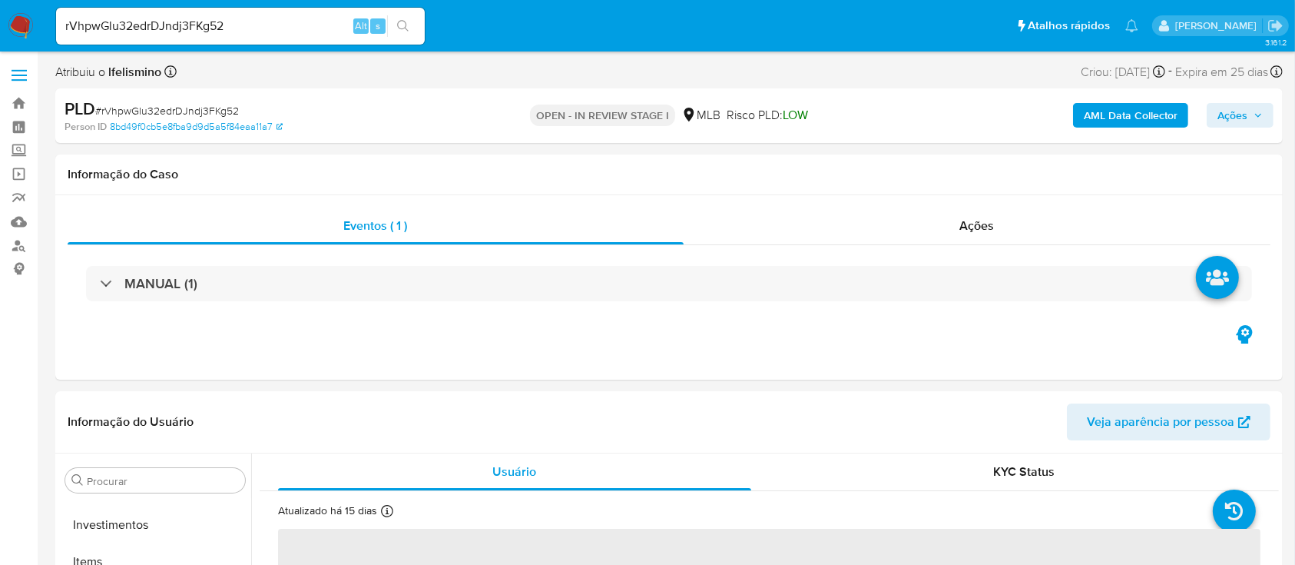
scroll to position [783, 0]
select select "10"
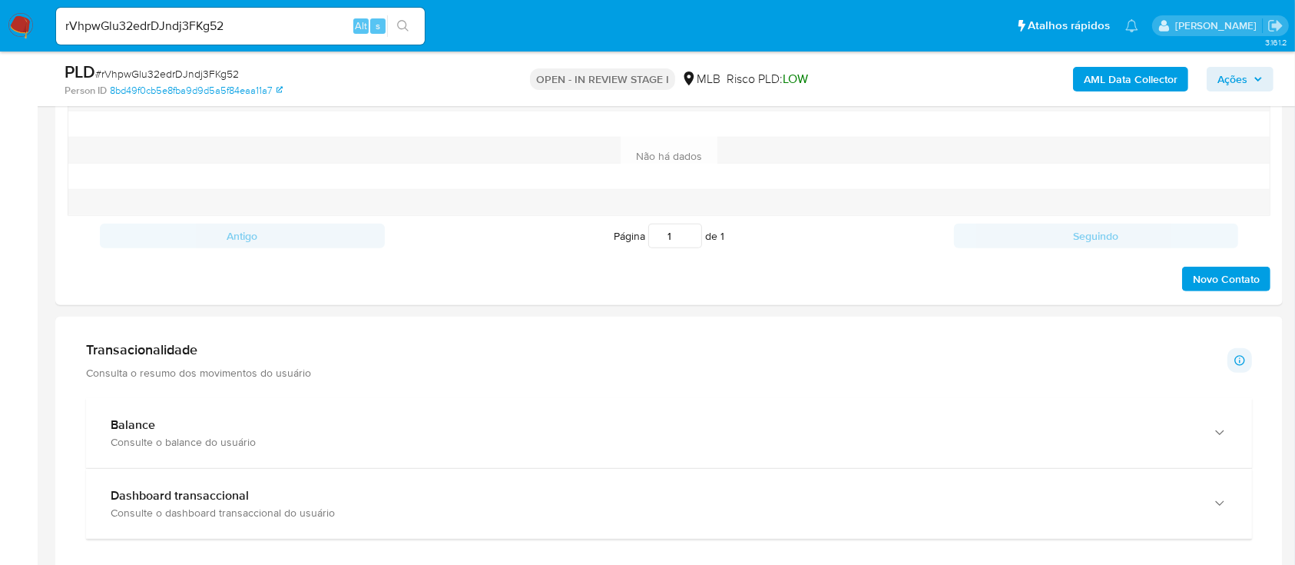
scroll to position [1229, 0]
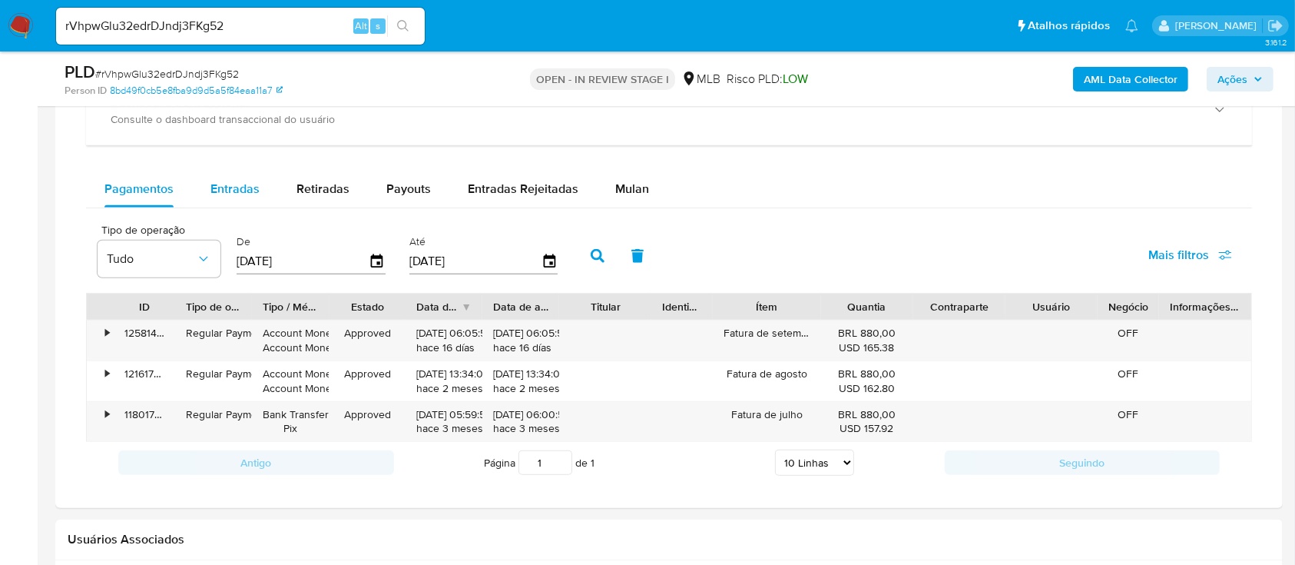
click at [211, 177] on div "Entradas" at bounding box center [234, 189] width 49 height 37
select select "10"
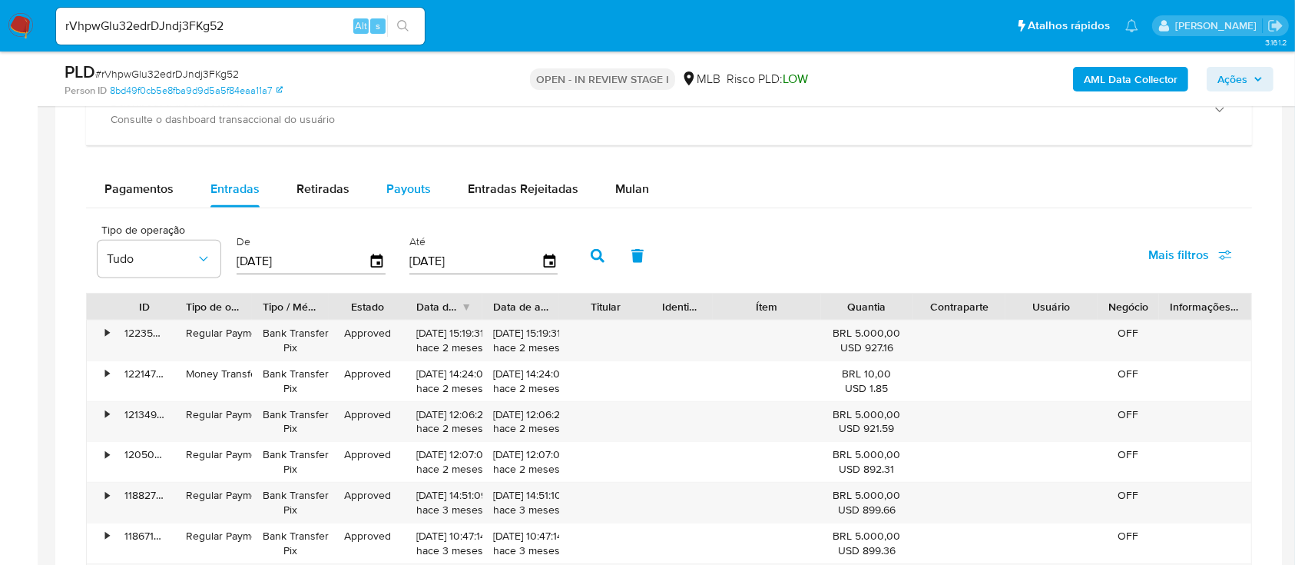
click at [378, 197] on button "Payouts" at bounding box center [408, 189] width 81 height 37
select select "10"
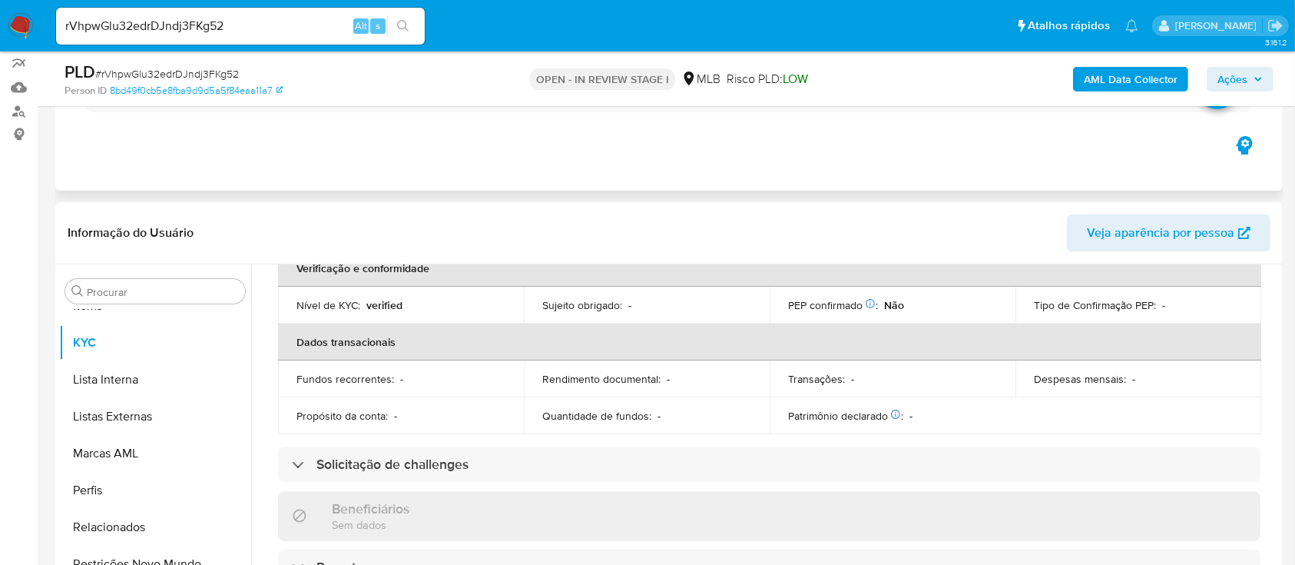
scroll to position [102, 0]
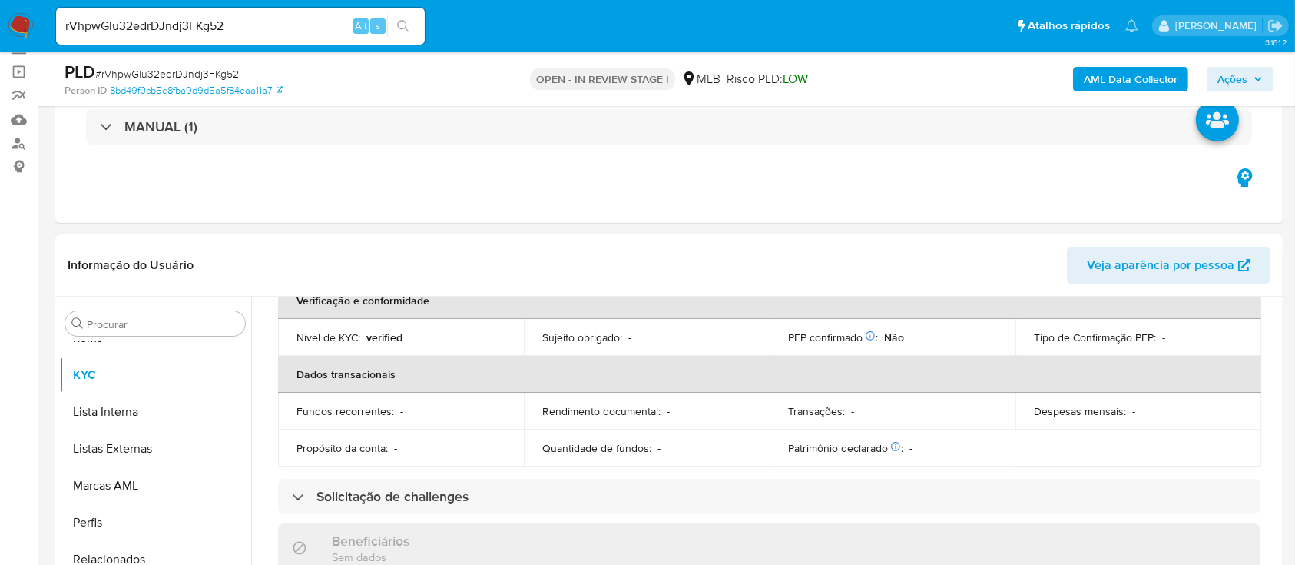
click at [1127, 254] on span "Veja aparência por pessoa" at bounding box center [1160, 265] width 147 height 37
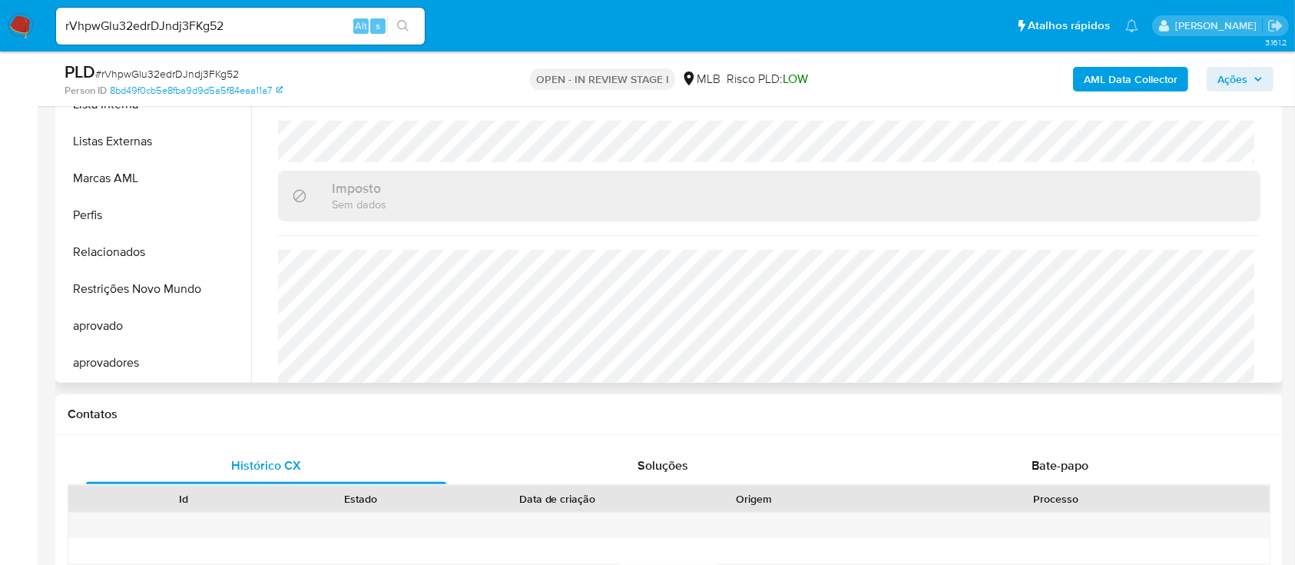
scroll to position [653, 0]
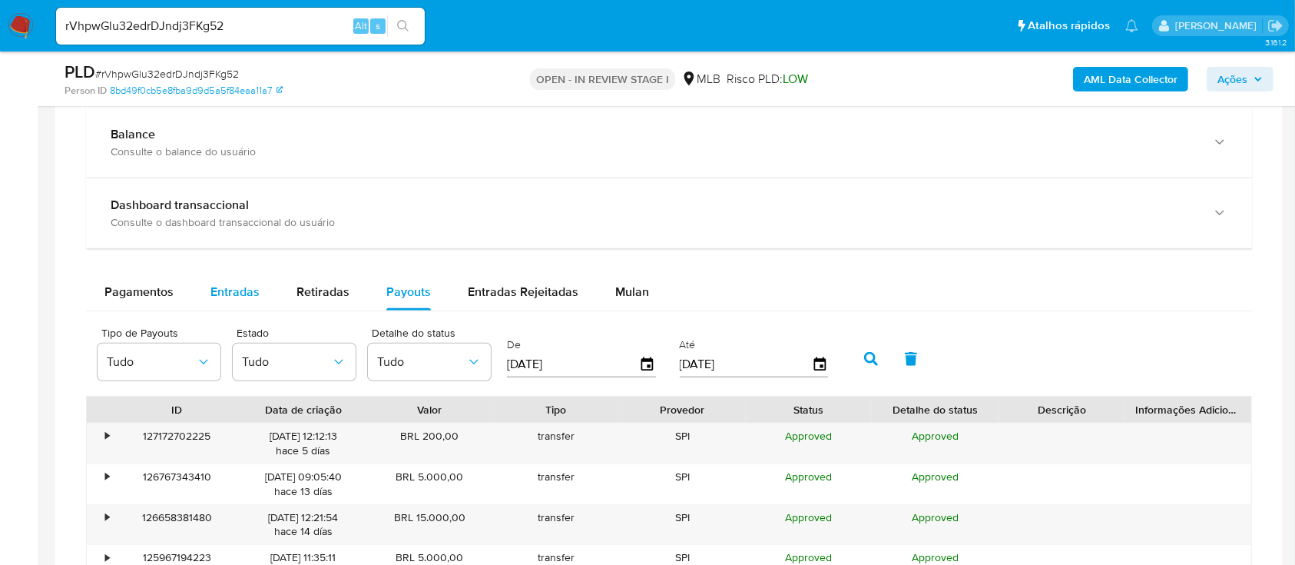
click at [247, 306] on div "Entradas" at bounding box center [234, 291] width 49 height 37
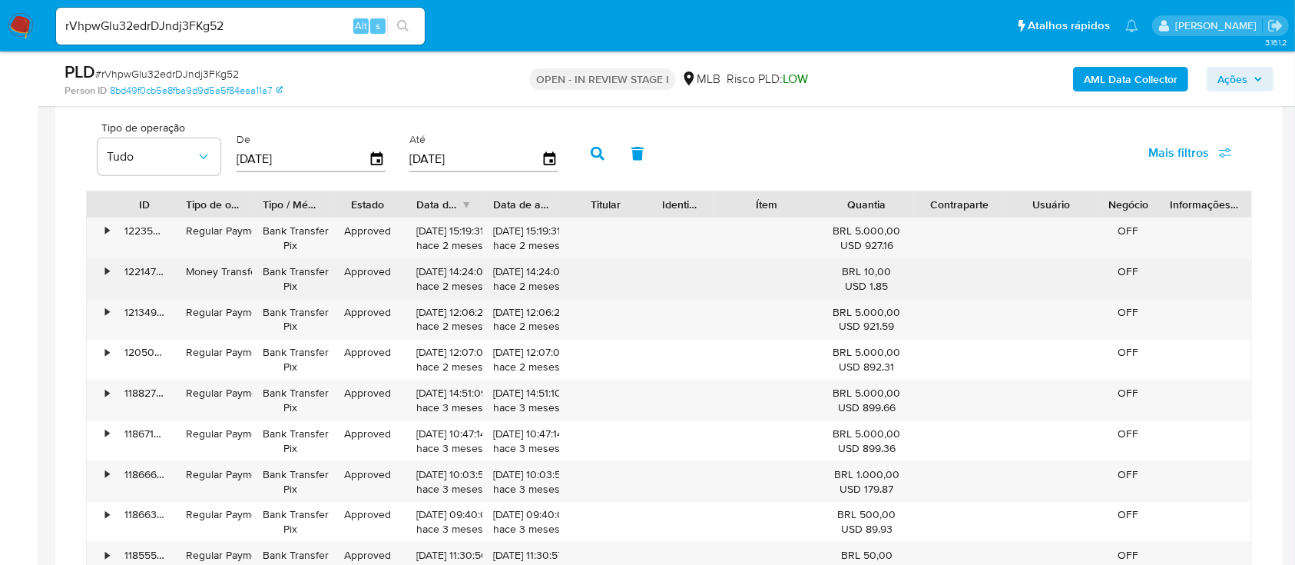
scroll to position [1433, 0]
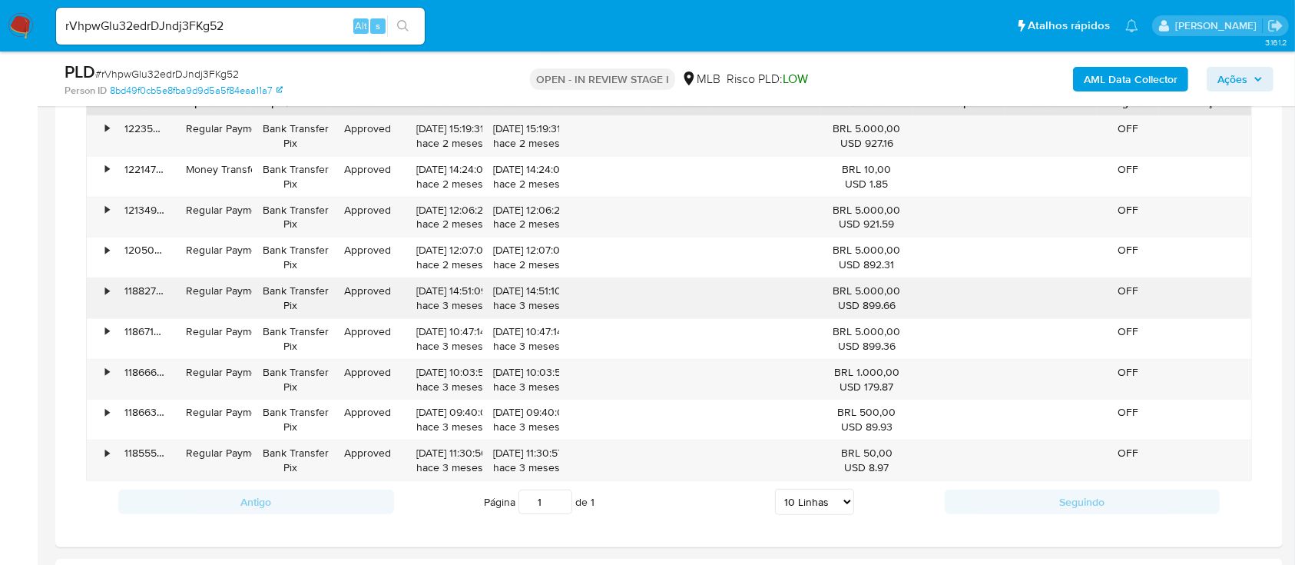
click at [102, 292] on div "•" at bounding box center [100, 298] width 27 height 40
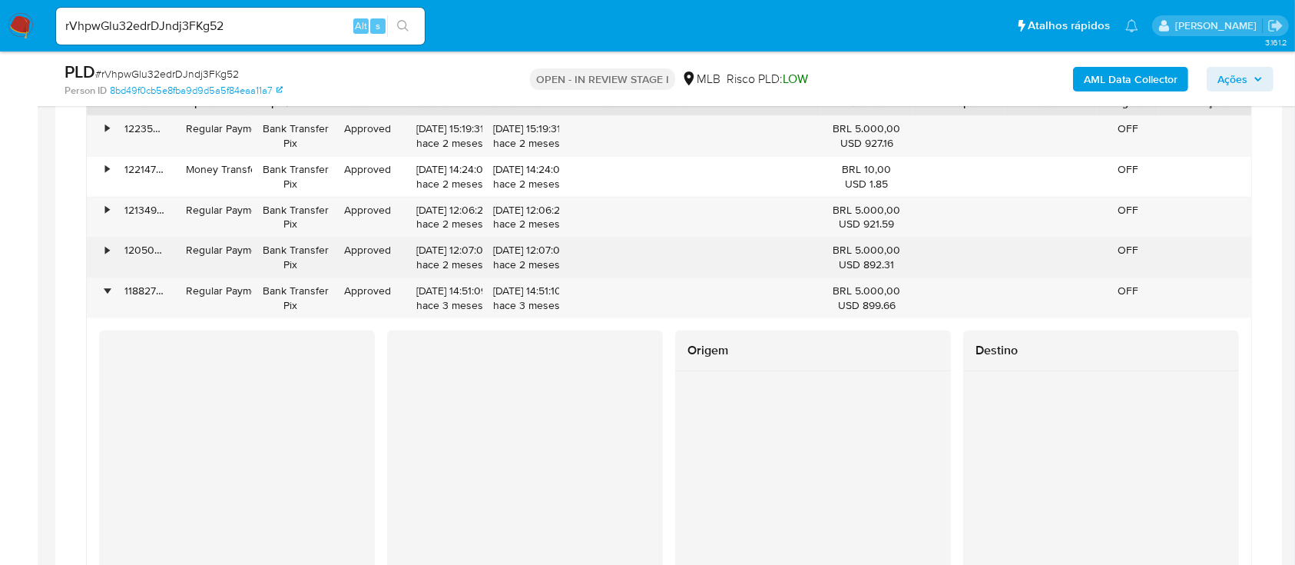
click at [103, 250] on div "•" at bounding box center [100, 257] width 27 height 40
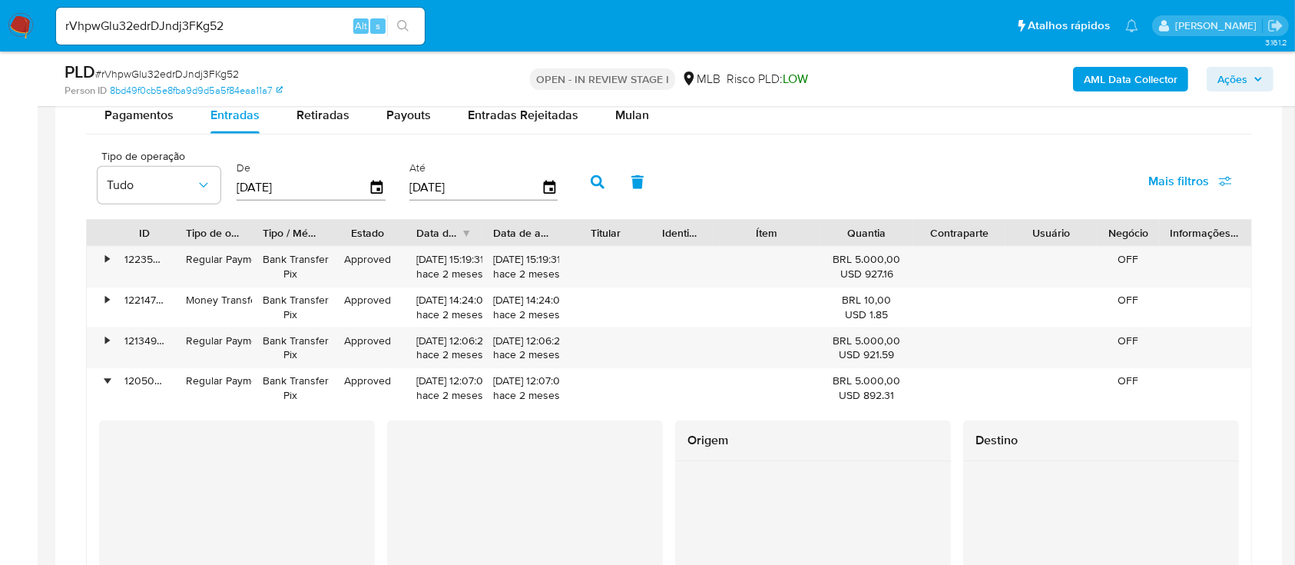
scroll to position [1126, 0]
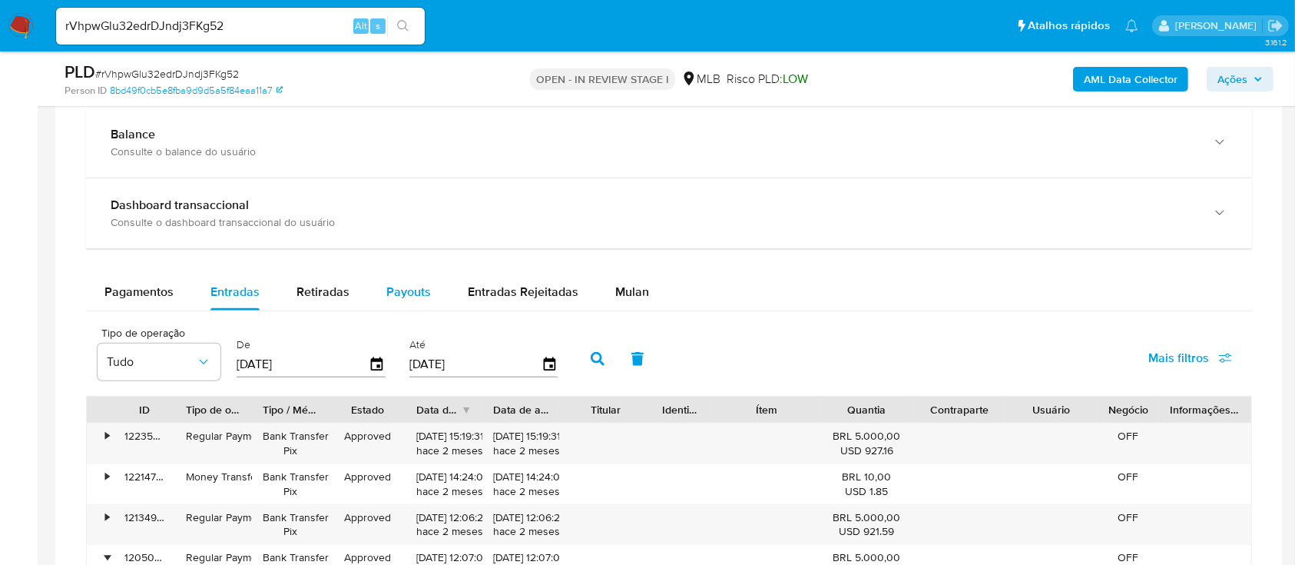
click at [422, 293] on span "Payouts" at bounding box center [408, 292] width 45 height 18
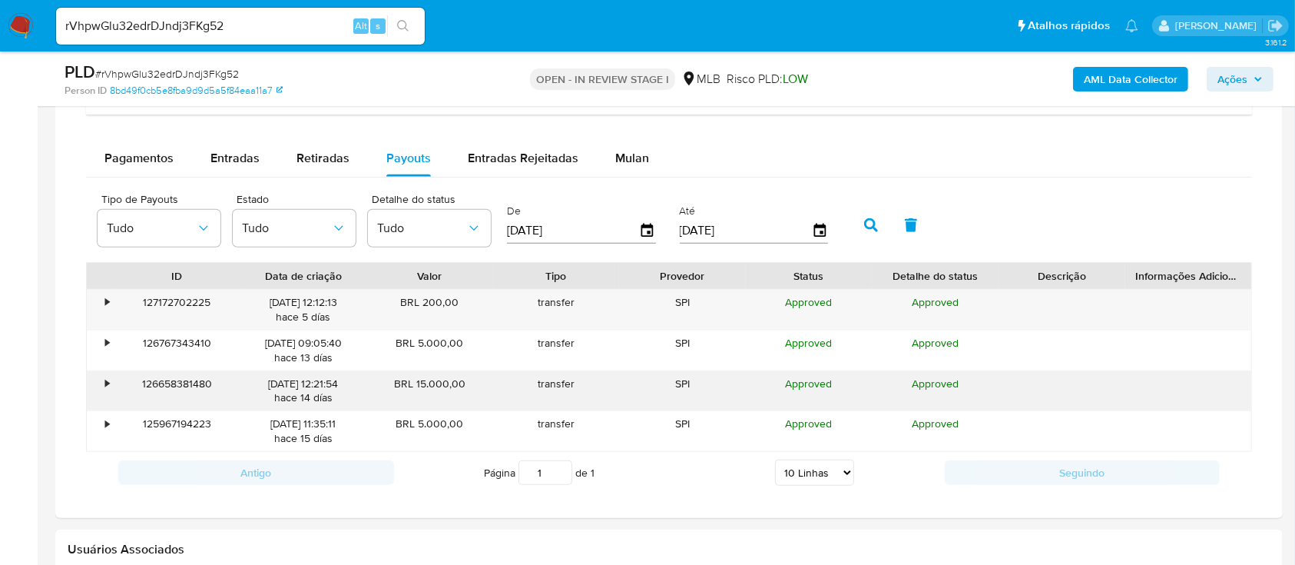
scroll to position [1331, 0]
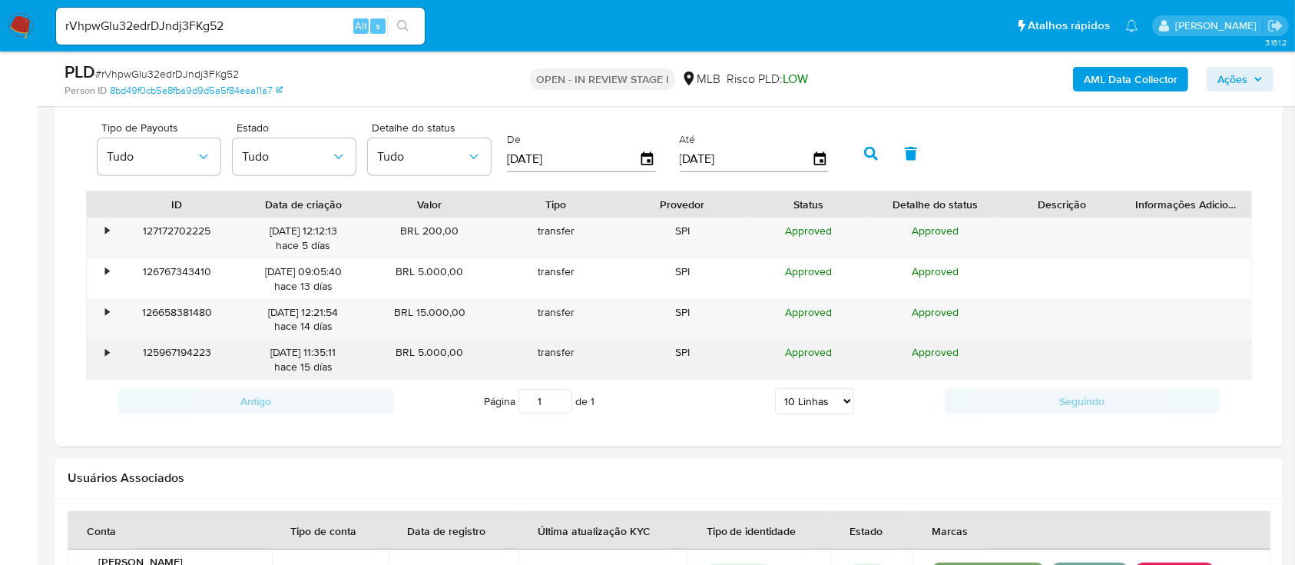
click at [100, 340] on div "•" at bounding box center [100, 359] width 27 height 40
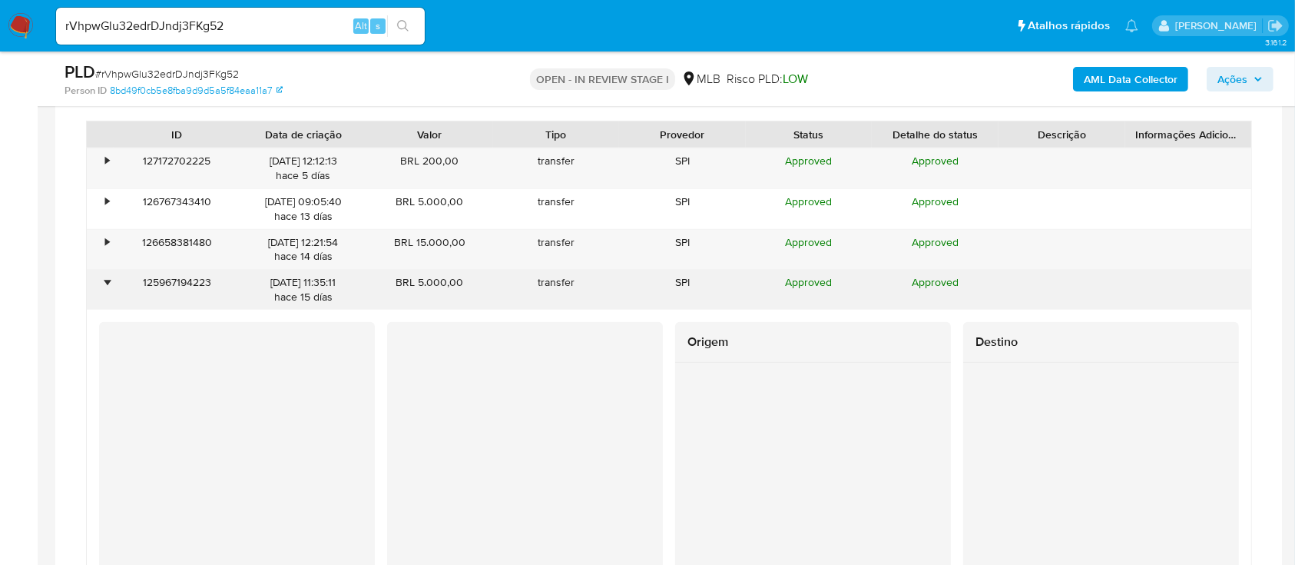
scroll to position [1433, 0]
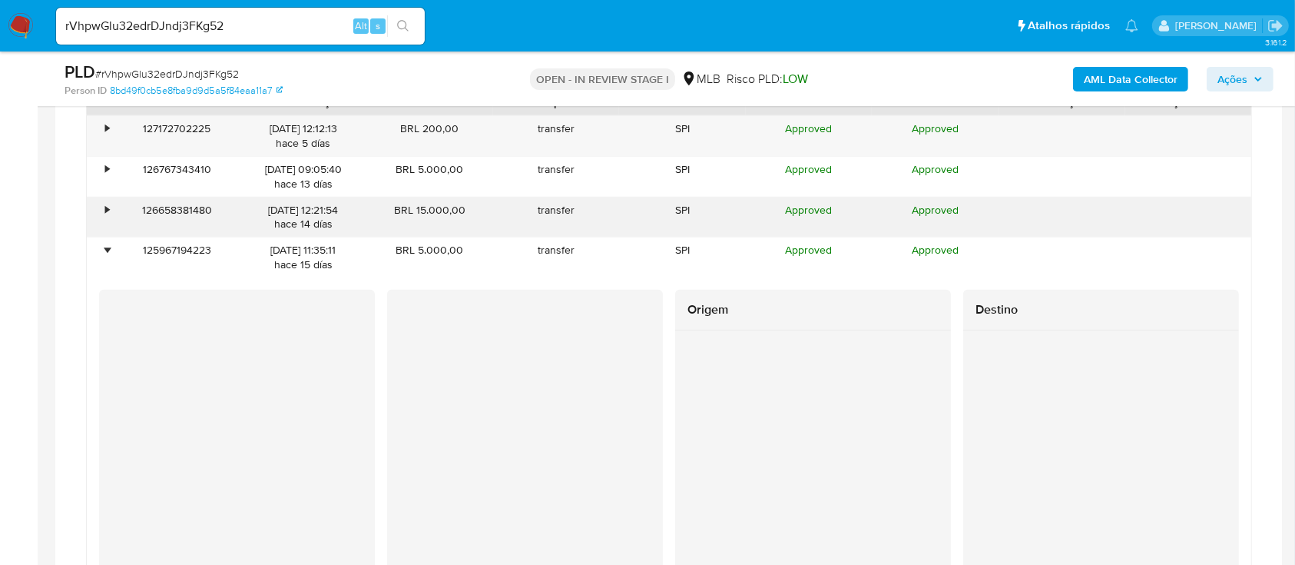
click at [88, 206] on div "•" at bounding box center [100, 217] width 27 height 40
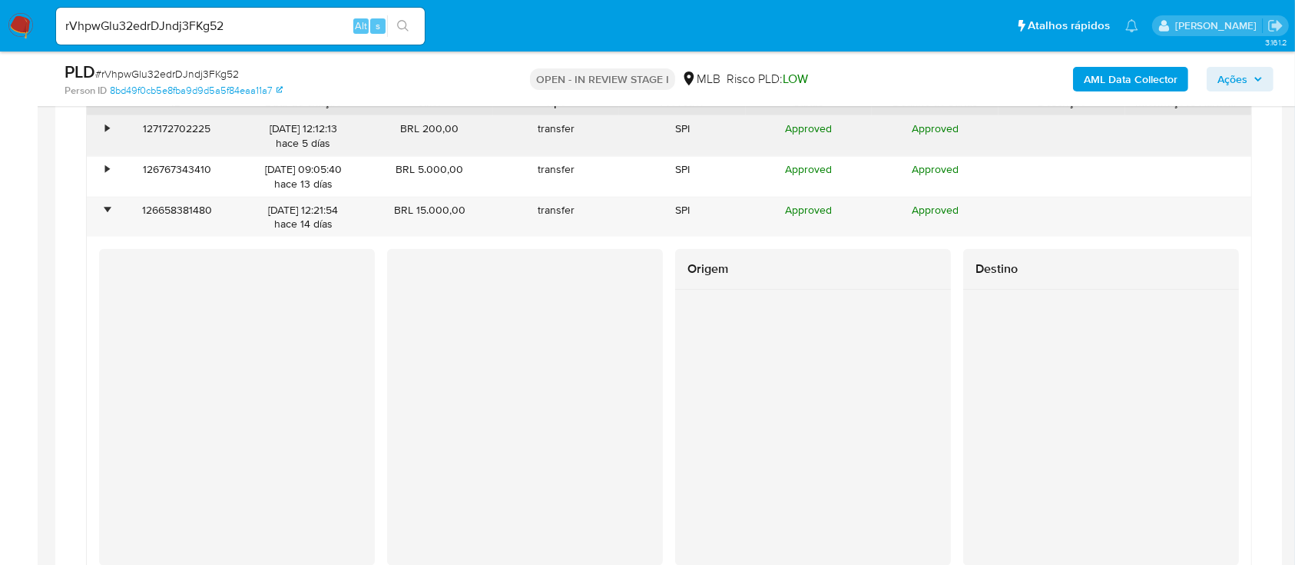
click at [96, 146] on div "•" at bounding box center [100, 136] width 27 height 40
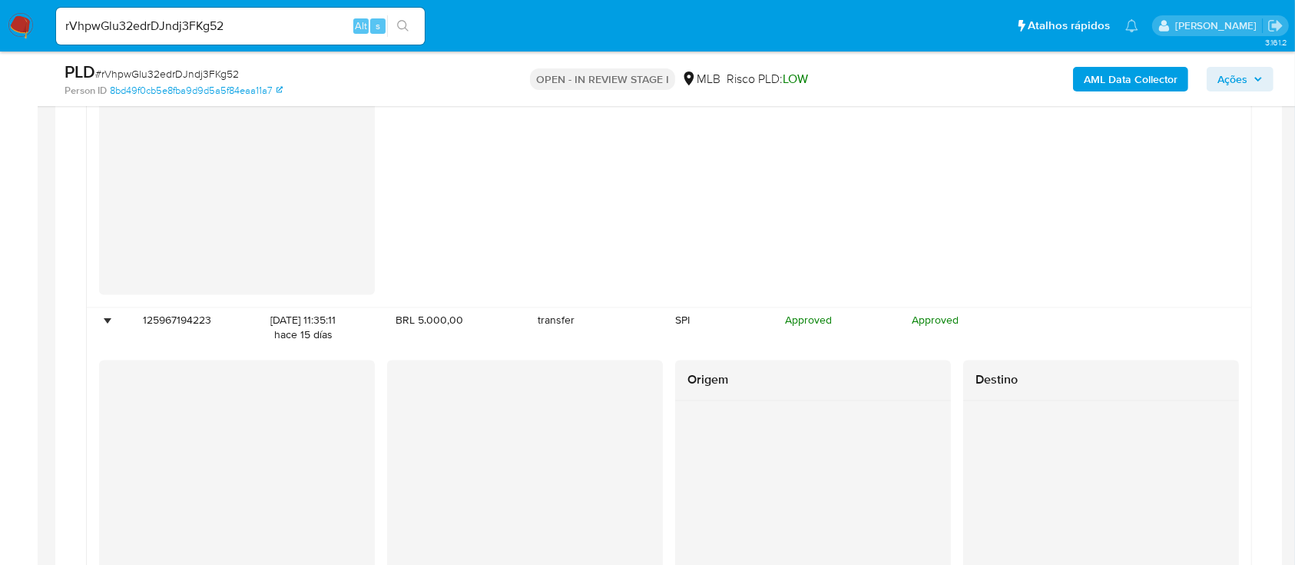
scroll to position [2662, 0]
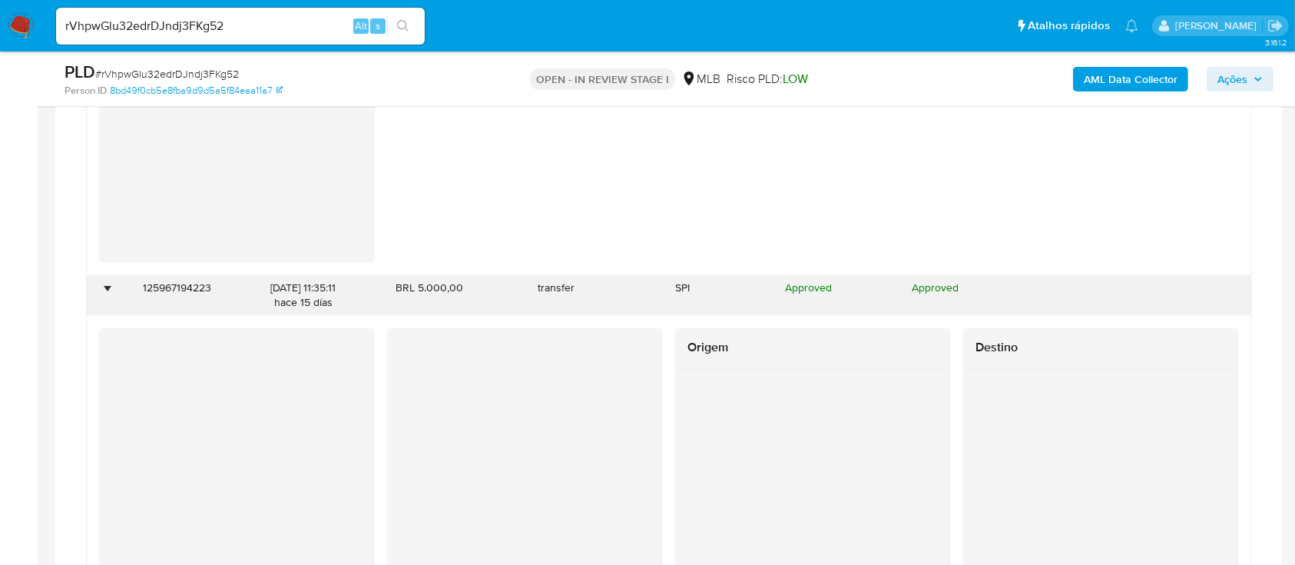
drag, startPoint x: 235, startPoint y: 290, endPoint x: 289, endPoint y: 290, distance: 53.8
click at [289, 290] on div "• 125967194223 [DATE] 11:35:11 hace 15 [PERSON_NAME] BRL 5.000,00 transfer SPI …" at bounding box center [669, 296] width 1164 height 40
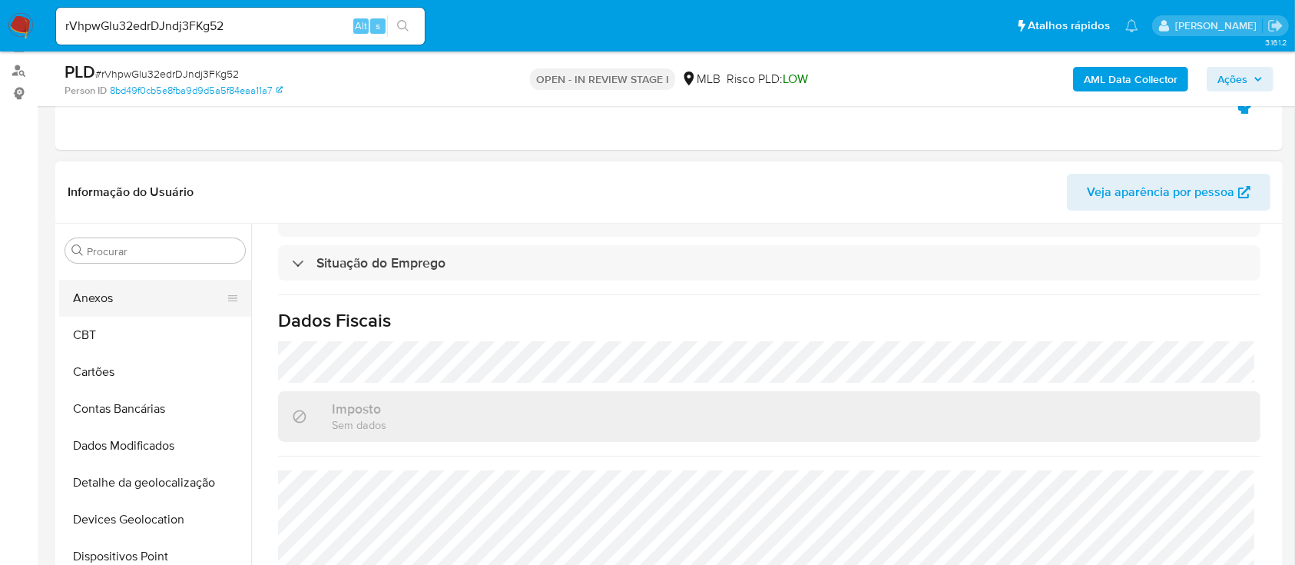
scroll to position [0, 0]
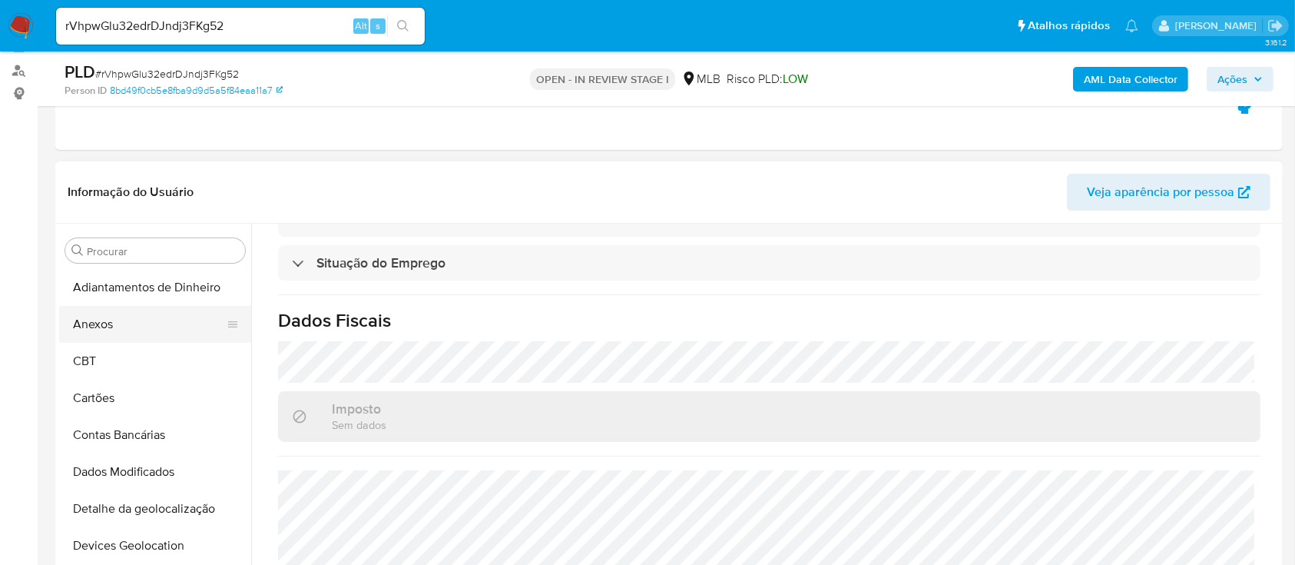
click at [137, 309] on button "Anexos" at bounding box center [149, 324] width 180 height 37
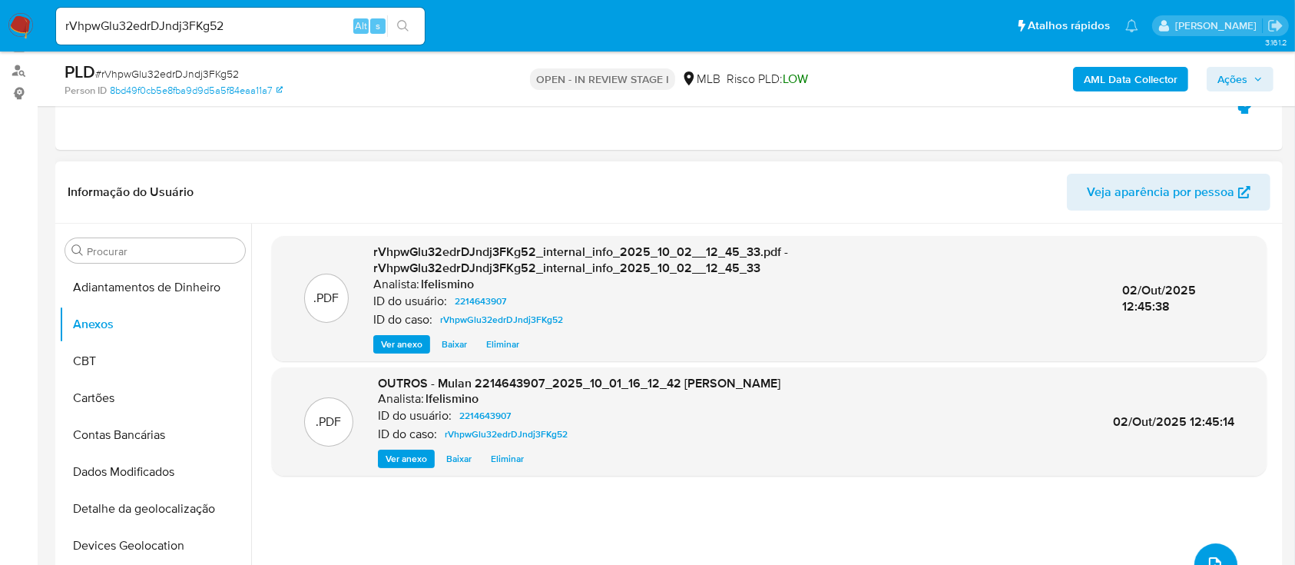
click at [1203, 551] on button "upload-file" at bounding box center [1215, 564] width 43 height 43
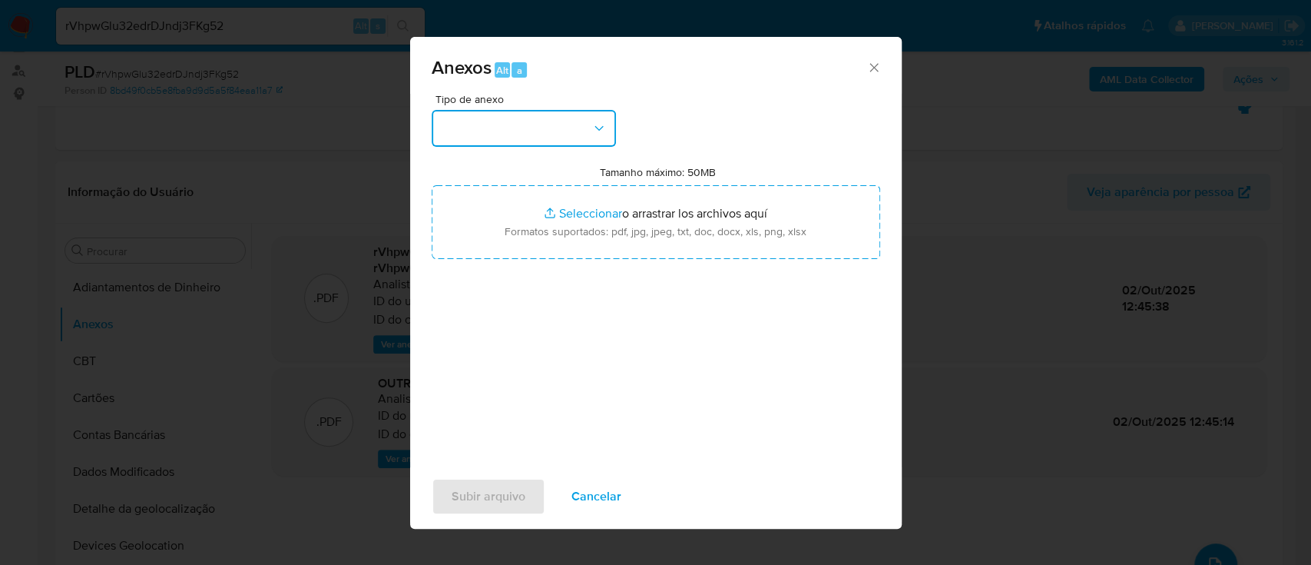
click at [528, 131] on button "button" at bounding box center [524, 128] width 184 height 37
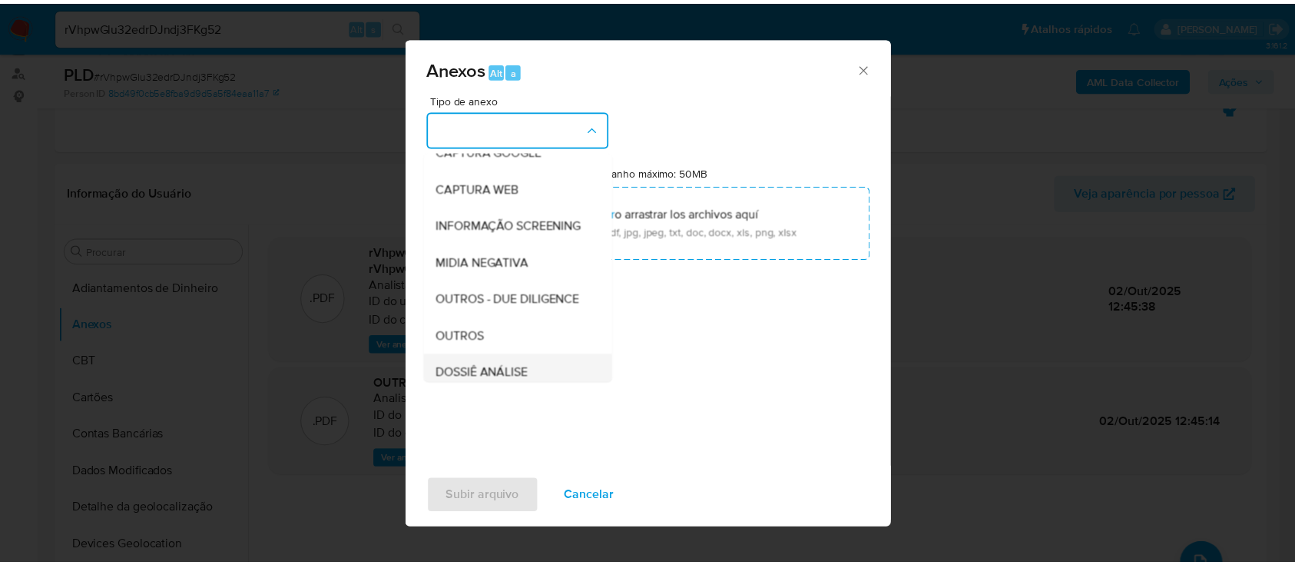
scroll to position [236, 0]
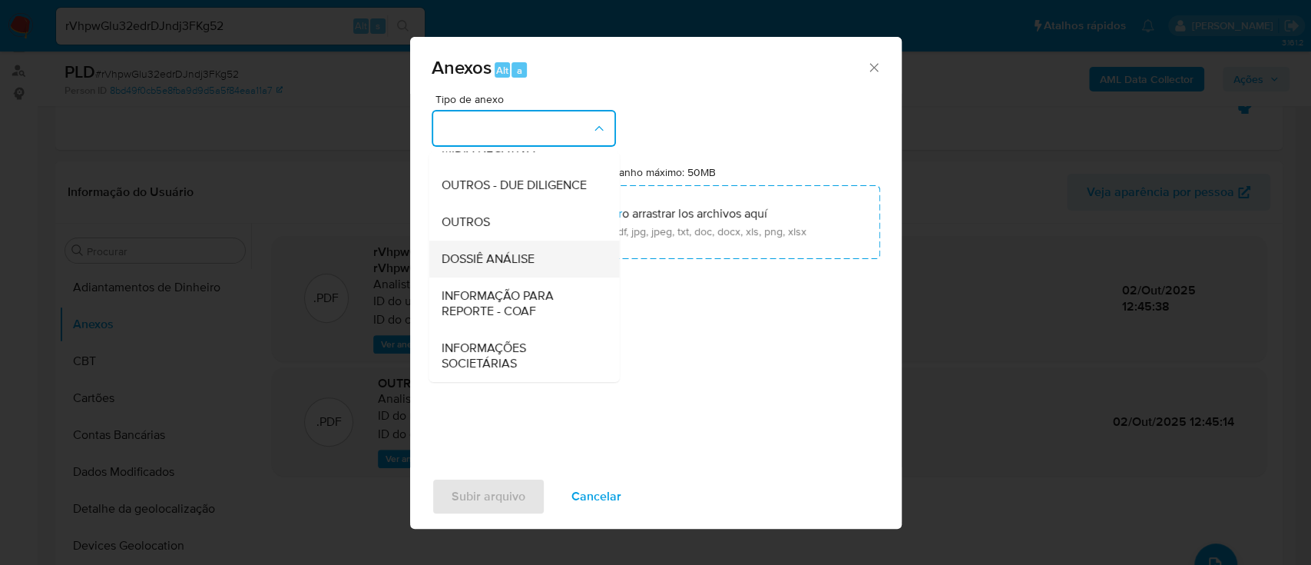
click at [527, 265] on span "DOSSIÊ ANÁLISE" at bounding box center [487, 258] width 93 height 15
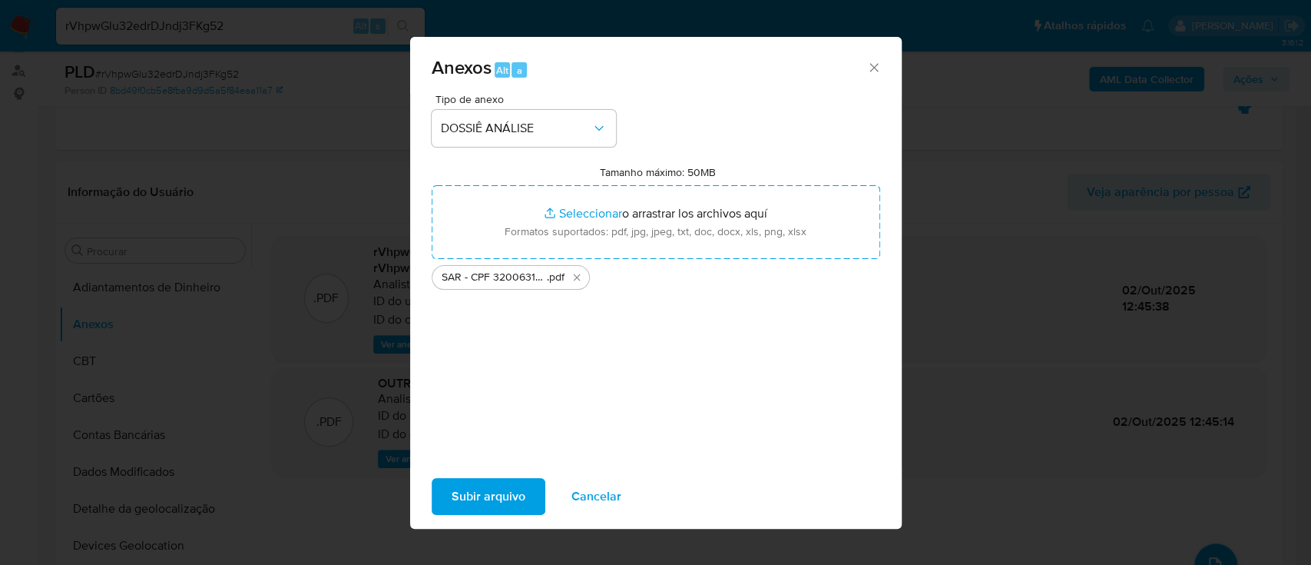
click at [479, 511] on span "Subir arquivo" at bounding box center [489, 496] width 74 height 34
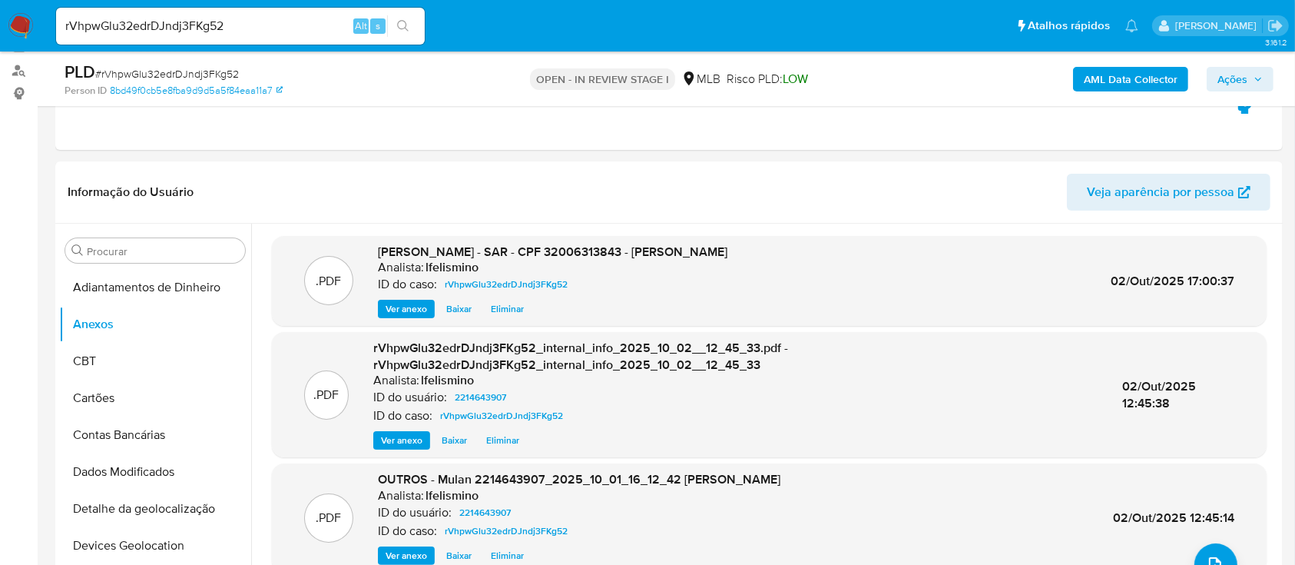
click at [1245, 64] on div "AML Data Collector Ações" at bounding box center [1074, 79] width 399 height 36
click at [1234, 73] on span "Ações" at bounding box center [1232, 79] width 30 height 25
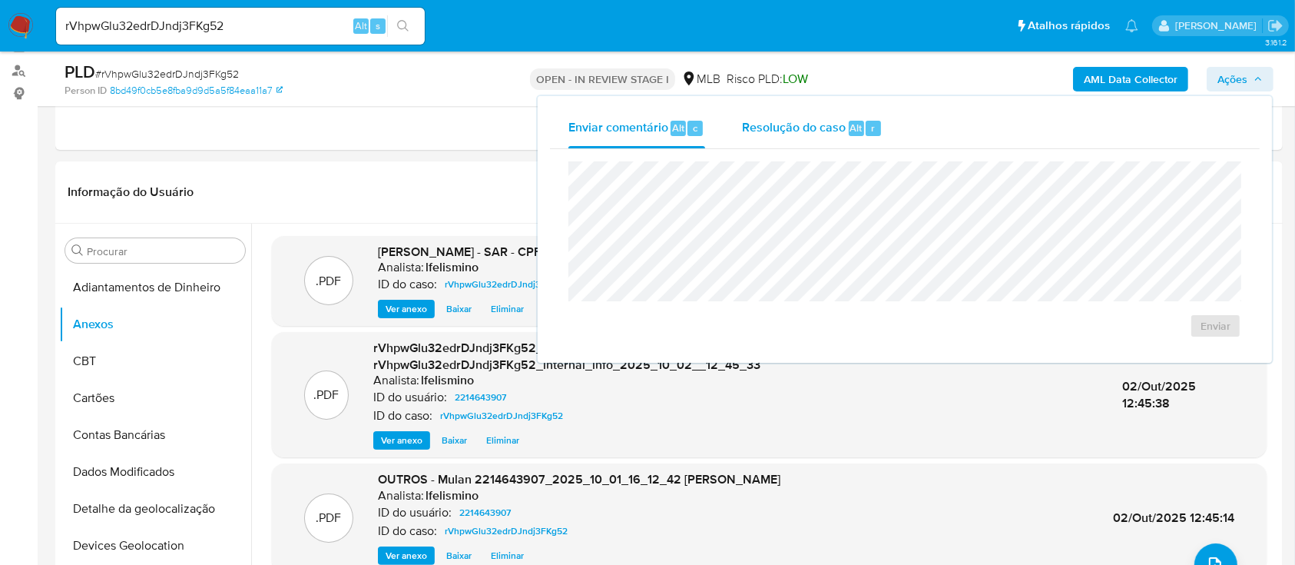
click at [899, 131] on button "Resolução do caso Alt r" at bounding box center [811, 128] width 177 height 40
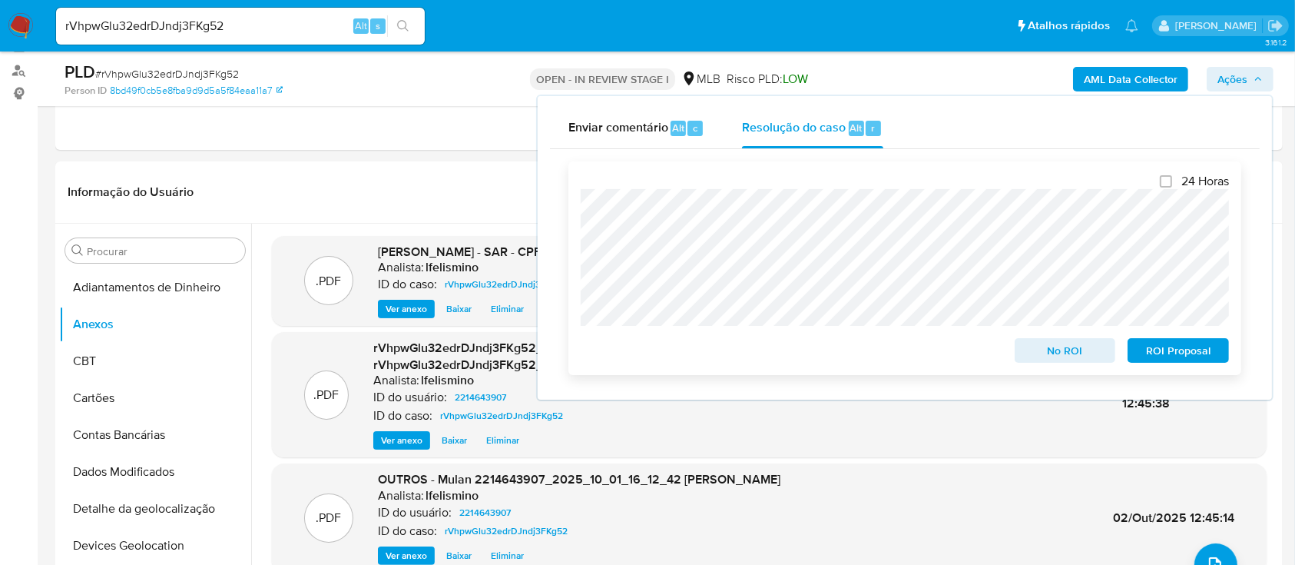
click at [1161, 344] on span "ROI Proposal" at bounding box center [1178, 350] width 80 height 22
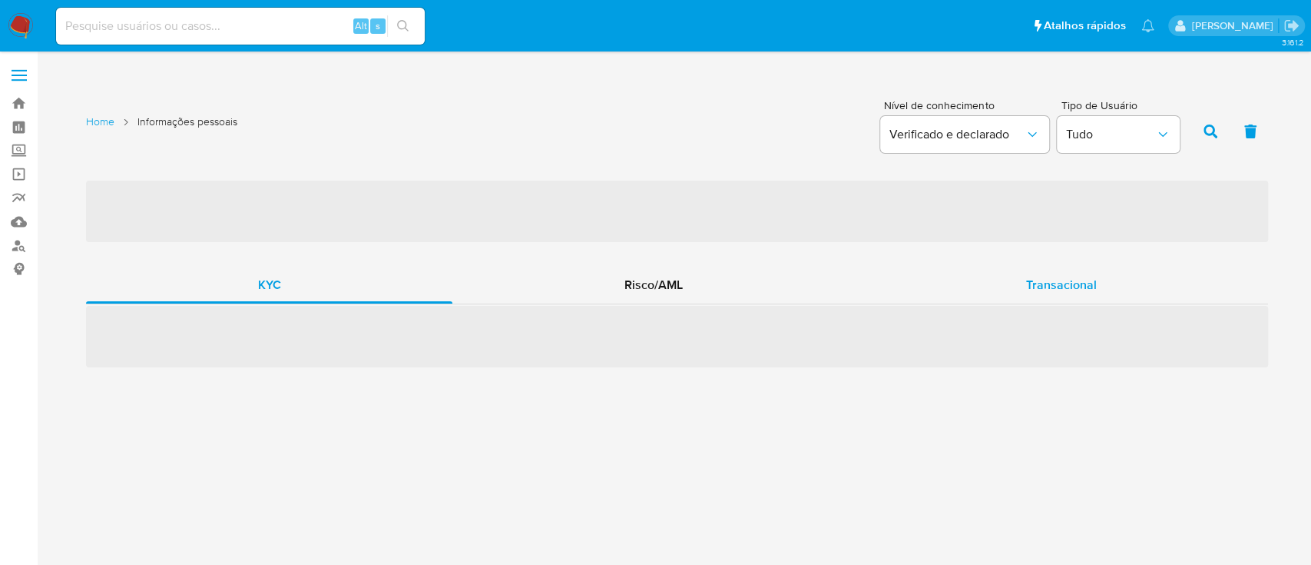
click at [1010, 267] on div "Transacional" at bounding box center [1061, 285] width 414 height 37
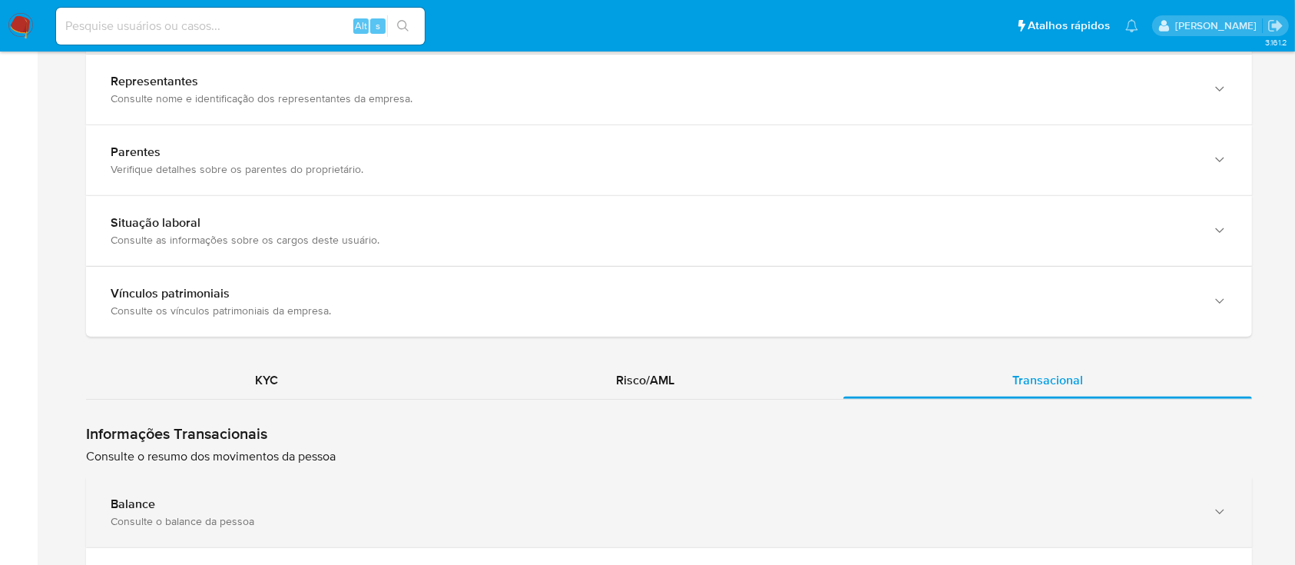
scroll to position [1229, 0]
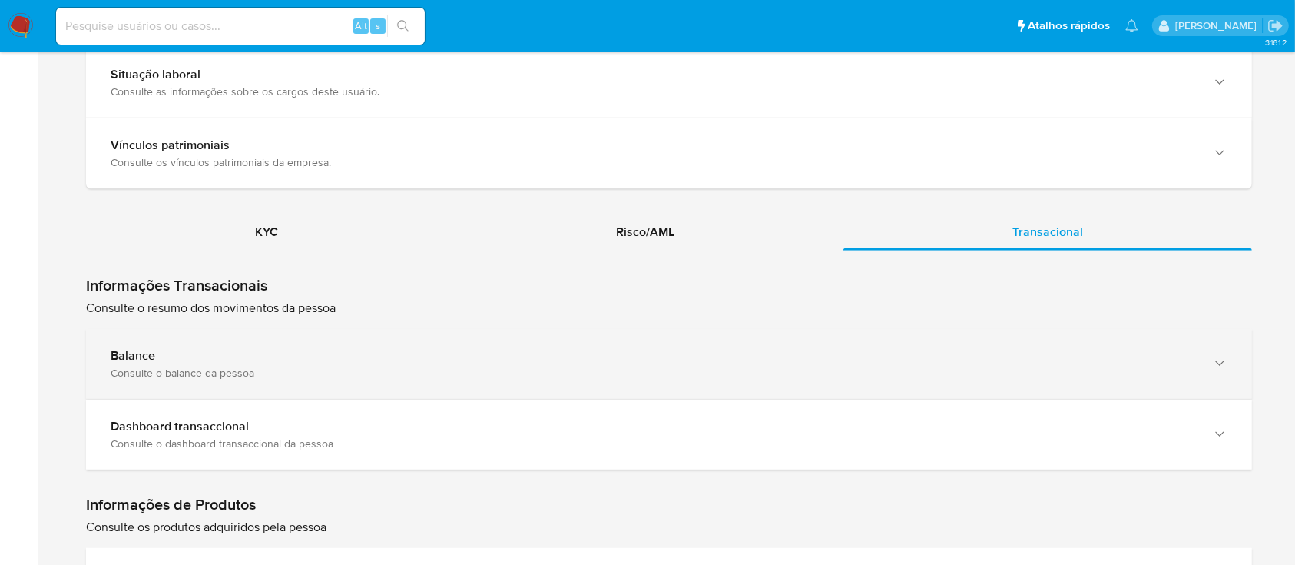
click at [190, 366] on div "Consulte o balance da pessoa" at bounding box center [654, 373] width 1086 height 14
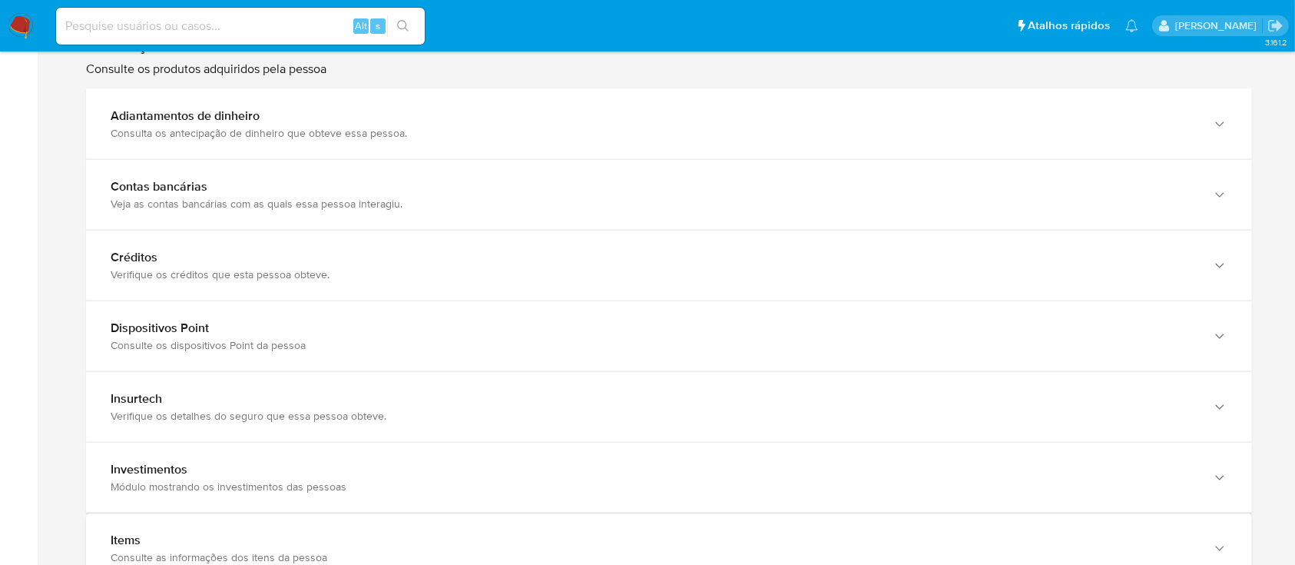
scroll to position [2253, 0]
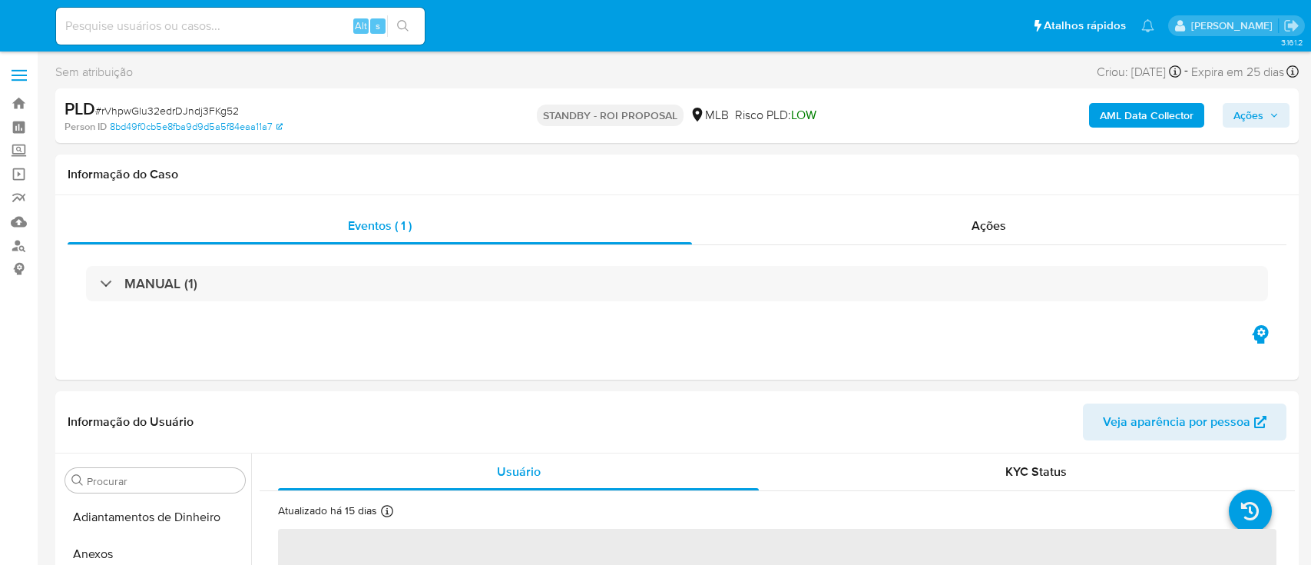
select select "10"
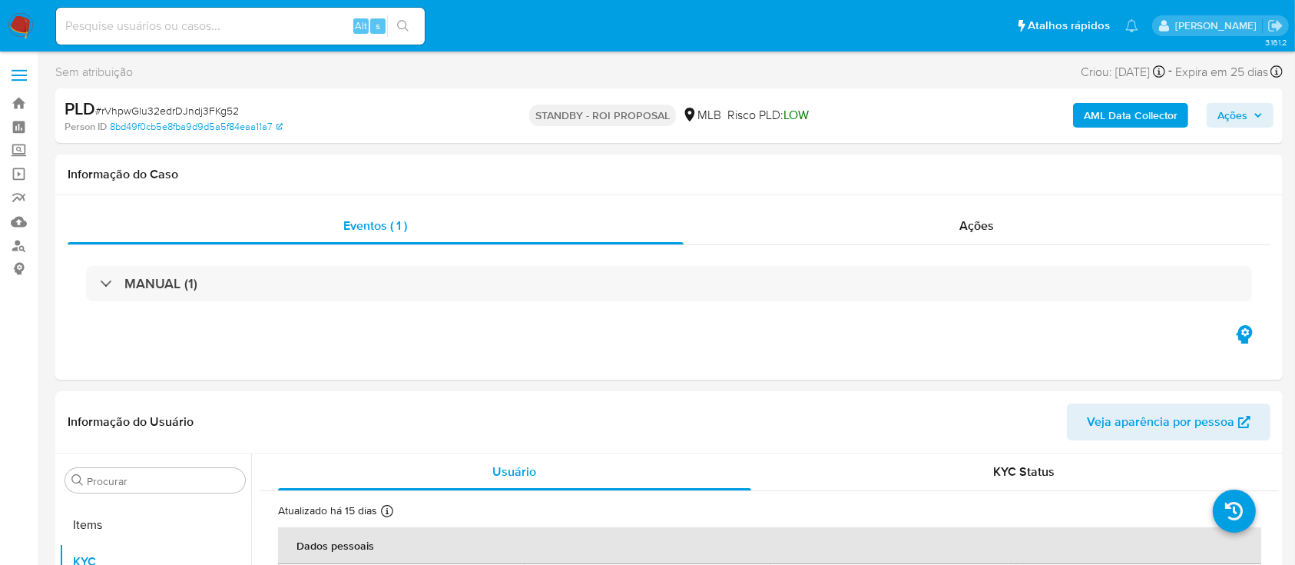
scroll to position [796, 0]
click at [92, 16] on input at bounding box center [240, 26] width 369 height 20
paste input "zG8XRB4gGsdhZospWvHm5tzd"
type input "zG8XRB4gGsdhZospWvHm5tzd"
click at [416, 27] on button "search-icon" at bounding box center [402, 26] width 31 height 22
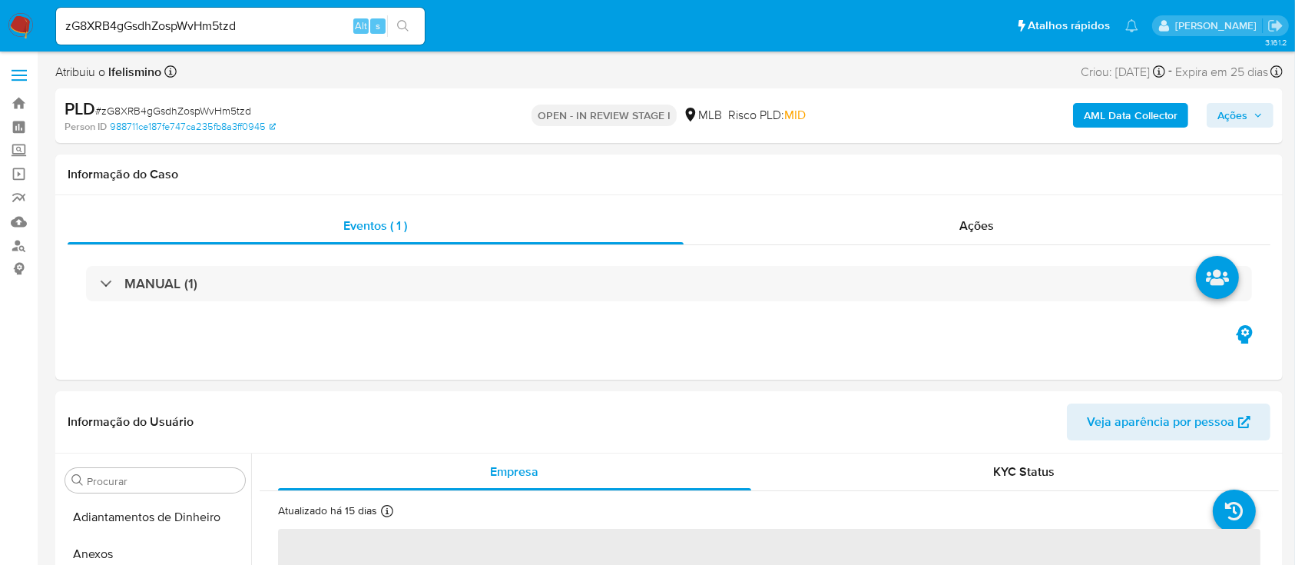
select select "10"
drag, startPoint x: 135, startPoint y: 541, endPoint x: 258, endPoint y: 455, distance: 150.0
click at [135, 541] on button "Anexos" at bounding box center [155, 553] width 192 height 37
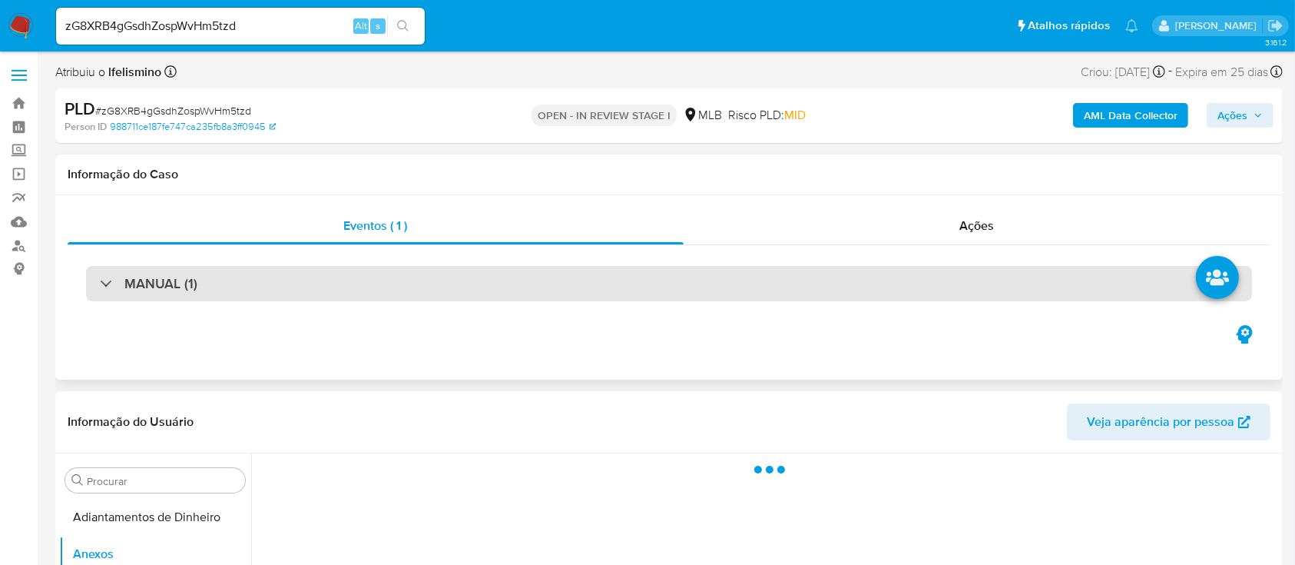
drag, startPoint x: 542, startPoint y: 271, endPoint x: 641, endPoint y: 212, distance: 114.7
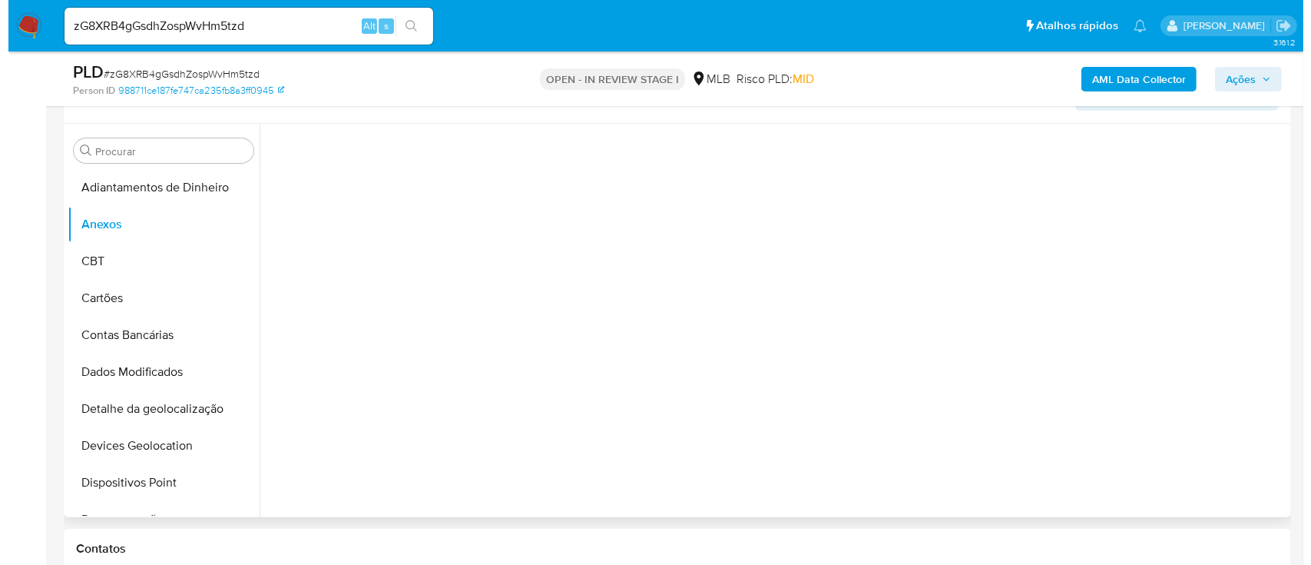
scroll to position [307, 0]
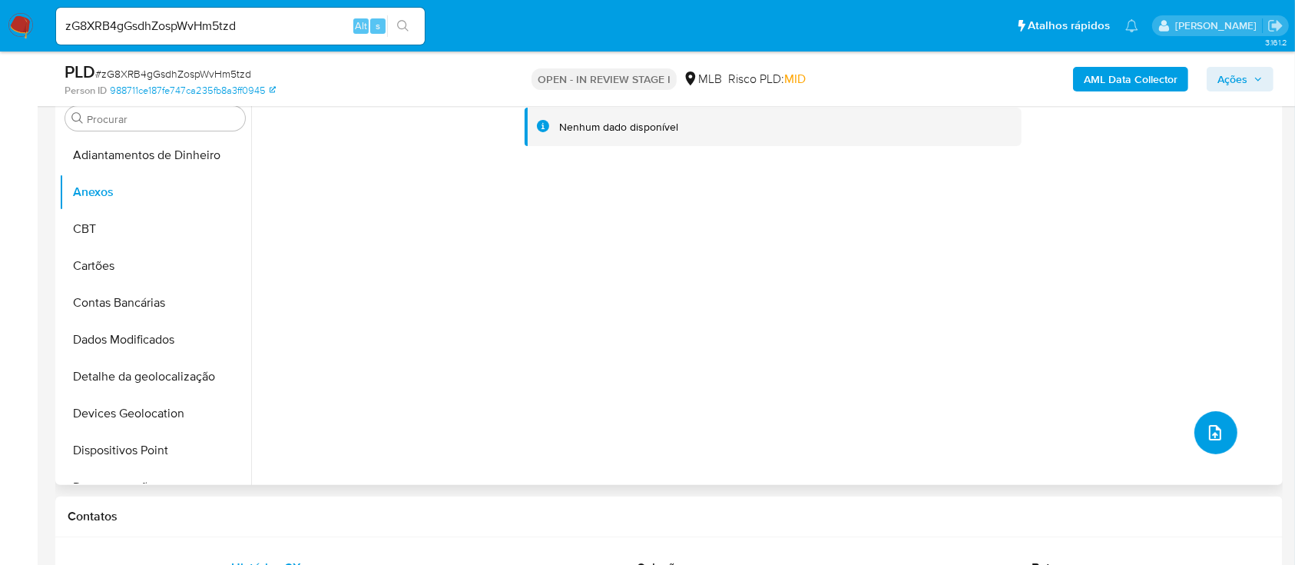
click at [1213, 425] on icon "upload-file" at bounding box center [1215, 432] width 18 height 18
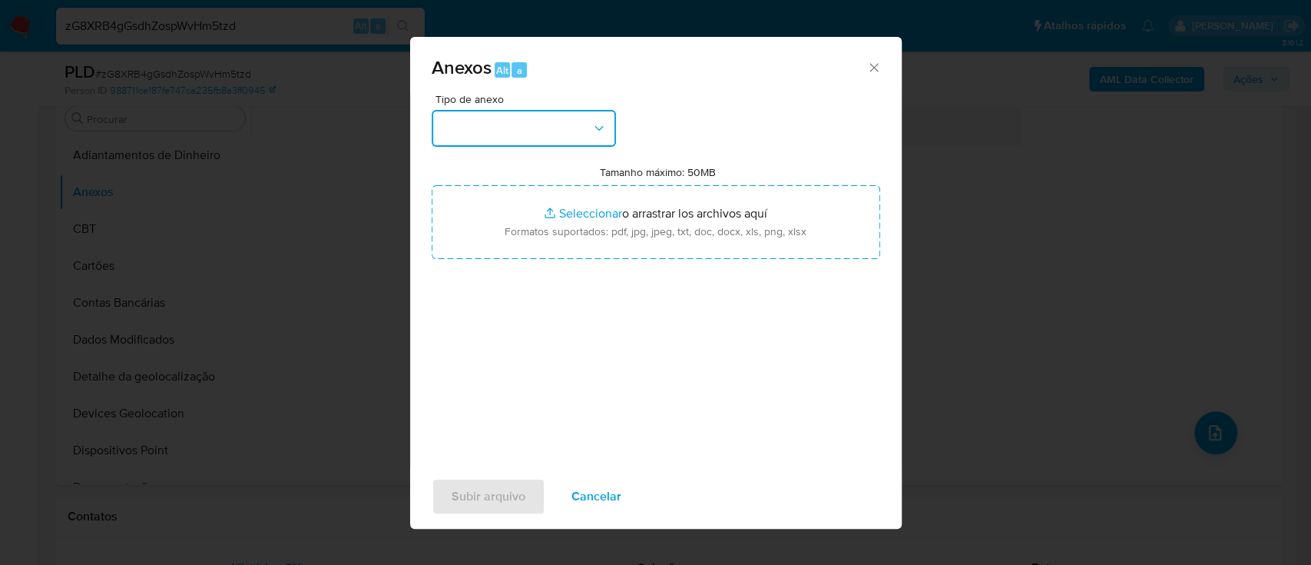
click at [541, 144] on button "button" at bounding box center [524, 128] width 184 height 37
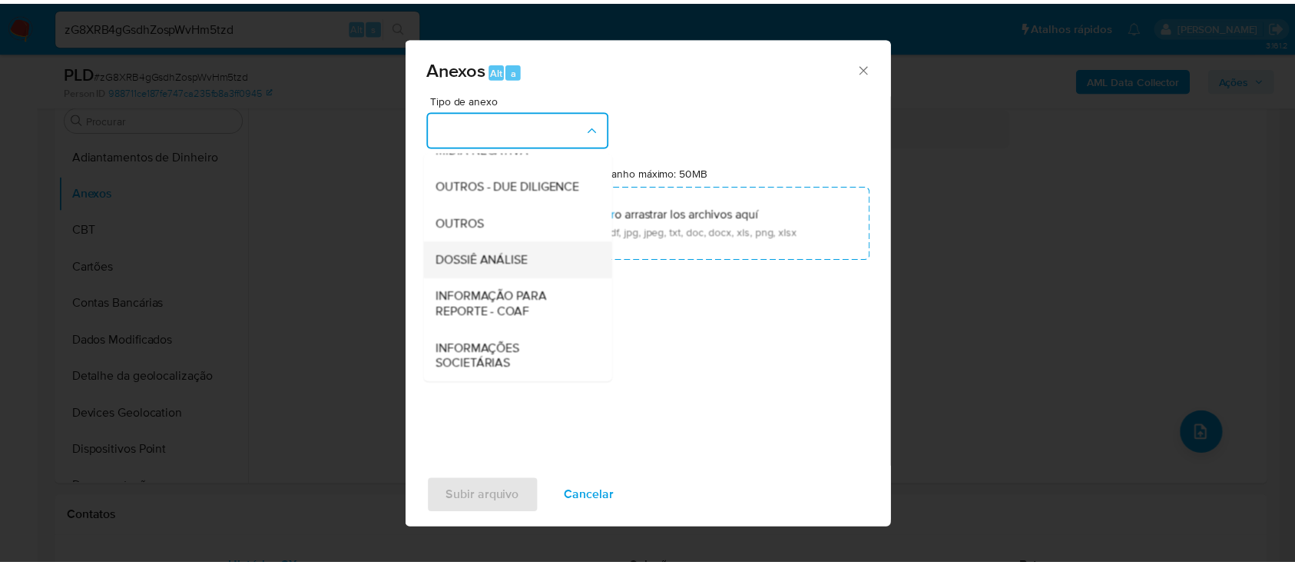
scroll to position [236, 0]
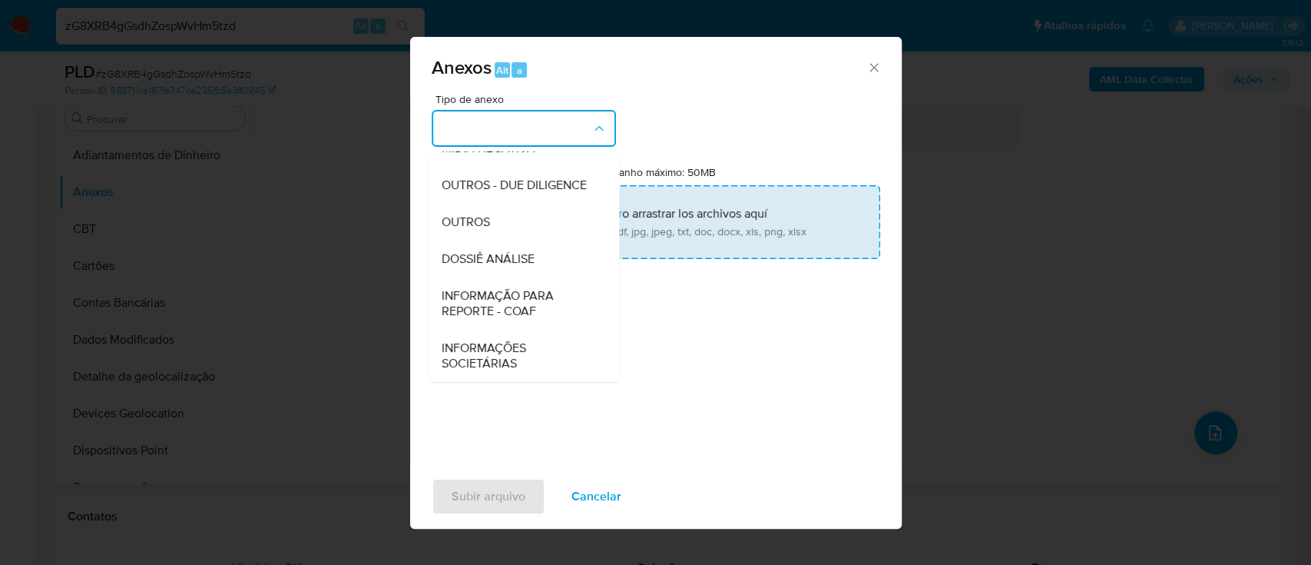
drag, startPoint x: 535, startPoint y: 254, endPoint x: 576, endPoint y: 235, distance: 45.7
click at [544, 249] on div "DOSSIÊ ANÁLISE" at bounding box center [519, 258] width 157 height 37
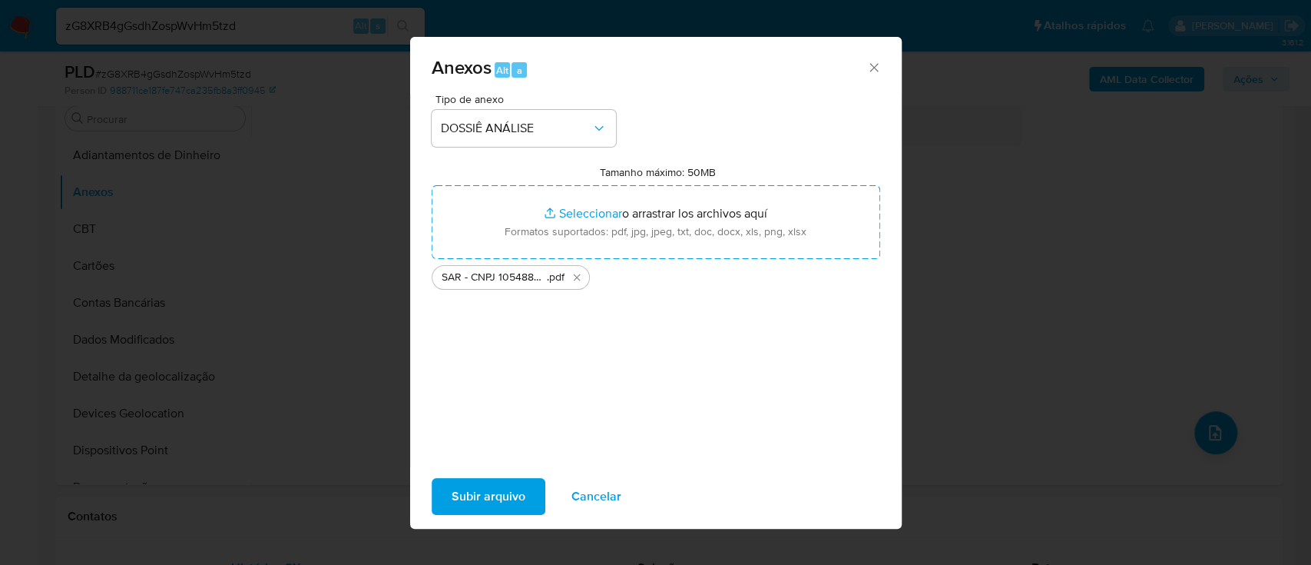
click at [477, 492] on span "Subir arquivo" at bounding box center [489, 496] width 74 height 34
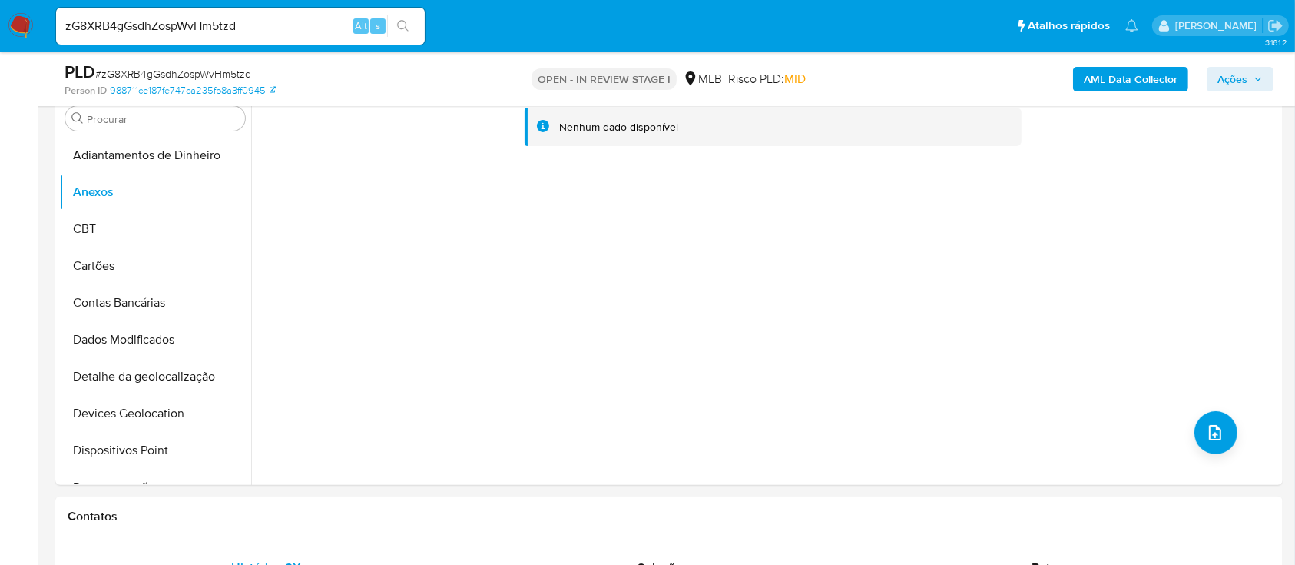
click at [1230, 77] on span "Ações" at bounding box center [1232, 79] width 30 height 25
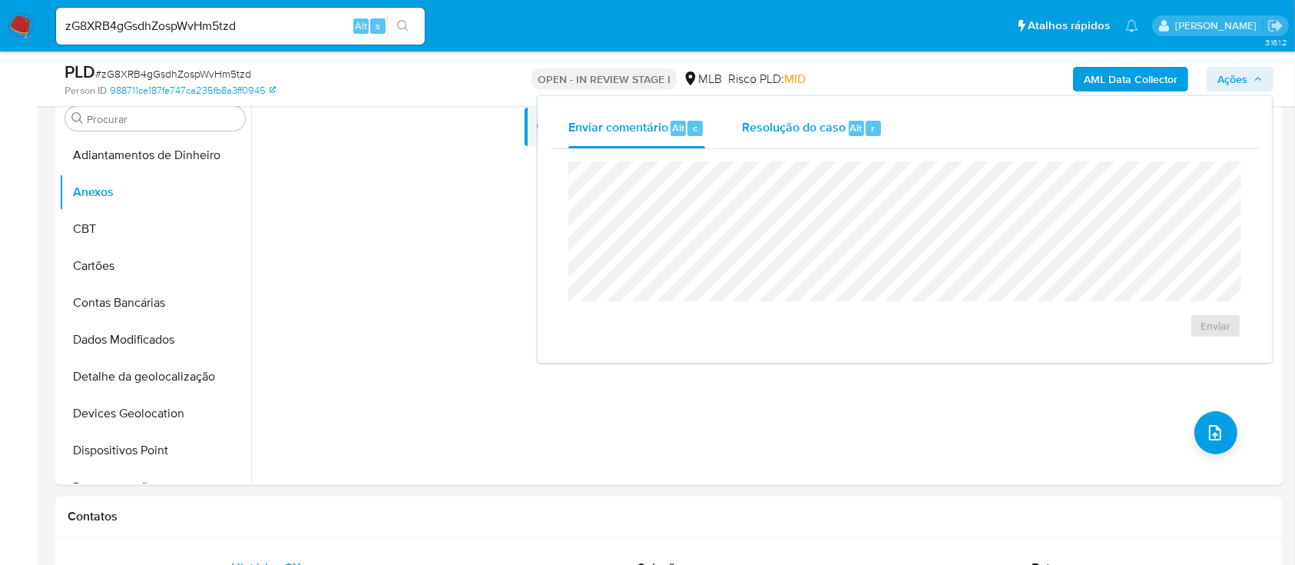
click at [834, 119] on span "Resolução do caso" at bounding box center [794, 127] width 104 height 18
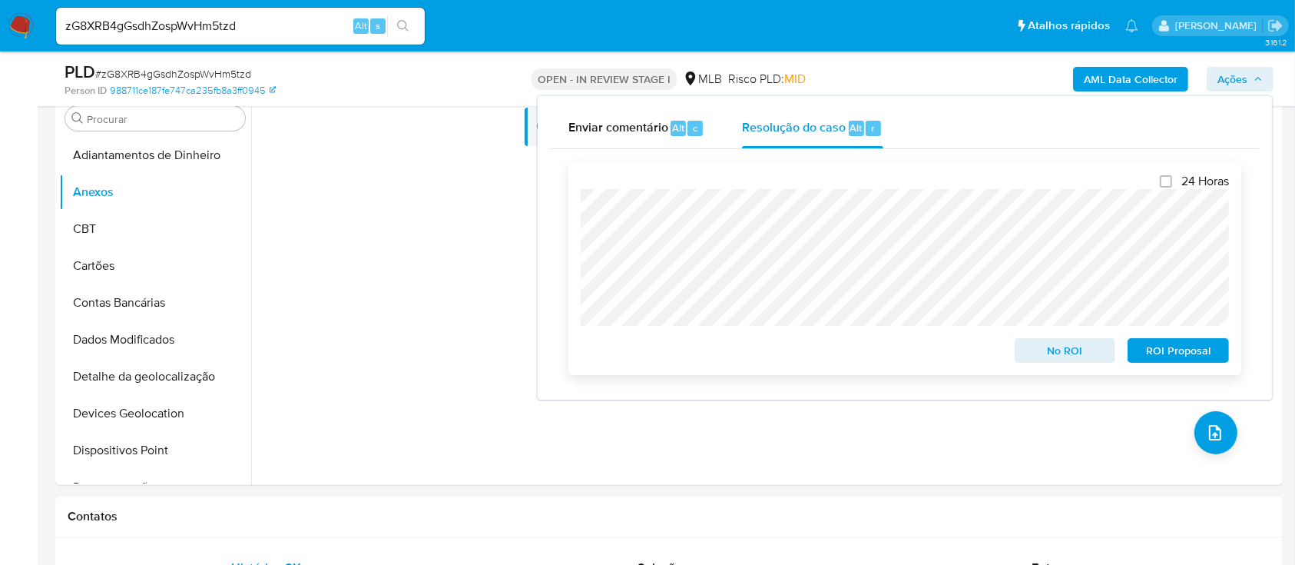
click at [1187, 361] on span "ROI Proposal" at bounding box center [1178, 350] width 80 height 22
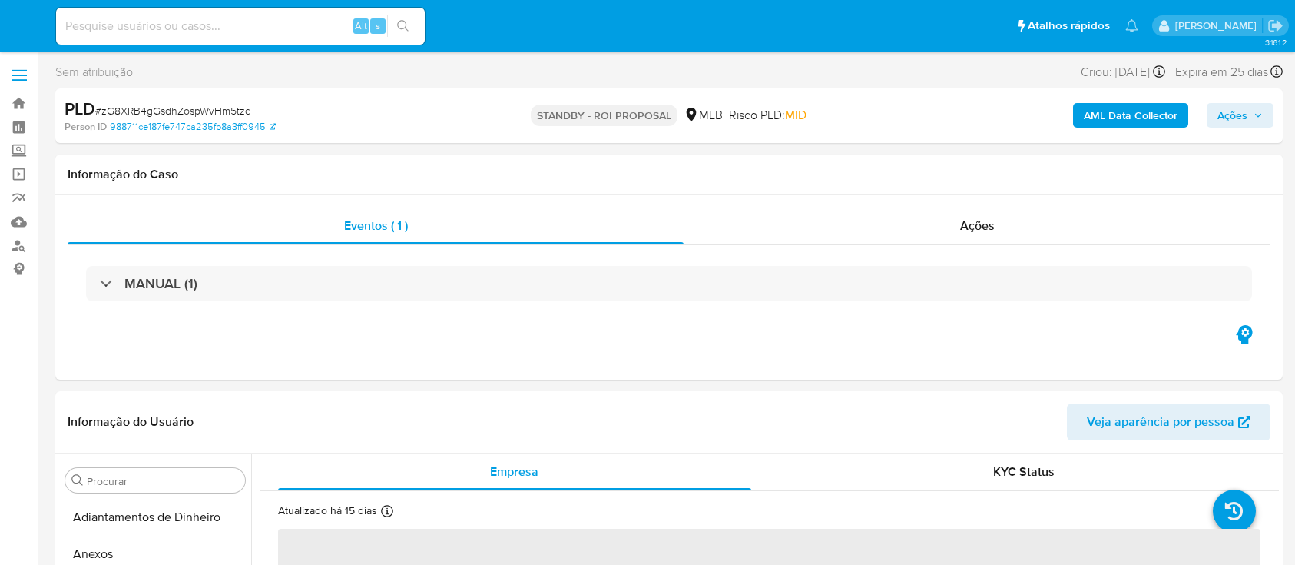
select select "10"
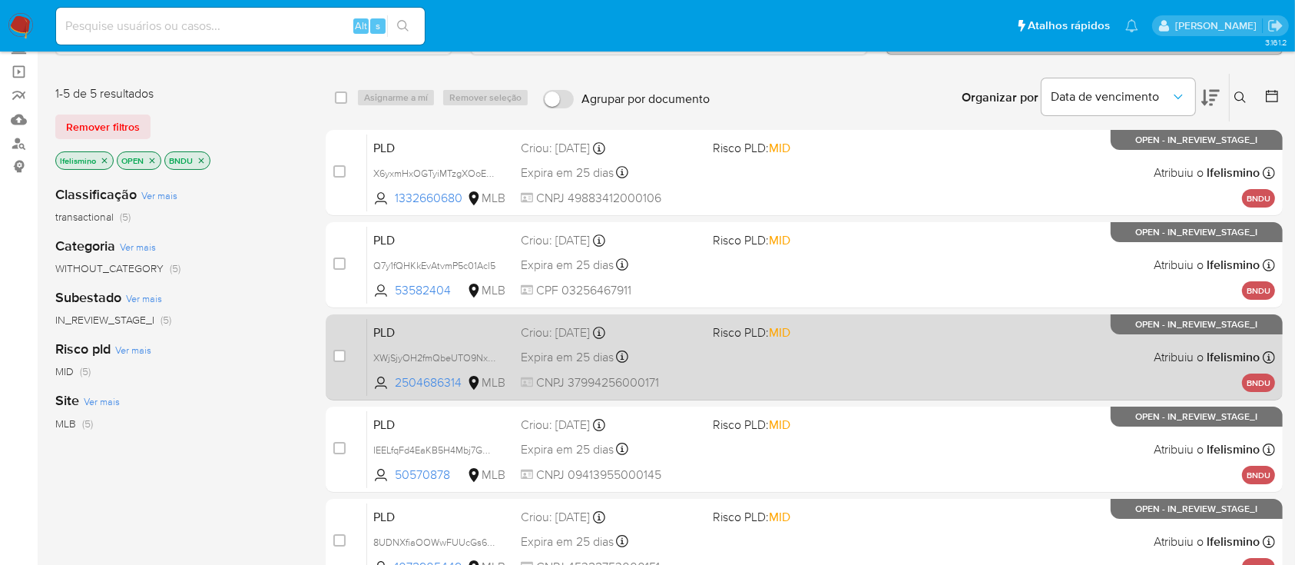
scroll to position [204, 0]
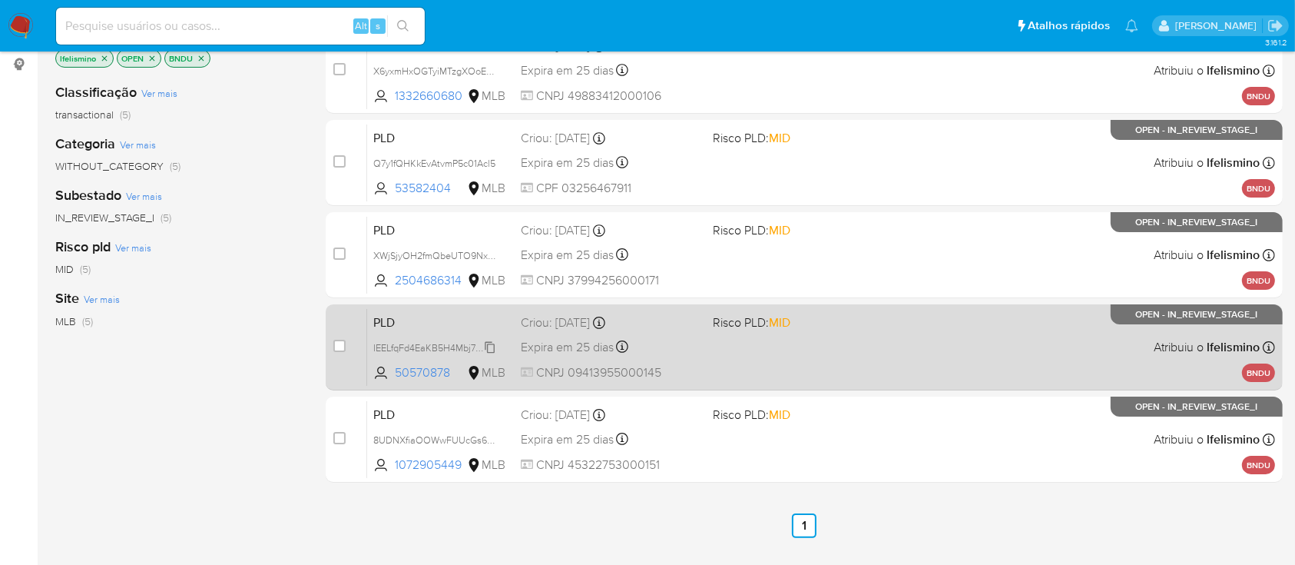
click at [449, 346] on span "IEELfqFd4EaKB5H4Mbj7GwVD" at bounding box center [437, 346] width 129 height 17
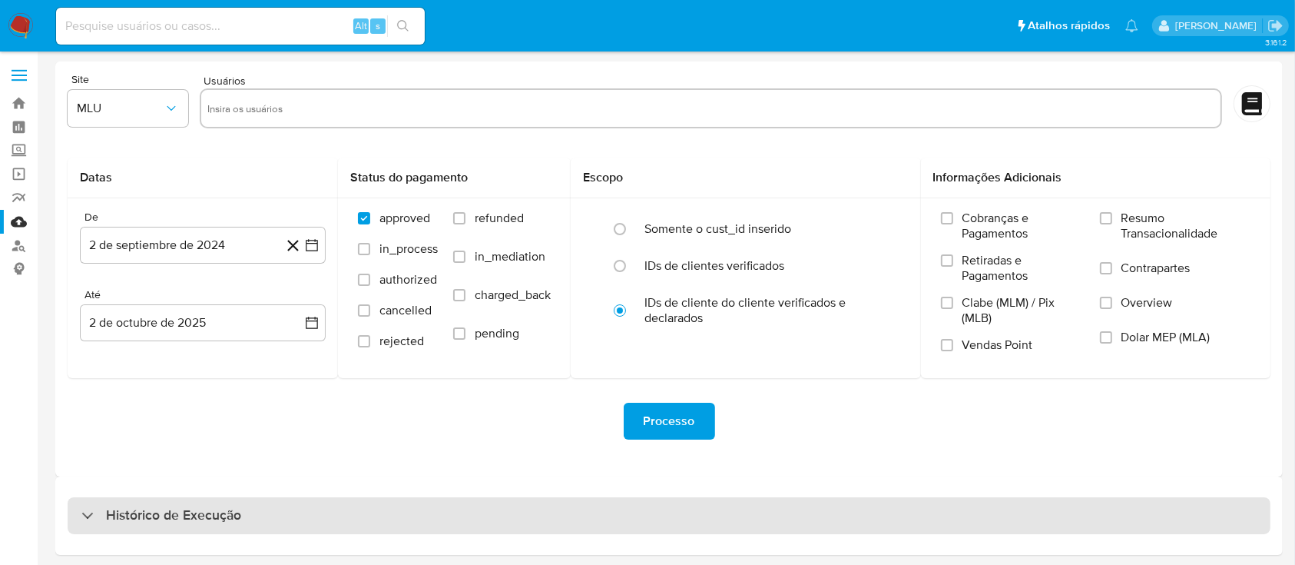
click at [252, 533] on div "Histórico de Execução" at bounding box center [669, 515] width 1203 height 37
select select "10"
click at [266, 514] on div "Histórico de Execução" at bounding box center [669, 515] width 1203 height 37
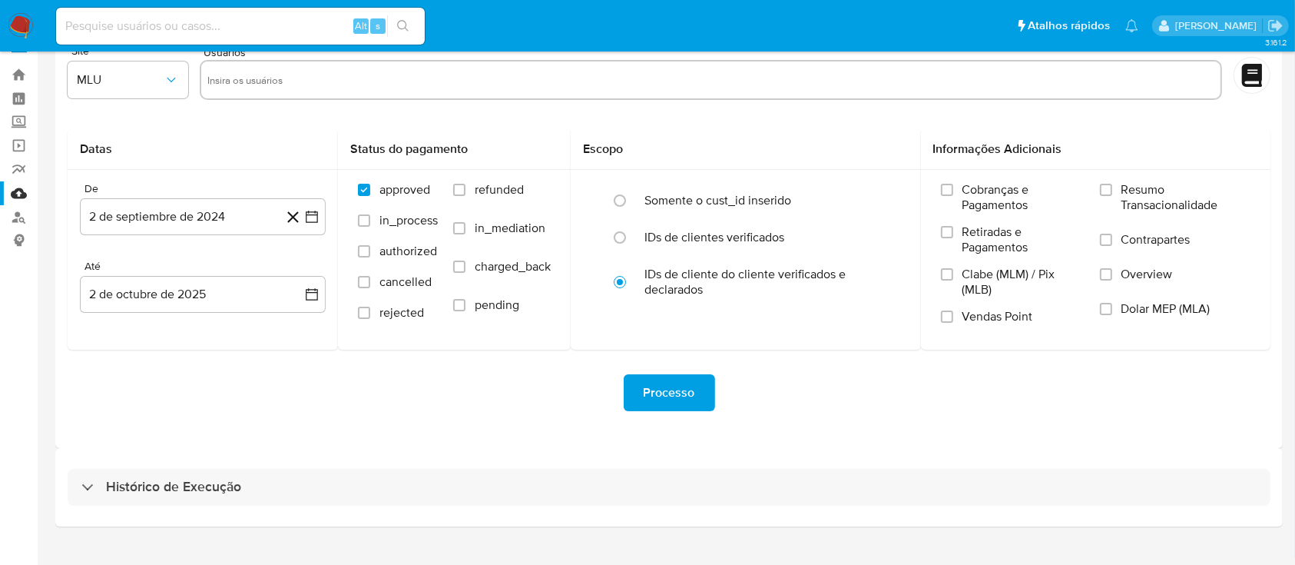
scroll to position [55, 0]
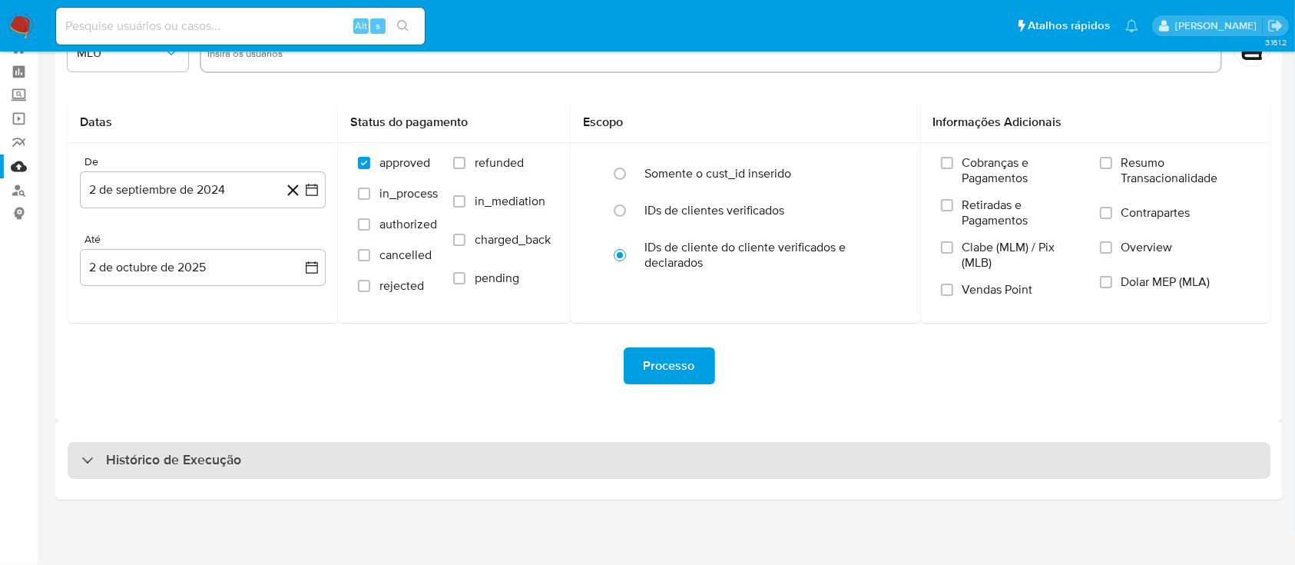
click at [460, 468] on div "Histórico de Execução" at bounding box center [669, 460] width 1203 height 37
select select "10"
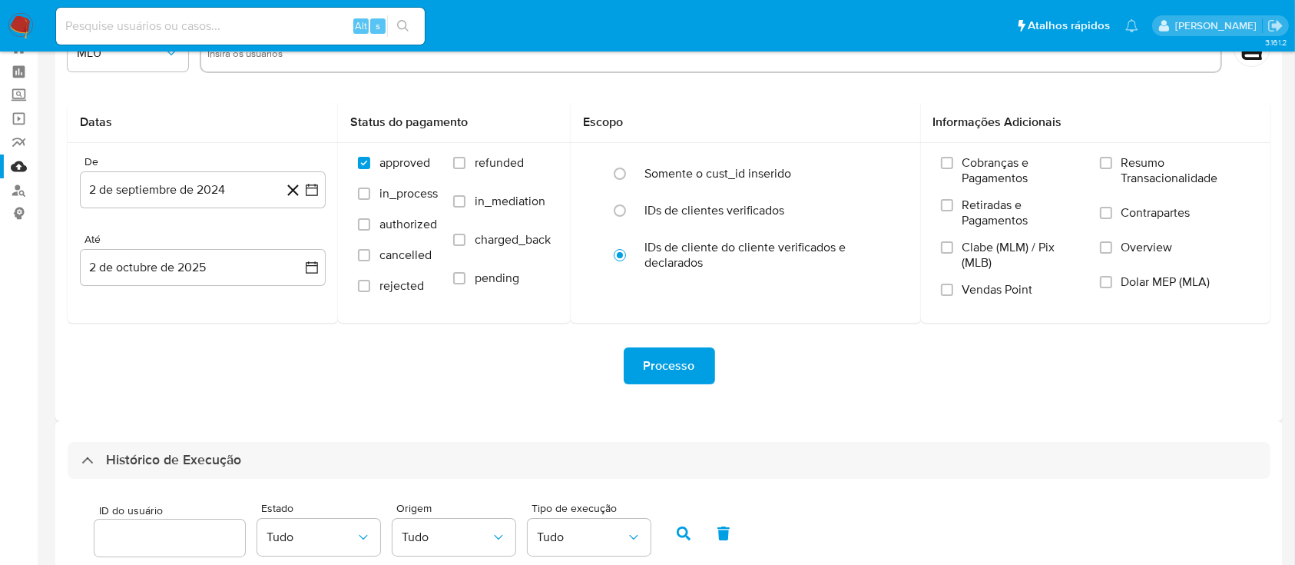
scroll to position [382, 0]
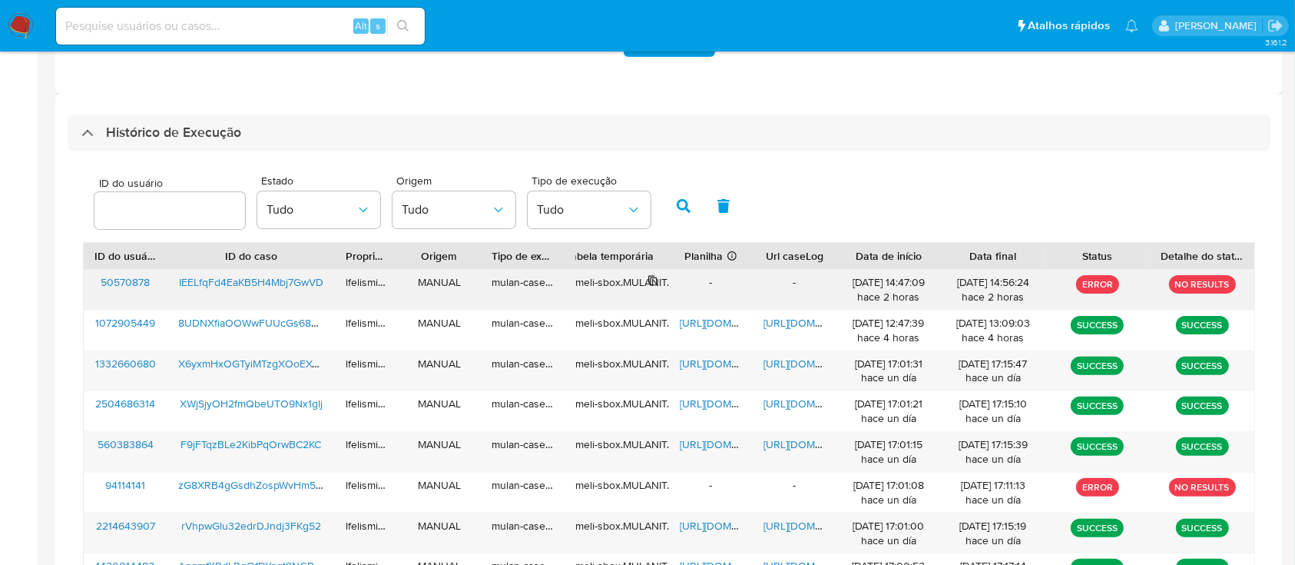
drag, startPoint x: 657, startPoint y: 283, endPoint x: 254, endPoint y: 279, distance: 403.2
click at [254, 279] on span "IEELfqFd4EaKB5H4Mbj7GwVD" at bounding box center [251, 281] width 144 height 15
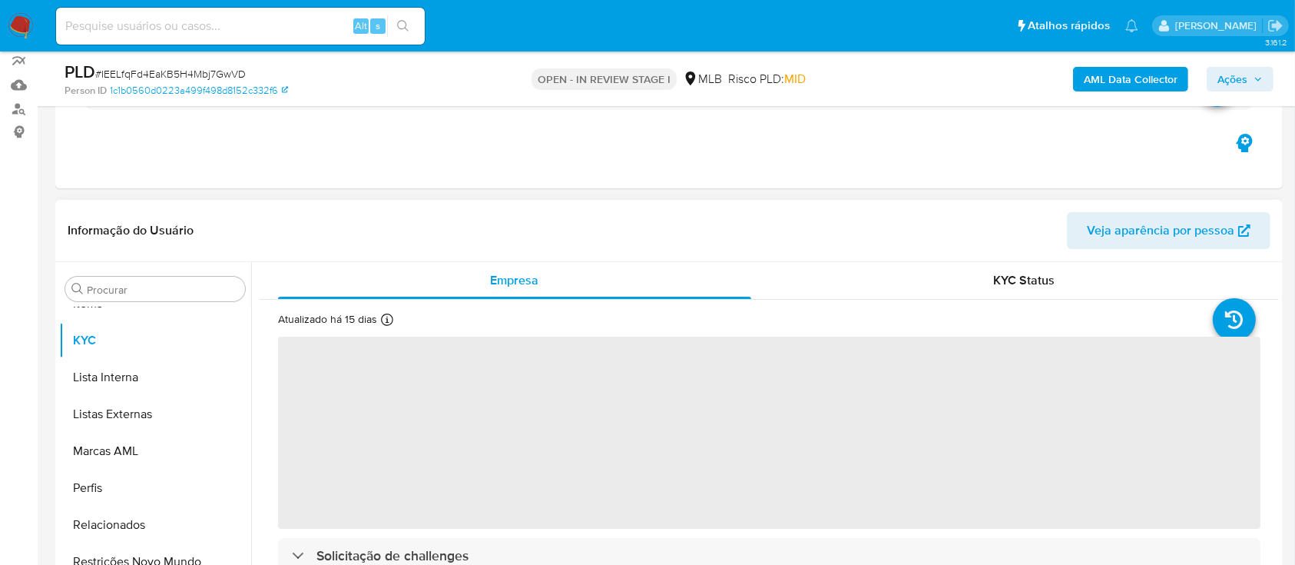
scroll to position [409, 0]
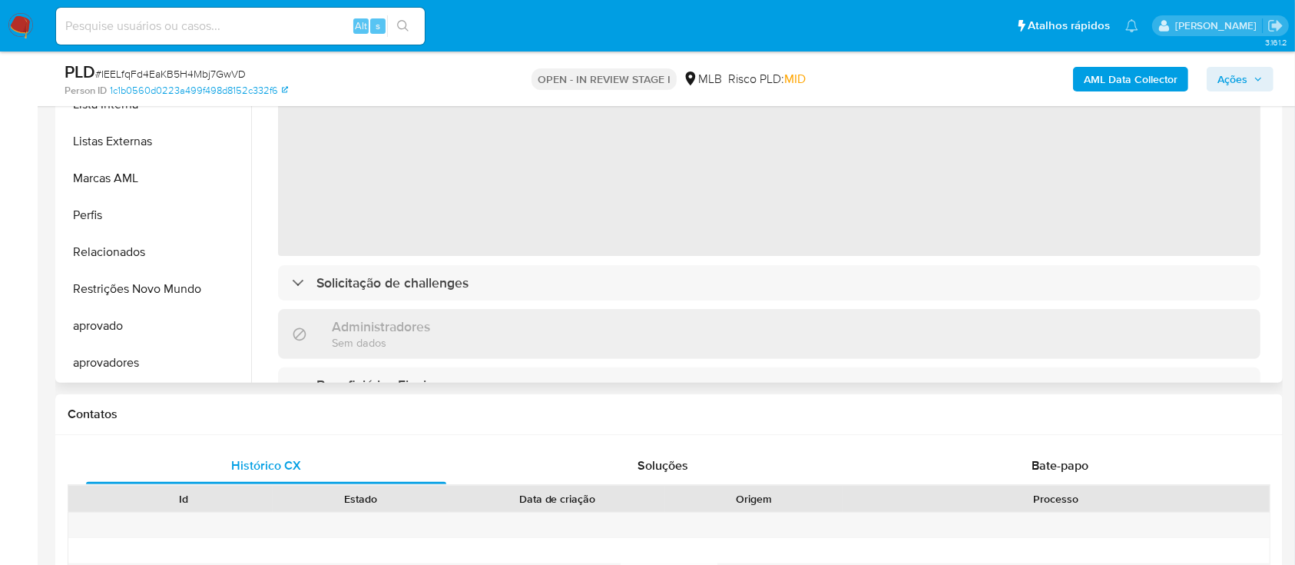
select select "10"
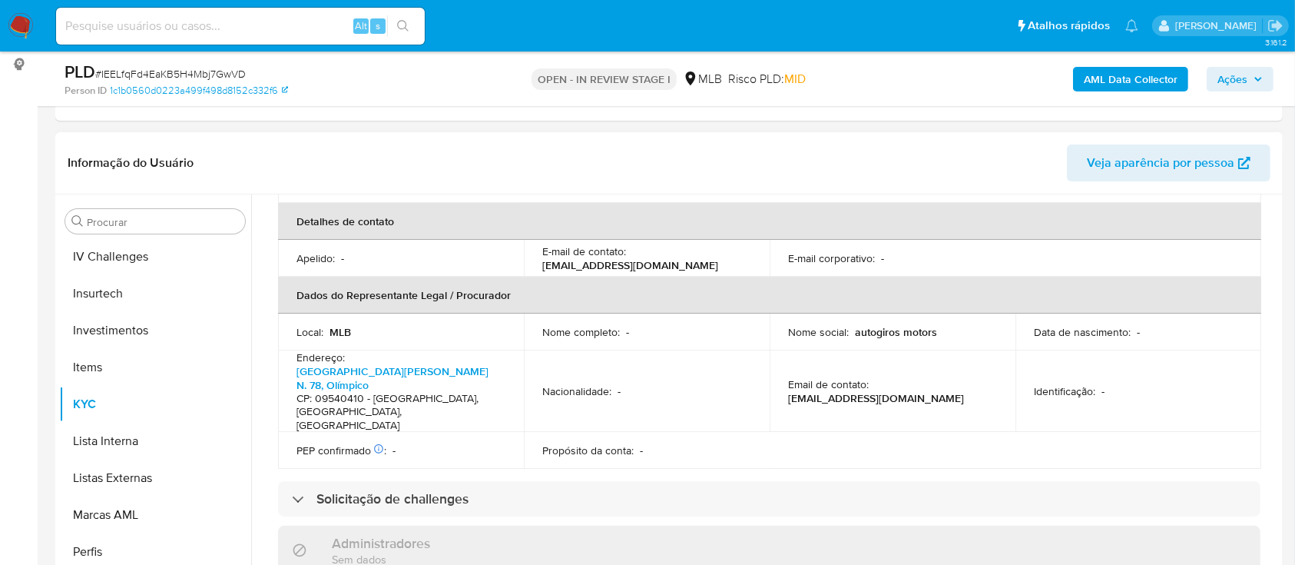
scroll to position [489, 0]
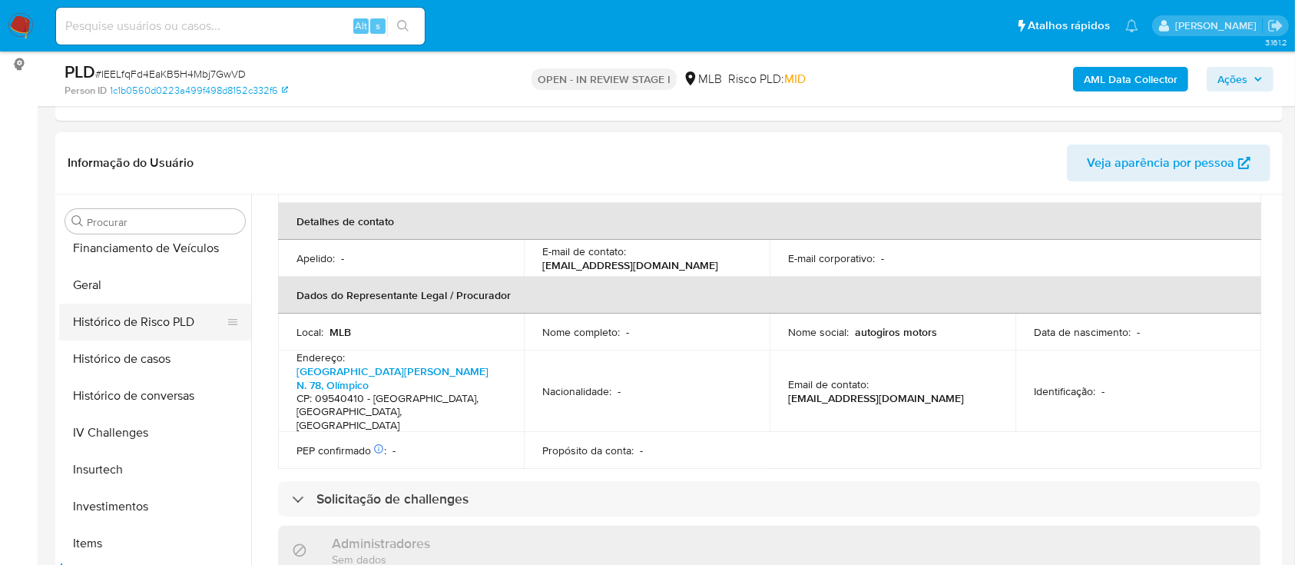
click at [142, 310] on button "Histórico de Risco PLD" at bounding box center [149, 321] width 180 height 37
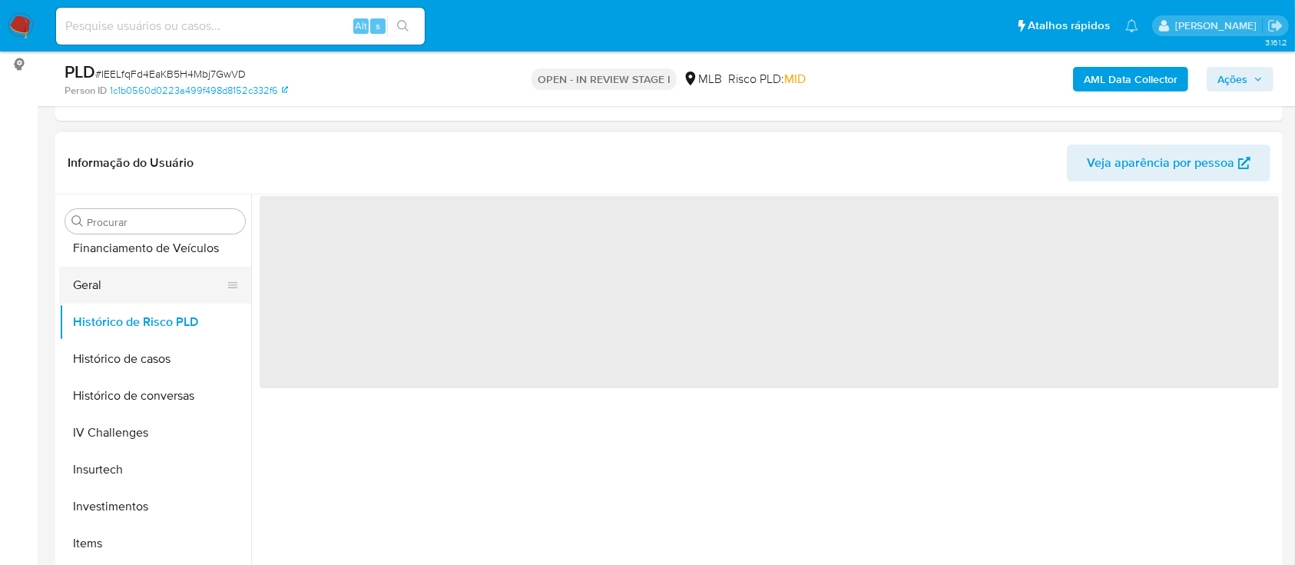
scroll to position [0, 0]
click at [145, 286] on button "Geral" at bounding box center [149, 285] width 180 height 37
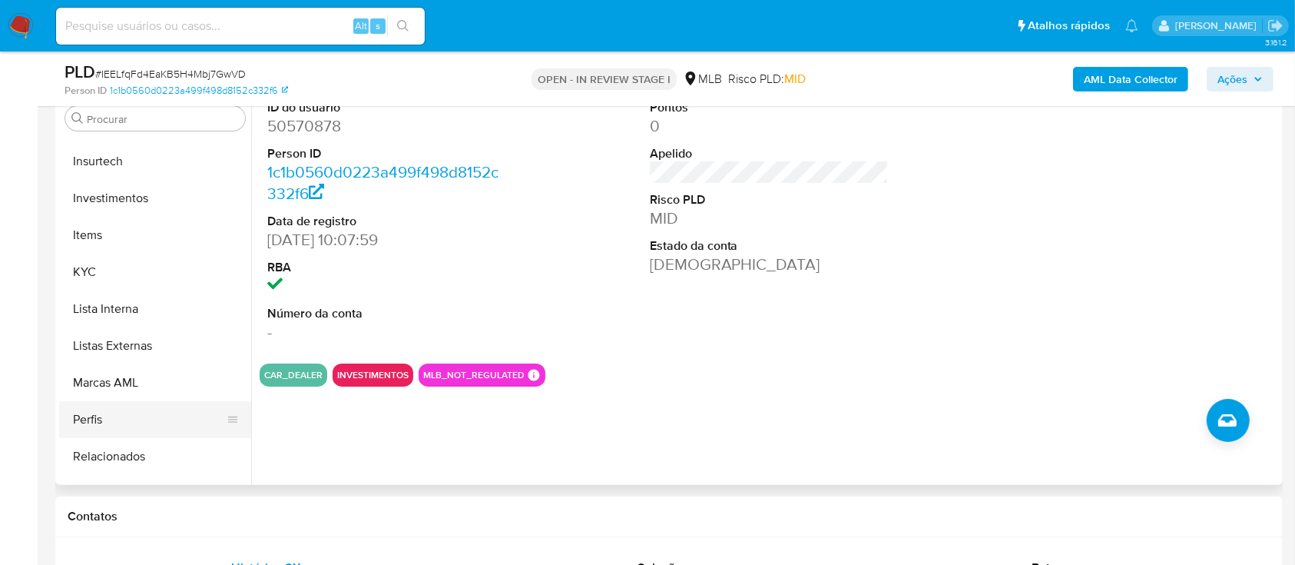
scroll to position [796, 0]
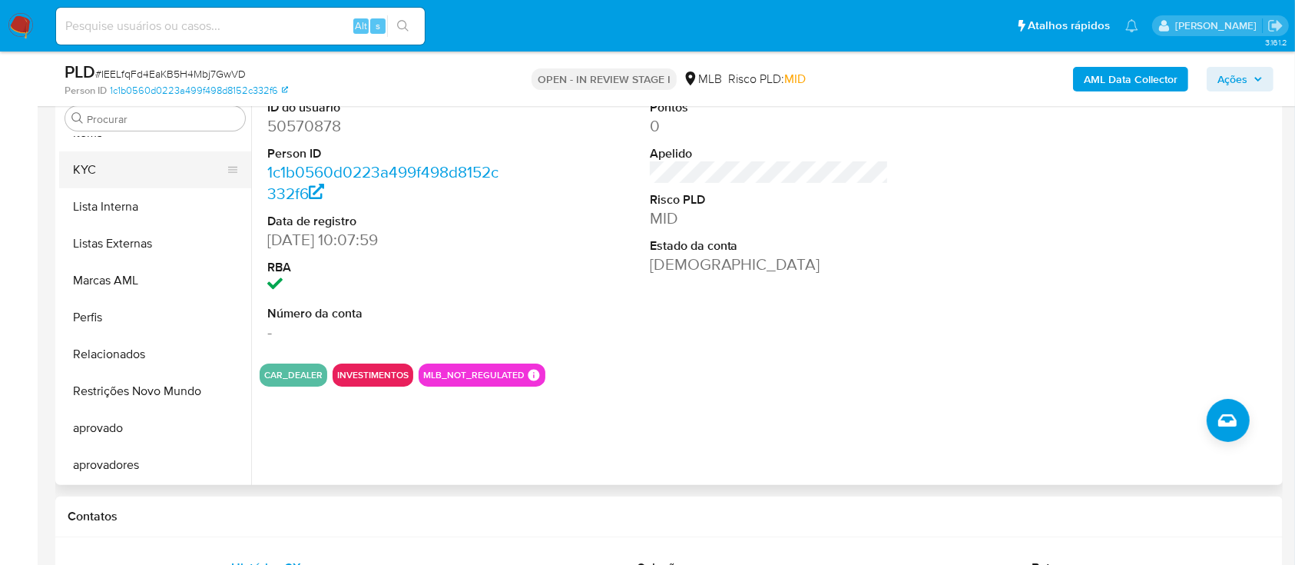
click at [164, 174] on button "KYC" at bounding box center [149, 169] width 180 height 37
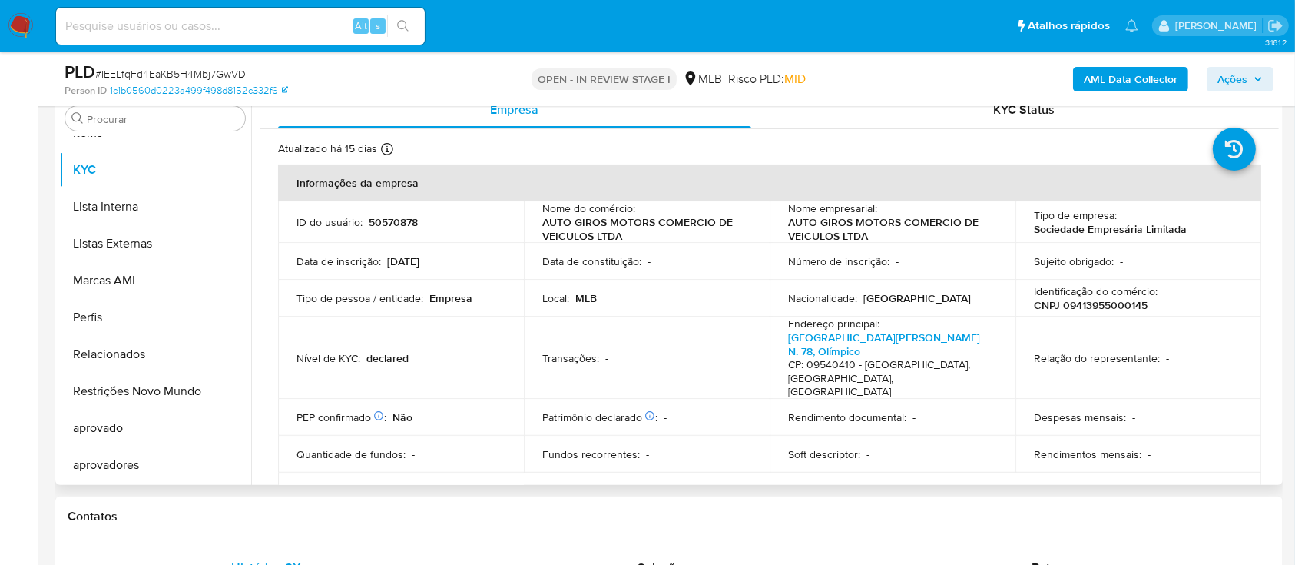
click at [1082, 310] on p "CNPJ 09413955000145" at bounding box center [1091, 305] width 114 height 14
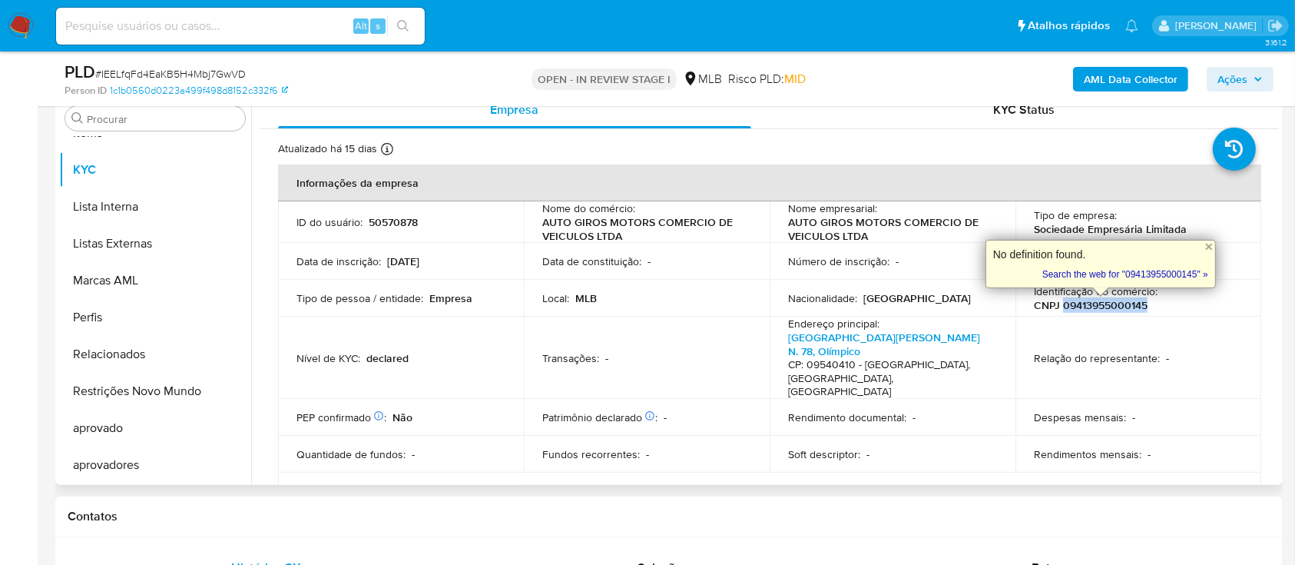
copy p "09413955000145"
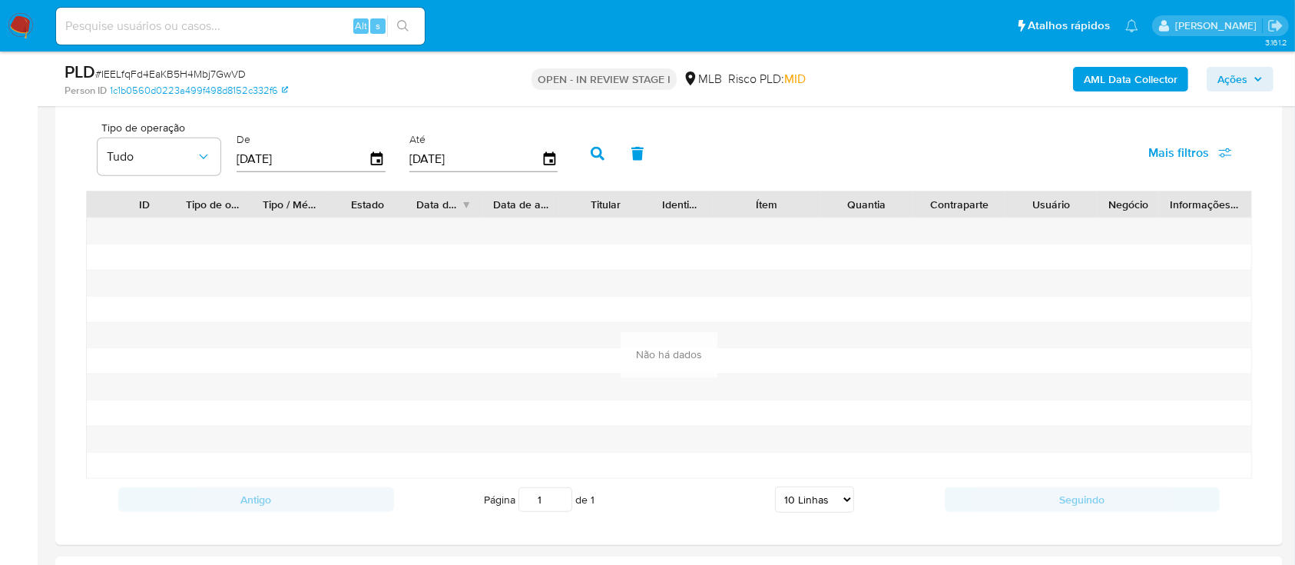
scroll to position [1229, 0]
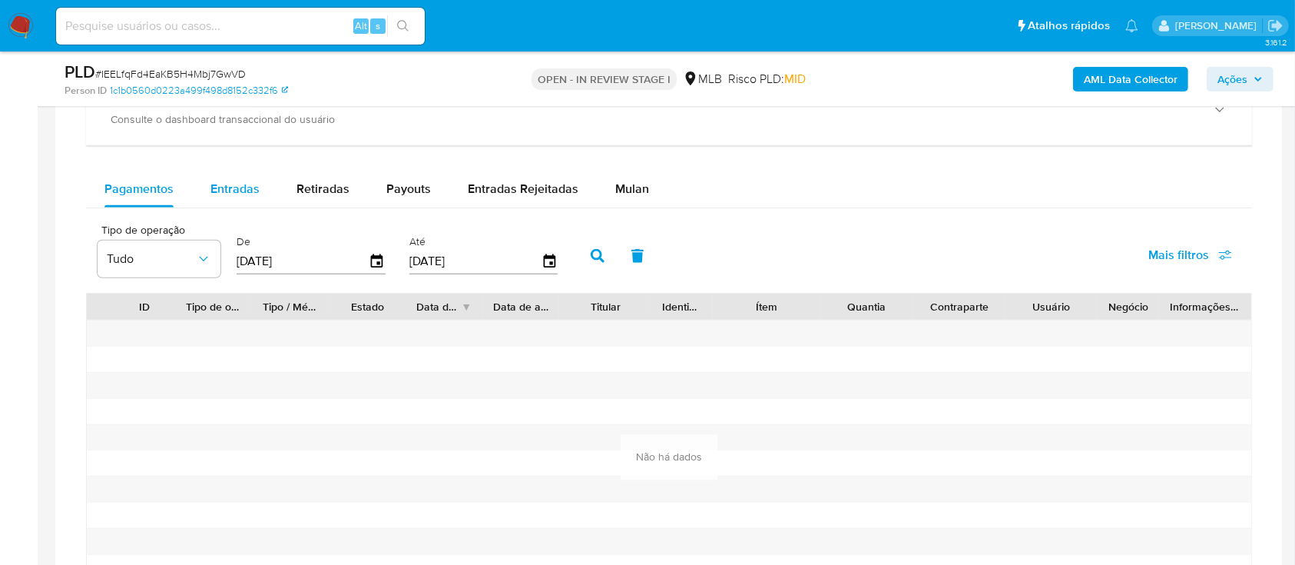
click at [240, 193] on span "Entradas" at bounding box center [234, 189] width 49 height 18
select select "10"
click at [371, 257] on icon "button" at bounding box center [377, 261] width 27 height 27
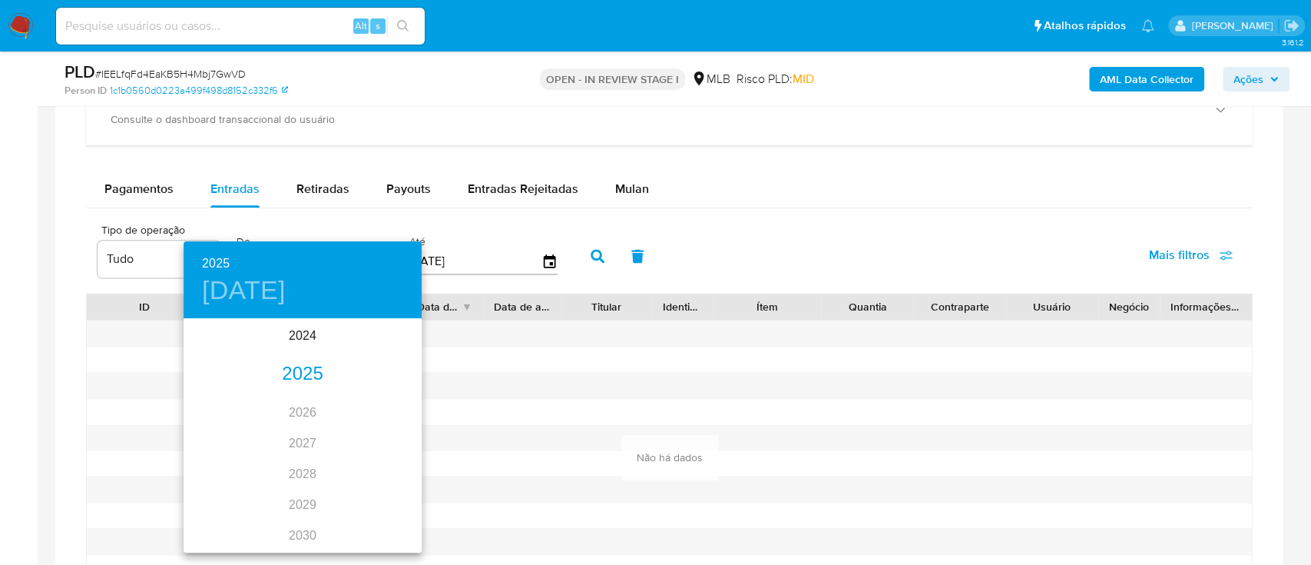
click at [306, 376] on div "2025" at bounding box center [303, 374] width 238 height 31
click at [221, 348] on div "ene." at bounding box center [223, 349] width 79 height 58
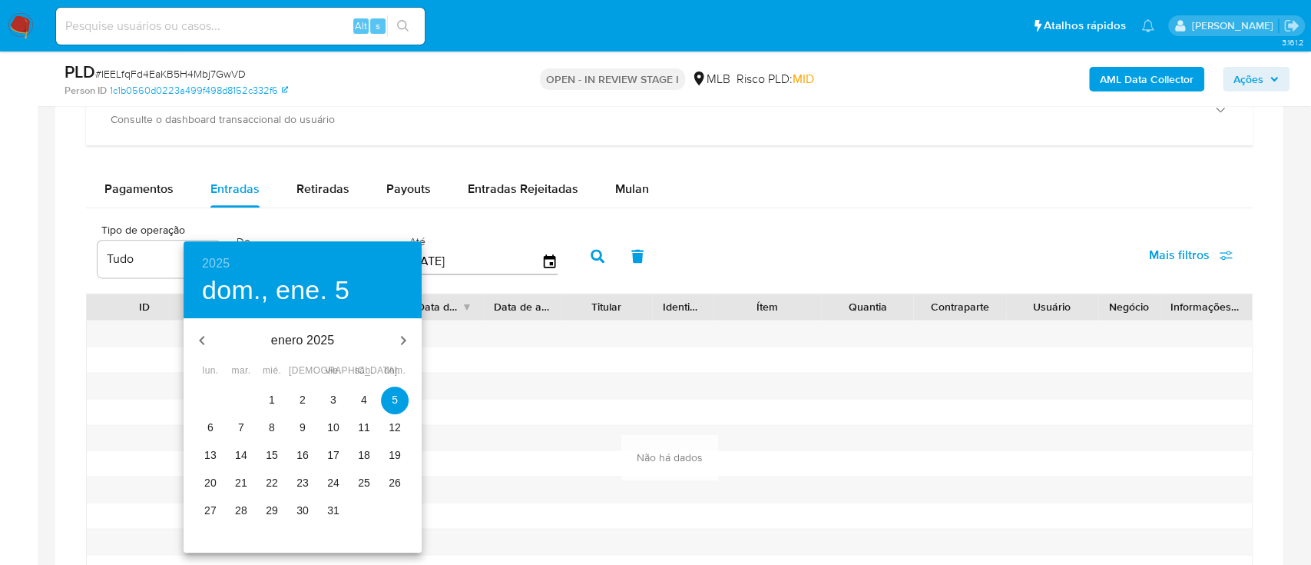
drag, startPoint x: 268, startPoint y: 386, endPoint x: 302, endPoint y: 374, distance: 36.0
click at [267, 386] on button "1" at bounding box center [272, 400] width 28 height 28
type input "01/01/2025"
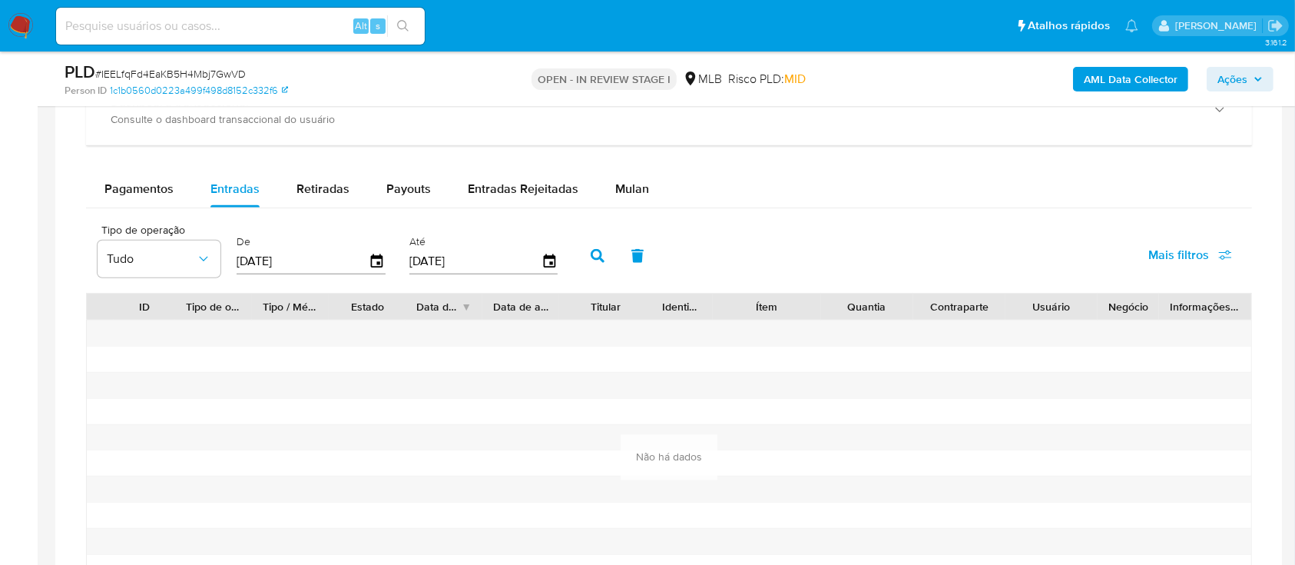
click at [588, 250] on button "button" at bounding box center [598, 255] width 40 height 37
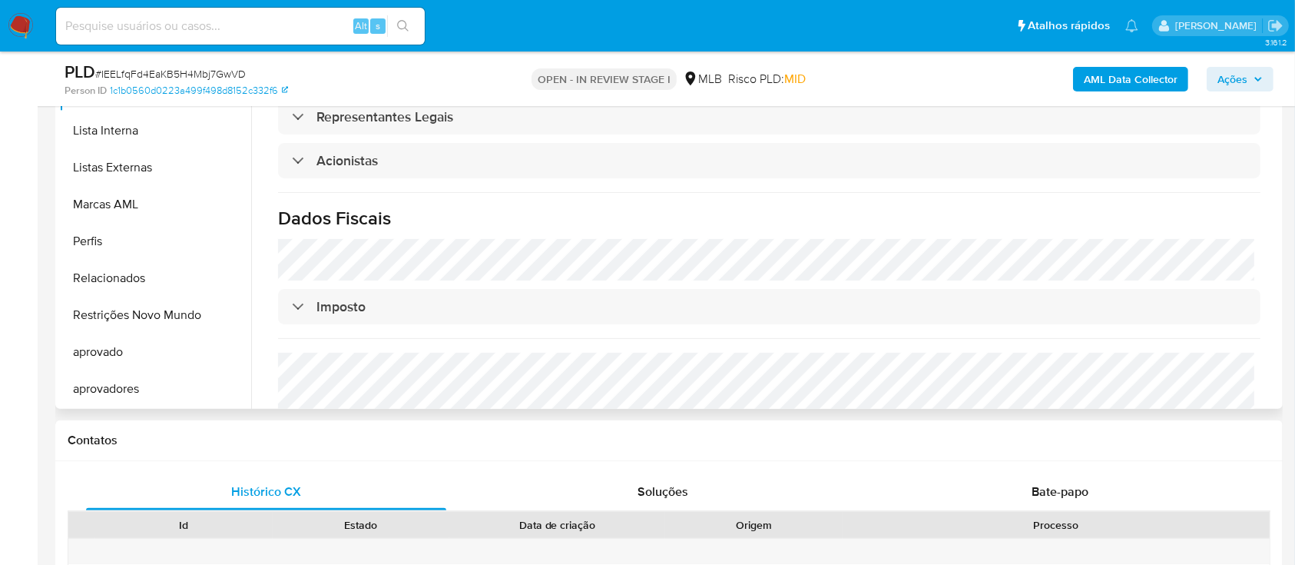
scroll to position [102, 0]
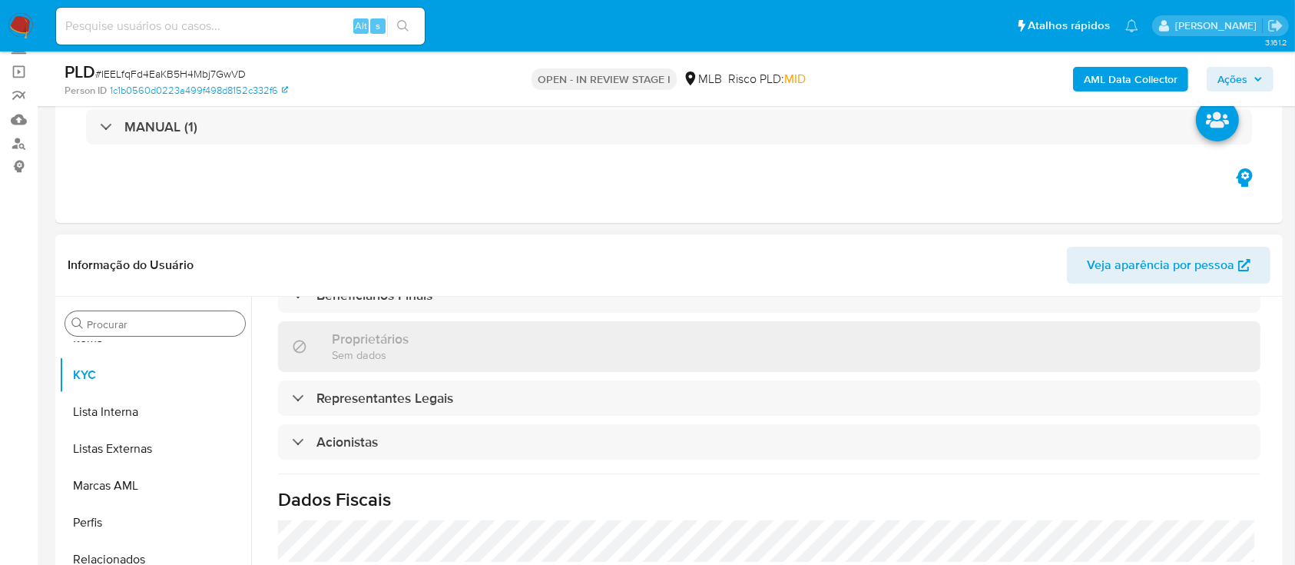
click at [127, 317] on input "Procurar" at bounding box center [163, 324] width 152 height 14
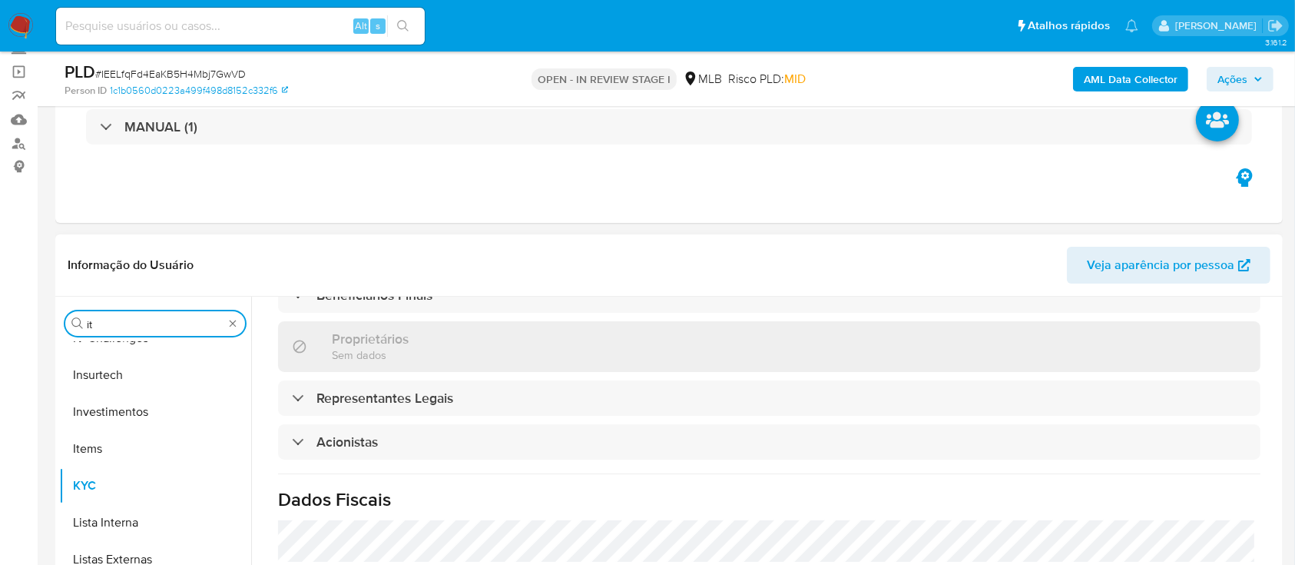
scroll to position [0, 0]
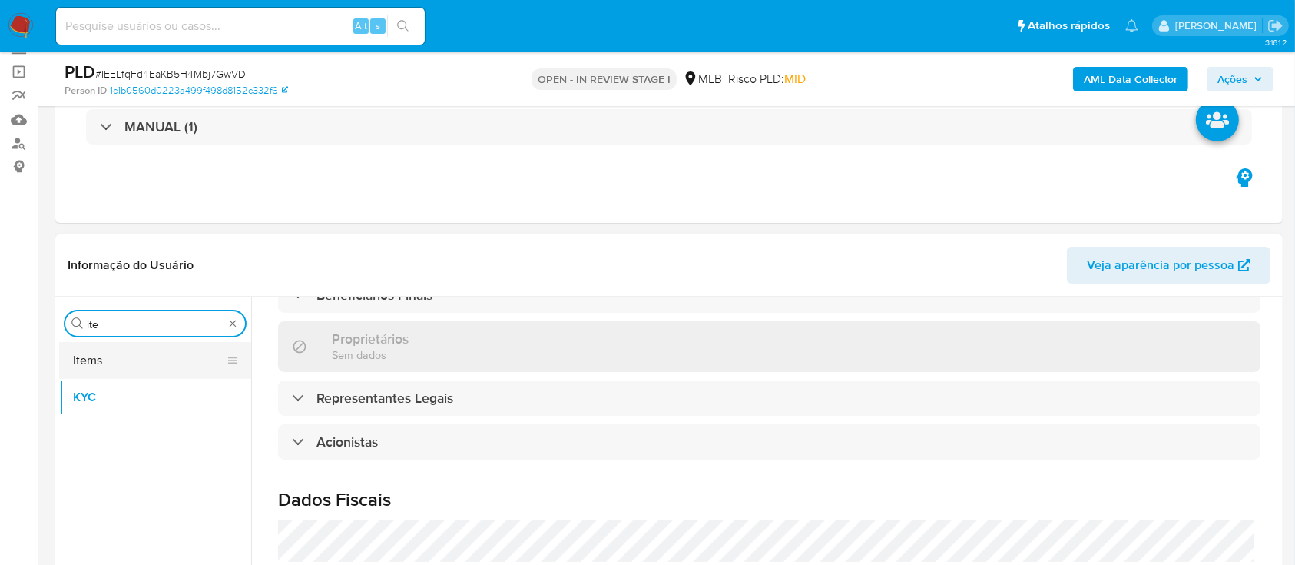
type input "ite"
click at [124, 356] on button "Items" at bounding box center [149, 360] width 180 height 37
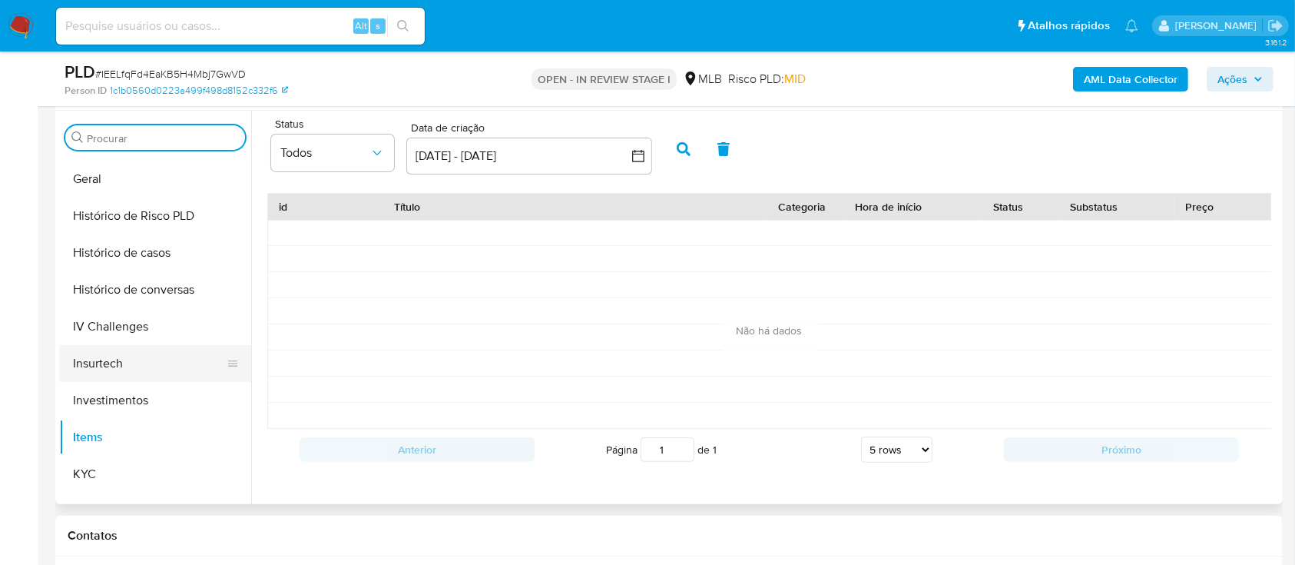
scroll to position [307, 0]
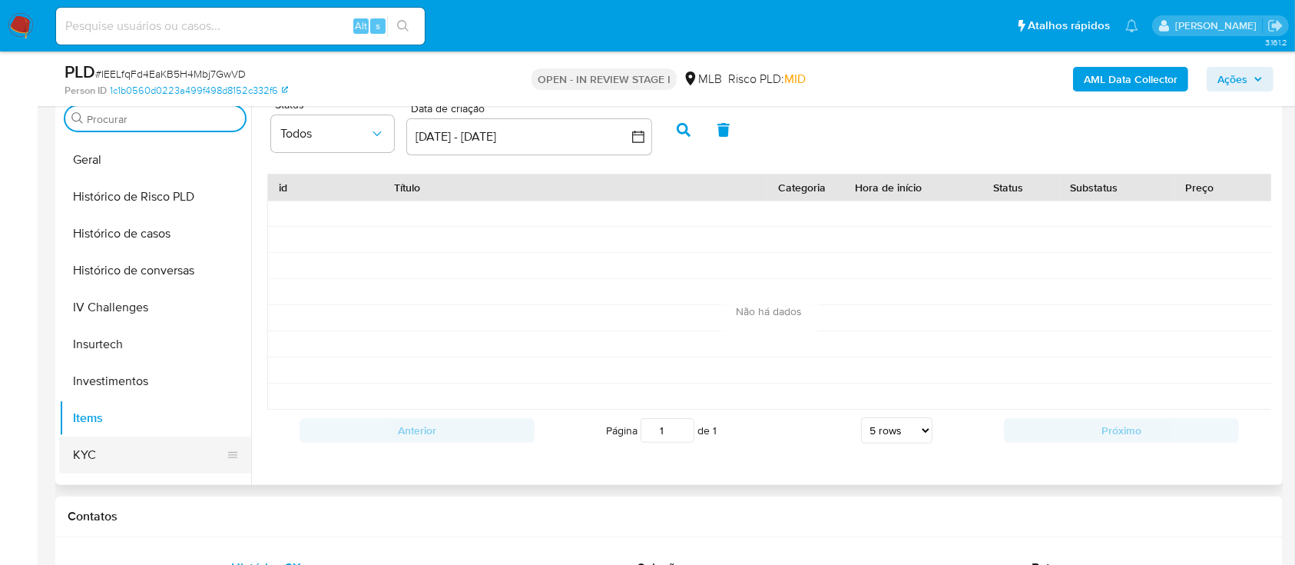
drag, startPoint x: 124, startPoint y: 455, endPoint x: 137, endPoint y: 449, distance: 15.5
click at [124, 457] on button "KYC" at bounding box center [149, 454] width 180 height 37
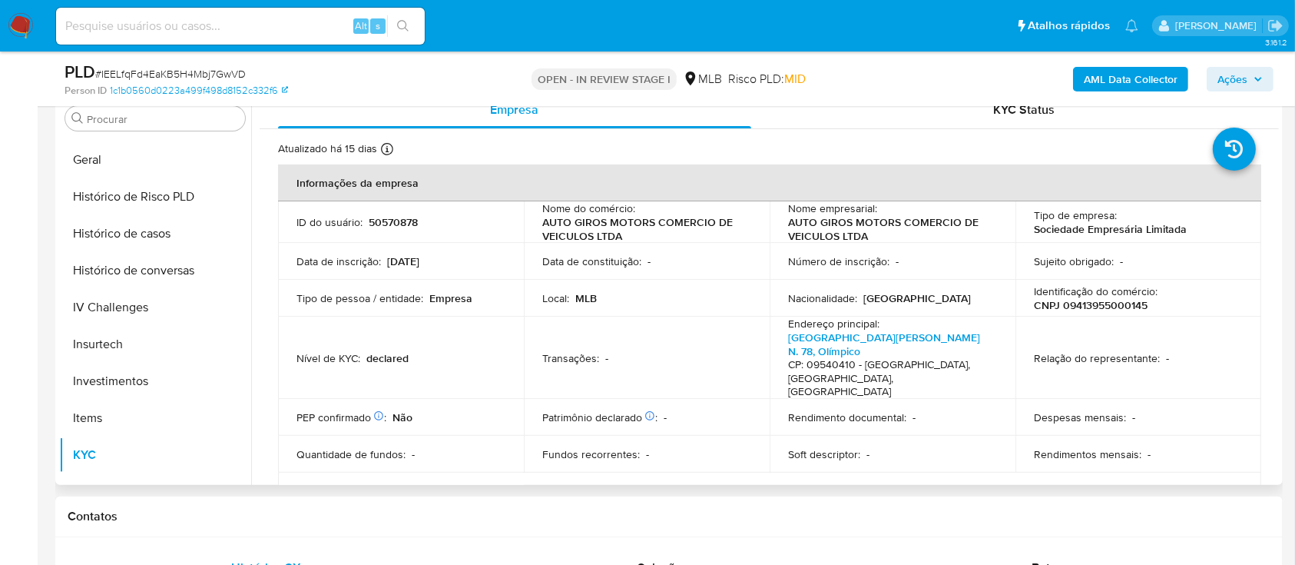
click at [1079, 304] on p "CNPJ 09413955000145" at bounding box center [1091, 305] width 114 height 14
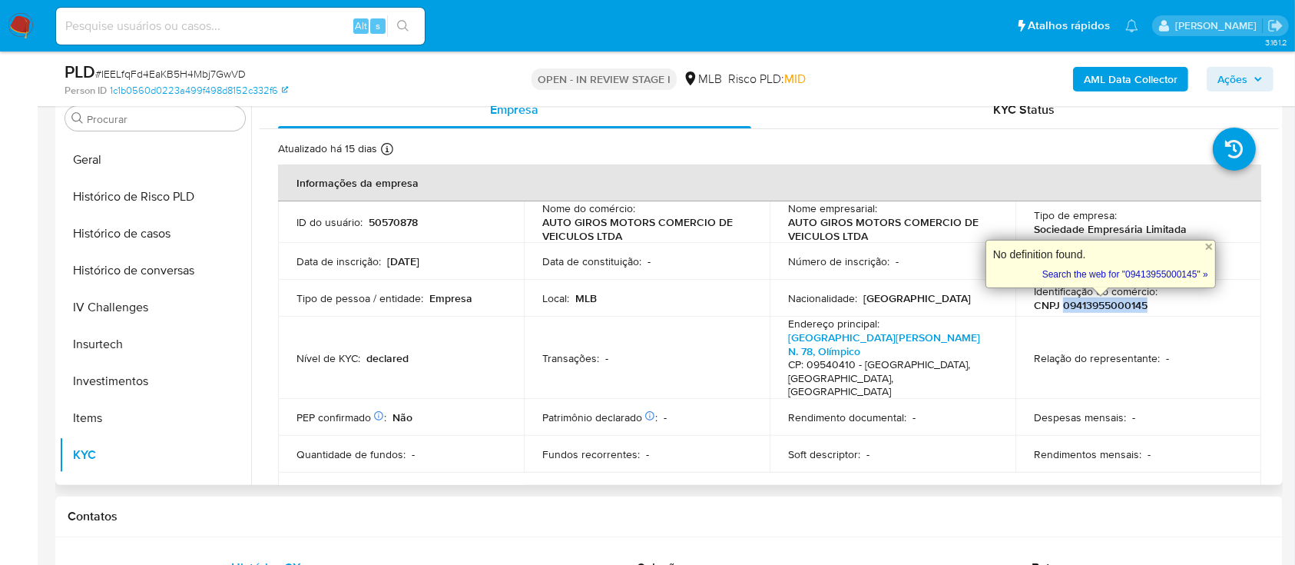
copy p "09413955000145"
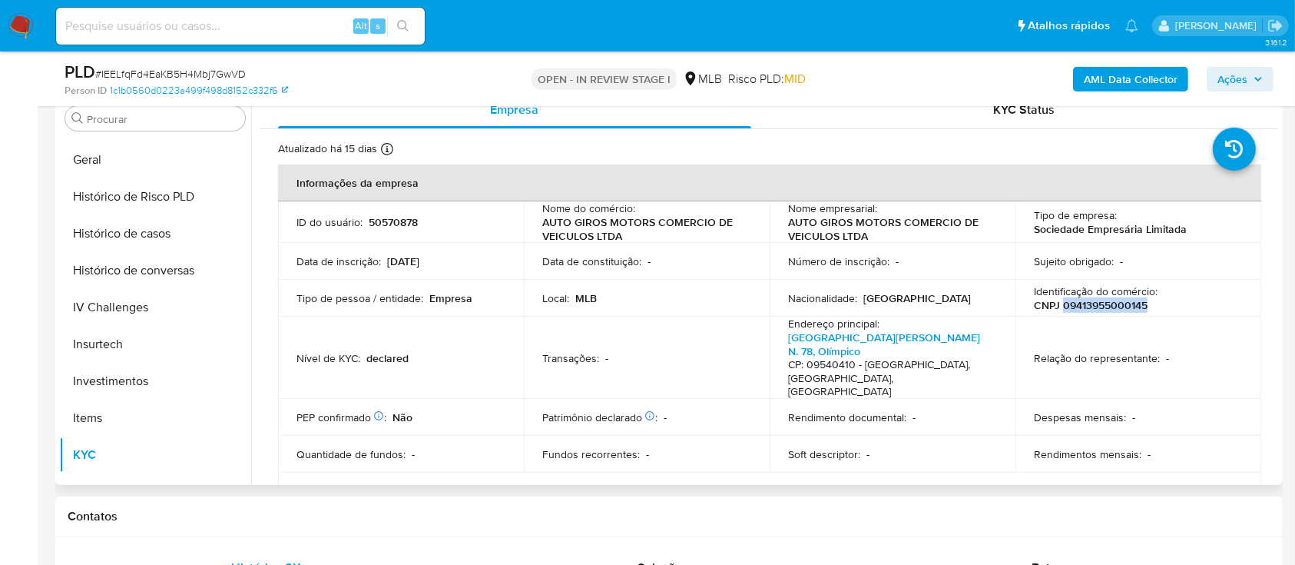
copy p "09413955000145"
click at [1103, 304] on p "CNPJ 09413955000145" at bounding box center [1091, 305] width 114 height 14
click at [1101, 306] on p "CNPJ 09413955000145" at bounding box center [1091, 305] width 114 height 14
drag, startPoint x: 1082, startPoint y: 303, endPoint x: 1071, endPoint y: 302, distance: 10.8
copy p "09413955000145"
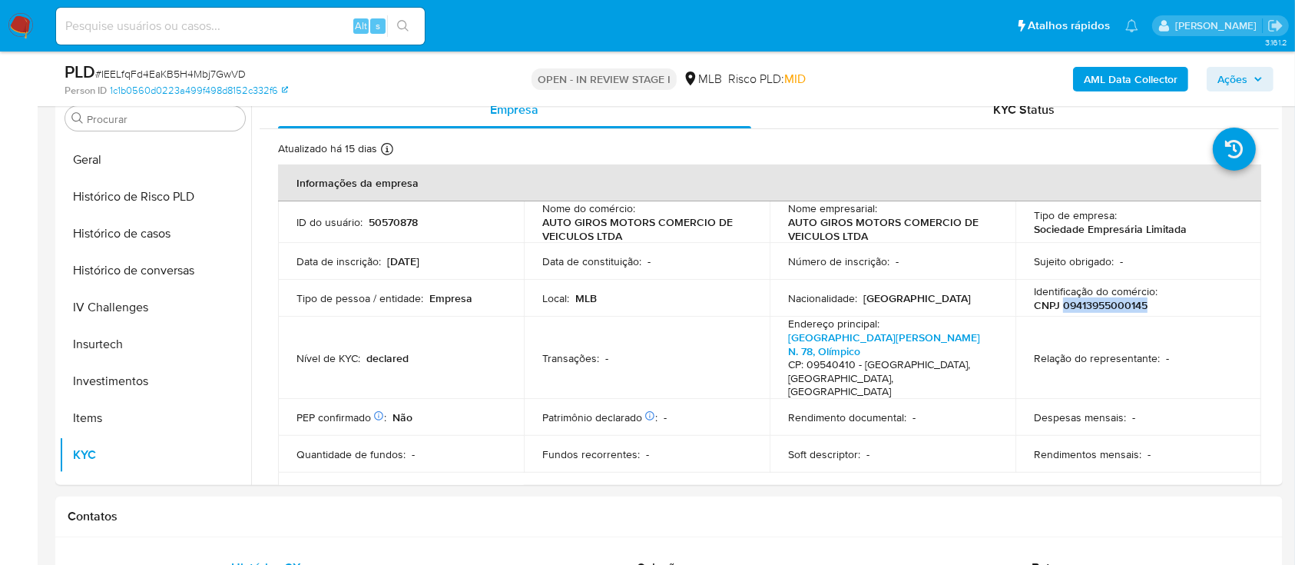
copy p "09413955000145"
click at [189, 72] on span "# IEELfqFd4EaKB5H4Mbj7GwVD" at bounding box center [170, 73] width 151 height 15
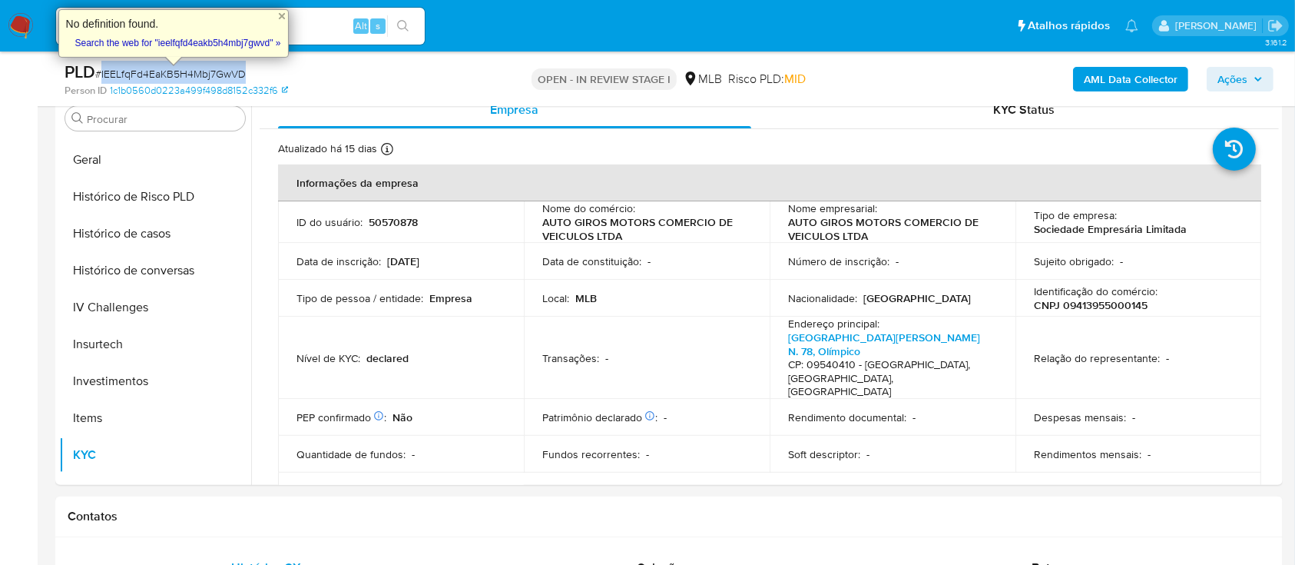
copy span "IEELfqFd4EaKB5H4Mbj7GwVD"
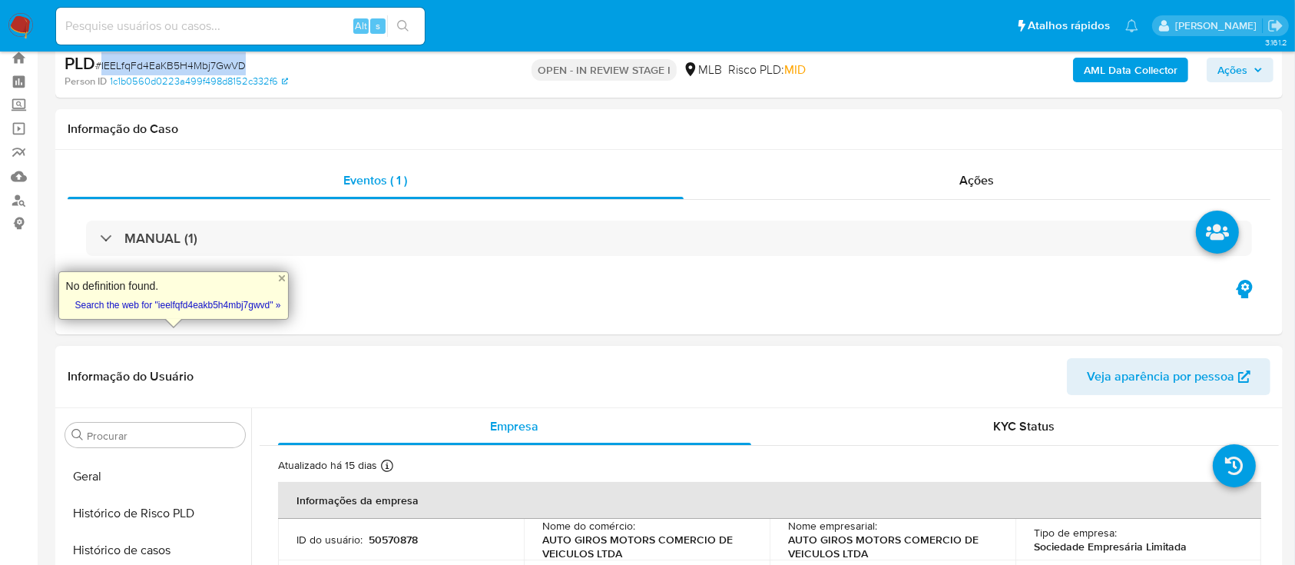
scroll to position [0, 0]
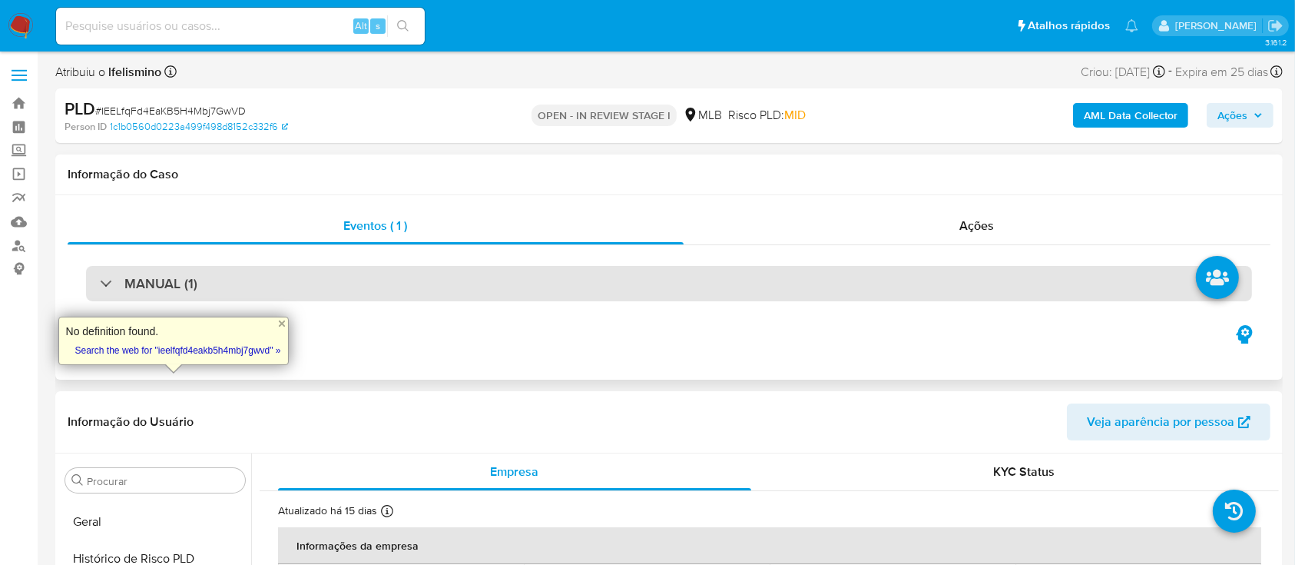
click at [405, 285] on div "MANUAL (1)" at bounding box center [669, 283] width 1166 height 35
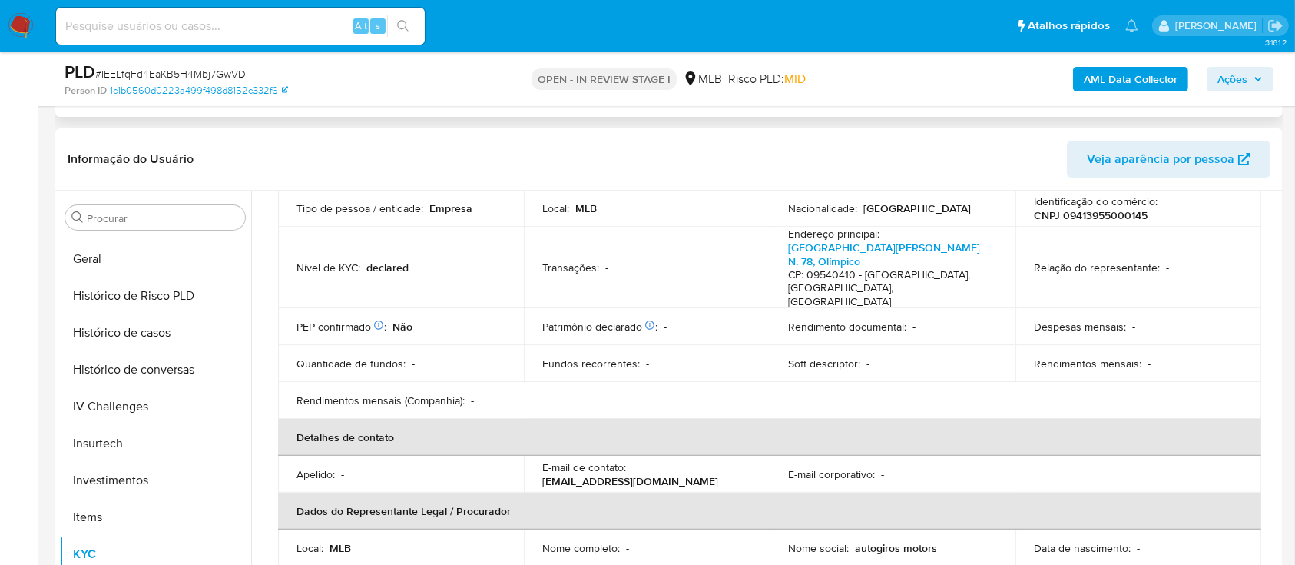
scroll to position [204, 0]
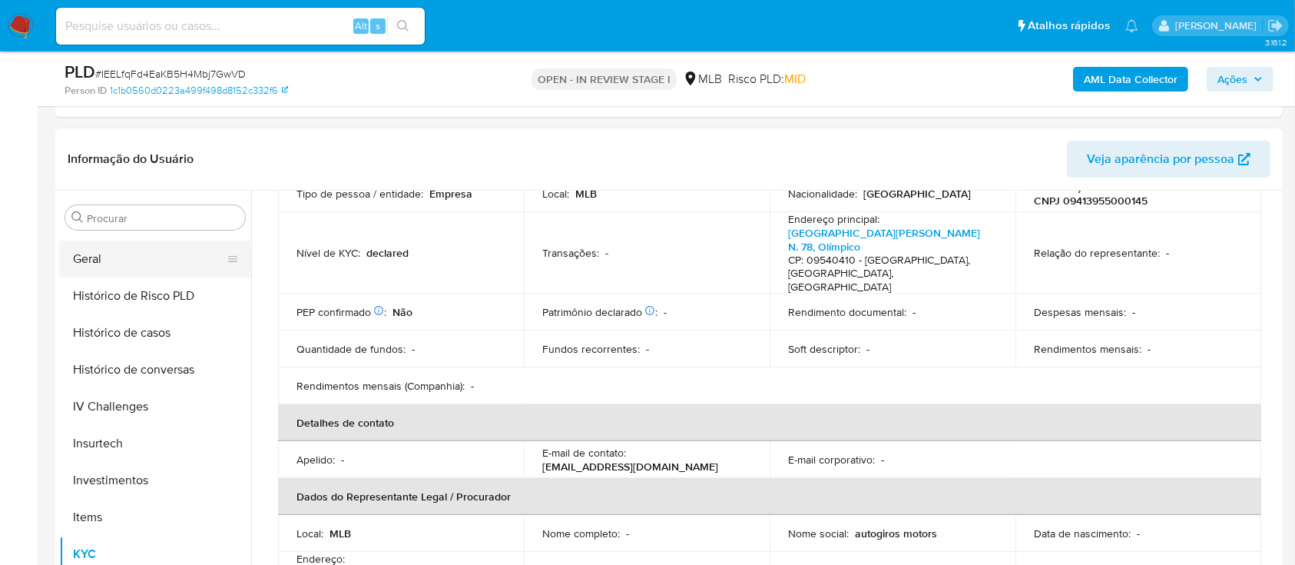
click at [91, 254] on button "Geral" at bounding box center [149, 258] width 180 height 37
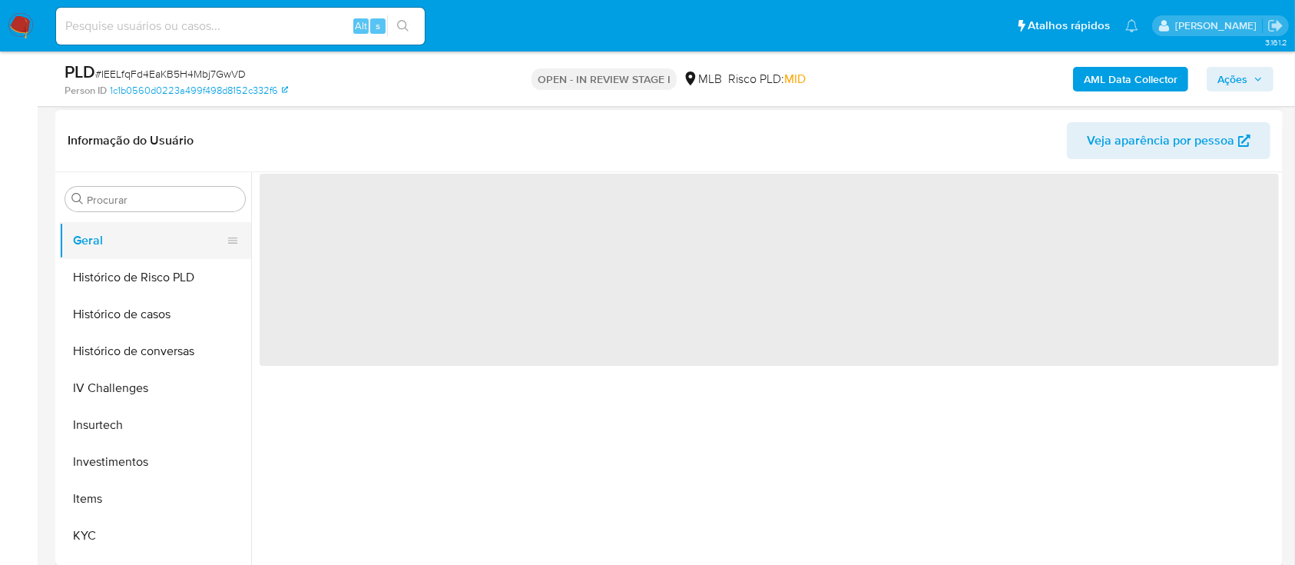
scroll to position [0, 0]
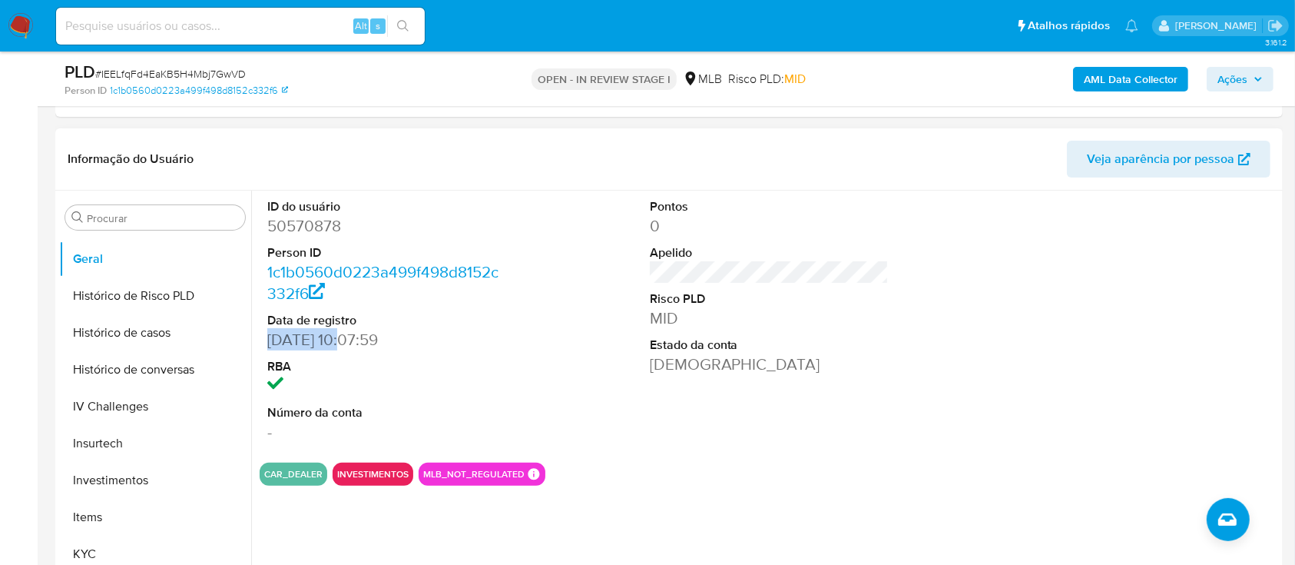
drag, startPoint x: 354, startPoint y: 340, endPoint x: 270, endPoint y: 332, distance: 84.9
click at [270, 332] on dd "05/06/2008 10:07:59" at bounding box center [387, 340] width 240 height 22
copy dd "05/06/2008"
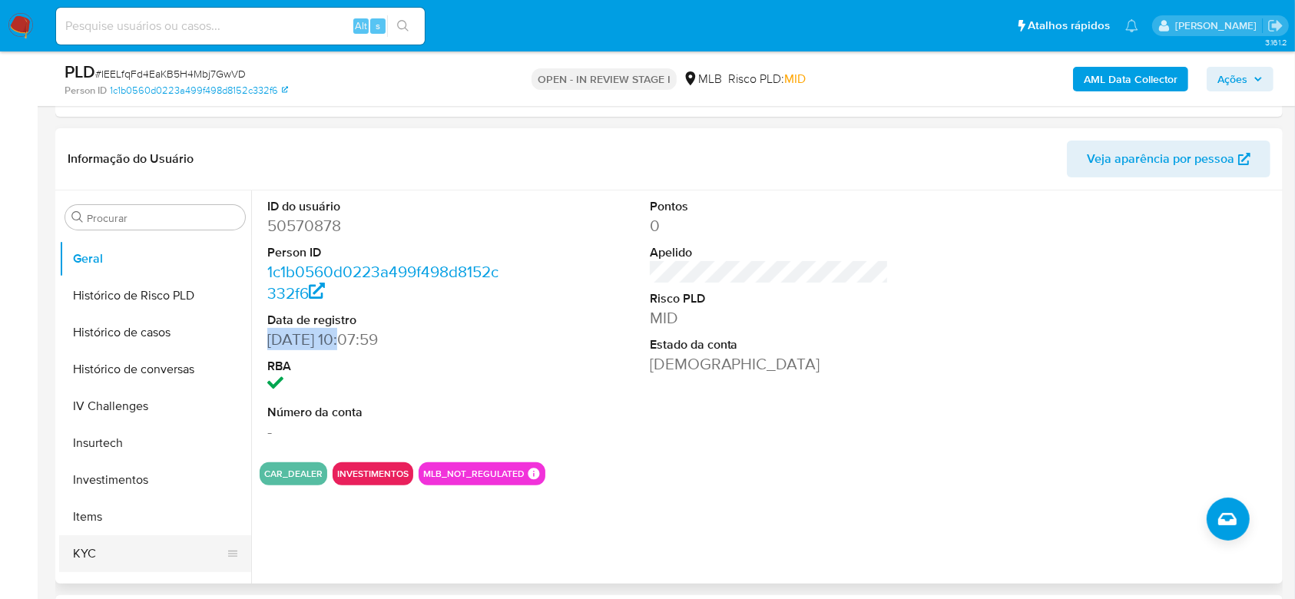
drag, startPoint x: 87, startPoint y: 550, endPoint x: 98, endPoint y: 551, distance: 11.6
click at [89, 551] on button "KYC" at bounding box center [149, 553] width 180 height 37
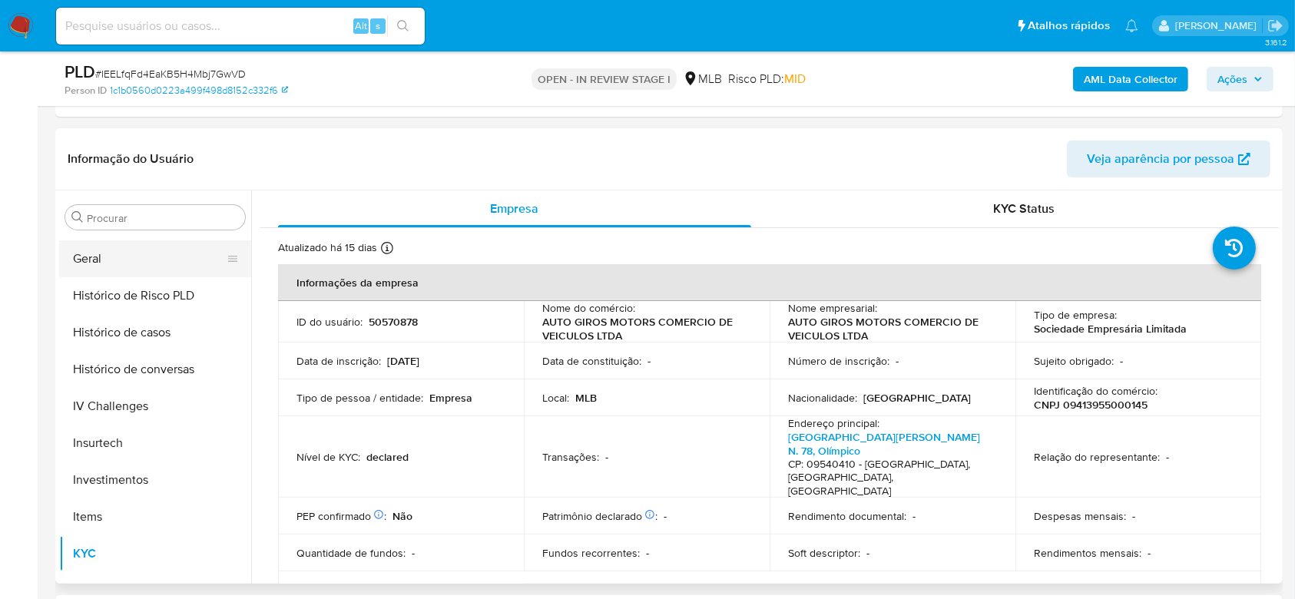
click at [134, 260] on button "Geral" at bounding box center [149, 258] width 180 height 37
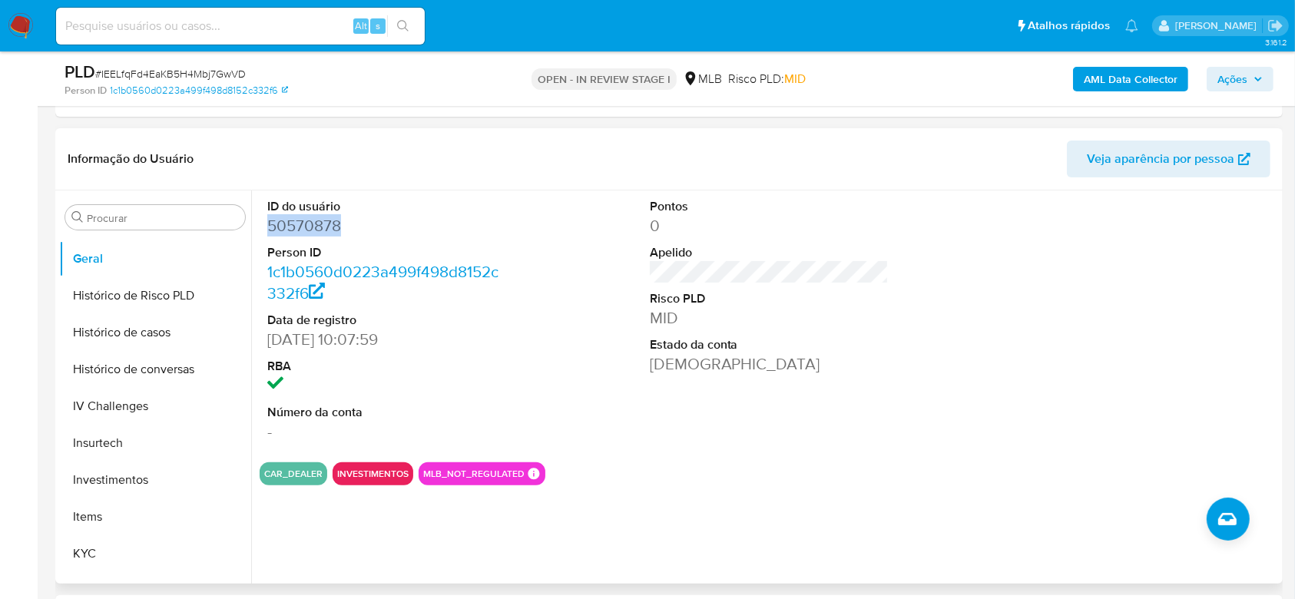
drag, startPoint x: 338, startPoint y: 226, endPoint x: 264, endPoint y: 227, distance: 73.7
click at [264, 227] on div "ID do usuário 50570878 Person ID 1c1b0560d0223a499f498d8152c332f6 Data de regis…" at bounding box center [387, 320] width 255 height 260
copy dd "50570878"
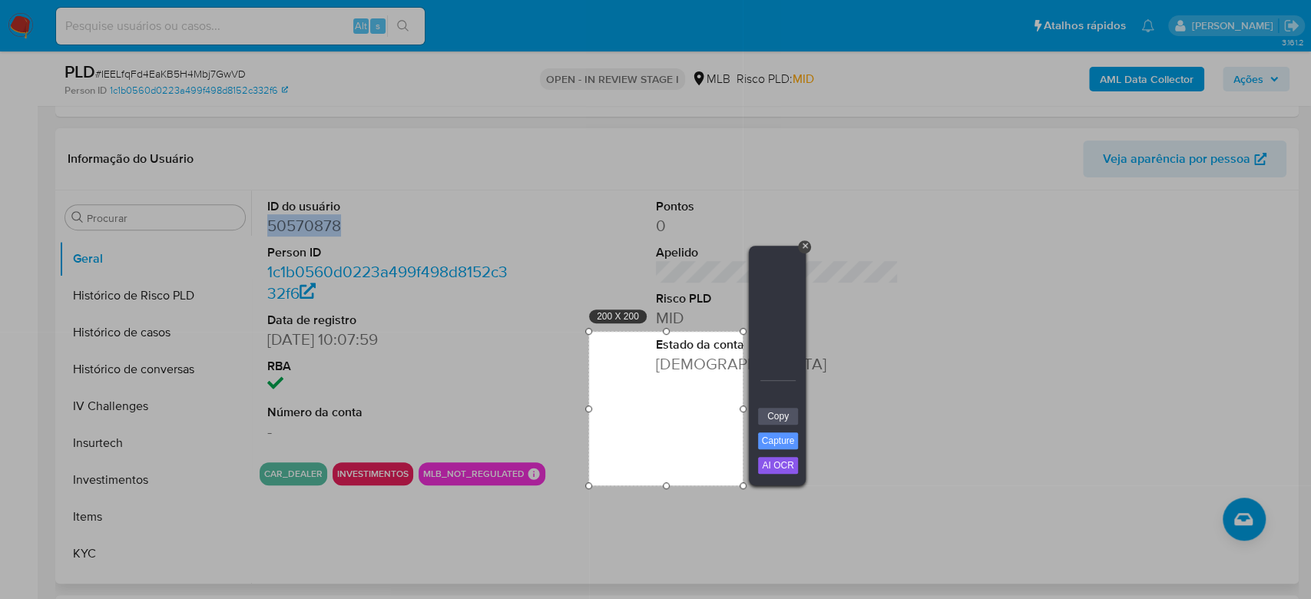
click at [666, 409] on div "200 X 200" at bounding box center [666, 409] width 154 height 154
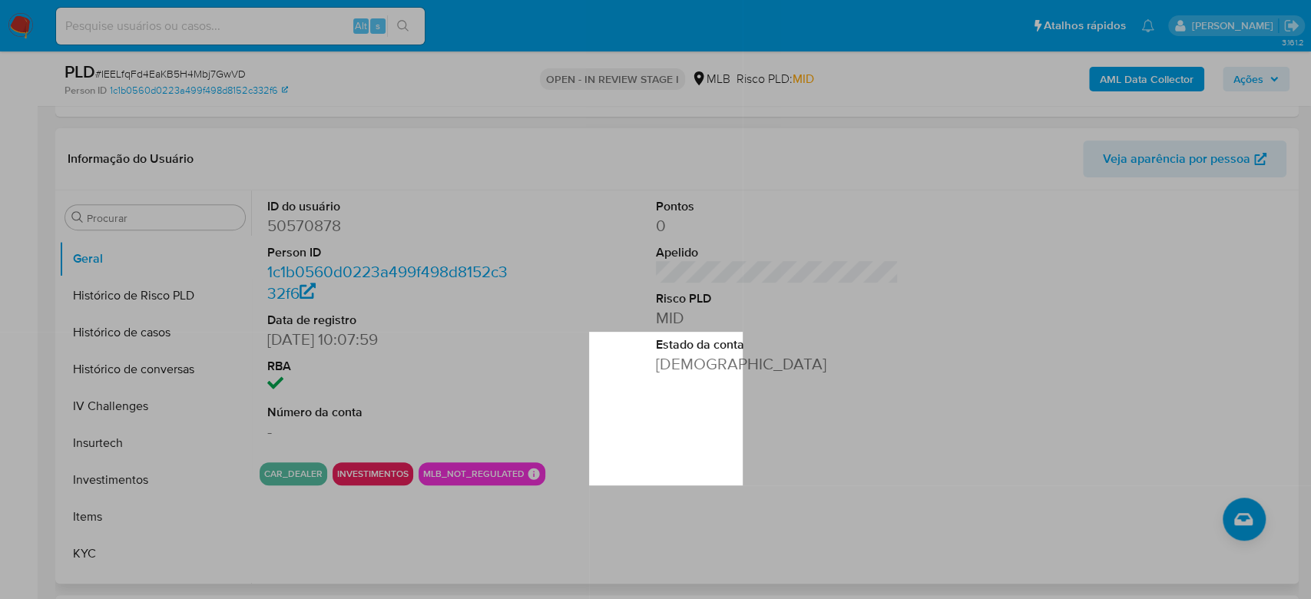
click at [666, 409] on div "200 X 200" at bounding box center [666, 409] width 154 height 154
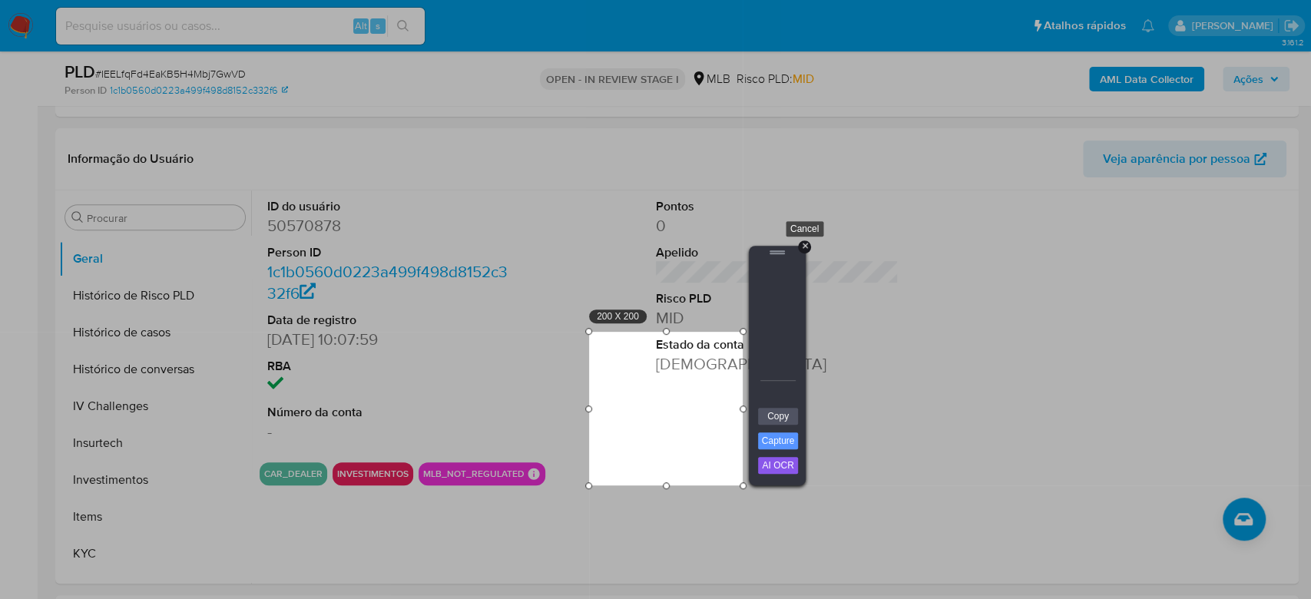
click at [808, 245] on div "+" at bounding box center [804, 246] width 13 height 13
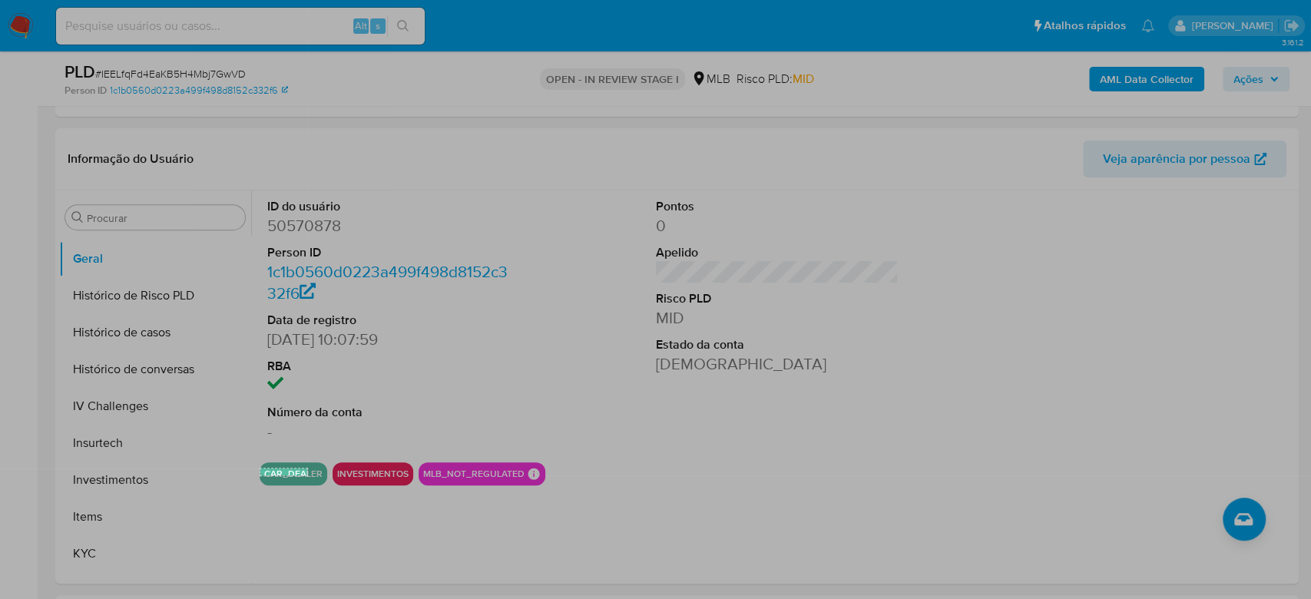
drag, startPoint x: 260, startPoint y: 469, endPoint x: 301, endPoint y: 475, distance: 41.2
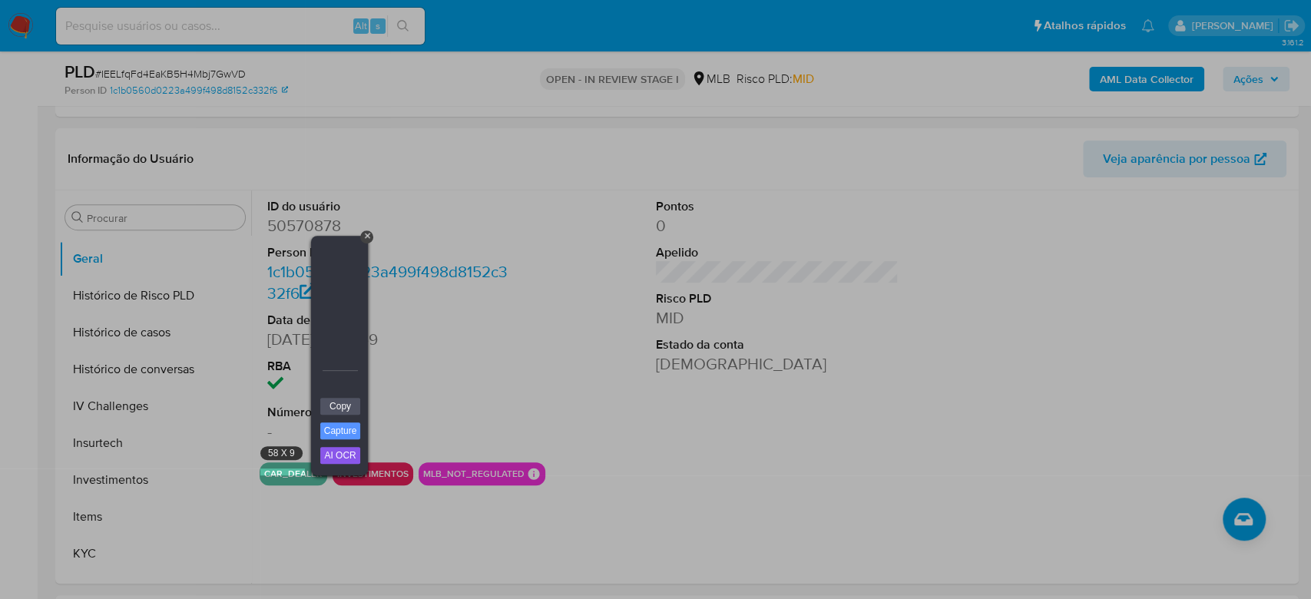
click at [258, 455] on div at bounding box center [152, 81] width 305 height 776
click at [627, 471] on div at bounding box center [808, 84] width 1006 height 783
click at [360, 233] on div "+" at bounding box center [366, 236] width 13 height 13
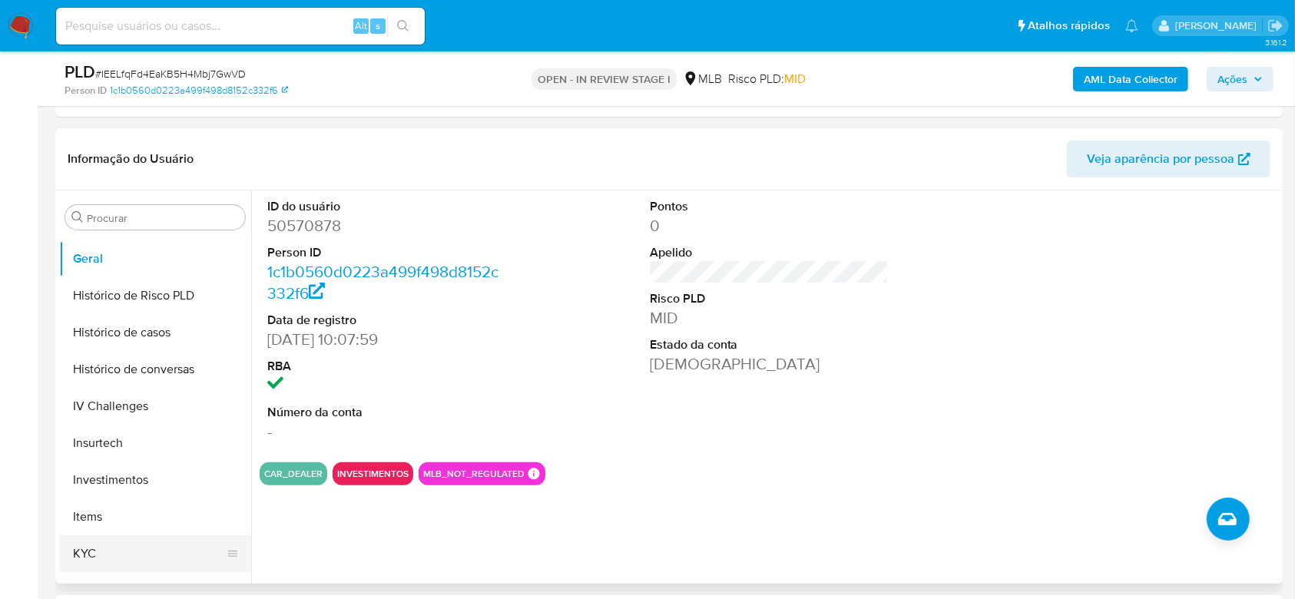
click at [123, 552] on button "KYC" at bounding box center [149, 553] width 180 height 37
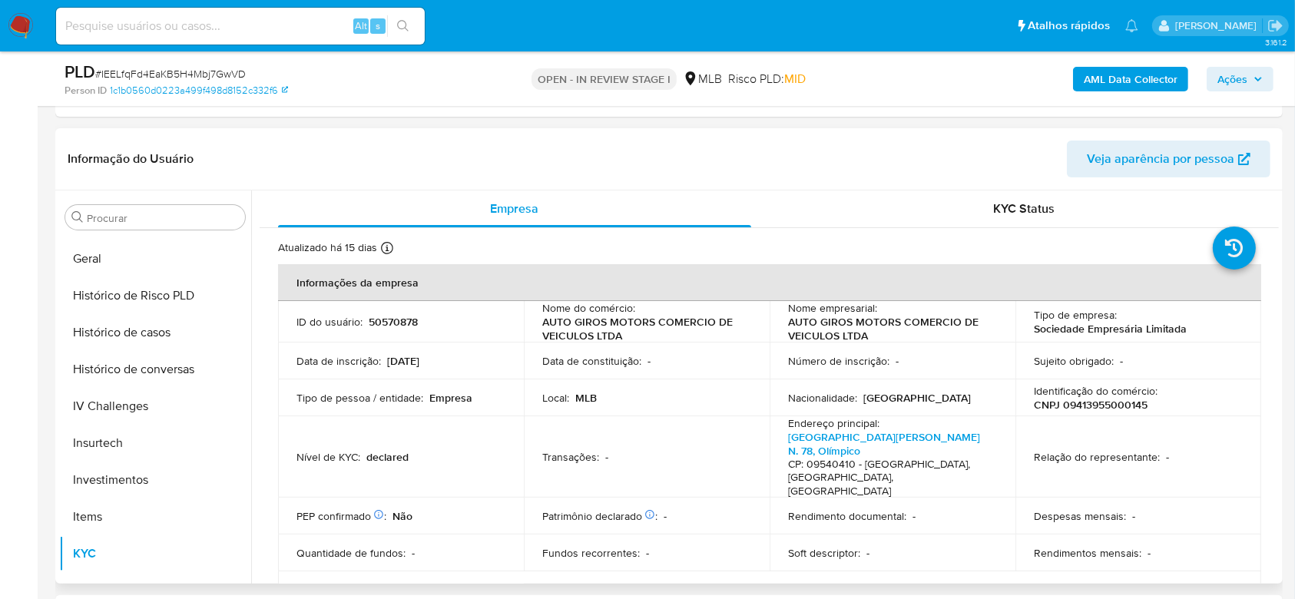
click at [1124, 410] on p "CNPJ 09413955000145" at bounding box center [1091, 405] width 114 height 14
click at [1124, 409] on p "CNPJ 09413955000145" at bounding box center [1091, 405] width 114 height 14
drag, startPoint x: 1124, startPoint y: 406, endPoint x: 395, endPoint y: 313, distance: 734.8
click at [395, 313] on td "ID do usuário : 50570878" at bounding box center [401, 321] width 246 height 41
click at [395, 315] on p "50570878" at bounding box center [393, 322] width 49 height 14
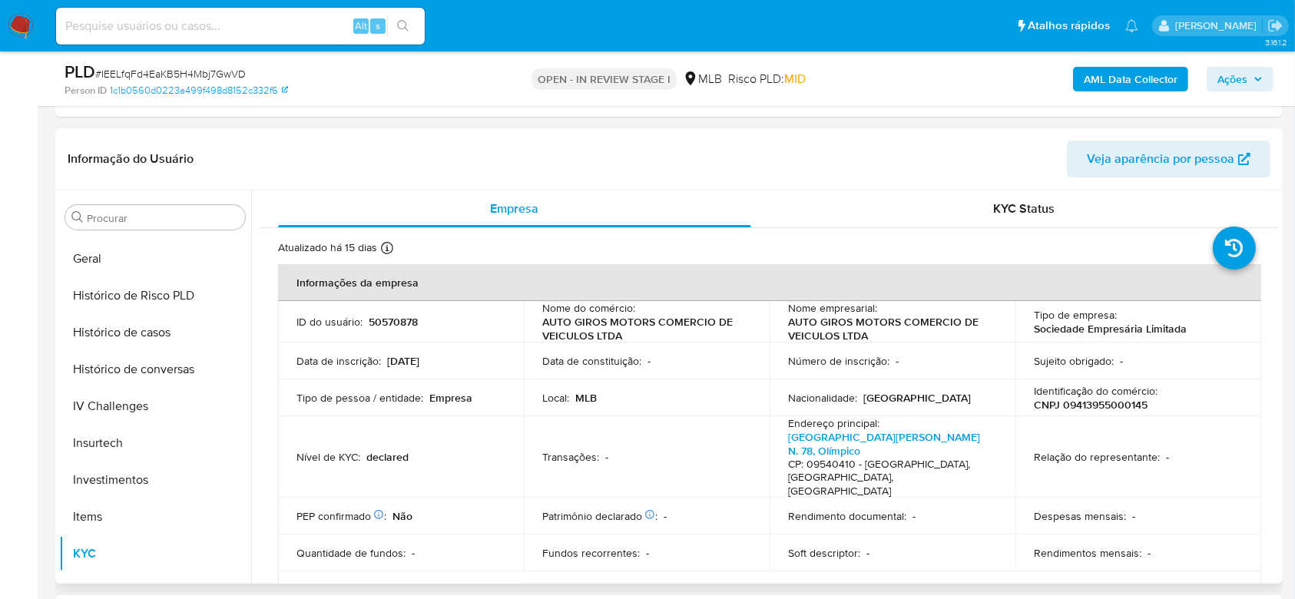
click at [396, 316] on p "50570878" at bounding box center [393, 322] width 49 height 14
copy p "50570878"
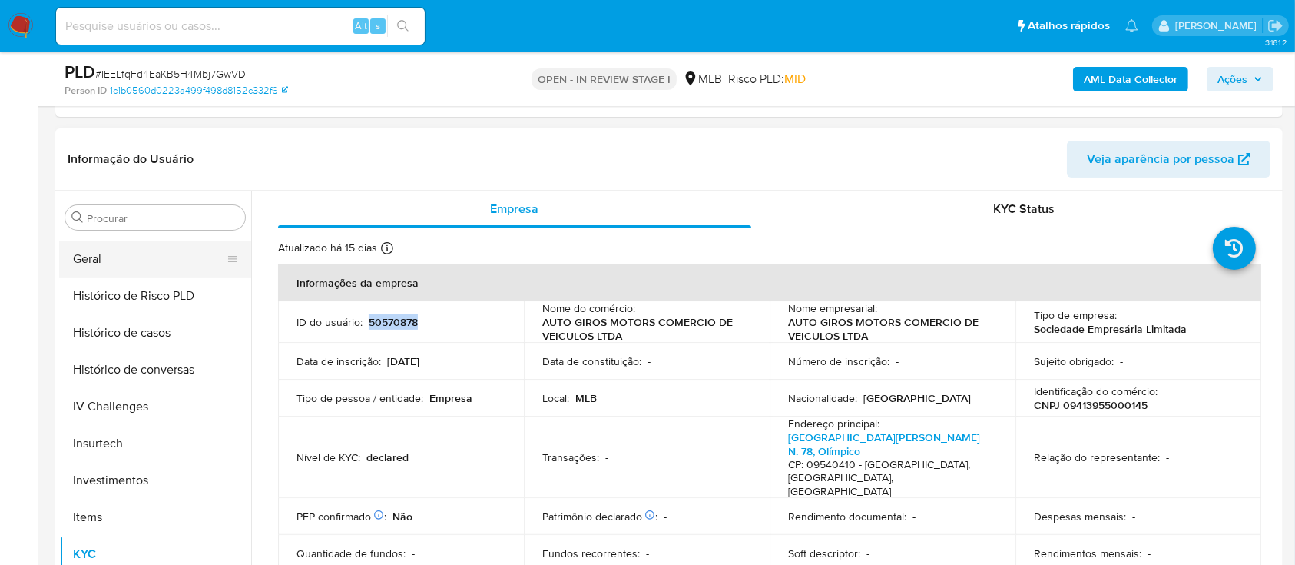
click at [88, 254] on button "Geral" at bounding box center [149, 258] width 180 height 37
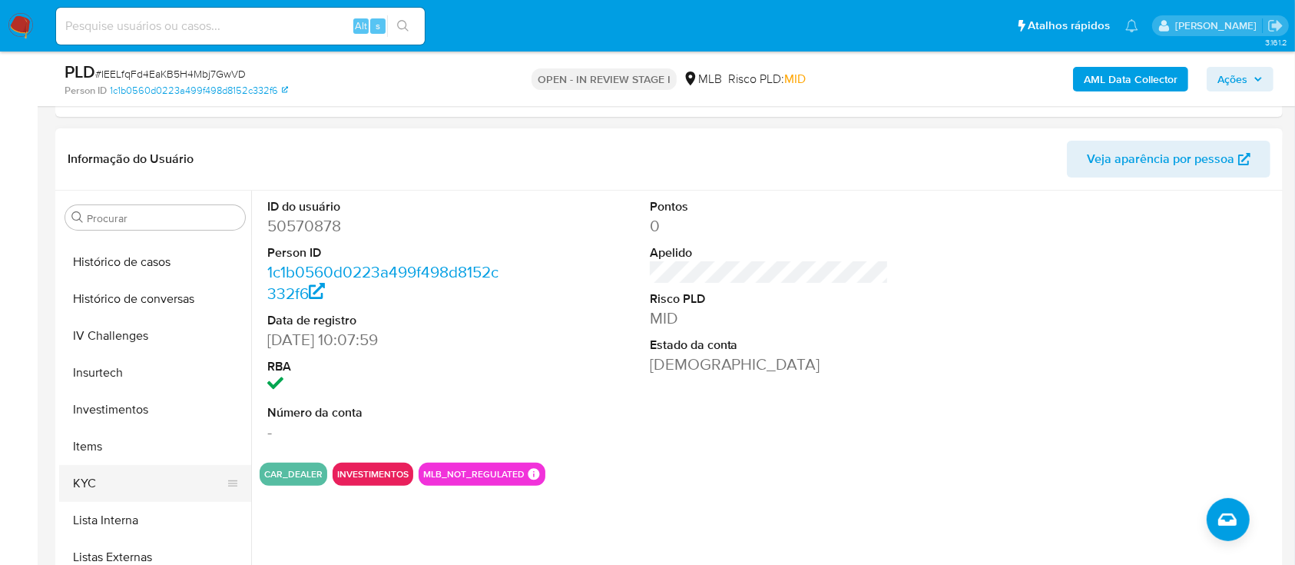
scroll to position [614, 0]
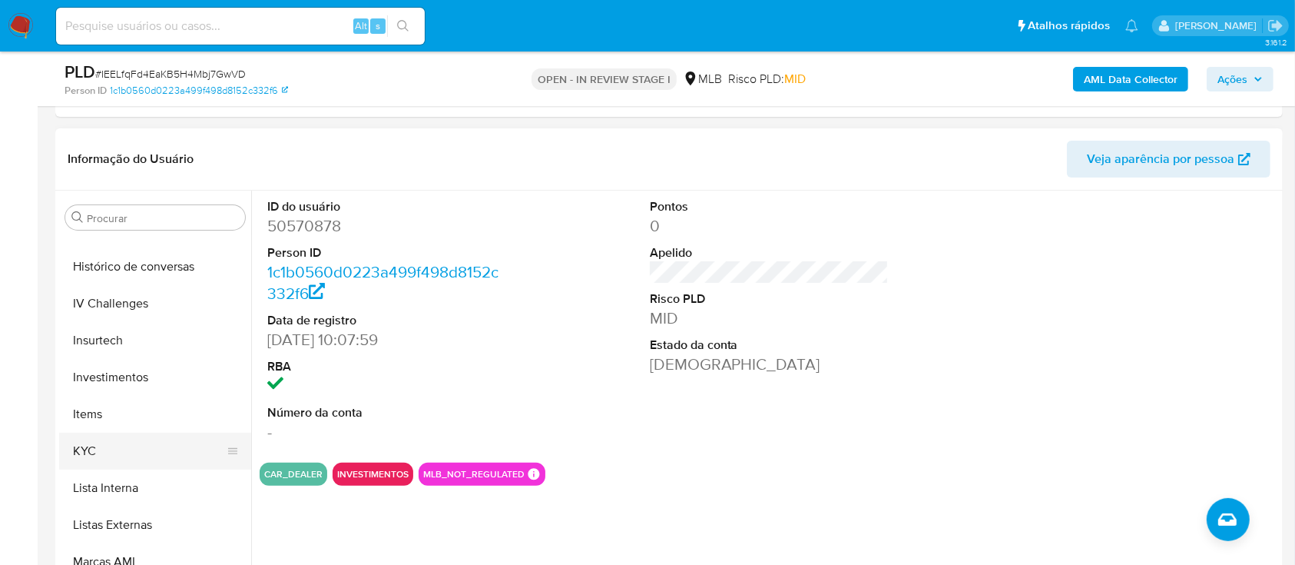
click at [140, 444] on button "KYC" at bounding box center [149, 450] width 180 height 37
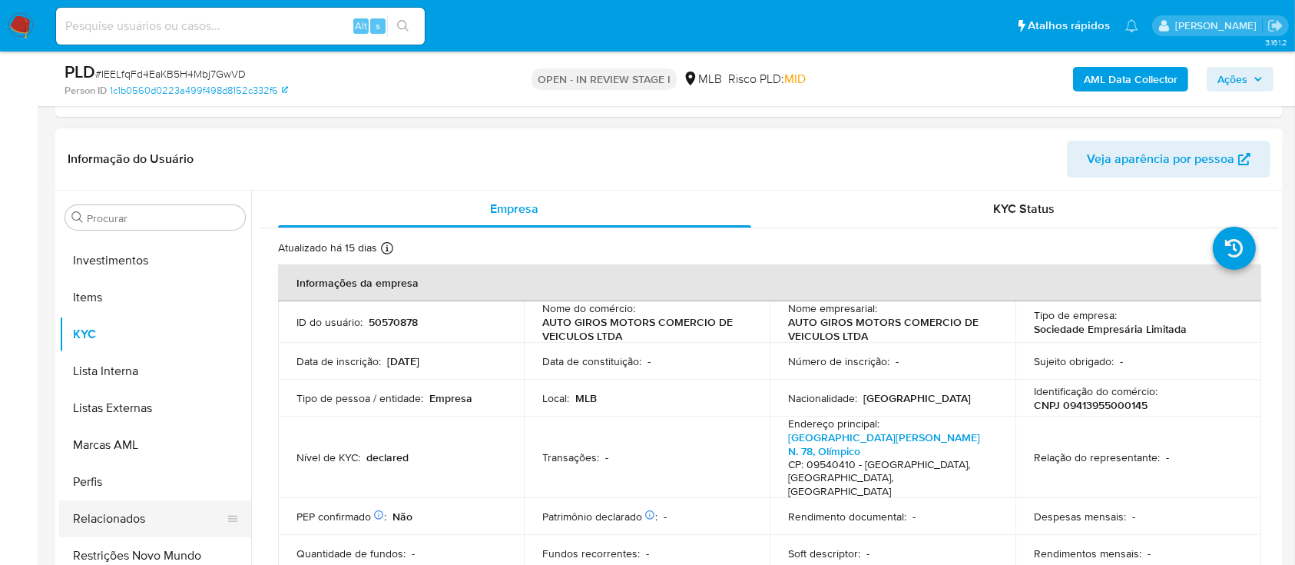
scroll to position [796, 0]
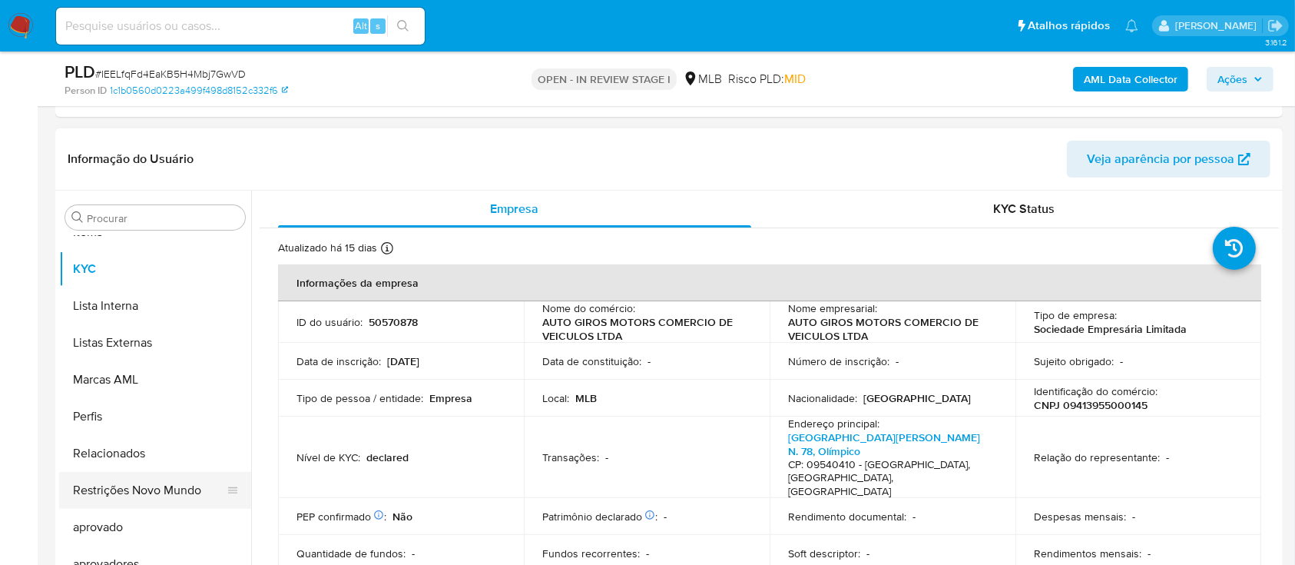
click at [138, 488] on button "Restrições Novo Mundo" at bounding box center [149, 490] width 180 height 37
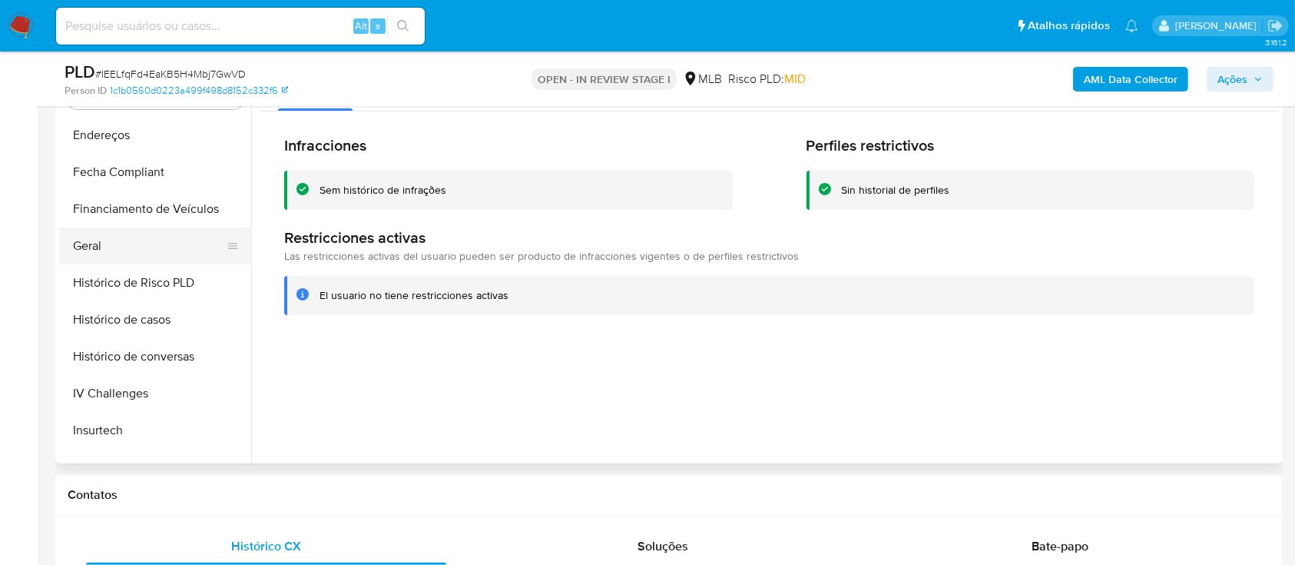
scroll to position [284, 0]
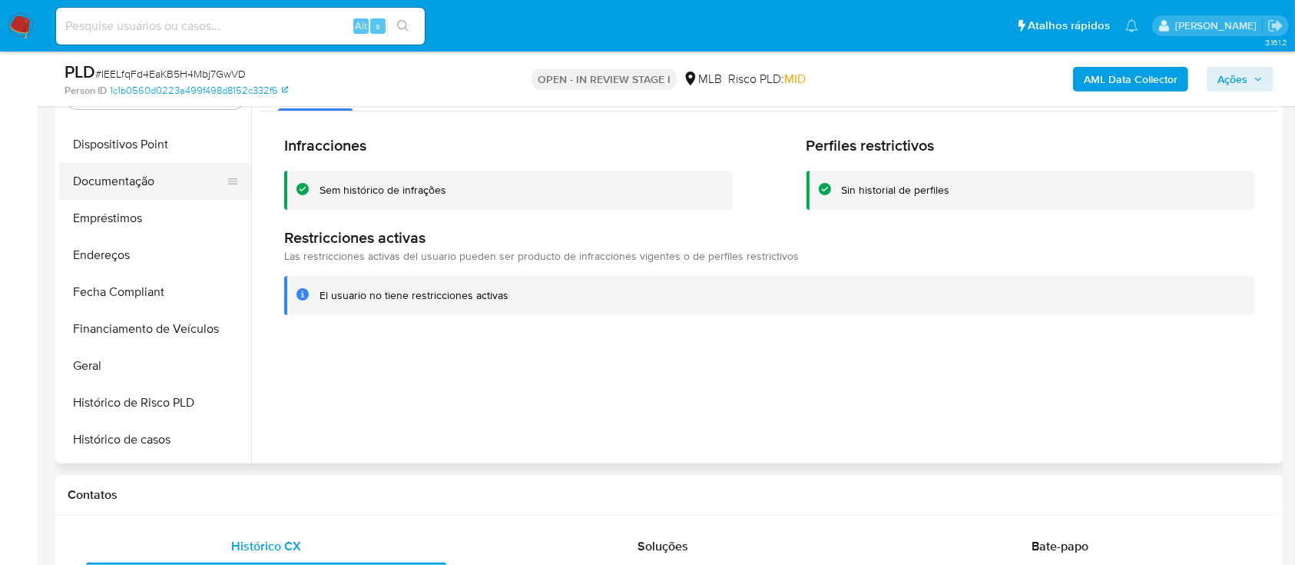
click at [152, 171] on button "Documentação" at bounding box center [149, 181] width 180 height 37
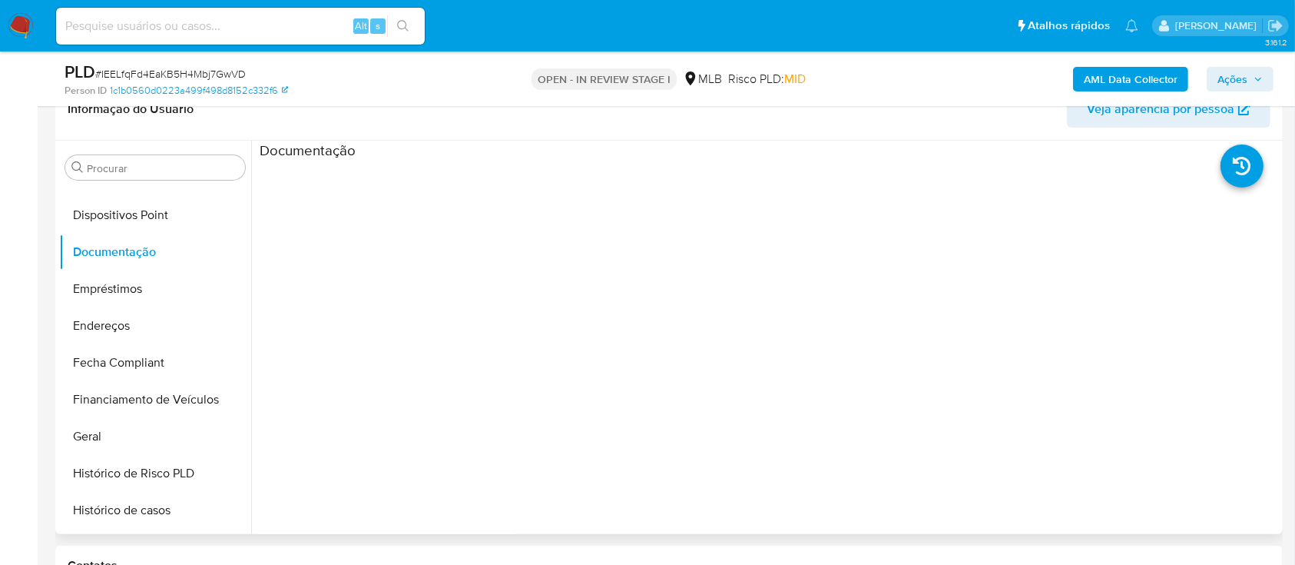
scroll to position [307, 0]
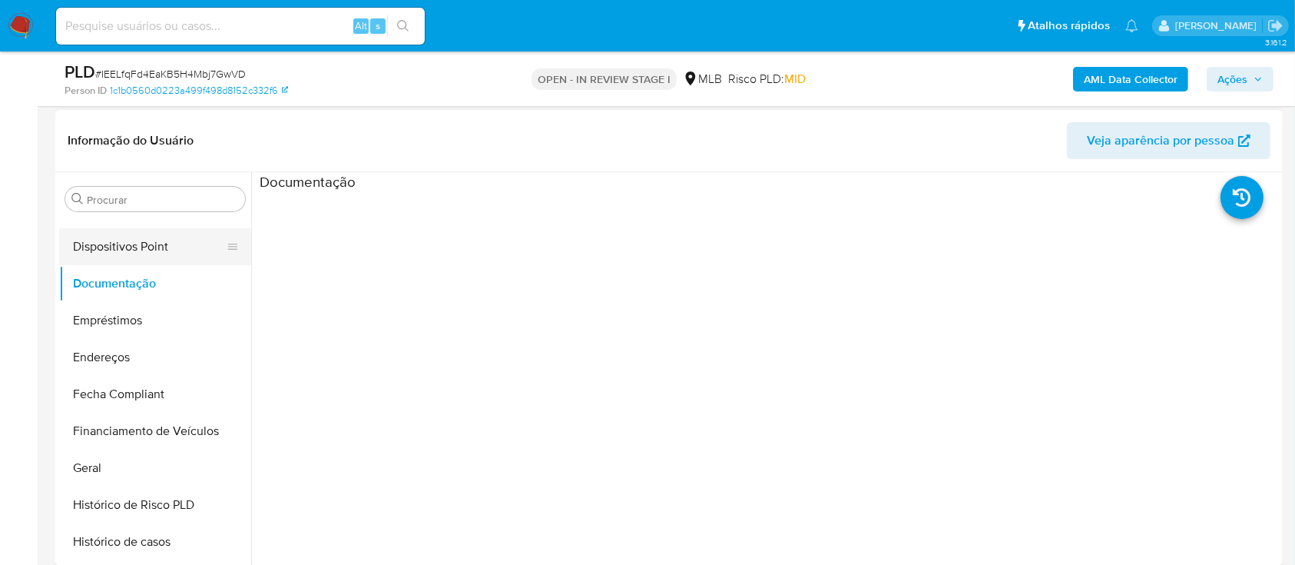
click at [184, 253] on button "Dispositivos Point" at bounding box center [149, 246] width 180 height 37
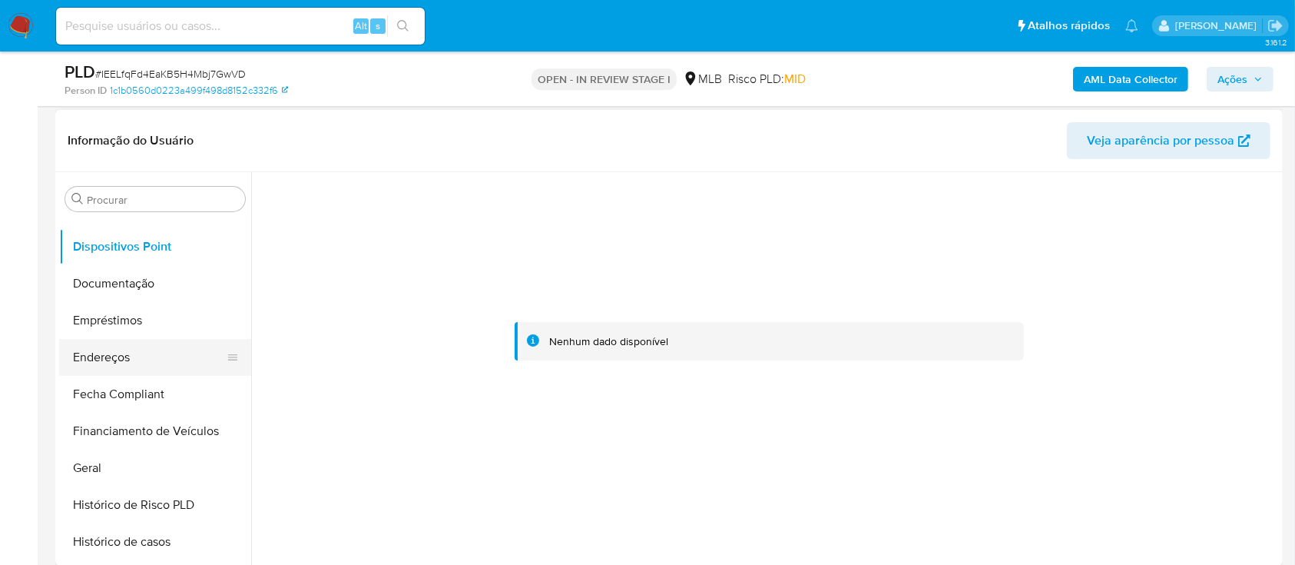
click at [126, 367] on button "Endereços" at bounding box center [149, 357] width 180 height 37
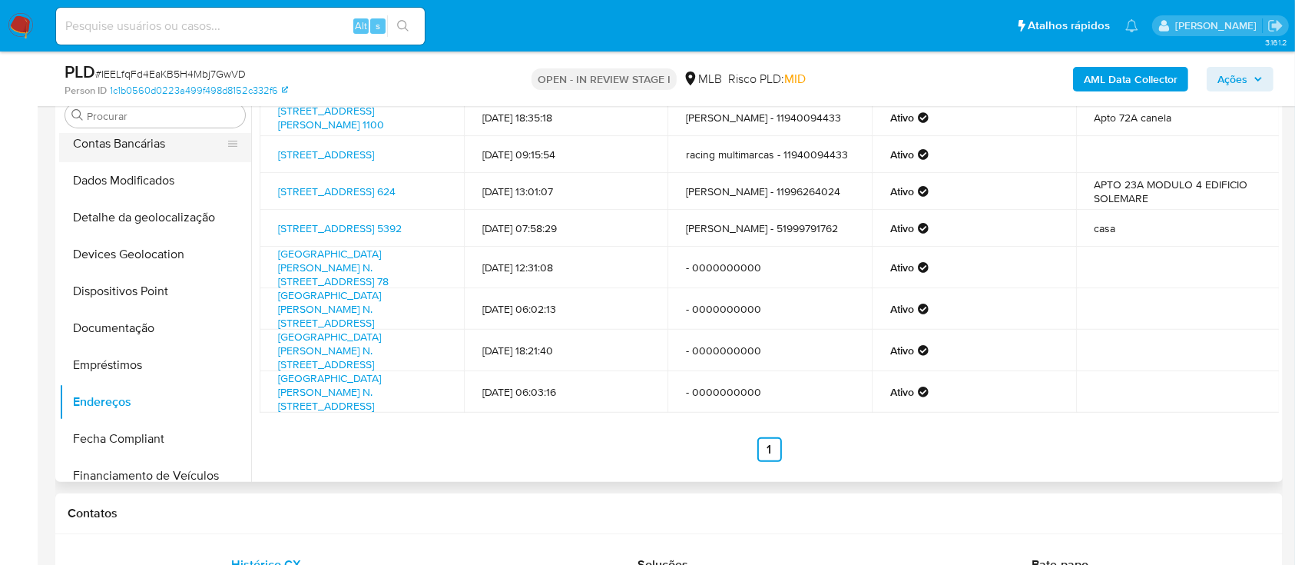
scroll to position [0, 0]
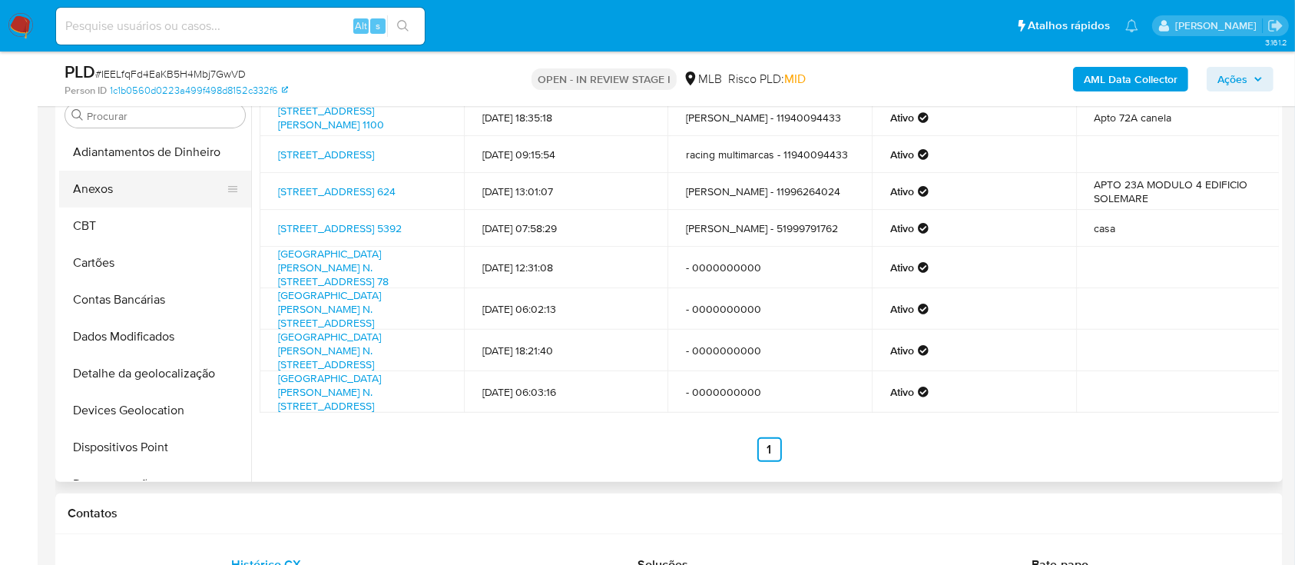
click at [129, 184] on button "Anexos" at bounding box center [149, 189] width 180 height 37
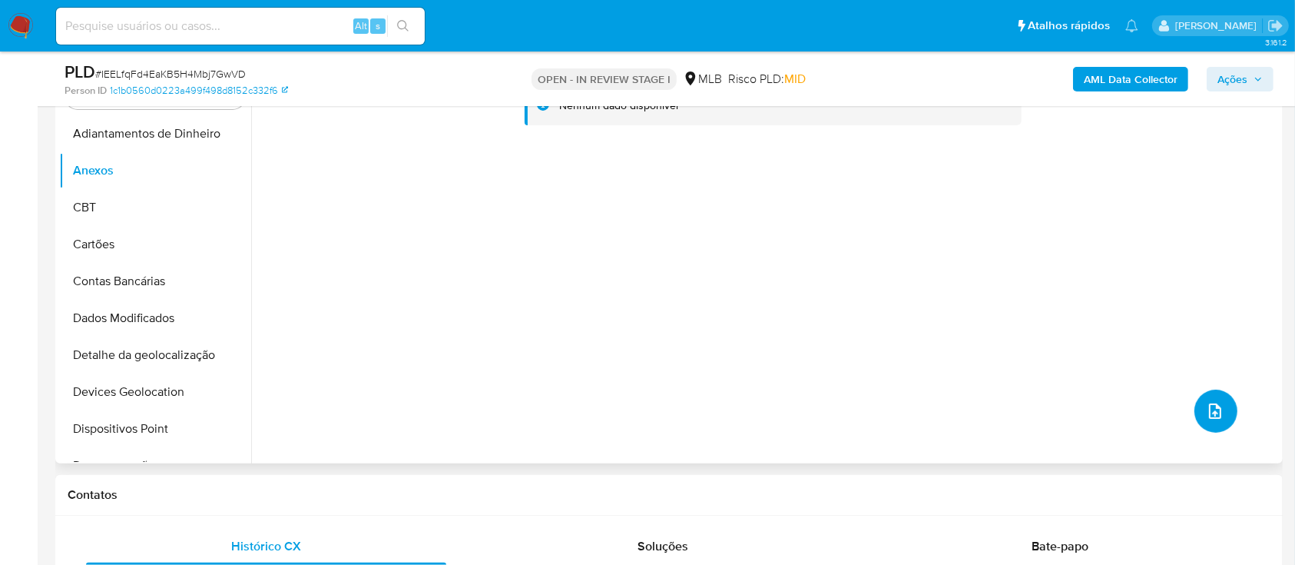
click at [1219, 416] on button "upload-file" at bounding box center [1215, 410] width 43 height 43
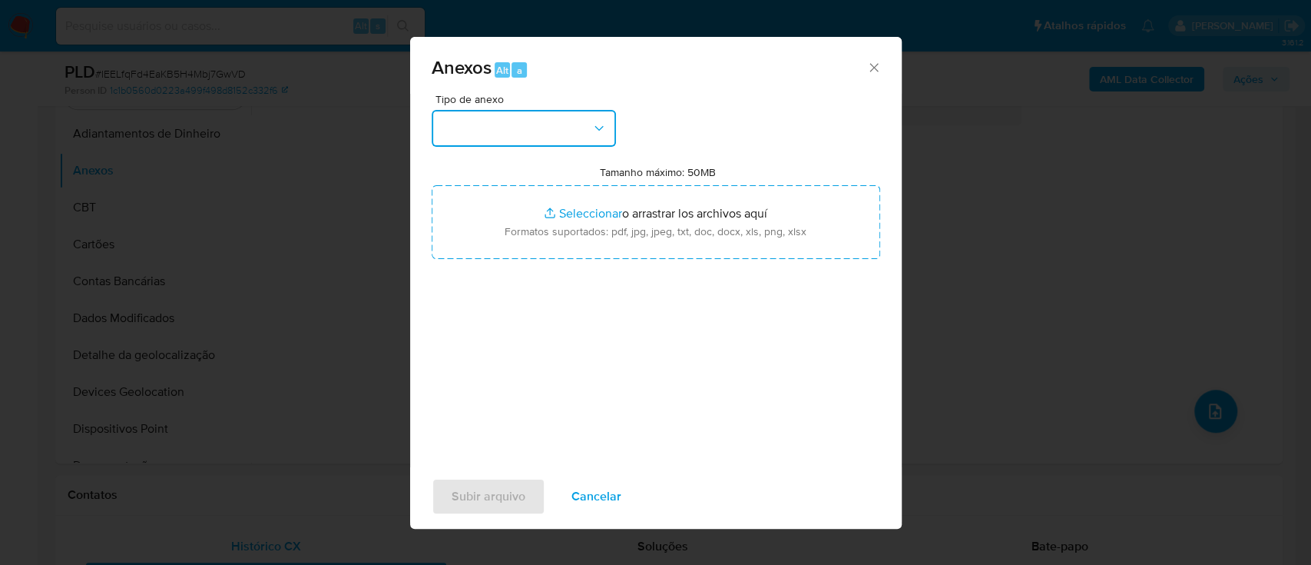
click at [532, 140] on button "button" at bounding box center [524, 128] width 184 height 37
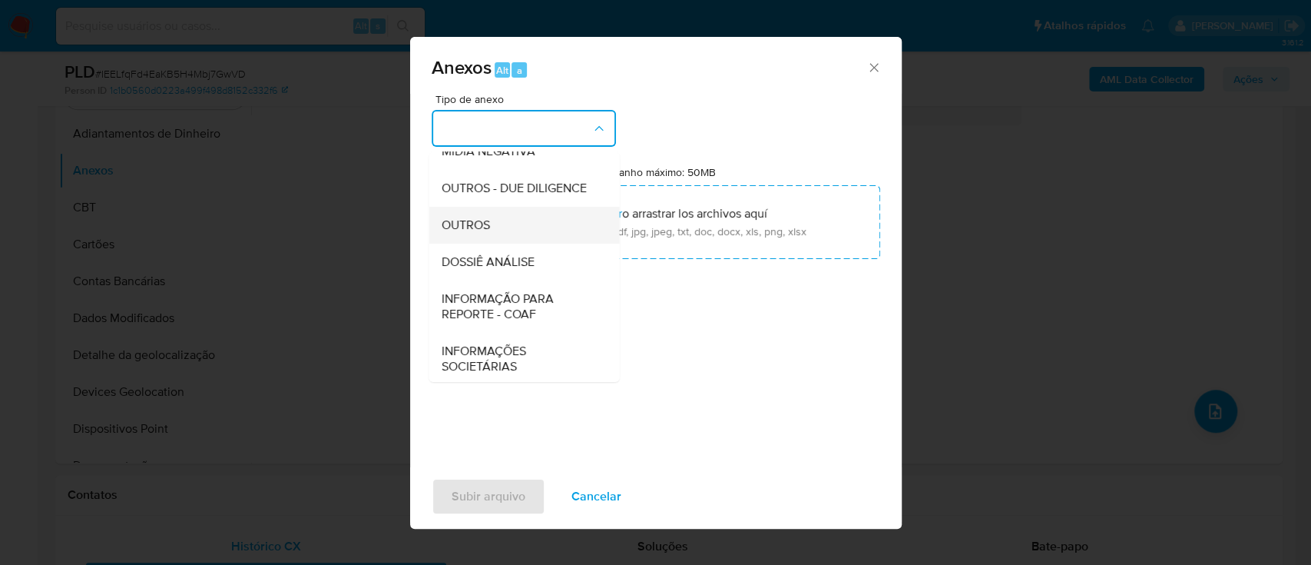
scroll to position [204, 0]
click at [455, 242] on div "OUTROS" at bounding box center [519, 223] width 157 height 37
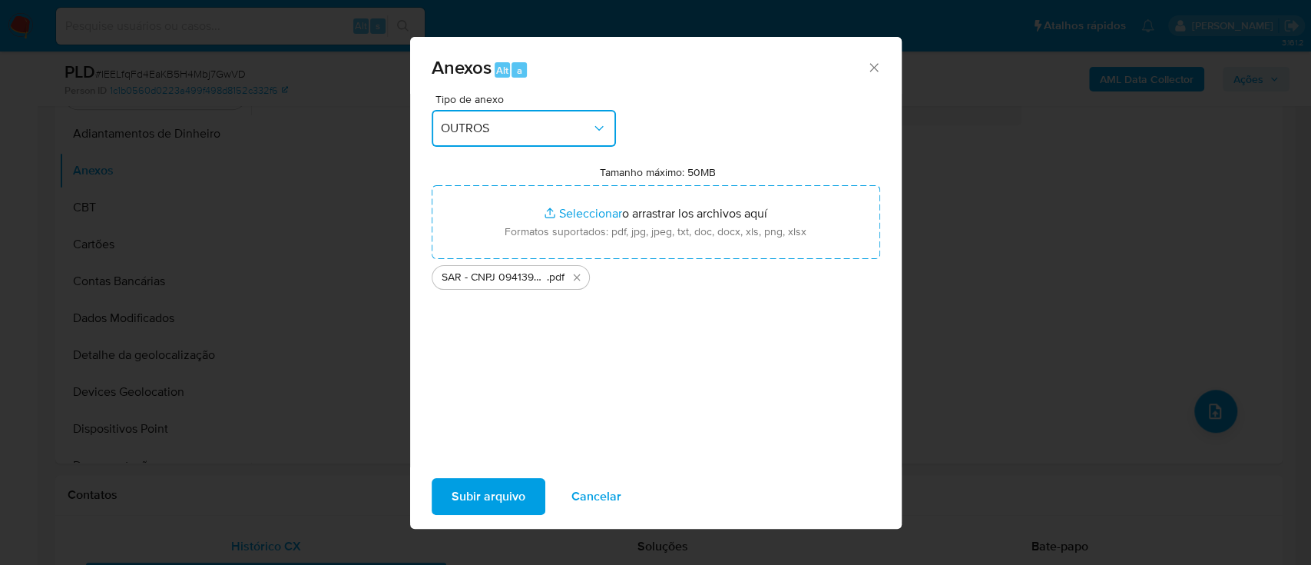
drag, startPoint x: 454, startPoint y: 124, endPoint x: 455, endPoint y: 142, distance: 18.4
click at [454, 123] on span "OUTROS" at bounding box center [516, 128] width 151 height 15
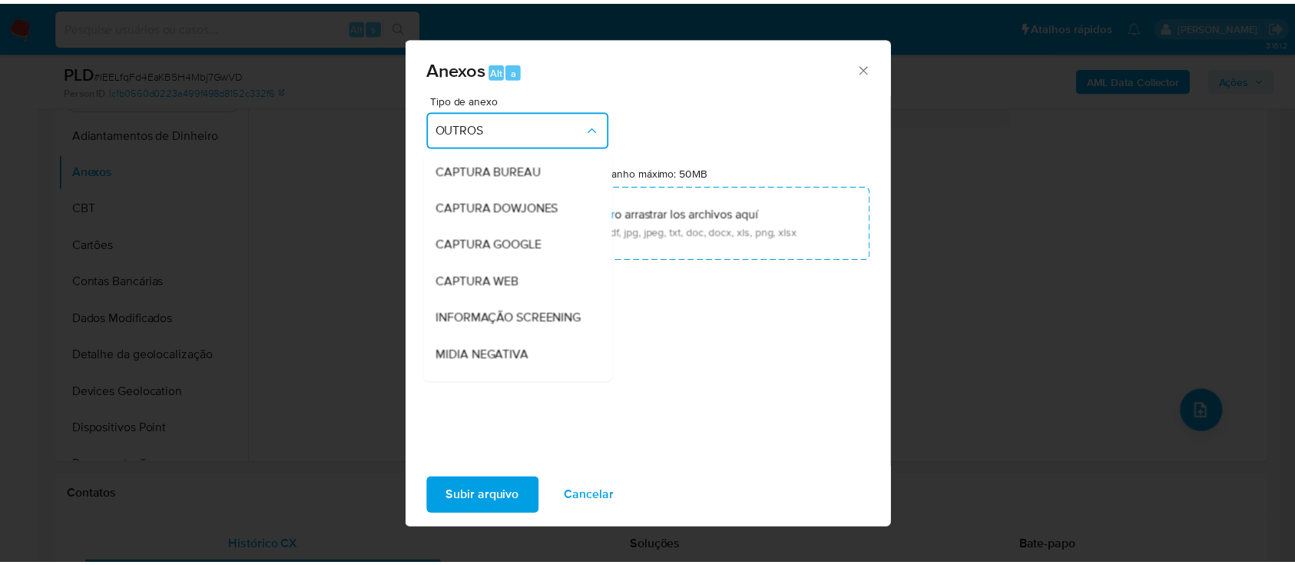
scroll to position [191, 0]
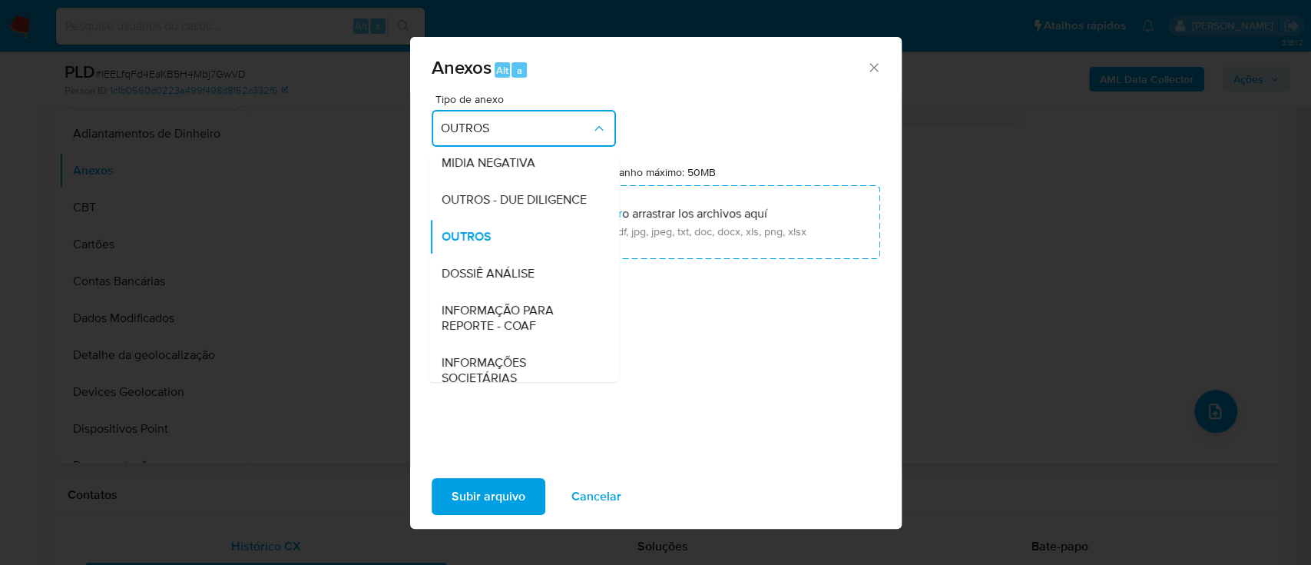
drag, startPoint x: 509, startPoint y: 310, endPoint x: 510, endPoint y: 361, distance: 51.5
click at [509, 281] on span "DOSSIÊ ANÁLISE" at bounding box center [487, 273] width 93 height 15
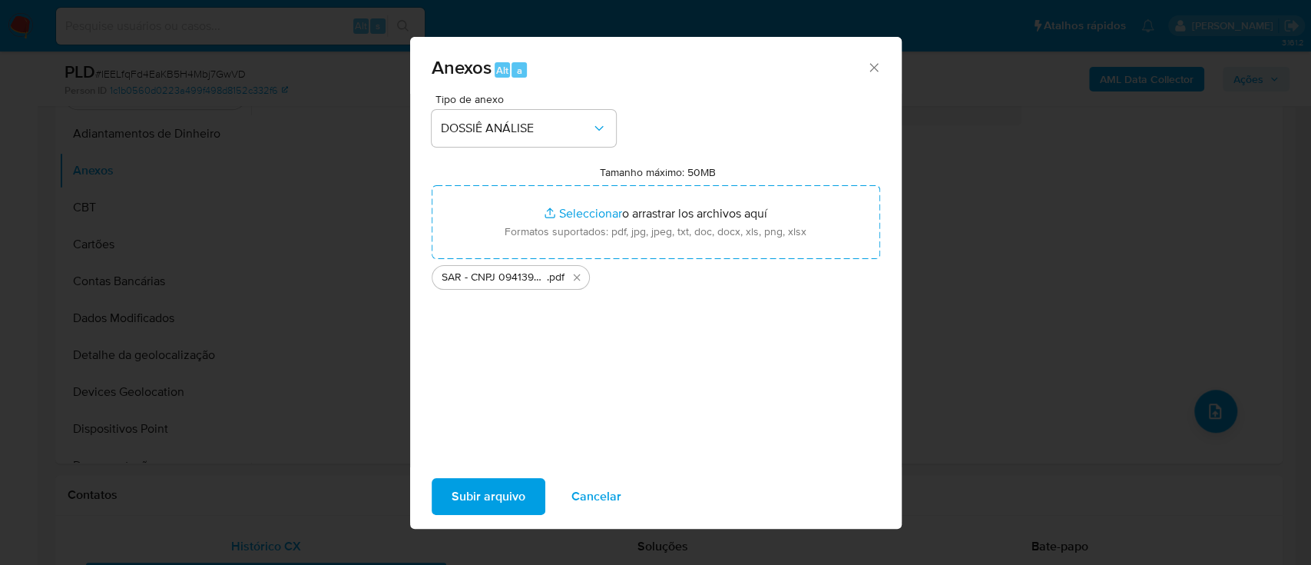
click at [525, 520] on div "Subir arquivo Cancelar" at bounding box center [656, 496] width 492 height 58
click at [520, 505] on span "Subir arquivo" at bounding box center [489, 496] width 74 height 34
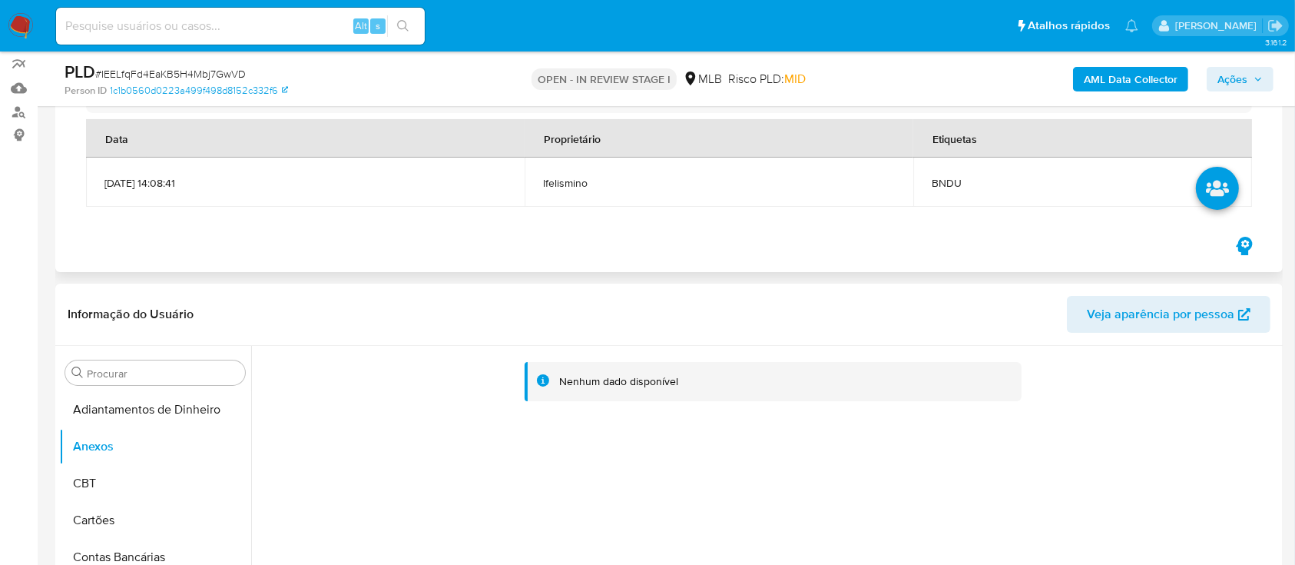
scroll to position [102, 0]
